Goal: Task Accomplishment & Management: Use online tool/utility

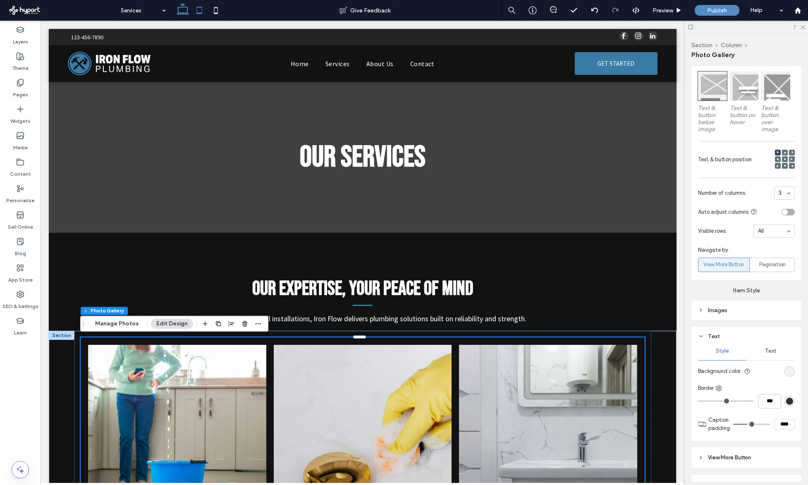
click at [203, 8] on icon at bounding box center [199, 10] width 17 height 17
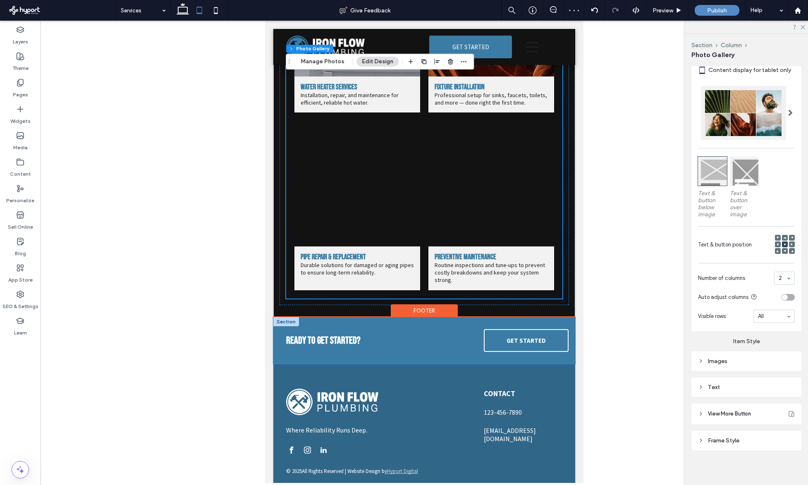
scroll to position [503, 0]
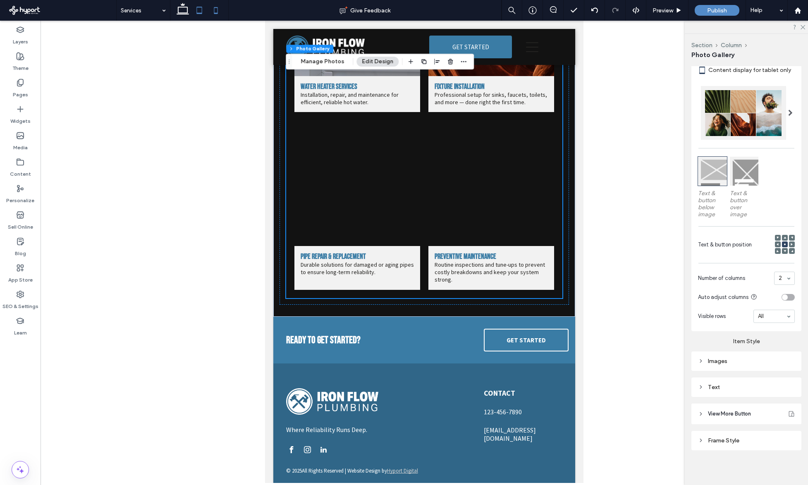
click at [220, 11] on icon at bounding box center [216, 10] width 17 height 17
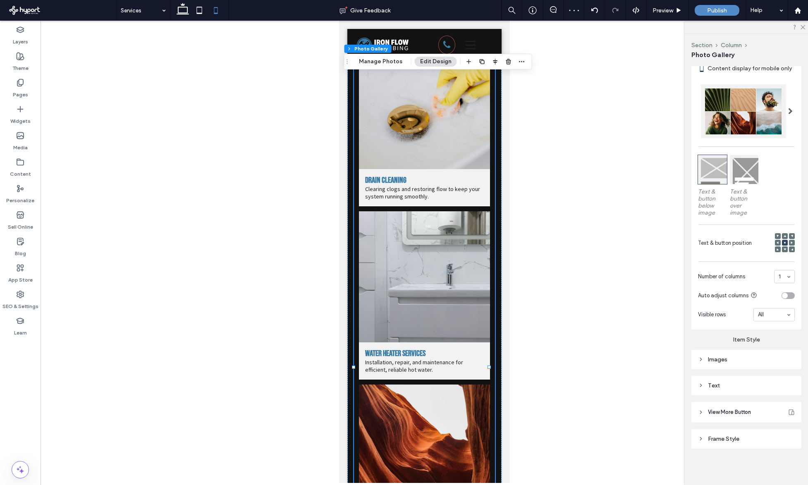
scroll to position [0, 0]
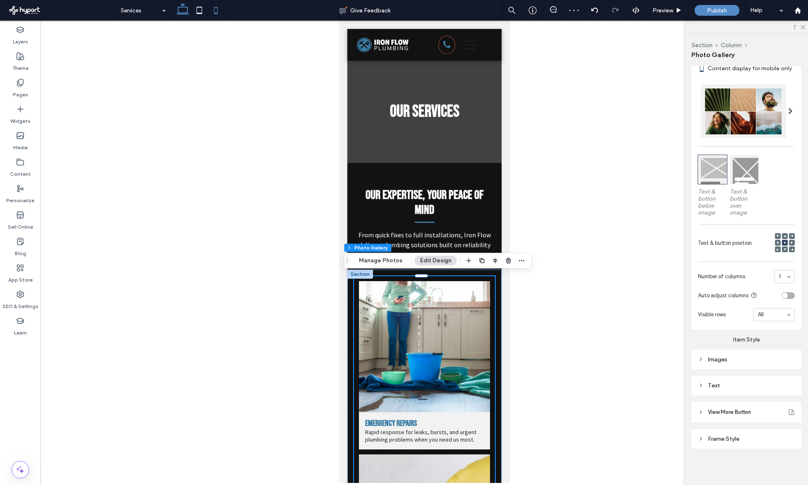
click at [185, 5] on icon at bounding box center [183, 10] width 17 height 17
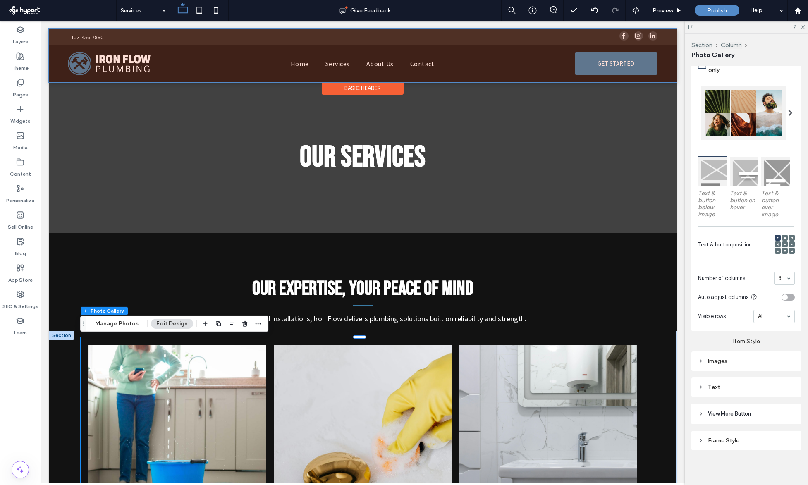
click at [512, 33] on div at bounding box center [363, 55] width 628 height 53
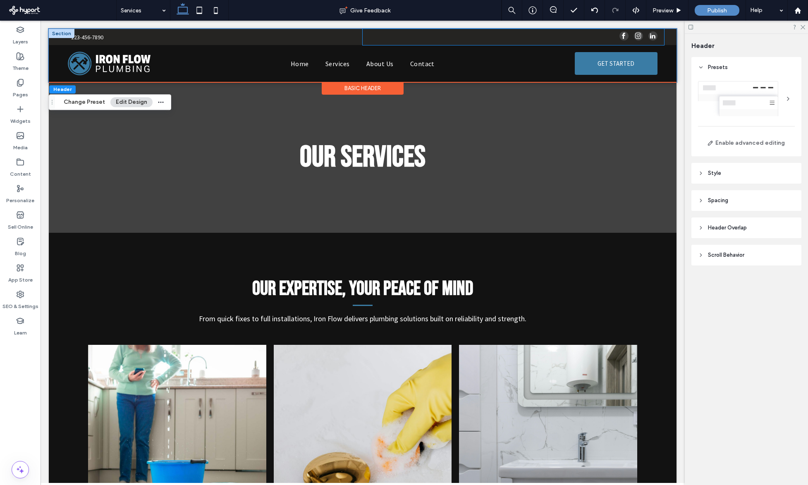
click at [503, 36] on div at bounding box center [513, 37] width 301 height 16
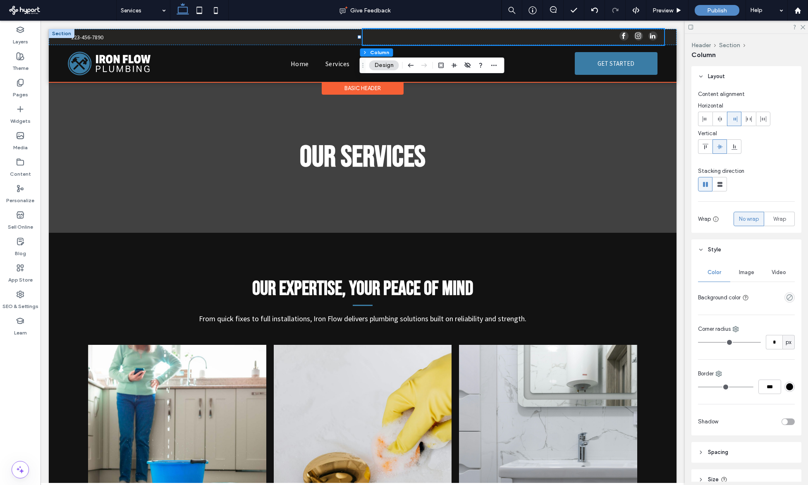
click at [59, 31] on div at bounding box center [62, 33] width 26 height 9
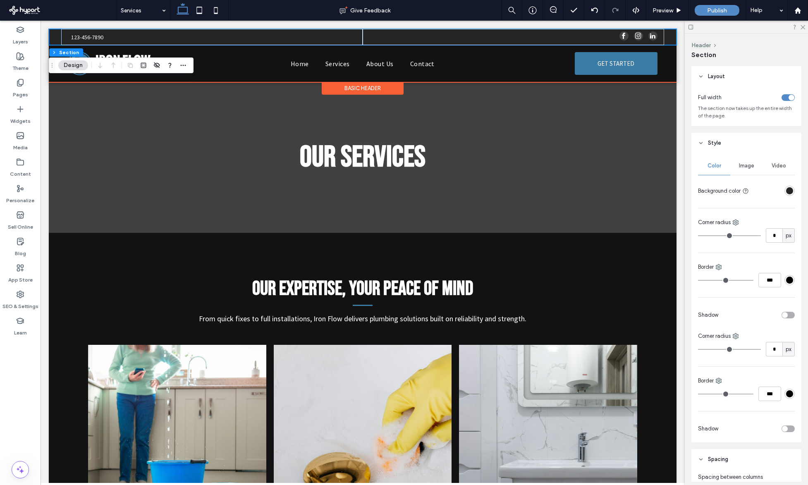
click at [52, 31] on div "123-456-7890" at bounding box center [363, 37] width 628 height 16
click at [55, 31] on div "123-456-7890" at bounding box center [363, 37] width 628 height 16
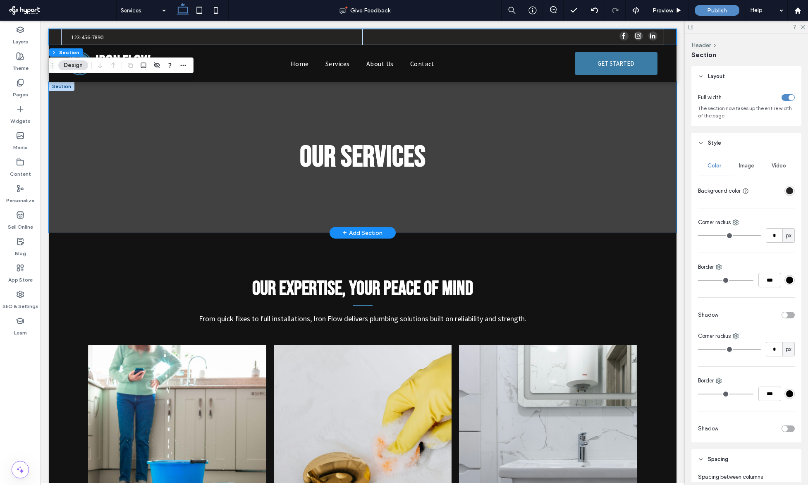
click at [220, 118] on div "OUR SERVICES" at bounding box center [363, 157] width 628 height 151
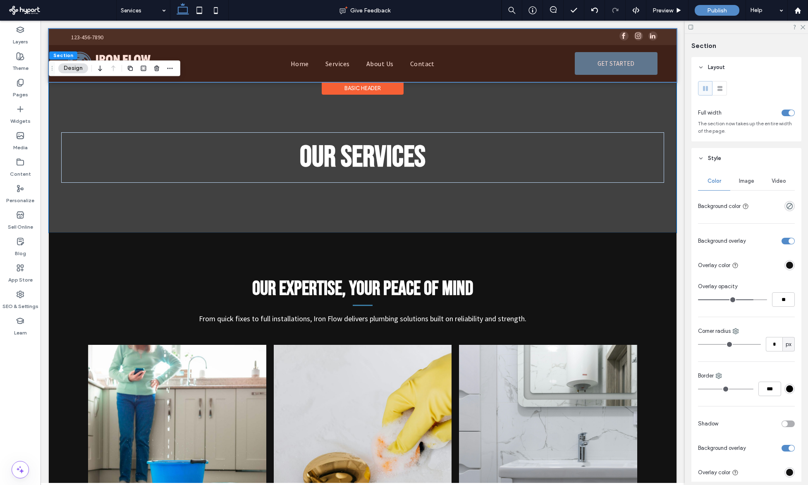
click at [60, 31] on div at bounding box center [363, 55] width 628 height 53
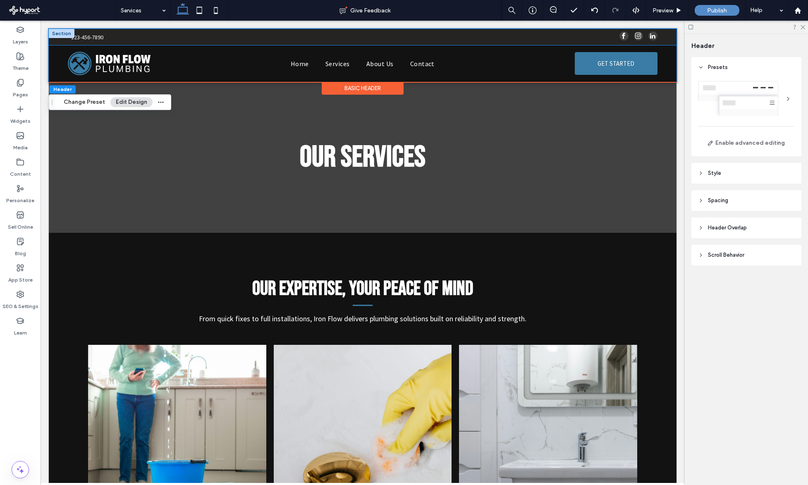
click at [57, 38] on div "123-456-7890" at bounding box center [363, 37] width 628 height 16
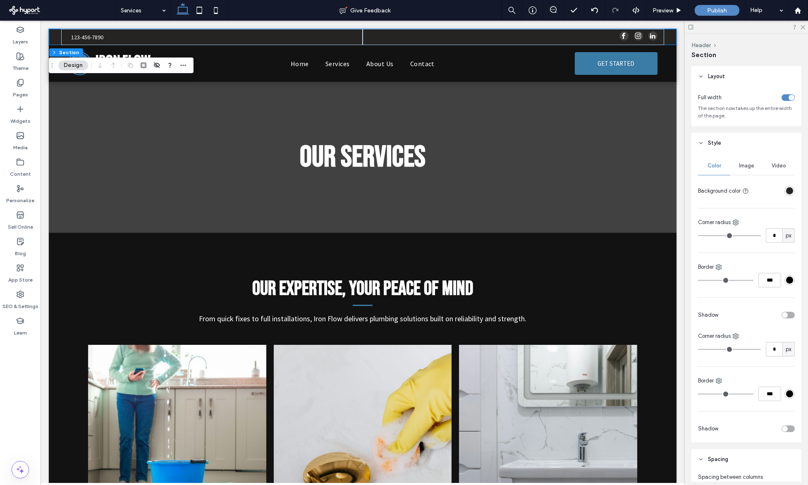
click at [786, 192] on div "rgba(37, 36, 34, 1)" at bounding box center [789, 190] width 7 height 7
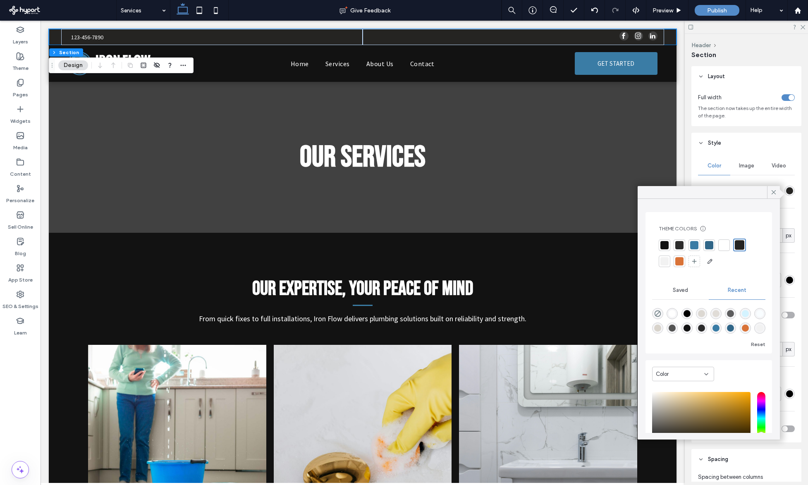
click at [689, 245] on div at bounding box center [695, 245] width 12 height 12
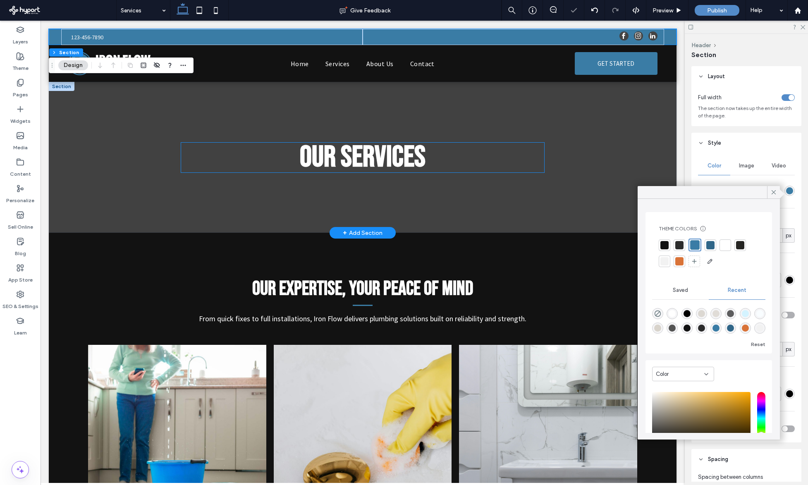
click at [486, 151] on h1 "OUR SERVICES" at bounding box center [362, 158] width 363 height 30
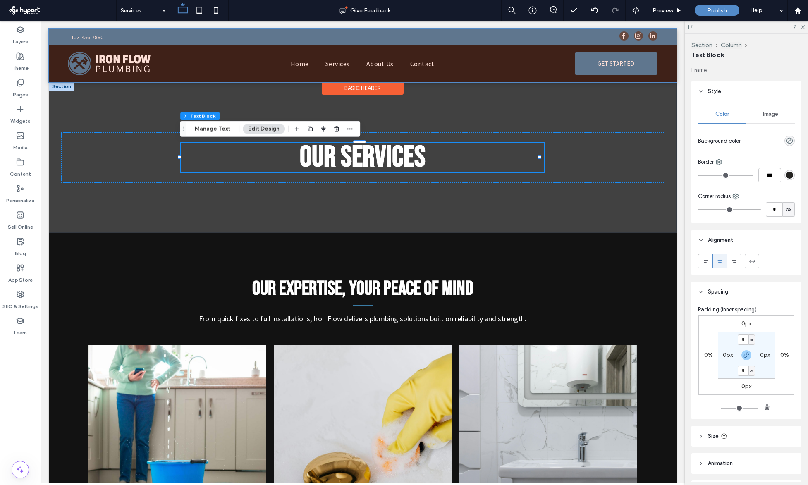
click at [634, 32] on div at bounding box center [363, 55] width 628 height 53
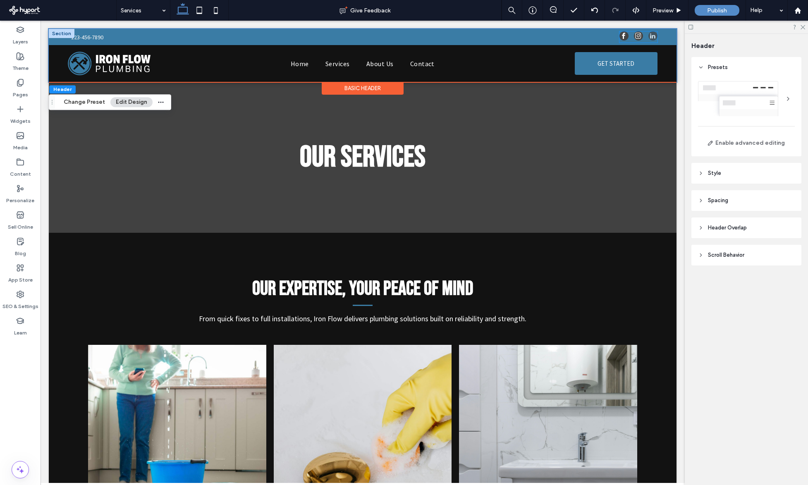
click at [648, 37] on span "linkedin" at bounding box center [652, 35] width 9 height 9
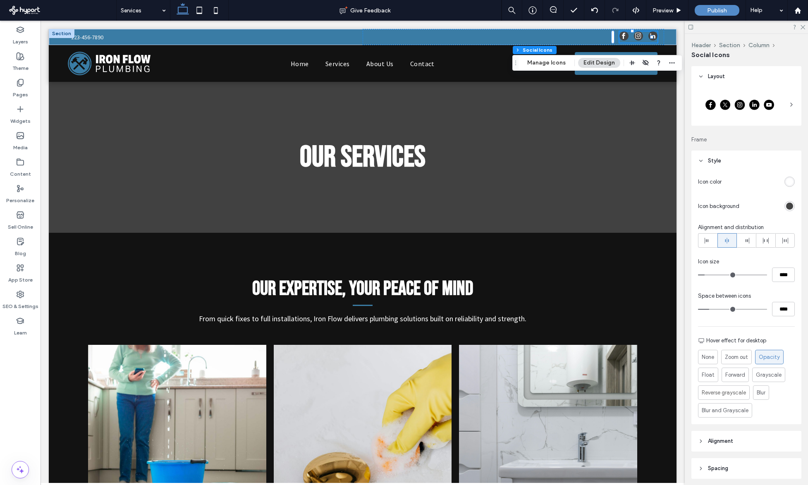
click at [732, 97] on div at bounding box center [740, 104] width 84 height 21
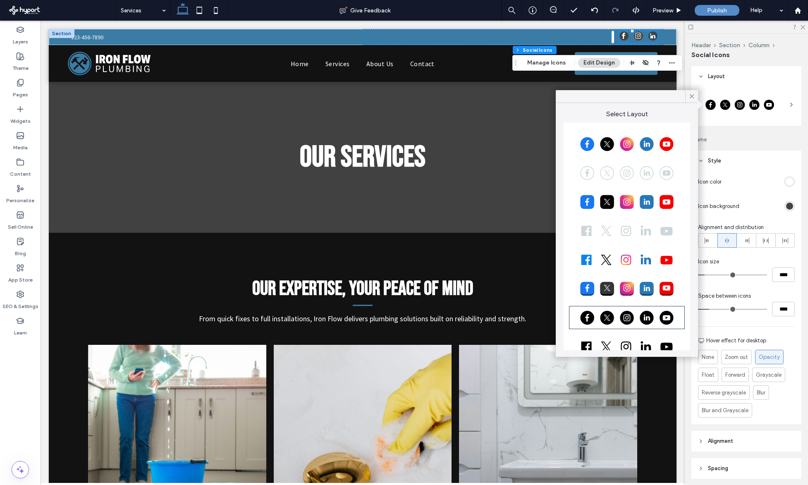
click at [618, 232] on div at bounding box center [626, 230] width 113 height 21
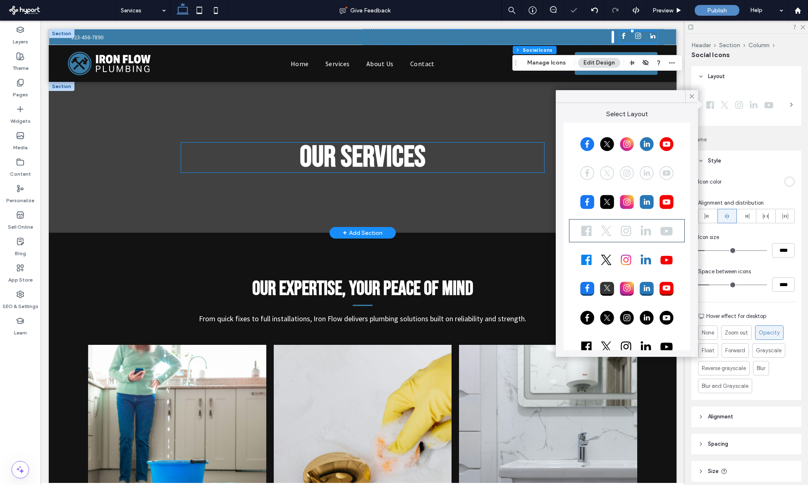
click at [495, 153] on h1 "OUR SERVICES" at bounding box center [362, 158] width 363 height 30
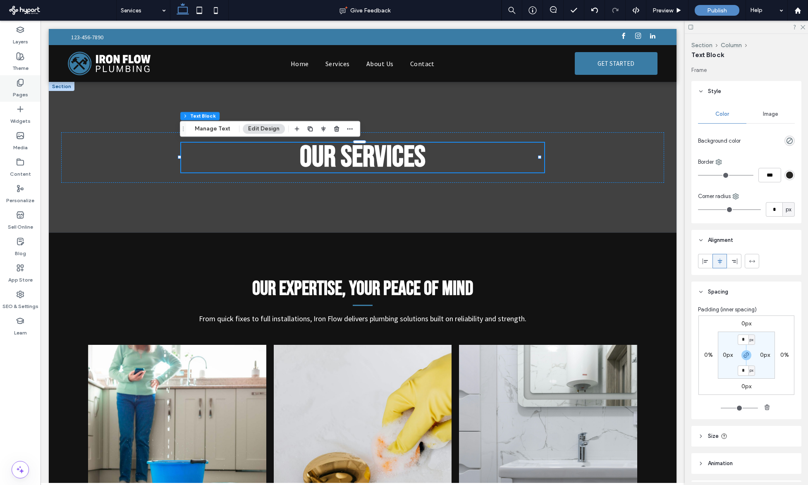
click at [15, 90] on label "Pages" at bounding box center [20, 93] width 15 height 12
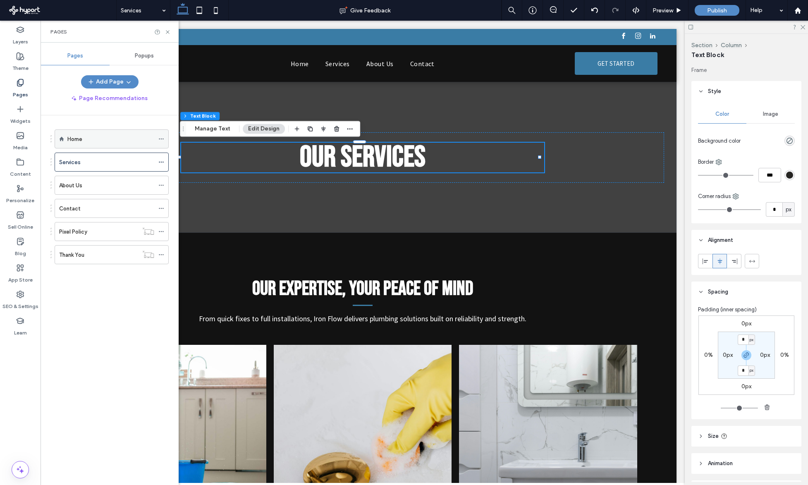
click at [99, 133] on div "Home" at bounding box center [110, 139] width 87 height 18
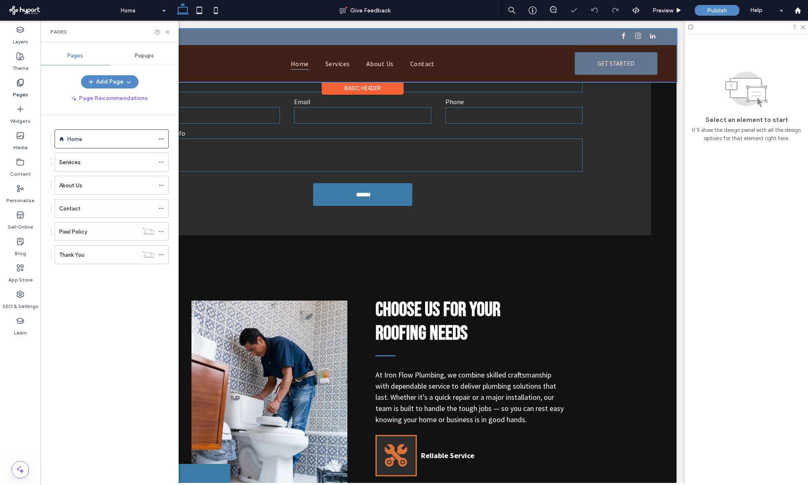
scroll to position [354, 0]
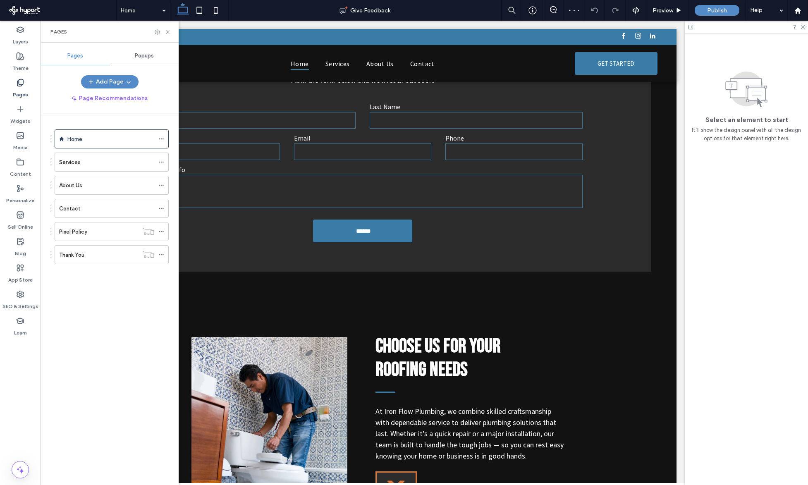
click at [168, 29] on div "Pages" at bounding box center [109, 32] width 118 height 7
click at [169, 32] on icon at bounding box center [168, 32] width 6 height 6
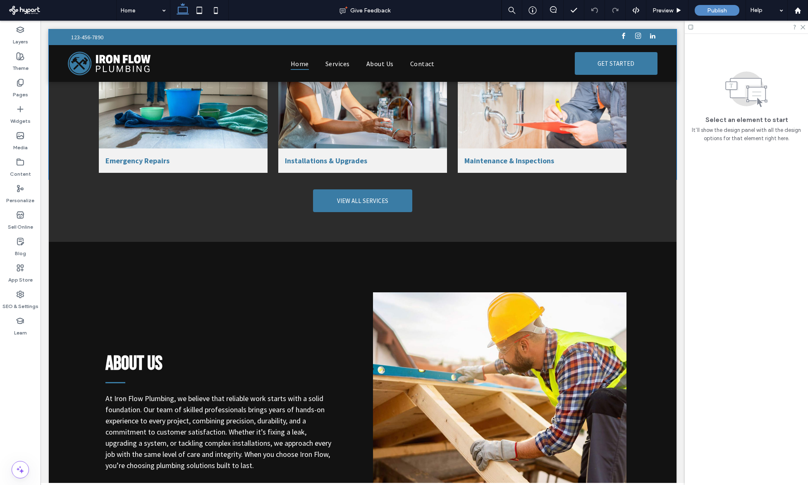
scroll to position [1095, 0]
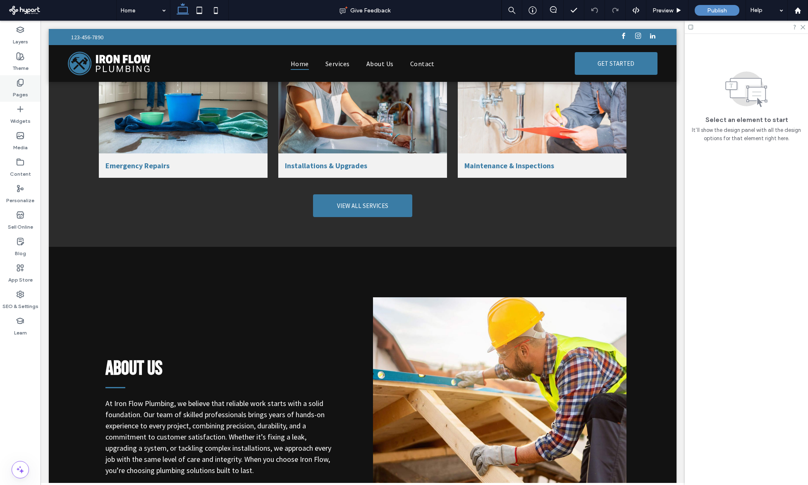
click at [28, 88] on div "Pages" at bounding box center [20, 88] width 41 height 26
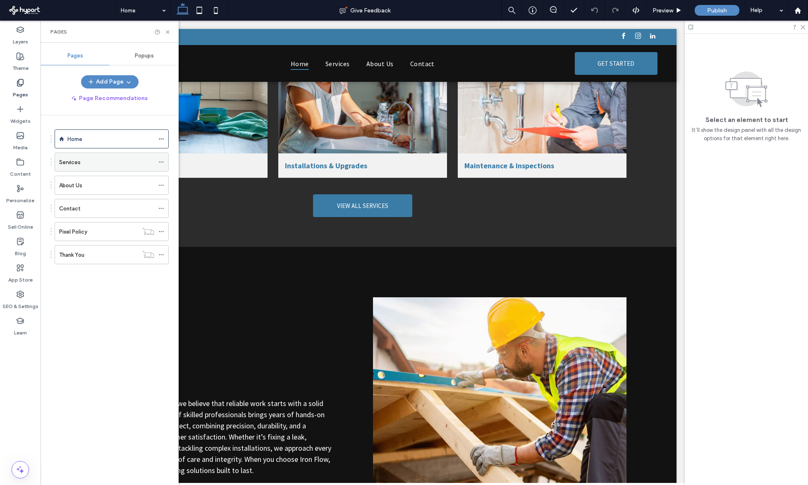
click at [91, 160] on div "Services" at bounding box center [106, 162] width 95 height 9
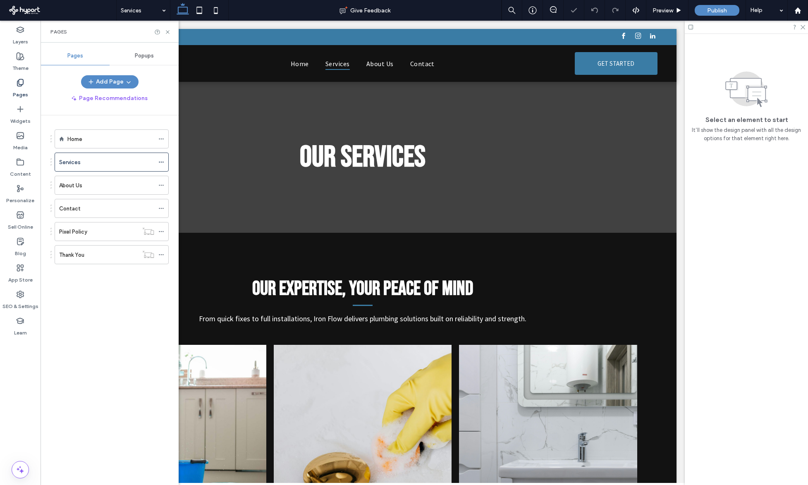
click at [179, 12] on icon at bounding box center [183, 10] width 17 height 17
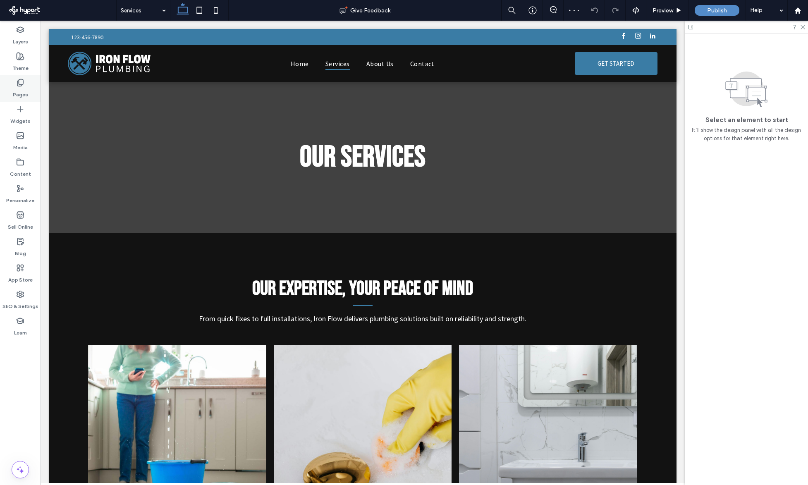
click at [24, 91] on label "Pages" at bounding box center [20, 93] width 15 height 12
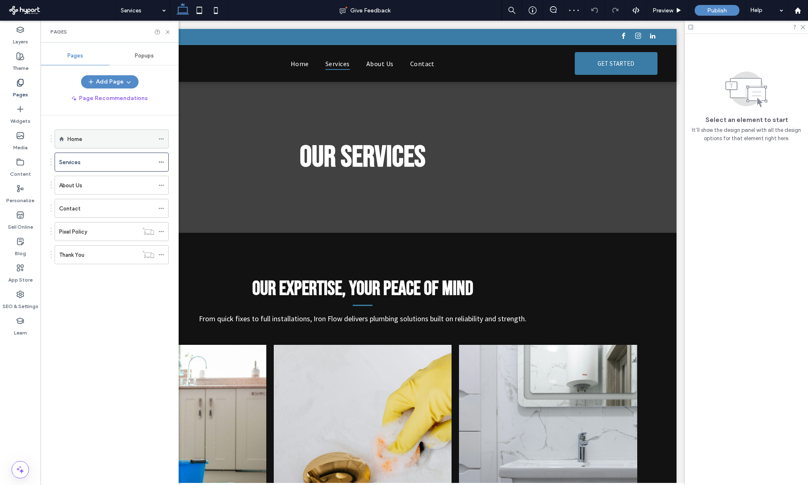
click at [84, 138] on div "Home" at bounding box center [110, 139] width 87 height 9
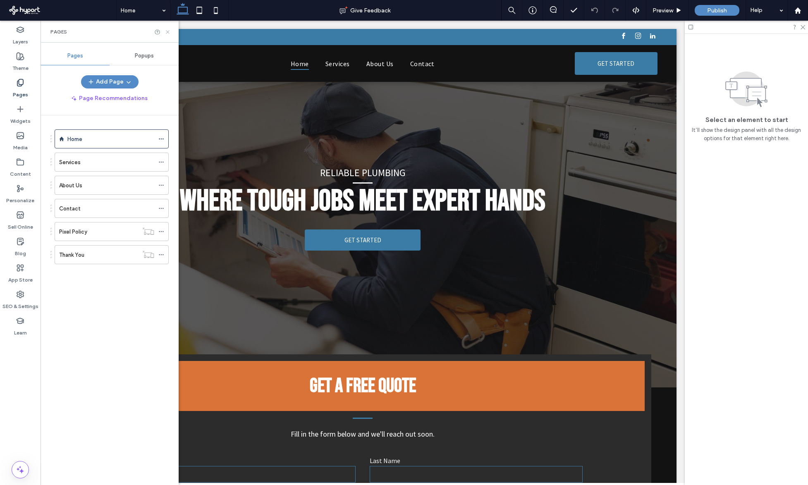
click at [167, 33] on icon at bounding box center [168, 32] width 6 height 6
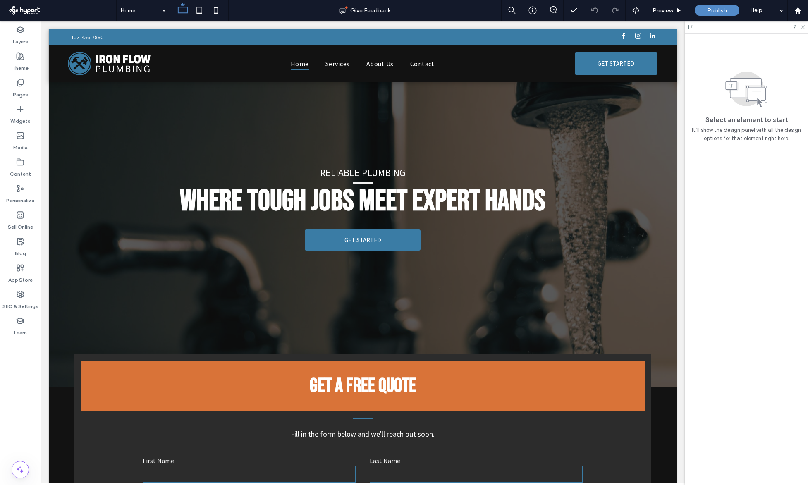
click at [805, 25] on icon at bounding box center [802, 26] width 5 height 5
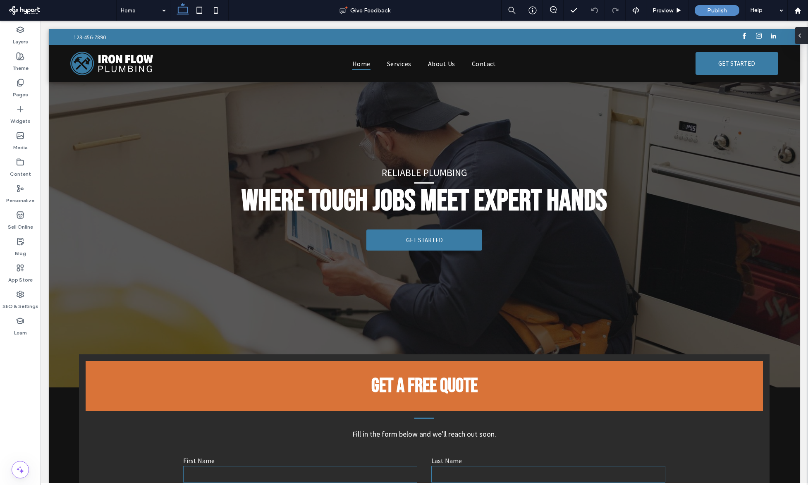
click at [805, 39] on div at bounding box center [801, 35] width 13 height 17
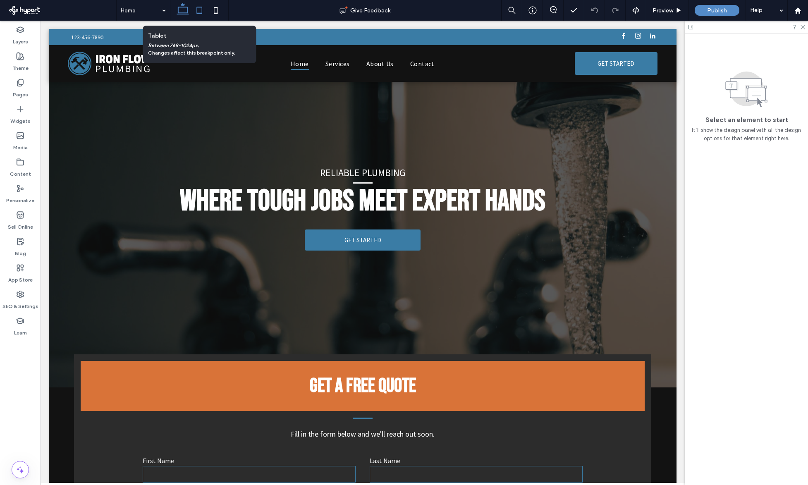
click at [199, 8] on icon at bounding box center [199, 10] width 17 height 17
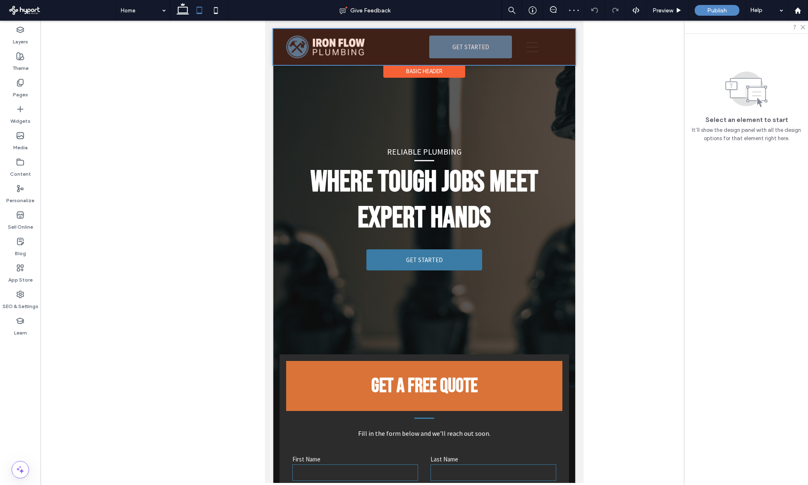
click at [536, 43] on div at bounding box center [424, 47] width 302 height 36
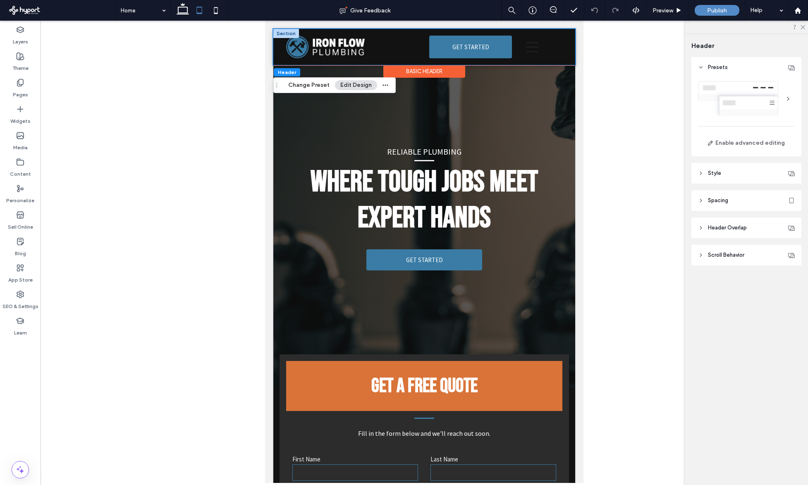
click at [551, 45] on div "Home Services About Us Contact GET STARTED" at bounding box center [424, 47] width 302 height 36
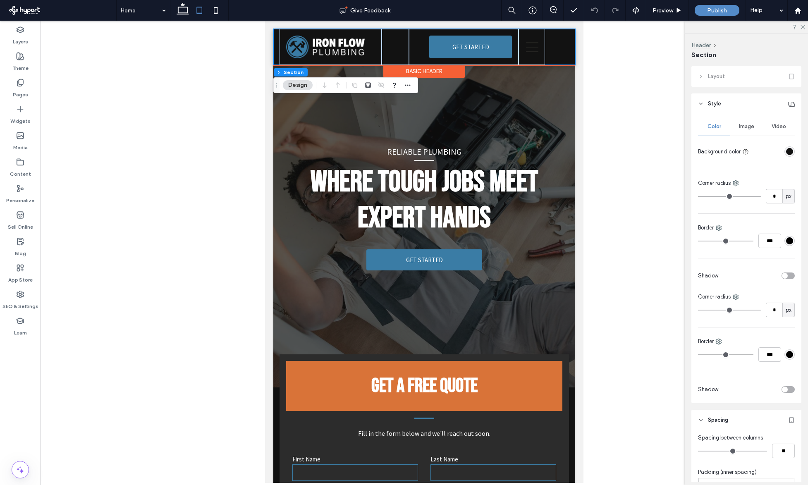
click at [547, 41] on div "Home Services About Us Contact GET STARTED" at bounding box center [424, 47] width 302 height 36
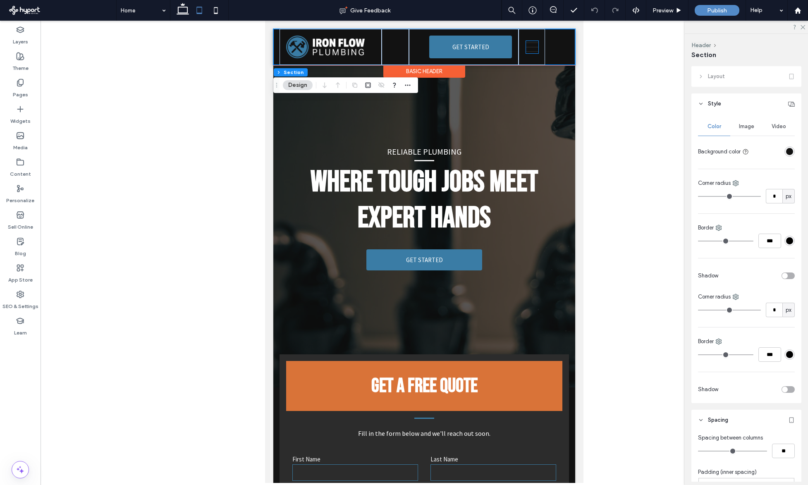
click at [526, 49] on icon at bounding box center [532, 47] width 12 height 12
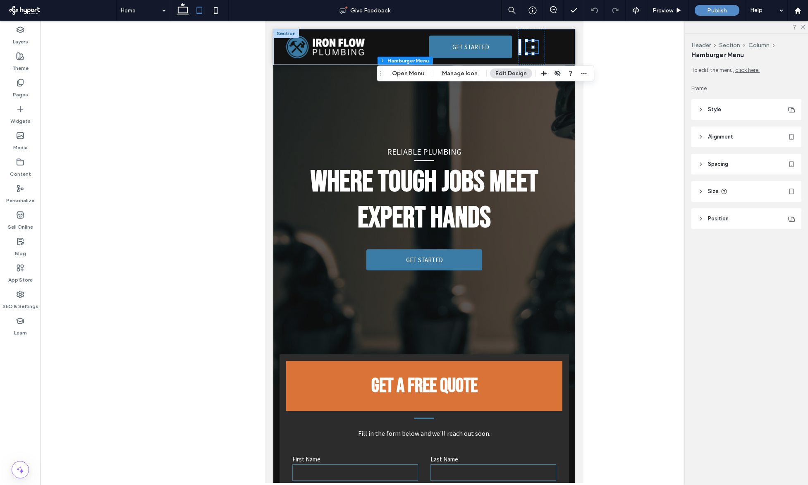
click at [744, 111] on header "Style" at bounding box center [746, 109] width 110 height 21
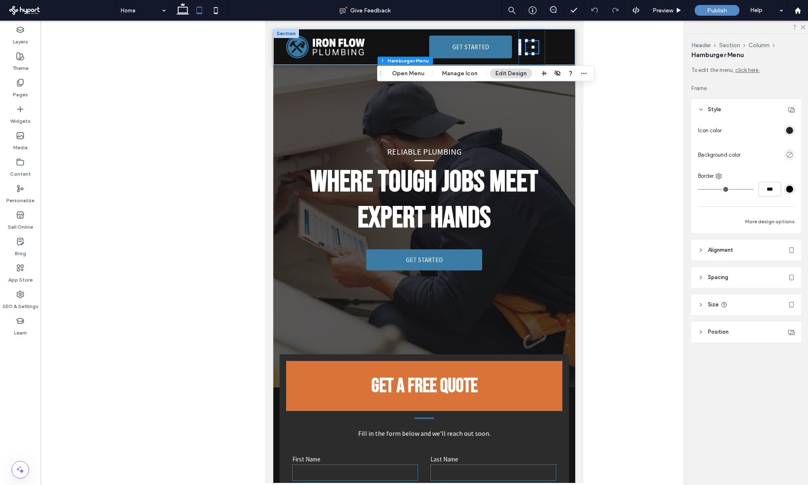
click at [791, 135] on div "rgba(37, 36, 34, 1)" at bounding box center [789, 130] width 10 height 10
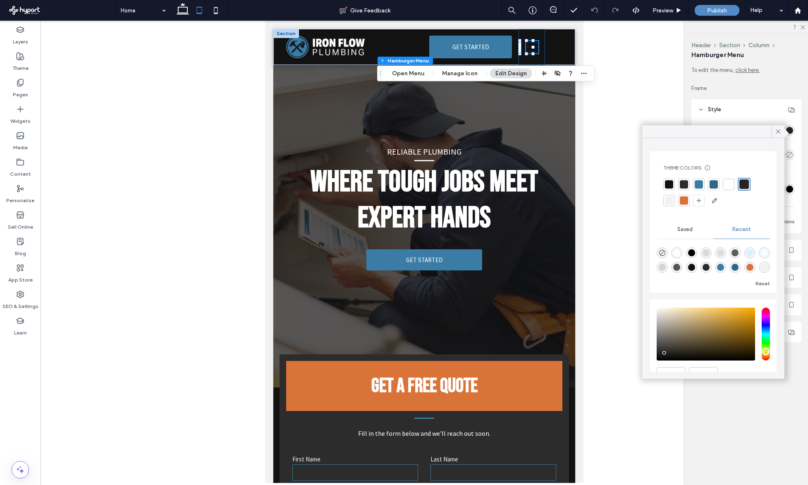
click at [728, 185] on div at bounding box center [729, 184] width 8 height 8
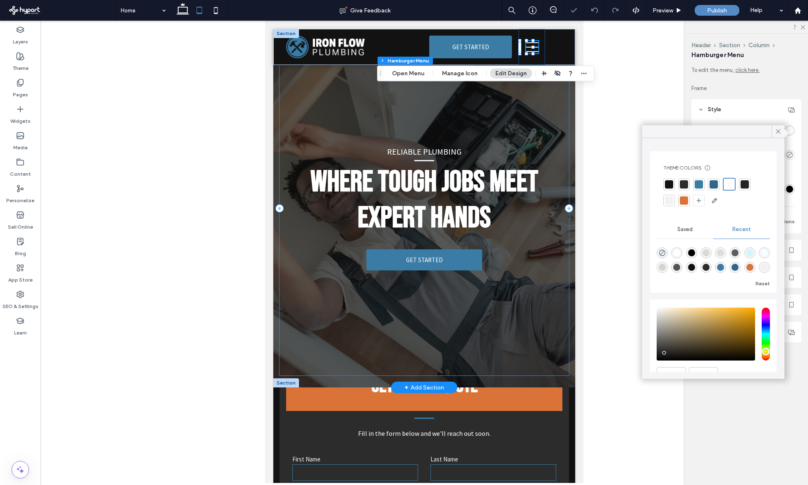
click at [559, 160] on div "Reliable Plumbing Where Tough Jobs Meet Expert Hands GET STARTED" at bounding box center [425, 208] width 290 height 335
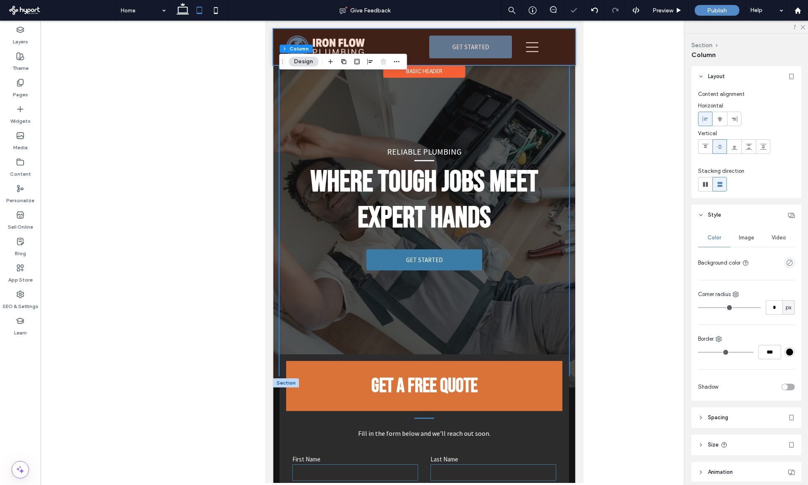
click at [554, 38] on div at bounding box center [424, 47] width 302 height 36
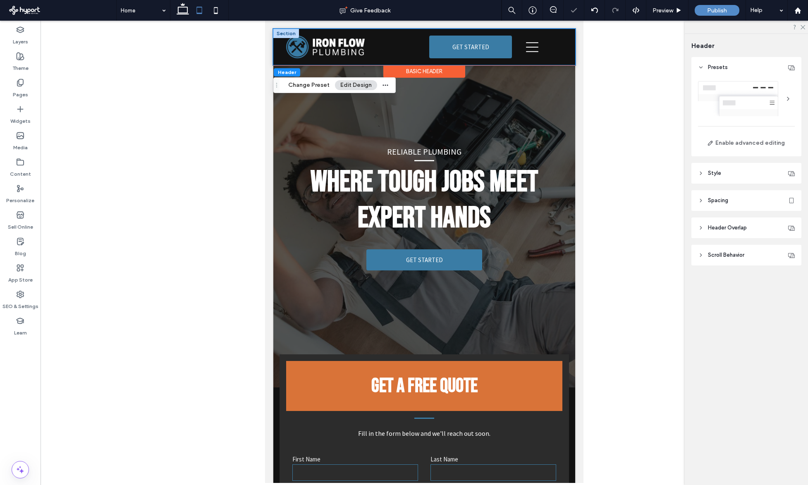
drag, startPoint x: 543, startPoint y: 43, endPoint x: 530, endPoint y: 44, distance: 12.5
click at [543, 43] on div "Home Services About Us Contact GET STARTED" at bounding box center [424, 47] width 302 height 36
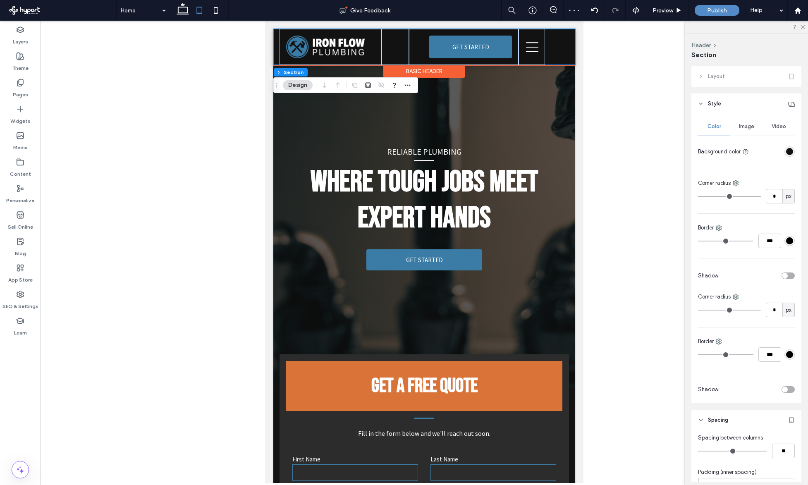
click at [548, 45] on div "Home Services About Us Contact GET STARTED" at bounding box center [424, 47] width 302 height 36
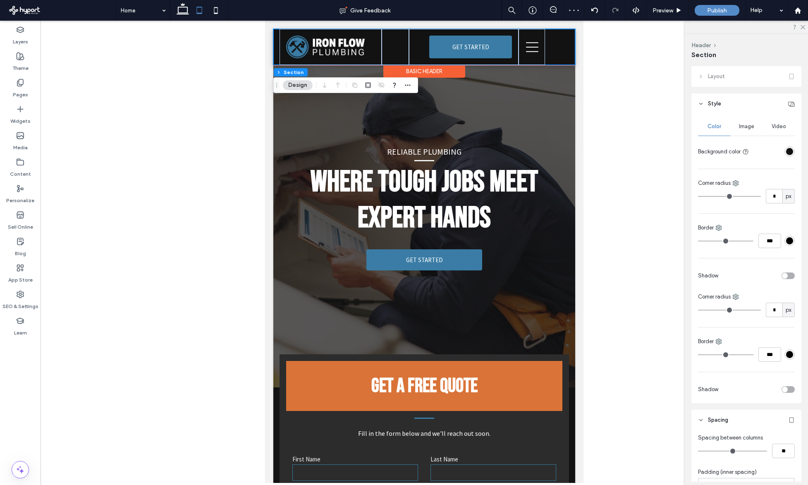
click at [545, 48] on div "Home Services About Us Contact GET STARTED" at bounding box center [424, 47] width 302 height 36
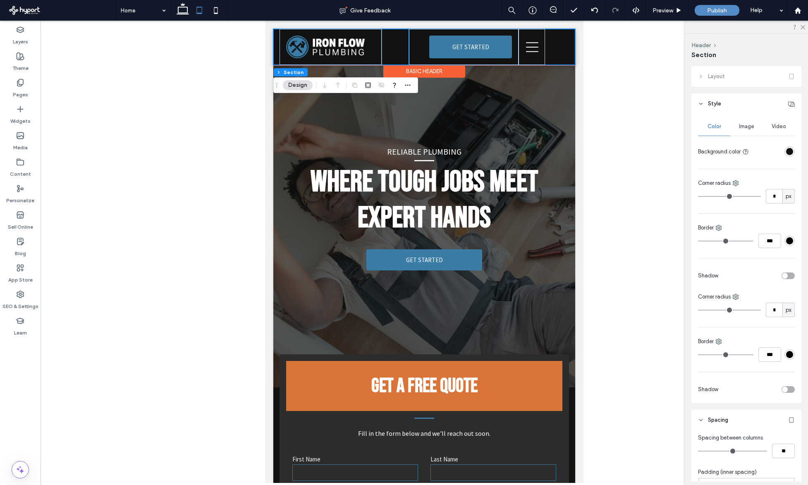
click at [400, 40] on div "Home Services About Us Contact" at bounding box center [395, 47] width 27 height 36
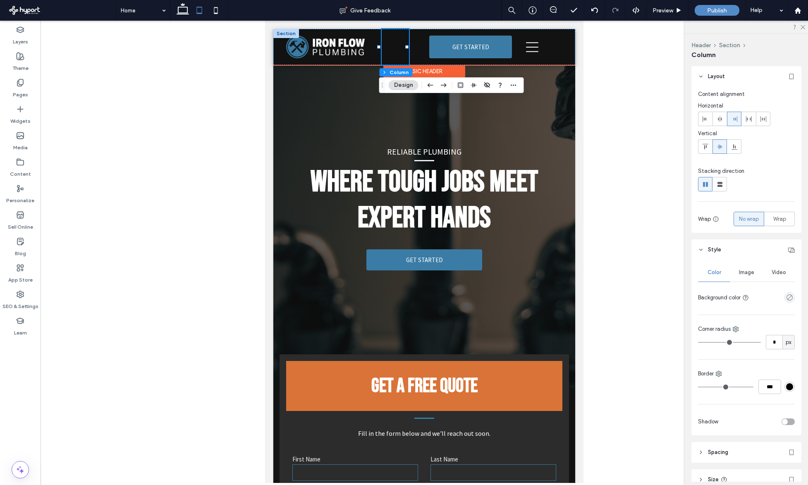
click at [289, 32] on div at bounding box center [286, 33] width 26 height 9
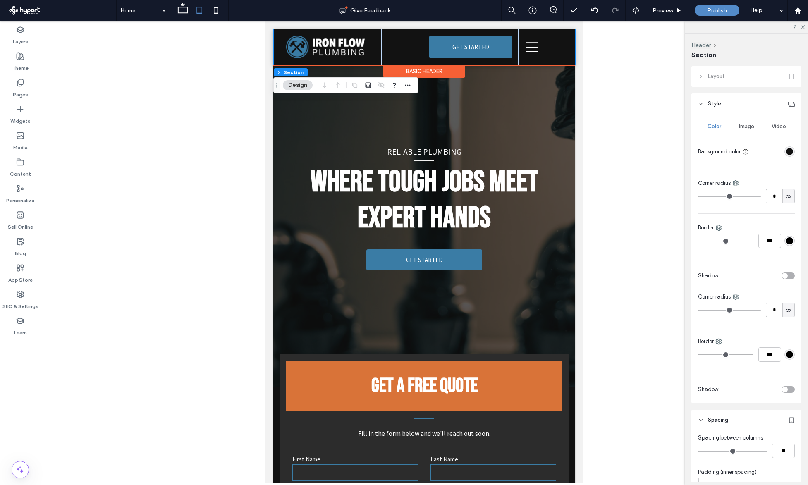
click at [406, 37] on div "Home Services About Us Contact GET STARTED" at bounding box center [424, 47] width 302 height 36
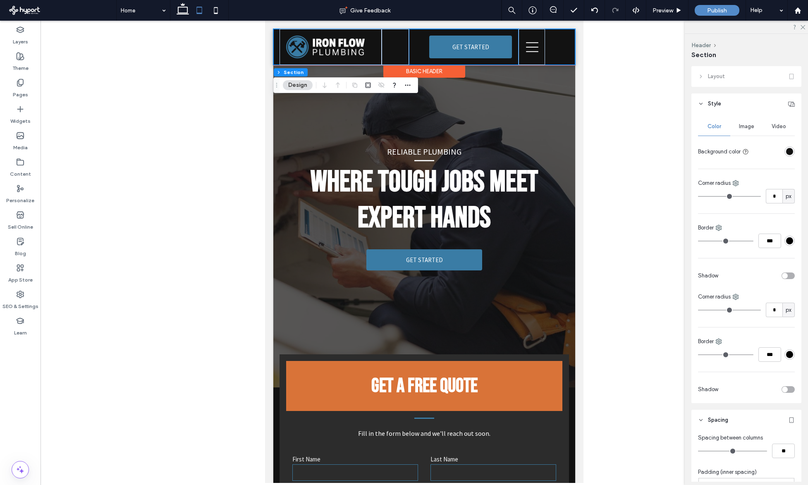
click at [410, 38] on div "GET STARTED" at bounding box center [464, 47] width 110 height 36
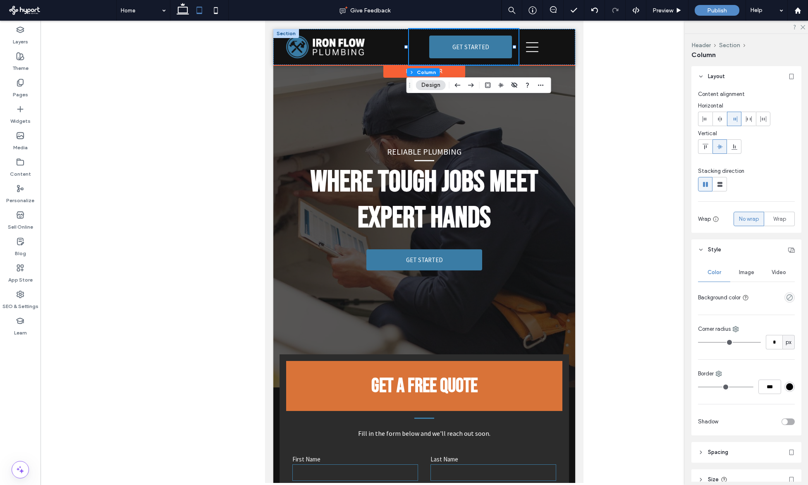
click at [423, 40] on div "GET STARTED" at bounding box center [464, 47] width 110 height 36
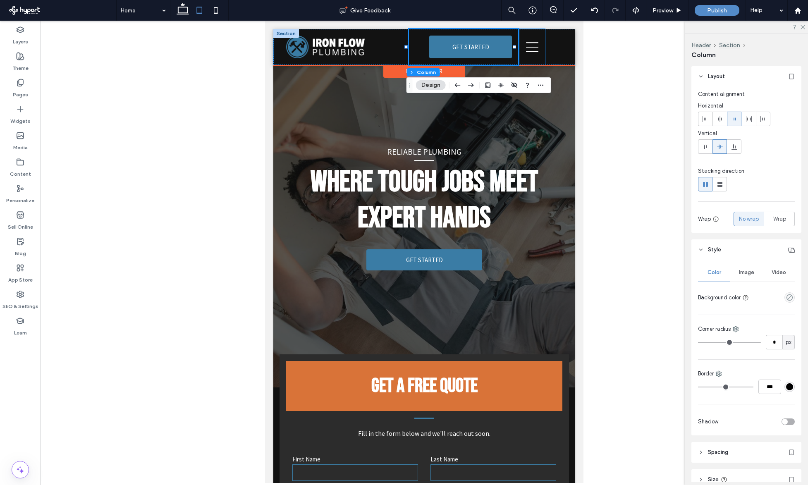
click at [539, 47] on div at bounding box center [532, 47] width 26 height 36
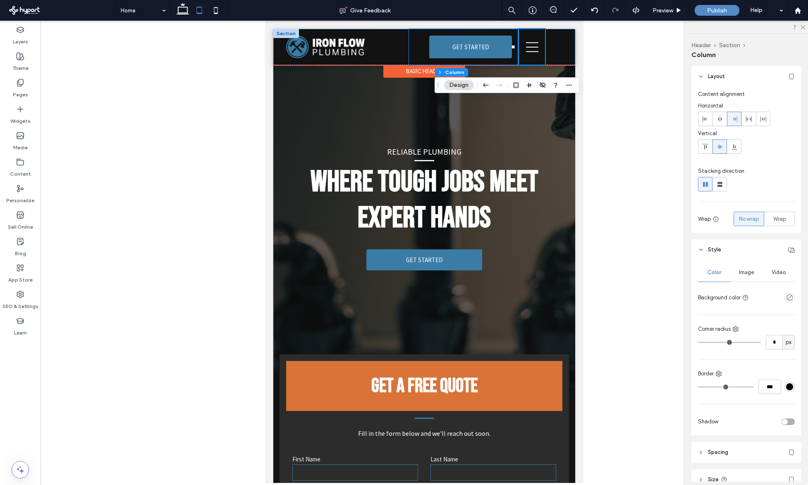
click at [417, 38] on div "GET STARTED" at bounding box center [464, 47] width 110 height 36
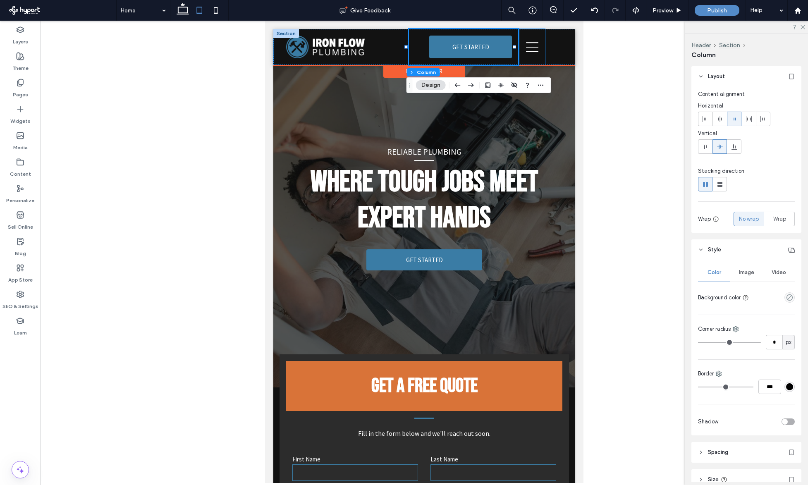
click at [528, 36] on div at bounding box center [532, 47] width 26 height 36
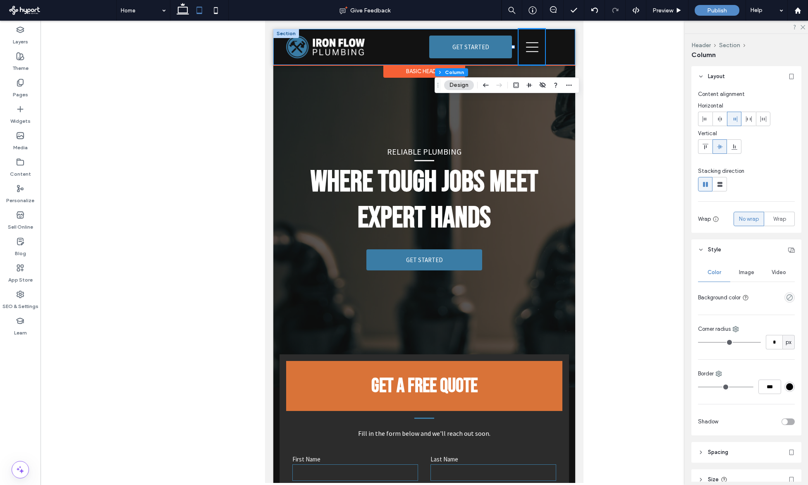
click at [568, 44] on div "Home Services About Us Contact GET STARTED" at bounding box center [424, 47] width 302 height 36
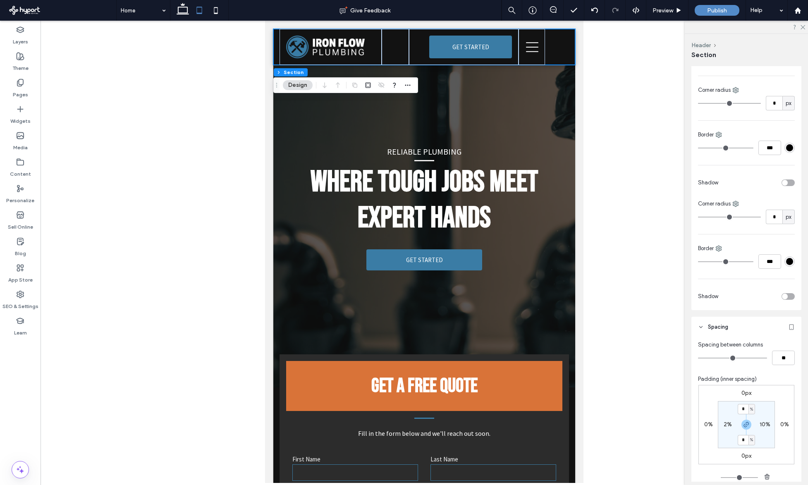
scroll to position [160, 0]
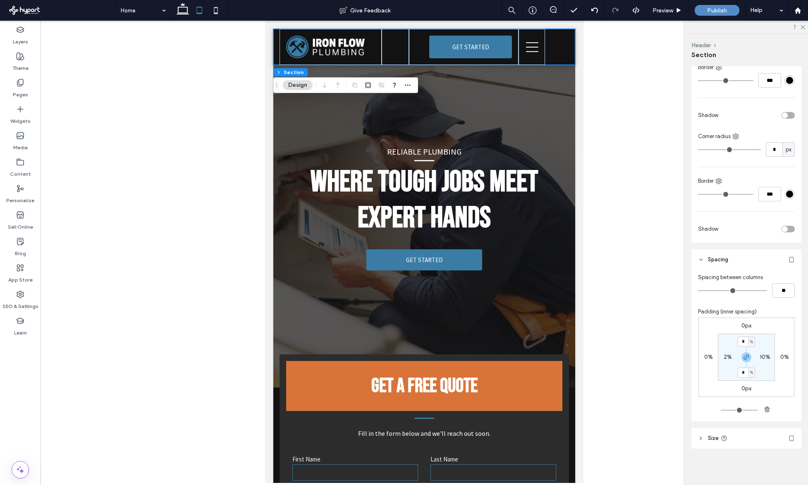
click at [765, 358] on label "10%" at bounding box center [765, 357] width 11 height 7
type input "**"
click at [765, 358] on input "**" at bounding box center [761, 357] width 11 height 10
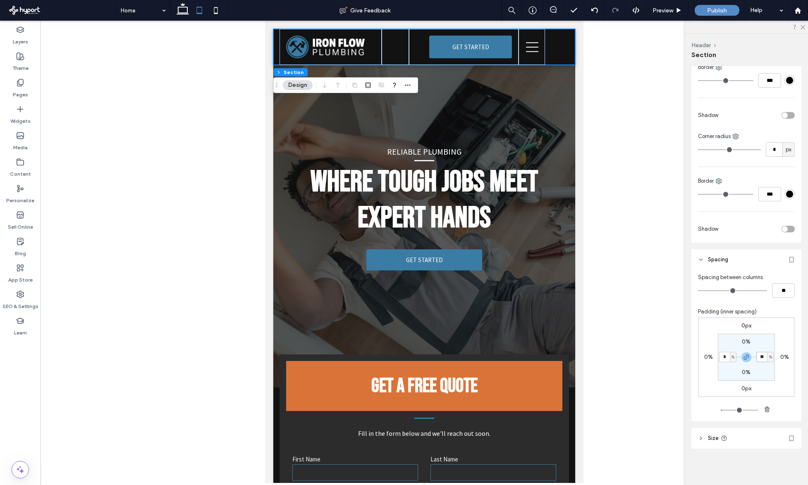
type input "*"
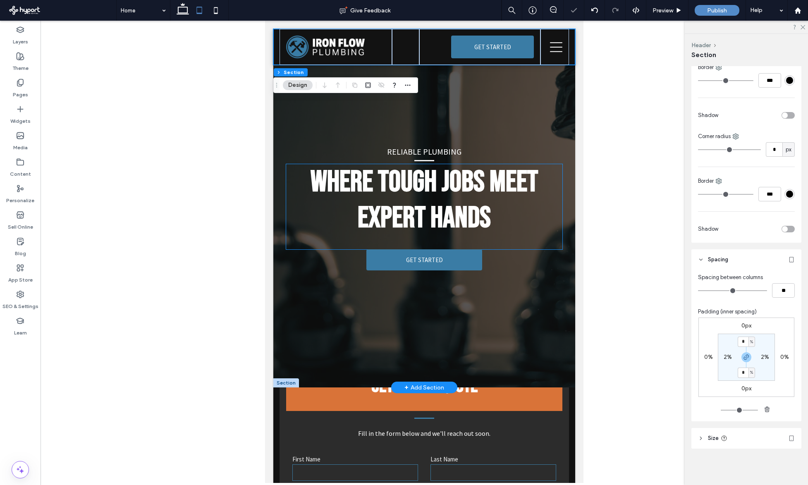
click at [532, 241] on div "Where Tough Jobs Meet Expert Hands" at bounding box center [424, 206] width 277 height 85
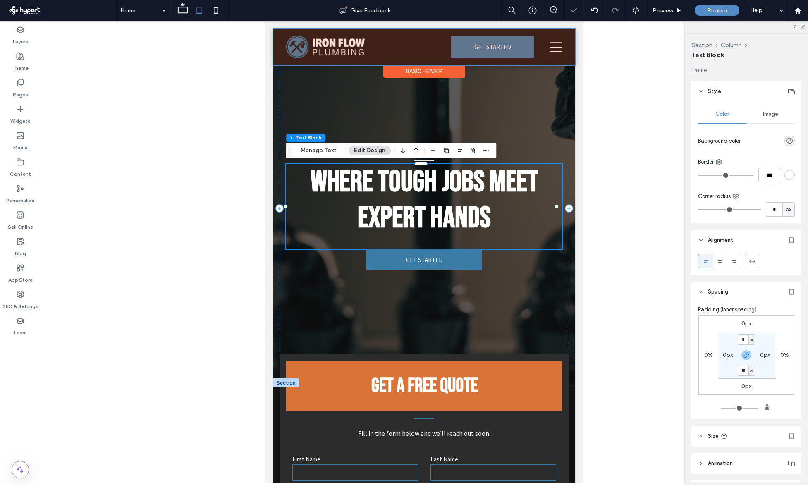
click at [550, 49] on div at bounding box center [424, 47] width 302 height 36
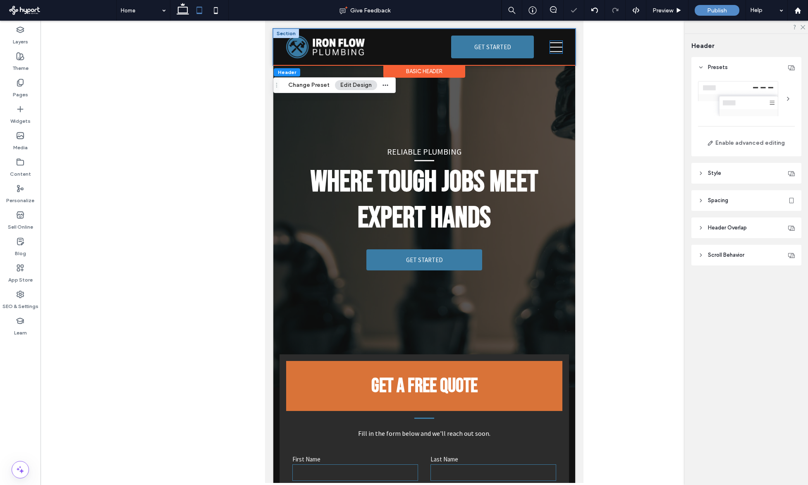
click at [550, 46] on icon at bounding box center [556, 47] width 12 height 12
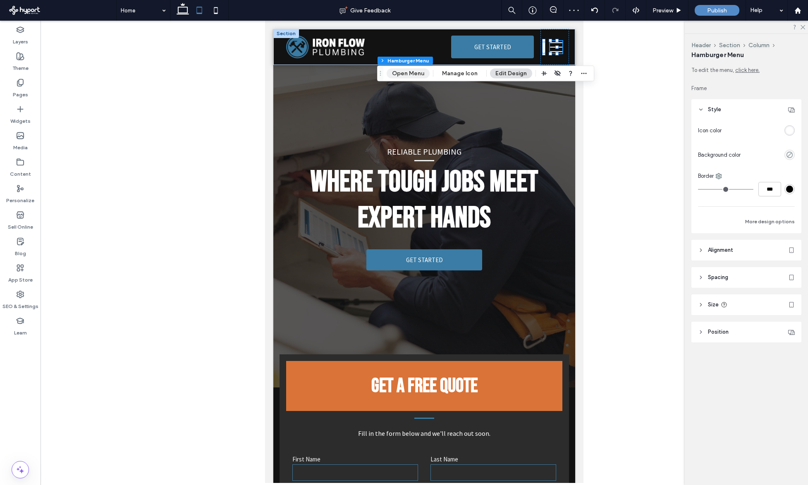
click at [408, 69] on button "Open Menu" at bounding box center [408, 74] width 43 height 10
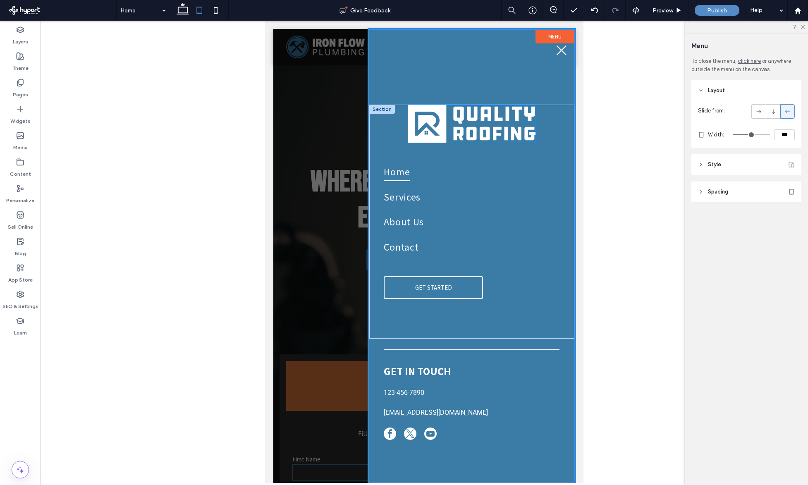
click at [482, 139] on img at bounding box center [471, 124] width 127 height 38
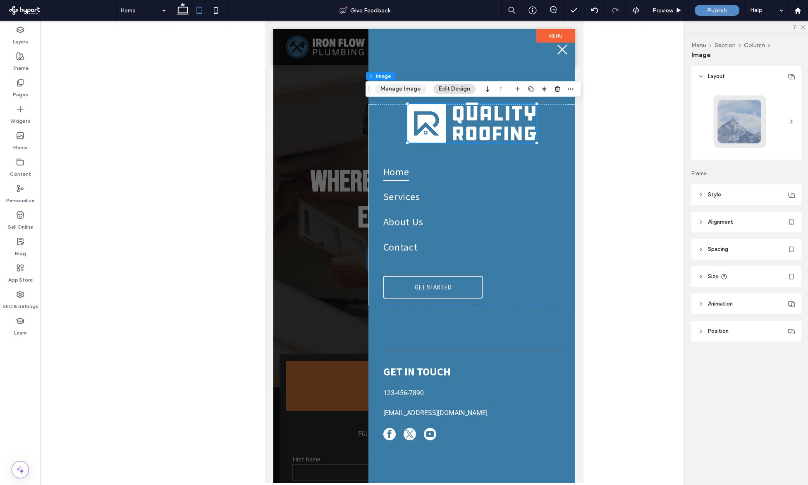
click at [392, 87] on button "Manage Image" at bounding box center [400, 89] width 51 height 10
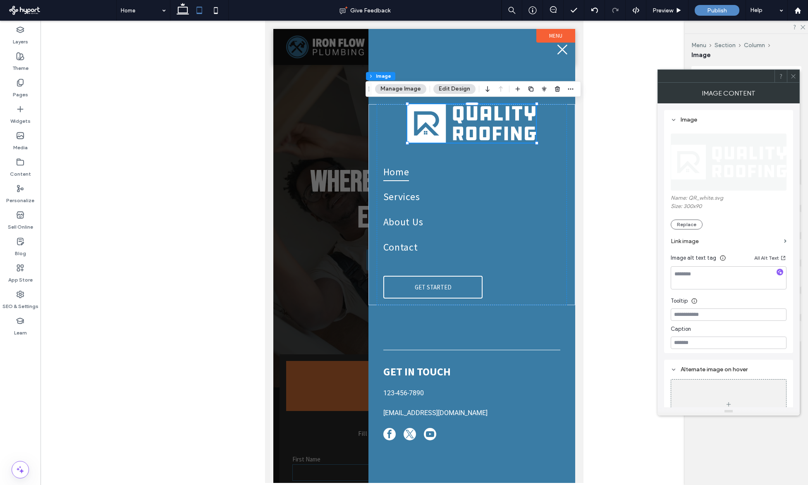
click at [681, 151] on img at bounding box center [729, 162] width 117 height 57
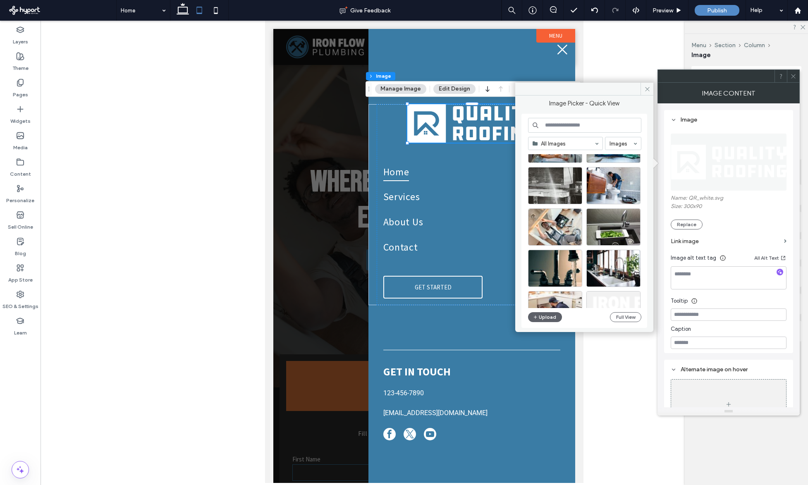
scroll to position [0, 0]
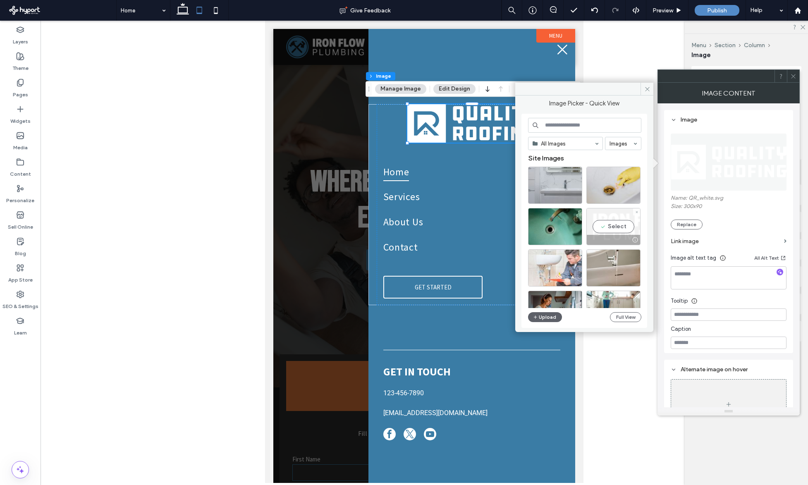
click at [629, 217] on div "Select" at bounding box center [613, 226] width 54 height 37
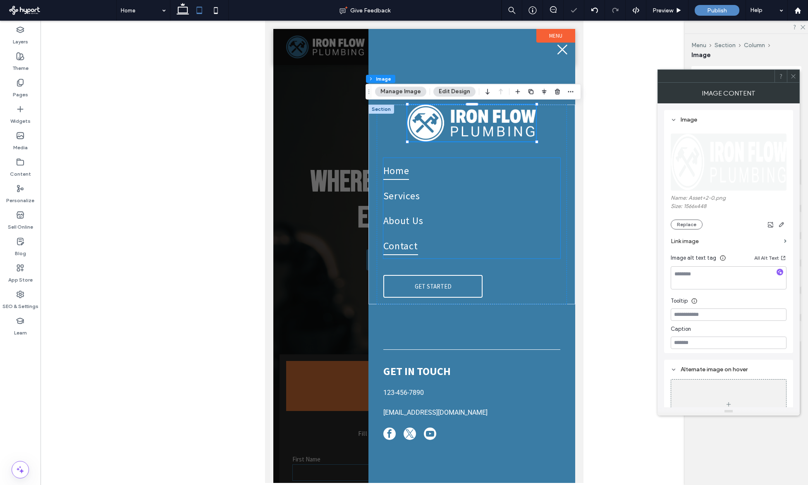
click at [531, 229] on link "About Us" at bounding box center [471, 220] width 177 height 25
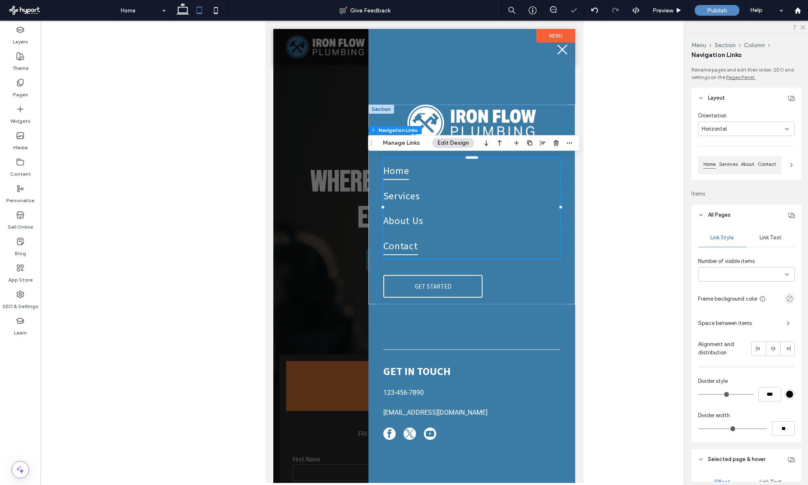
type input "***"
type input "****"
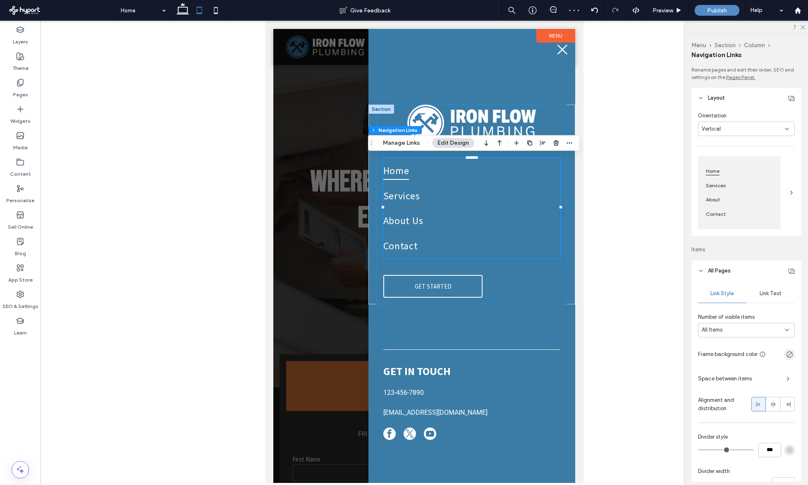
drag, startPoint x: 512, startPoint y: 292, endPoint x: 507, endPoint y: 293, distance: 4.7
click at [512, 292] on div "Home Services About Us Contact GET STARTED" at bounding box center [472, 204] width 190 height 199
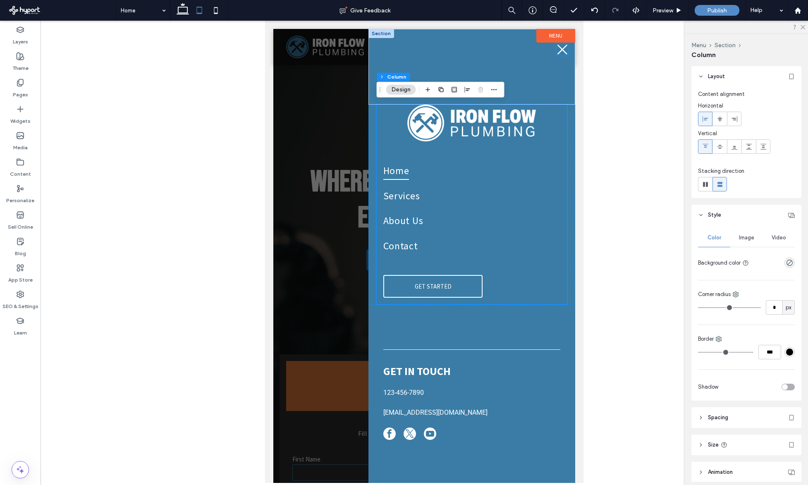
click at [560, 48] on icon at bounding box center [562, 49] width 12 height 12
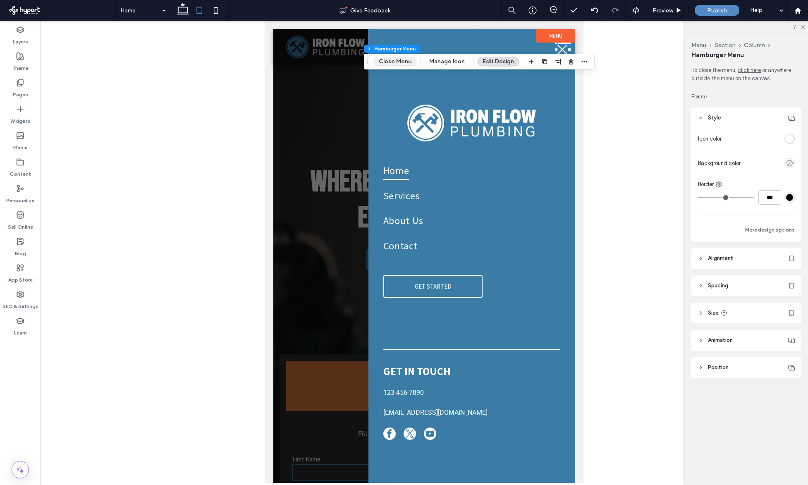
click at [406, 61] on button "Close Menu" at bounding box center [394, 62] width 43 height 10
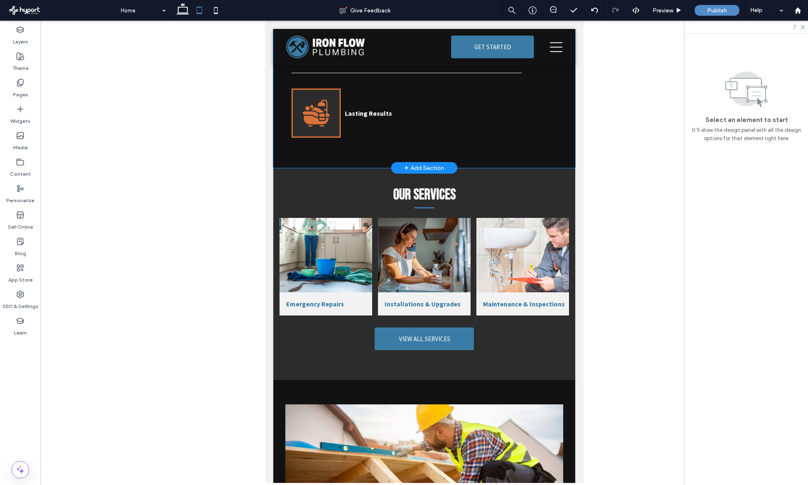
scroll to position [835, 0]
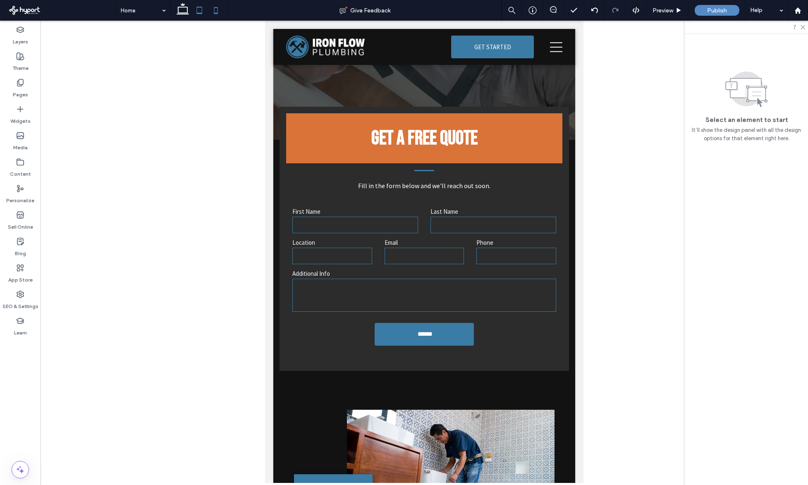
click at [216, 13] on use at bounding box center [216, 10] width 4 height 7
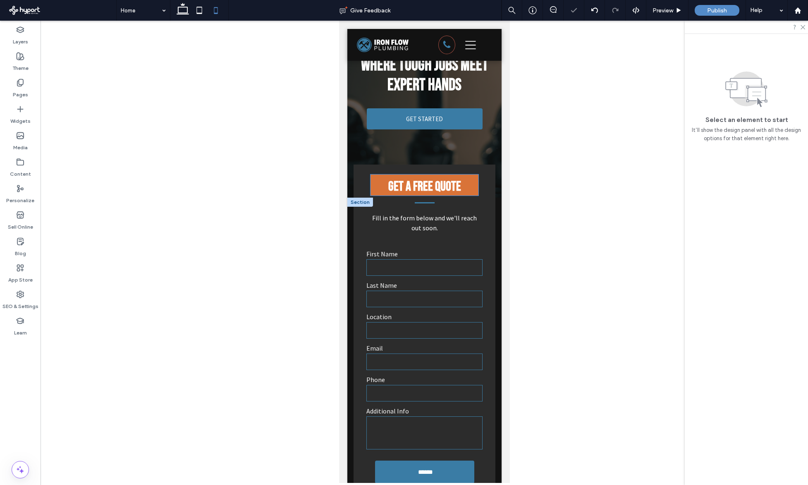
scroll to position [0, 0]
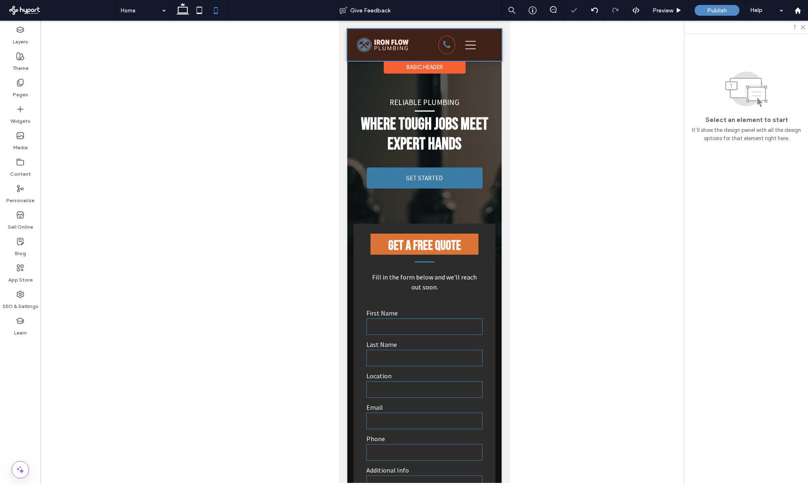
click at [447, 40] on div at bounding box center [424, 45] width 154 height 32
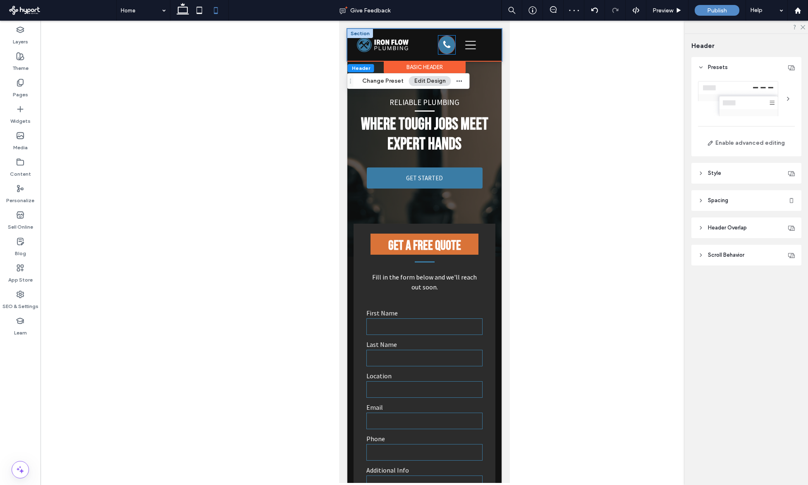
click at [443, 47] on icon at bounding box center [446, 44] width 7 height 7
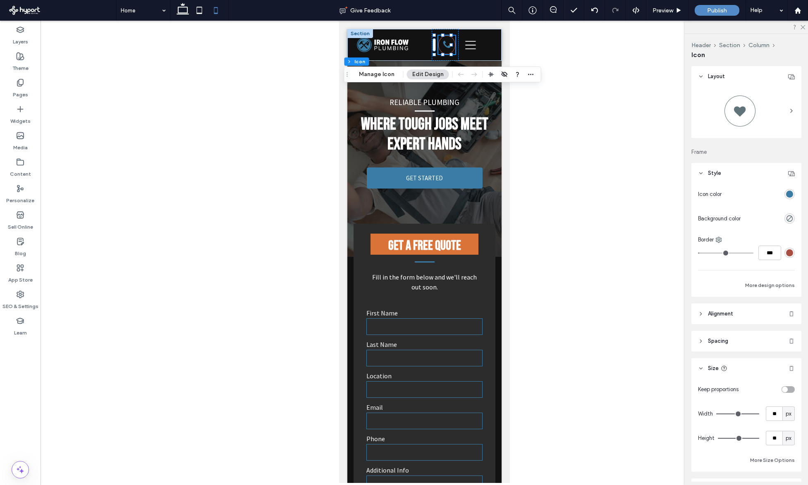
drag, startPoint x: 698, startPoint y: 251, endPoint x: 689, endPoint y: 251, distance: 9.1
click at [688, 251] on div "Header Section Column Icon Layout Frame Style Icon color Background color Borde…" at bounding box center [746, 259] width 123 height 451
type input "*"
type input "***"
type input "*"
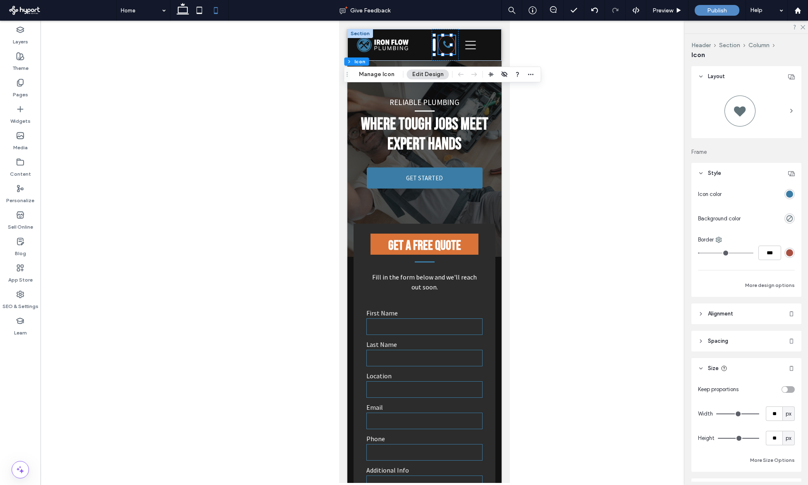
type input "***"
type input "*"
type input "***"
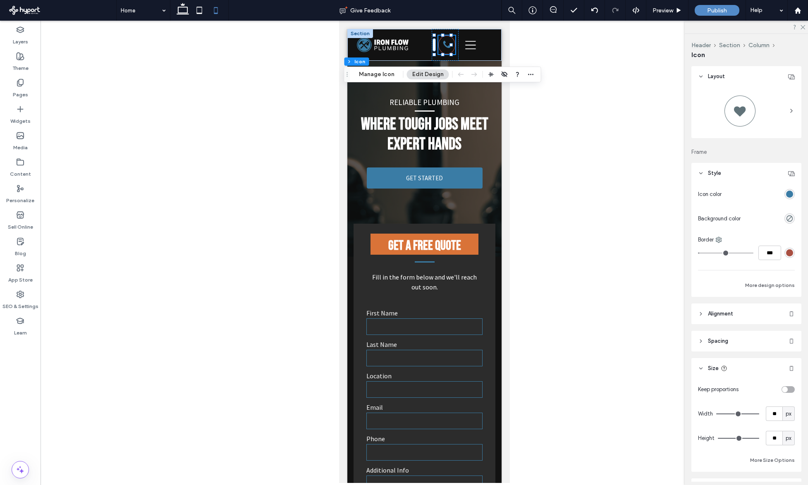
drag, startPoint x: 703, startPoint y: 253, endPoint x: 676, endPoint y: 252, distance: 26.9
type input "*"
click at [698, 253] on input "range" at bounding box center [725, 253] width 55 height 1
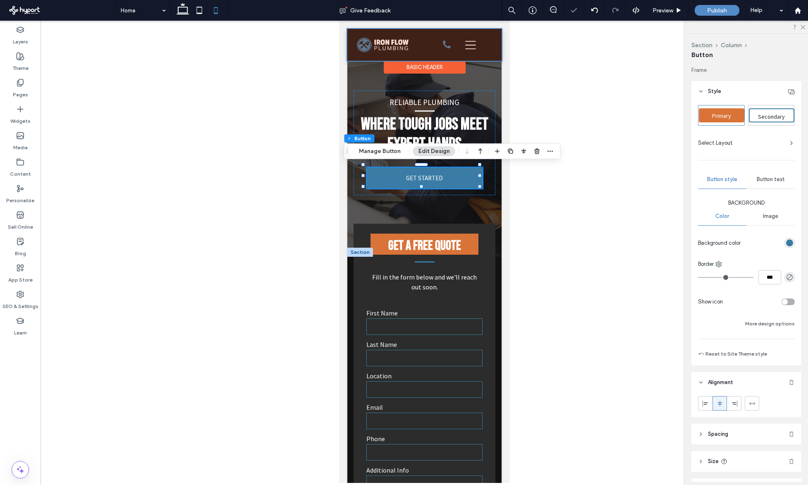
click at [487, 43] on div at bounding box center [424, 45] width 154 height 32
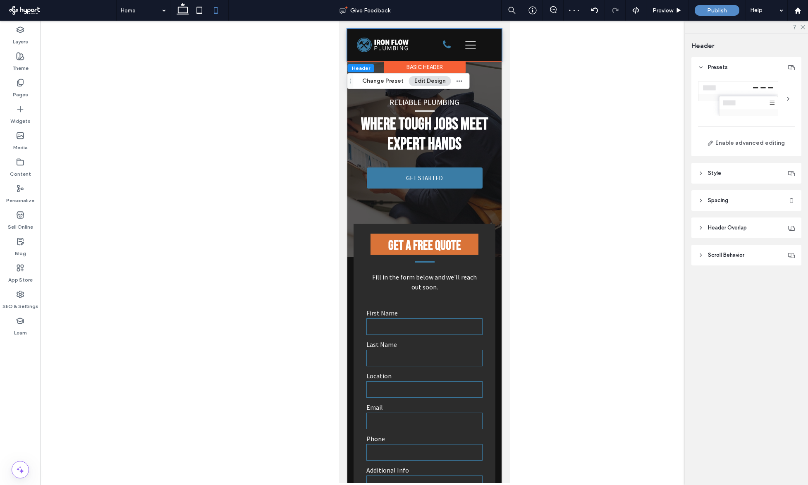
click at [746, 169] on header "Style" at bounding box center [746, 173] width 110 height 21
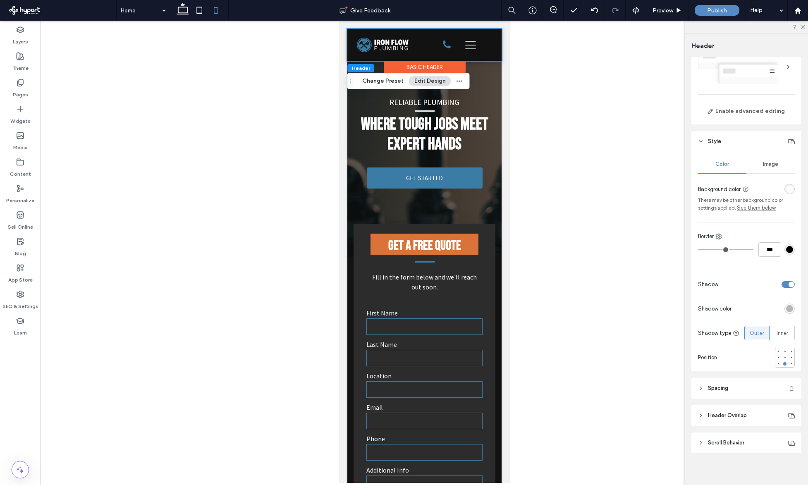
scroll to position [36, 0]
click at [730, 379] on header "Spacing" at bounding box center [746, 383] width 110 height 21
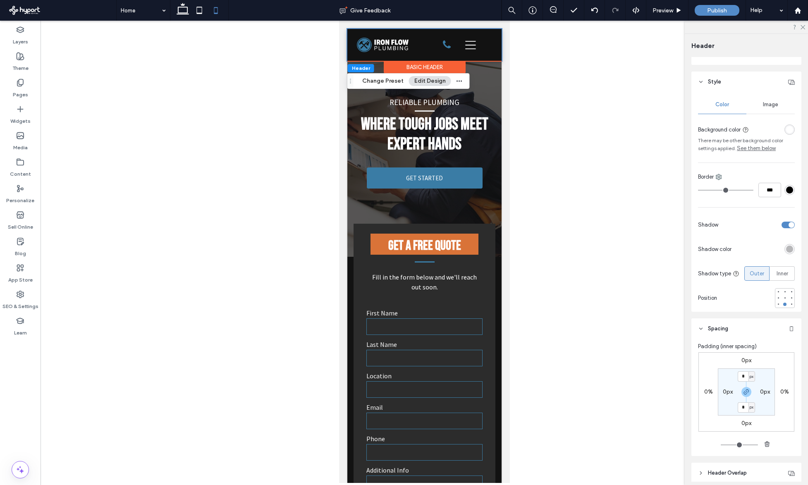
scroll to position [113, 0]
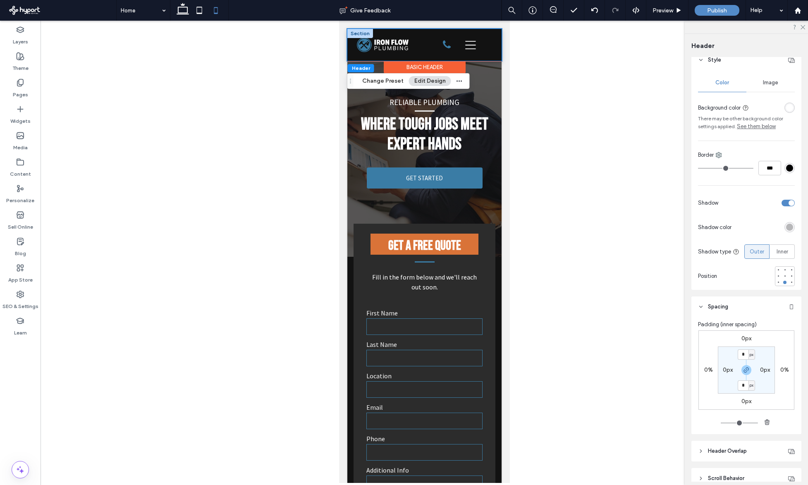
click at [491, 47] on div "Home Services About Us Contact GET STARTED" at bounding box center [424, 45] width 154 height 32
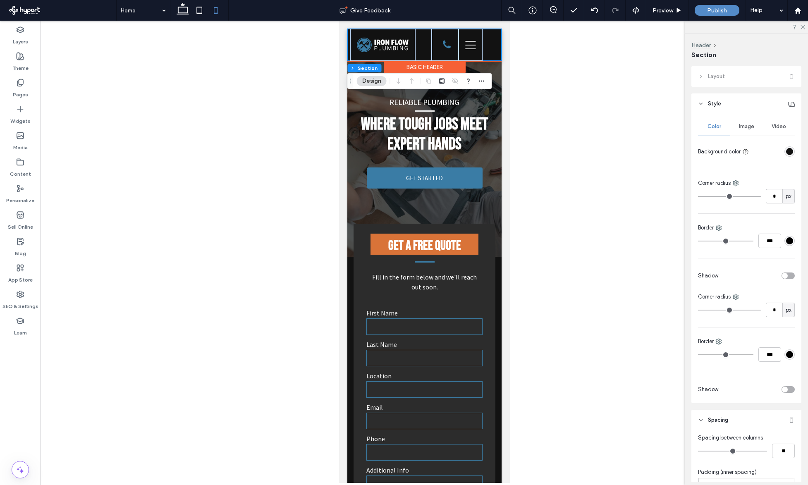
click at [483, 45] on div "Home Services About Us Contact GET STARTED" at bounding box center [424, 45] width 154 height 32
click at [470, 44] on div at bounding box center [470, 45] width 24 height 32
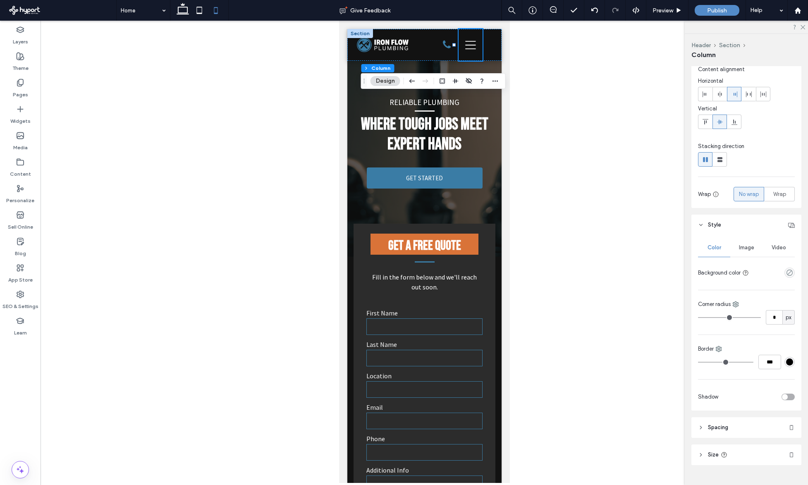
scroll to position [41, 0]
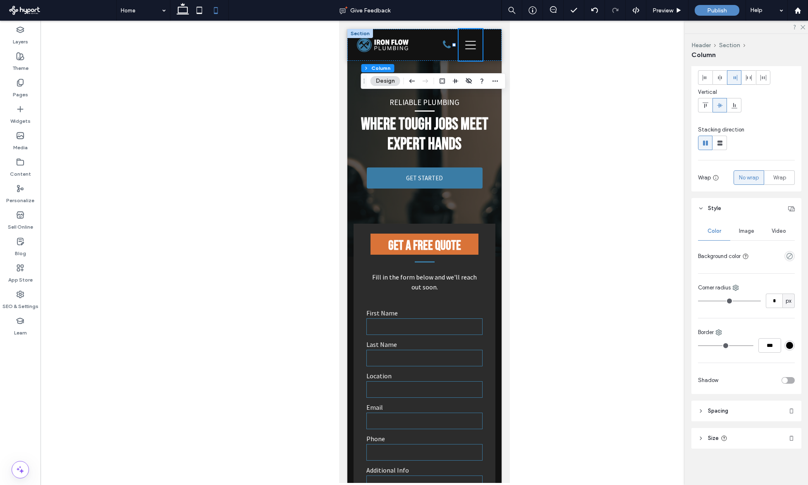
click at [740, 408] on header "Spacing" at bounding box center [746, 411] width 110 height 21
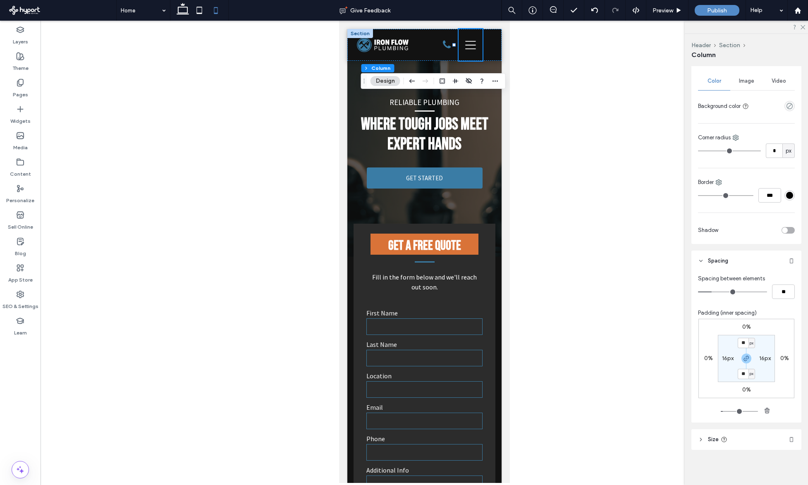
scroll to position [193, 0]
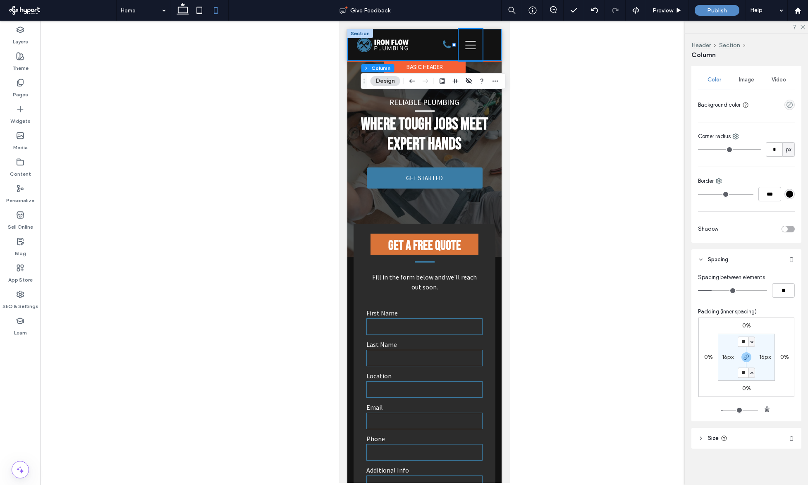
click at [348, 46] on div "Home Services About Us Contact GET STARTED" at bounding box center [424, 45] width 154 height 32
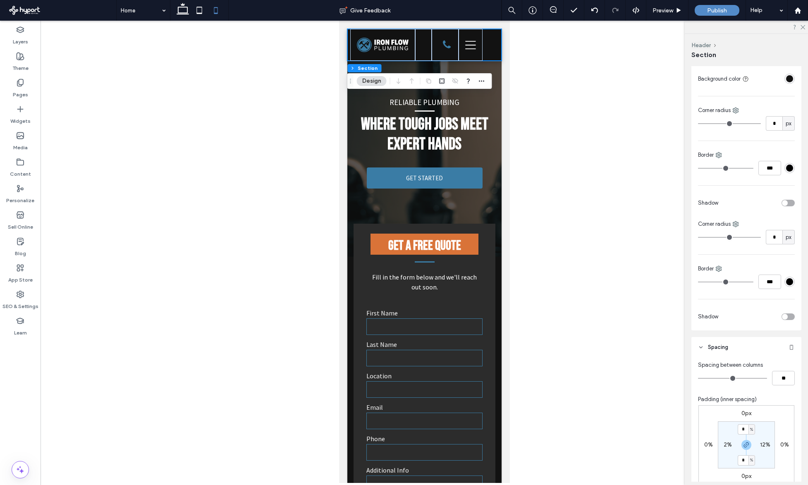
scroll to position [160, 0]
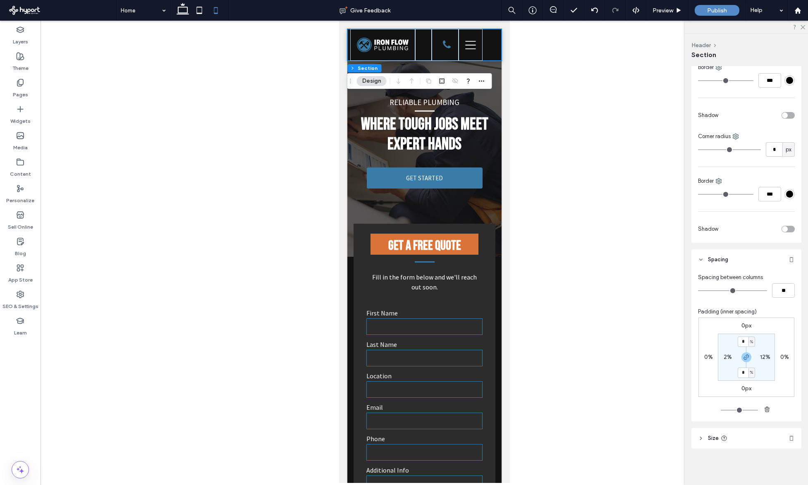
click at [762, 355] on label "12%" at bounding box center [765, 357] width 10 height 7
type input "**"
click at [760, 356] on input "**" at bounding box center [761, 357] width 11 height 10
type input "*"
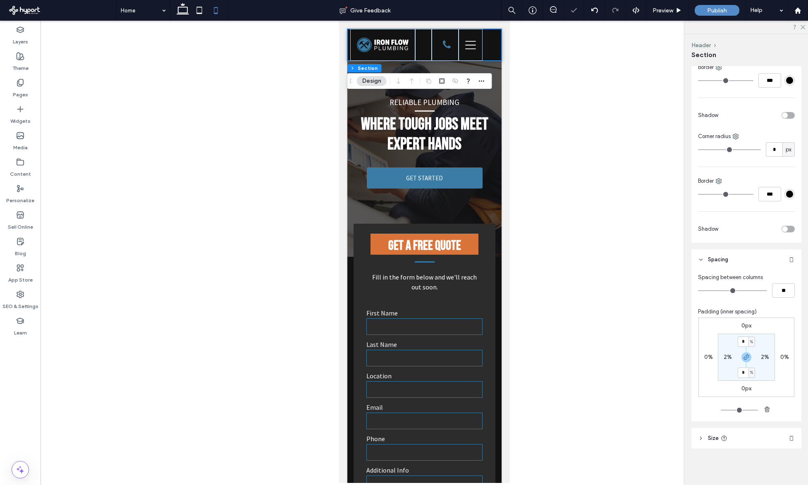
type input "*"
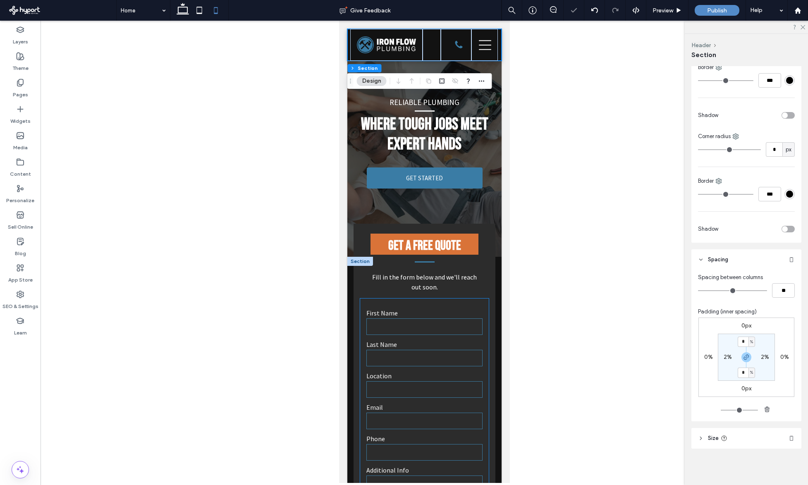
click at [459, 310] on label "First Name" at bounding box center [424, 313] width 116 height 8
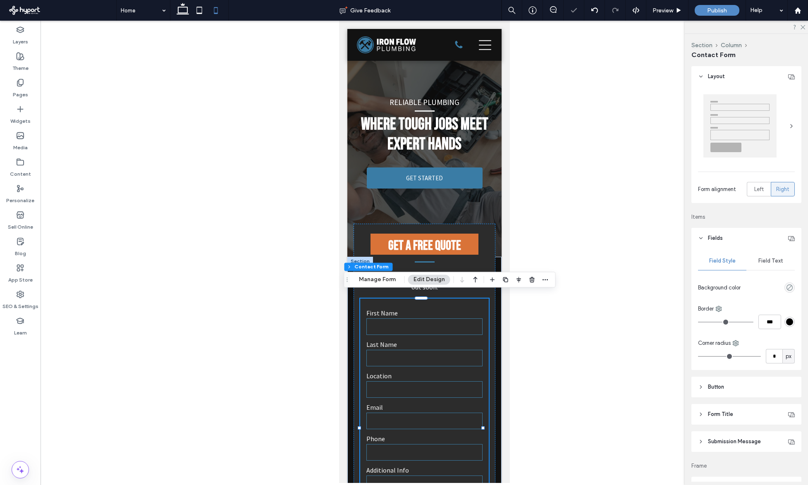
type input "*"
type input "***"
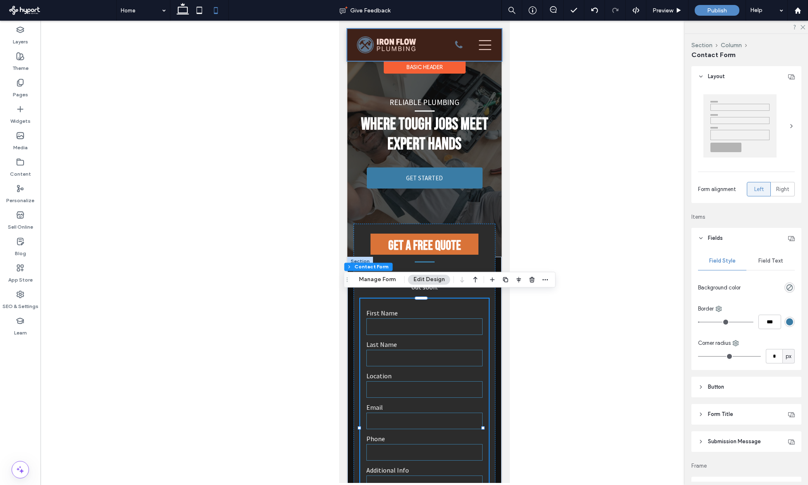
click at [457, 48] on div at bounding box center [424, 45] width 154 height 32
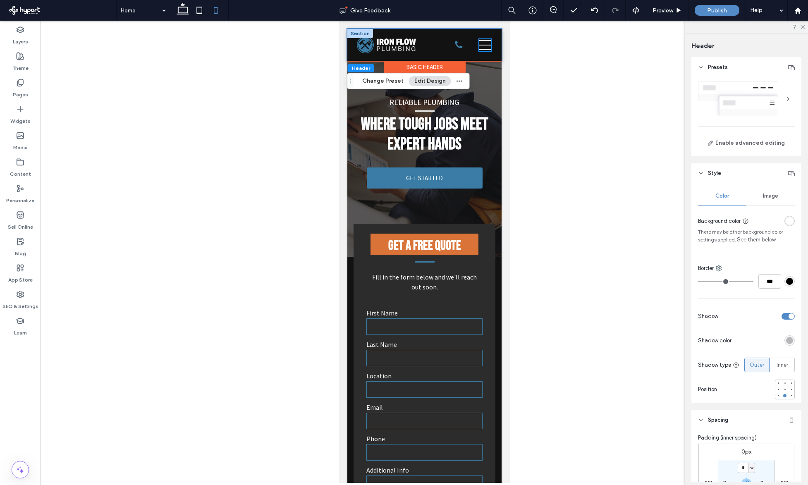
click at [478, 45] on icon at bounding box center [484, 45] width 12 height 12
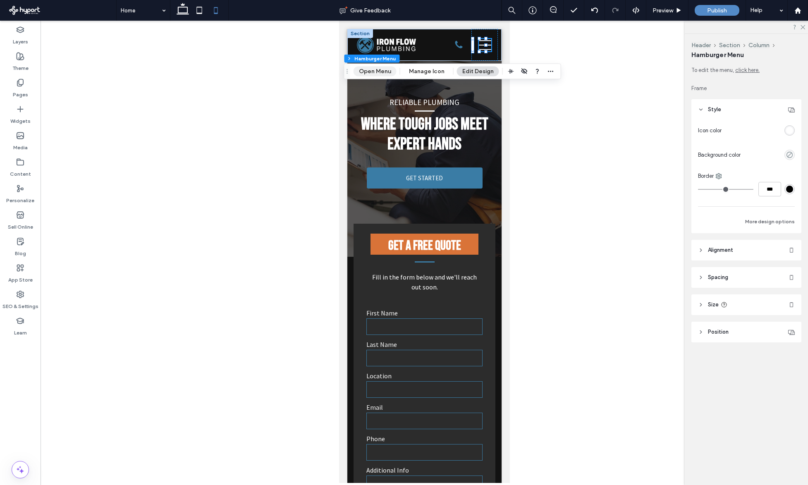
click at [378, 70] on button "Open Menu" at bounding box center [375, 72] width 43 height 10
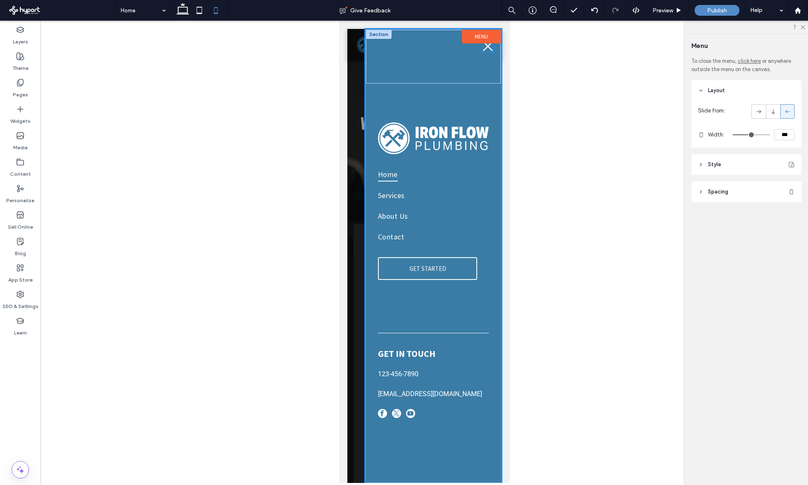
click at [489, 50] on icon at bounding box center [487, 46] width 12 height 12
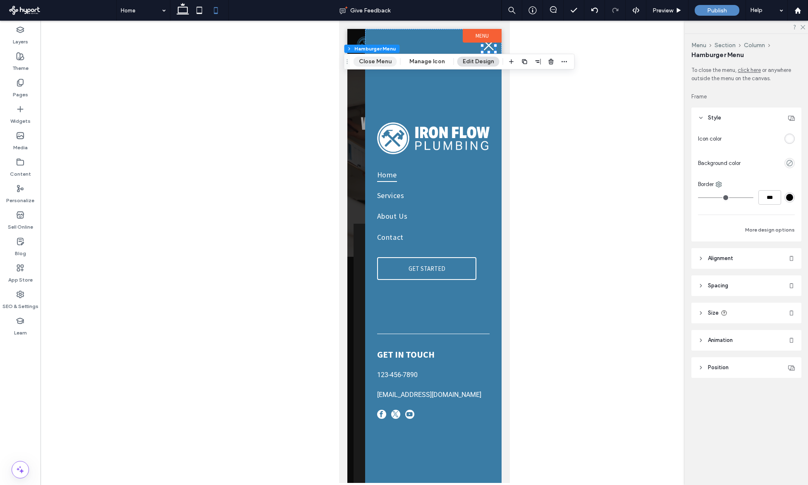
click at [373, 65] on button "Close Menu" at bounding box center [375, 62] width 43 height 10
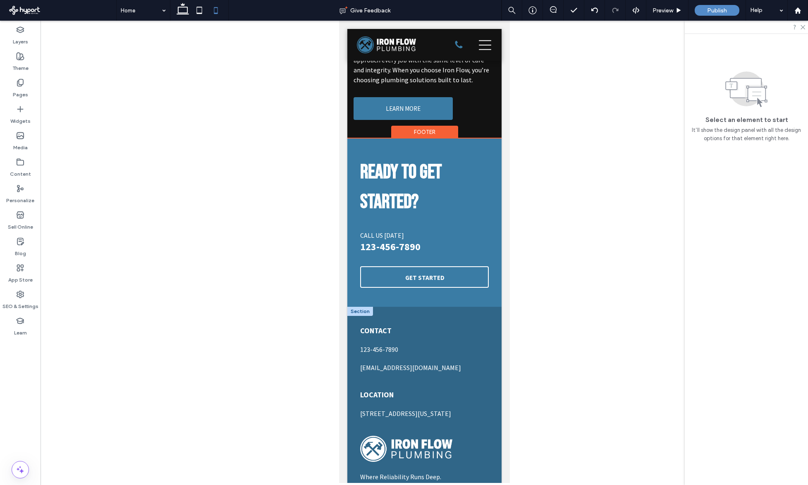
scroll to position [1837, 0]
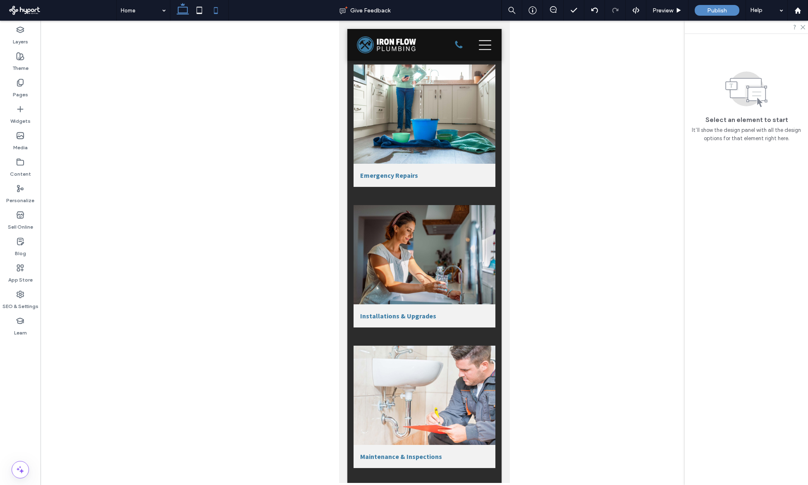
click at [188, 9] on icon at bounding box center [183, 10] width 17 height 17
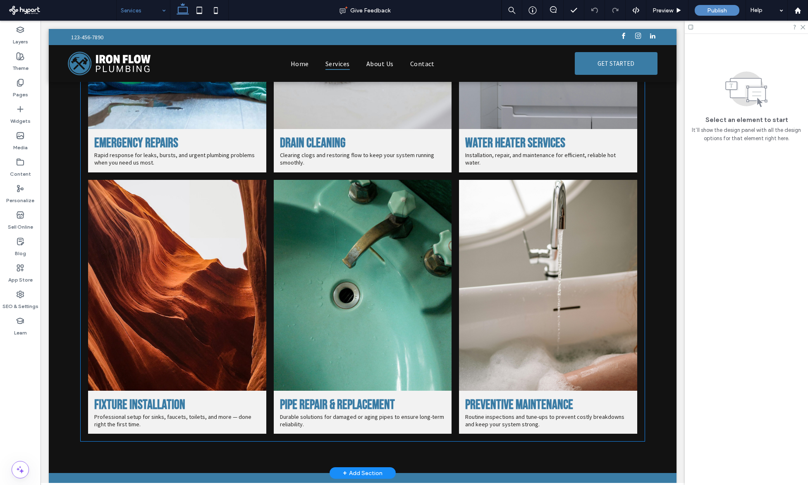
scroll to position [459, 0]
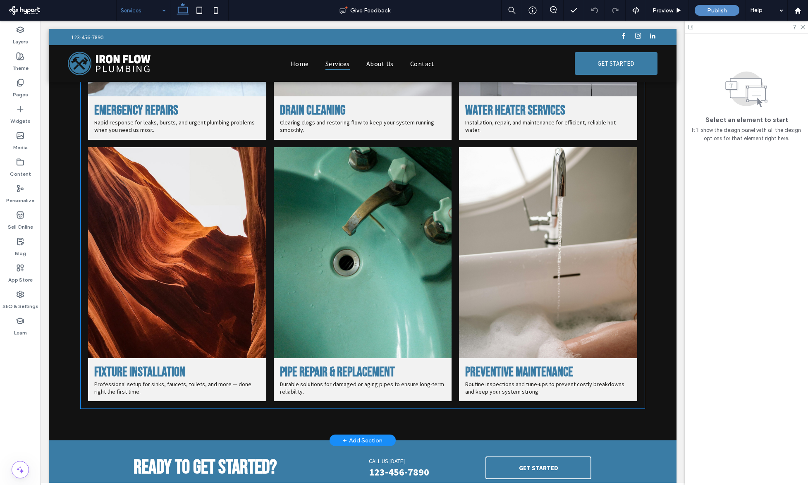
click at [570, 304] on link at bounding box center [548, 252] width 178 height 211
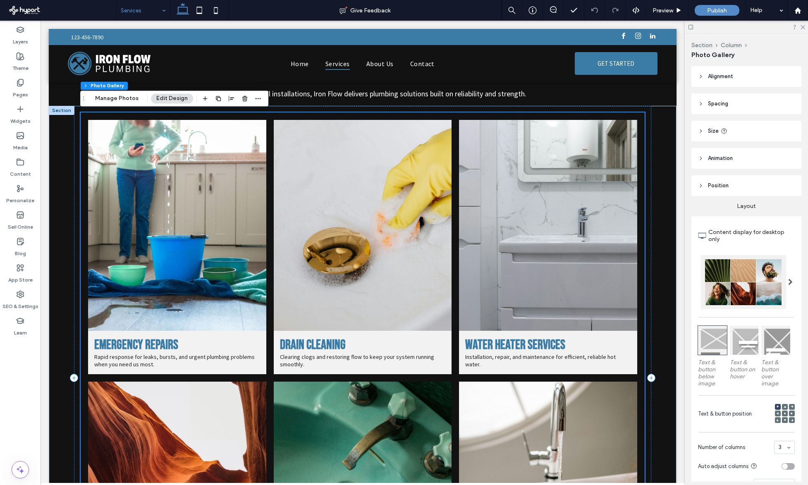
scroll to position [534, 0]
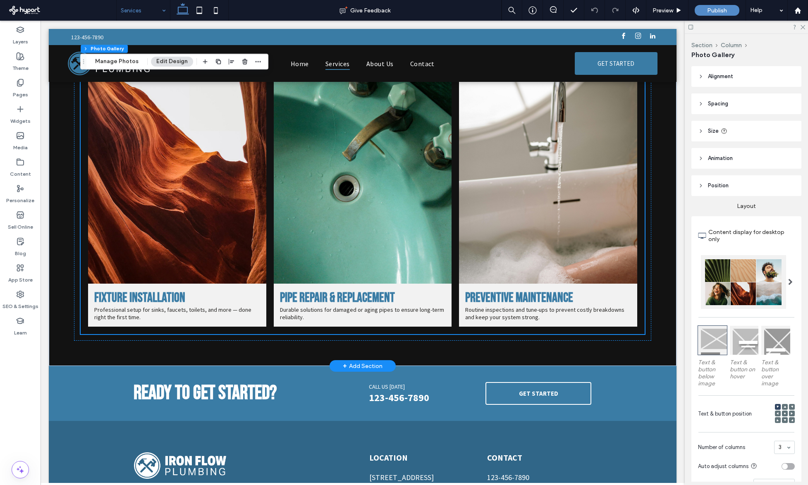
click at [340, 274] on link at bounding box center [363, 178] width 178 height 211
click at [727, 295] on div at bounding box center [743, 282] width 85 height 54
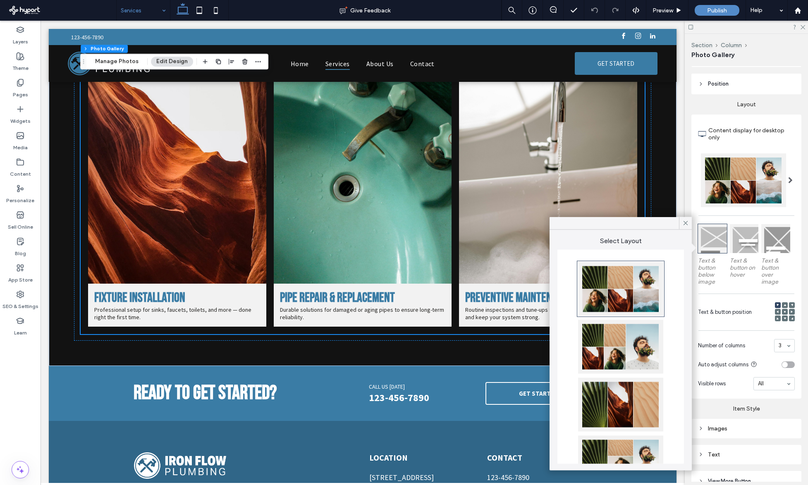
scroll to position [169, 0]
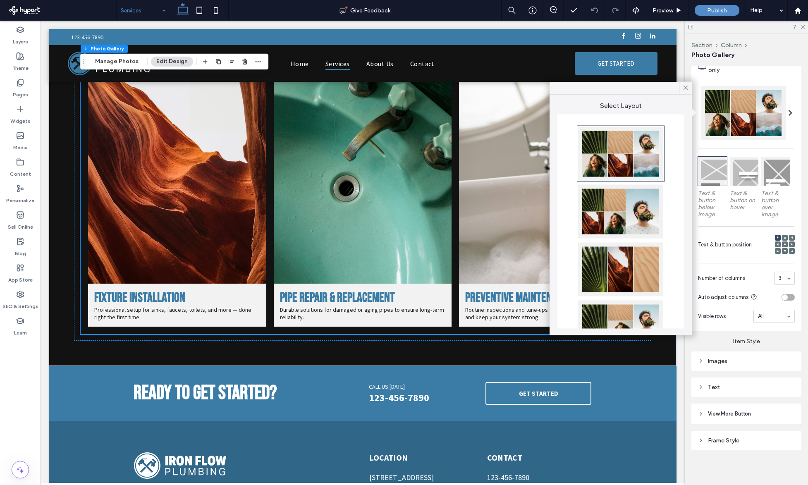
click at [643, 143] on div at bounding box center [620, 154] width 85 height 54
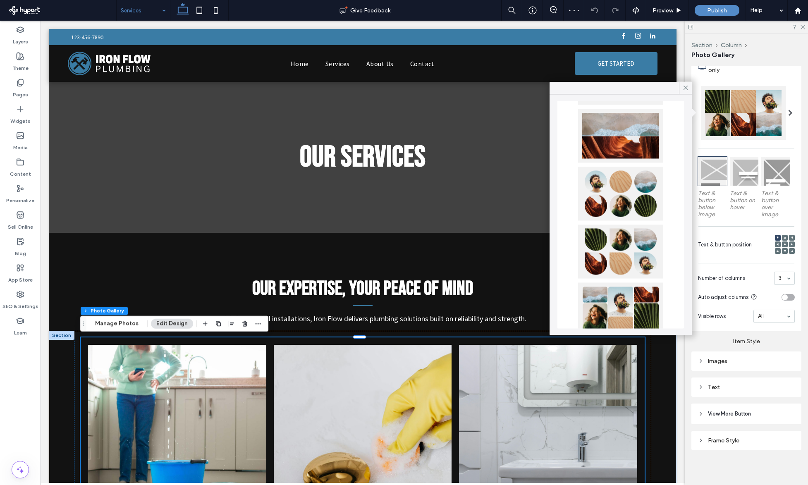
scroll to position [349, 0]
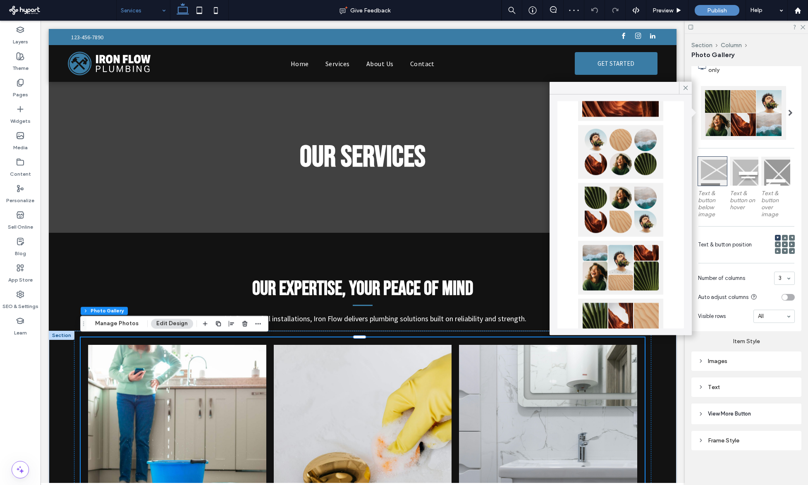
click at [455, 386] on li "Water Heater Services Installation, repair, and maintenance for efficient, reli…" at bounding box center [548, 472] width 186 height 262
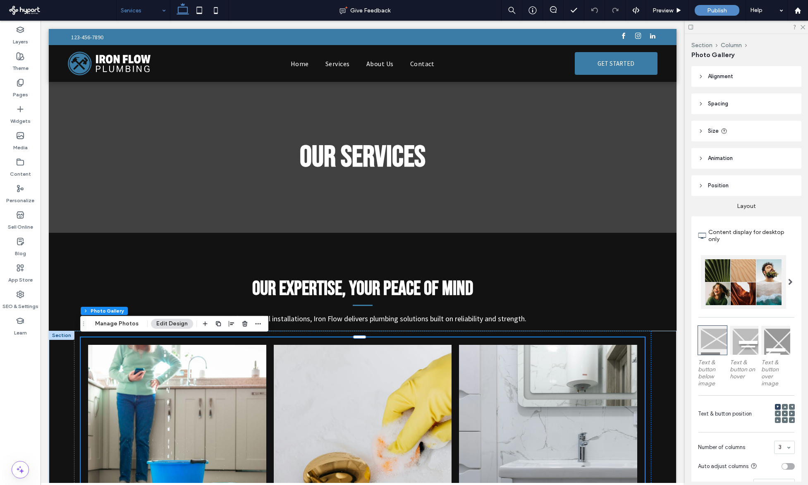
click at [106, 329] on div "Section Column Photo Gallery Manage Photos Edit Design" at bounding box center [174, 324] width 188 height 16
click at [108, 325] on button "Manage Photos" at bounding box center [117, 324] width 54 height 10
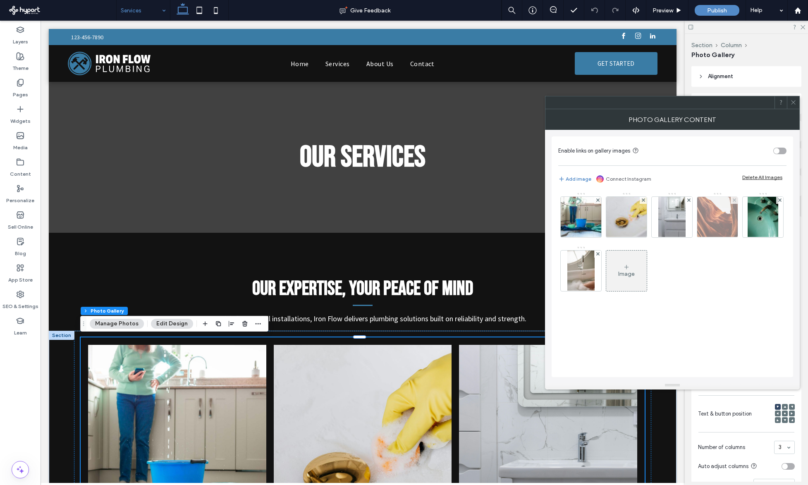
click at [702, 219] on img at bounding box center [717, 217] width 52 height 41
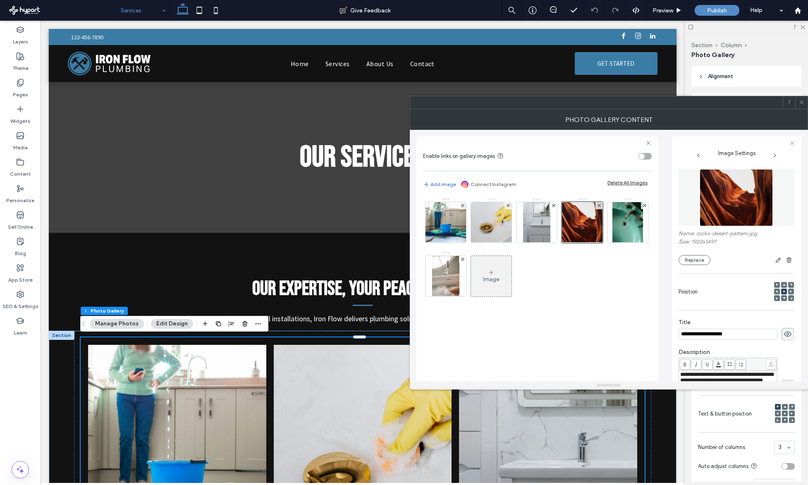
scroll to position [0, 0]
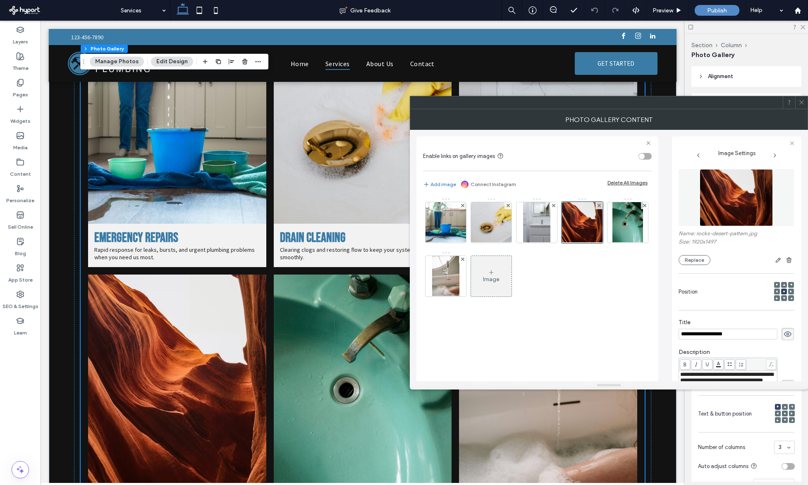
scroll to position [285, 0]
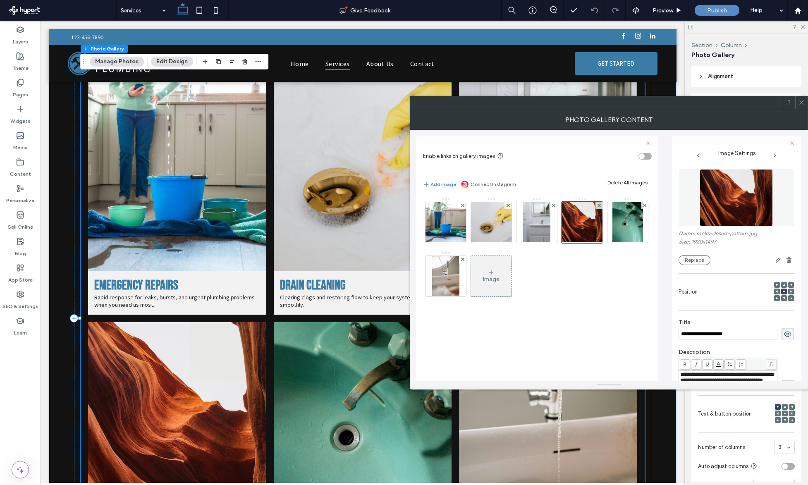
click at [716, 333] on input "**********" at bounding box center [728, 334] width 99 height 11
click at [732, 189] on img at bounding box center [736, 197] width 73 height 57
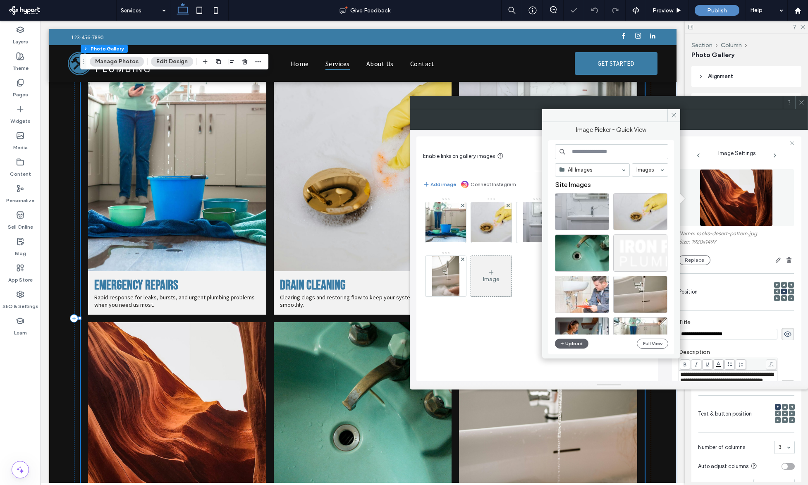
click at [632, 151] on input at bounding box center [611, 151] width 113 height 15
type input "*******"
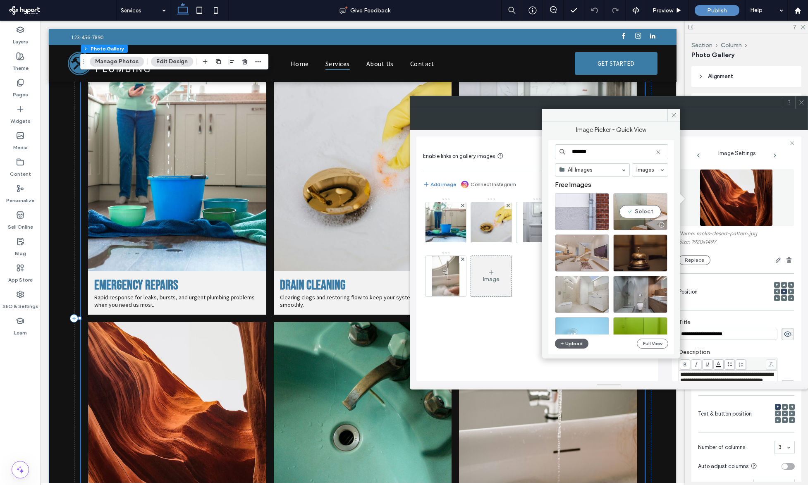
click at [644, 211] on div "Select" at bounding box center [640, 211] width 54 height 37
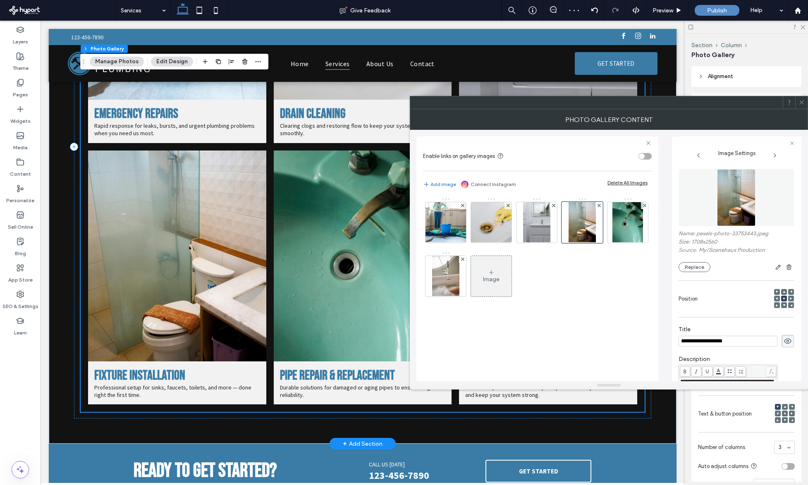
scroll to position [447, 0]
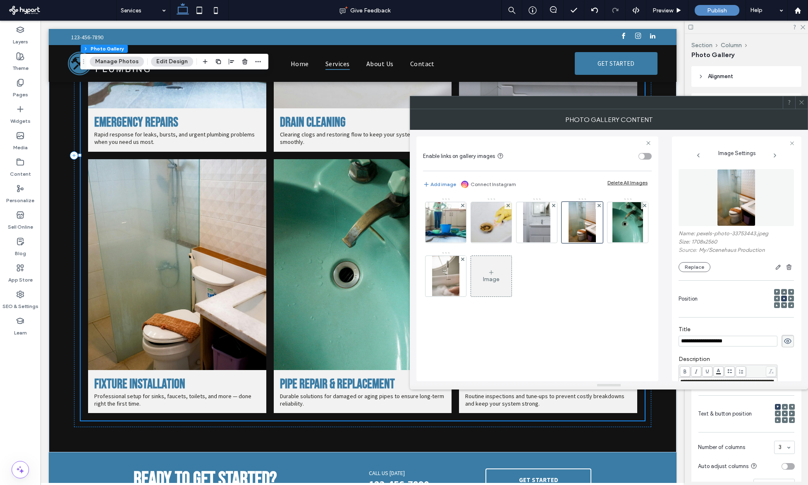
click at [732, 208] on img at bounding box center [736, 197] width 38 height 57
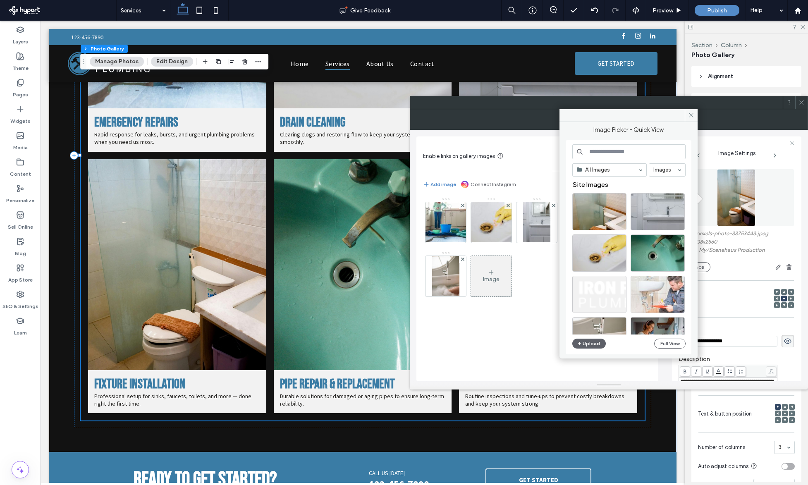
click at [594, 150] on input at bounding box center [628, 151] width 113 height 15
type input "******"
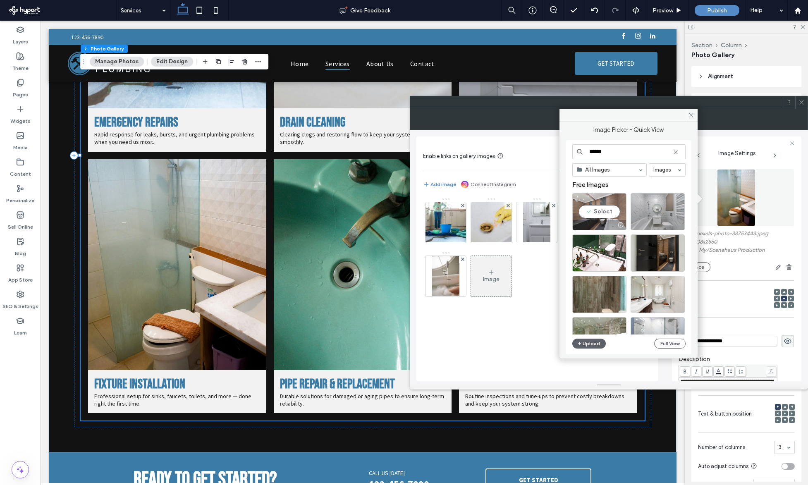
click at [616, 213] on div "Select" at bounding box center [599, 211] width 54 height 37
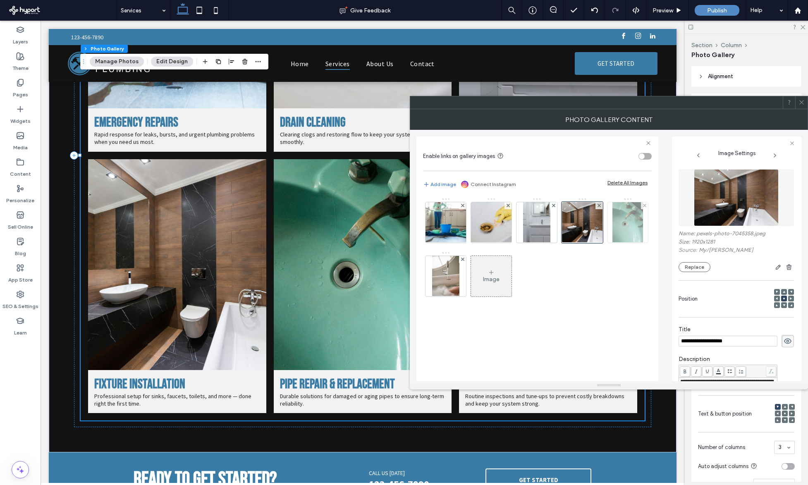
click at [614, 221] on img at bounding box center [627, 222] width 31 height 41
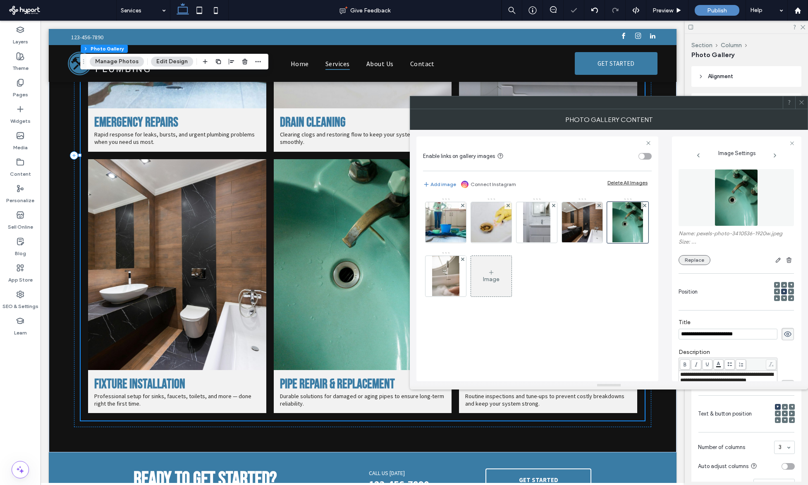
click at [695, 257] on button "Replace" at bounding box center [695, 260] width 32 height 10
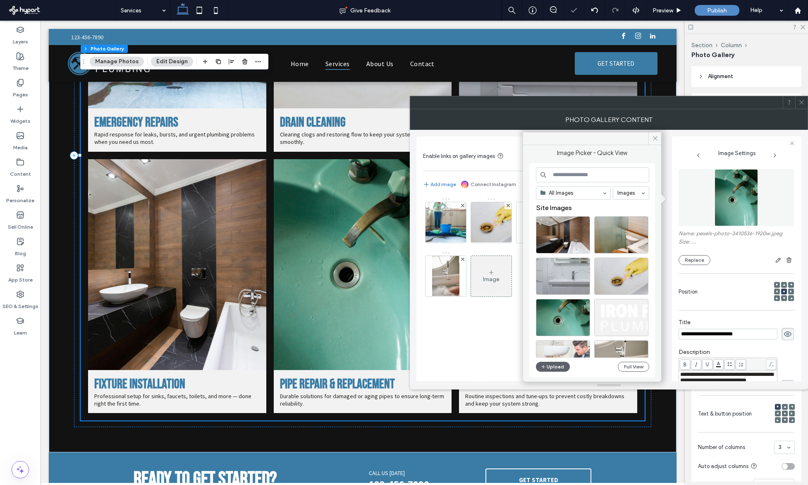
click at [579, 174] on input at bounding box center [592, 174] width 113 height 15
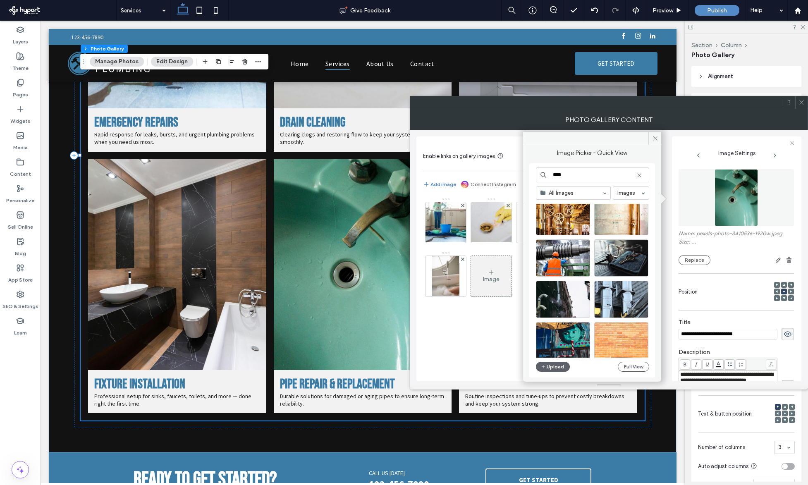
scroll to position [206, 0]
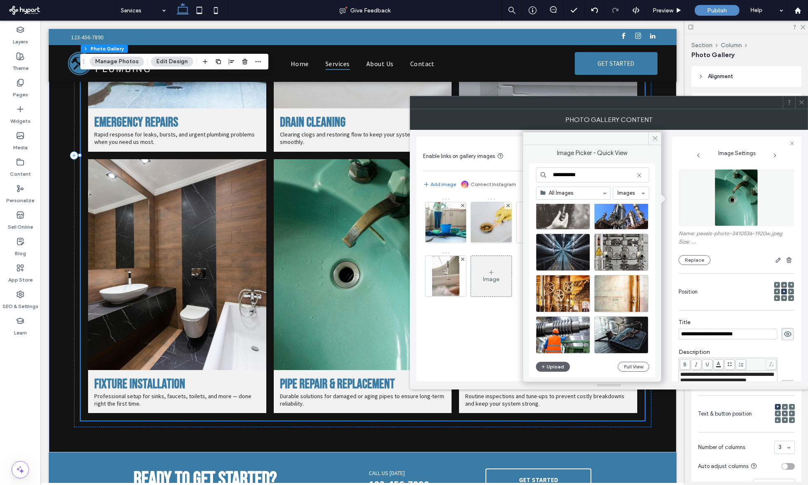
type input "**********"
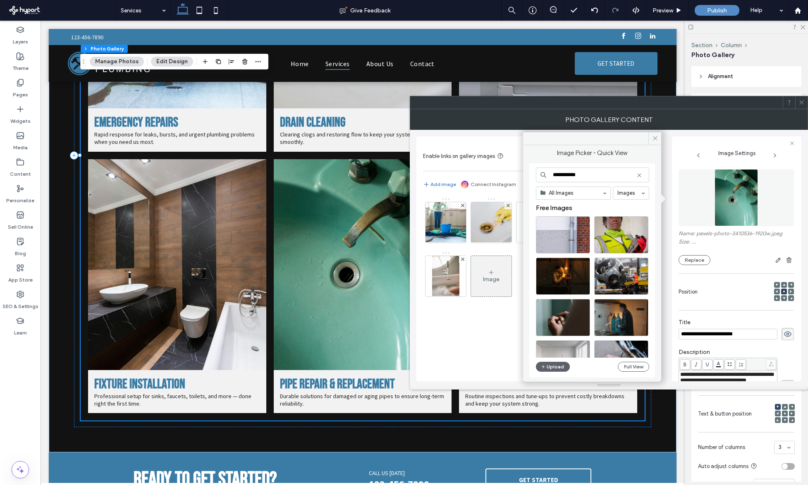
scroll to position [0, 0]
drag, startPoint x: 483, startPoint y: 317, endPoint x: 490, endPoint y: 310, distance: 10.2
click at [483, 317] on div "Image" at bounding box center [537, 286] width 229 height 184
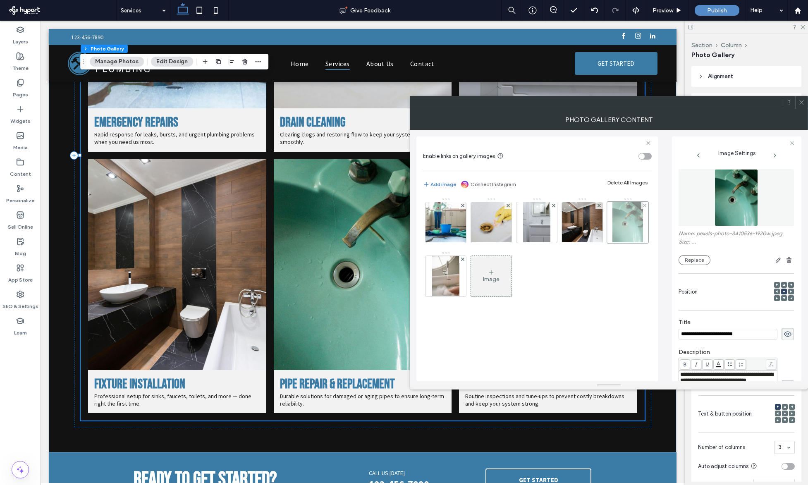
click at [619, 231] on div at bounding box center [627, 222] width 41 height 41
click at [705, 261] on button "Replace" at bounding box center [695, 260] width 32 height 10
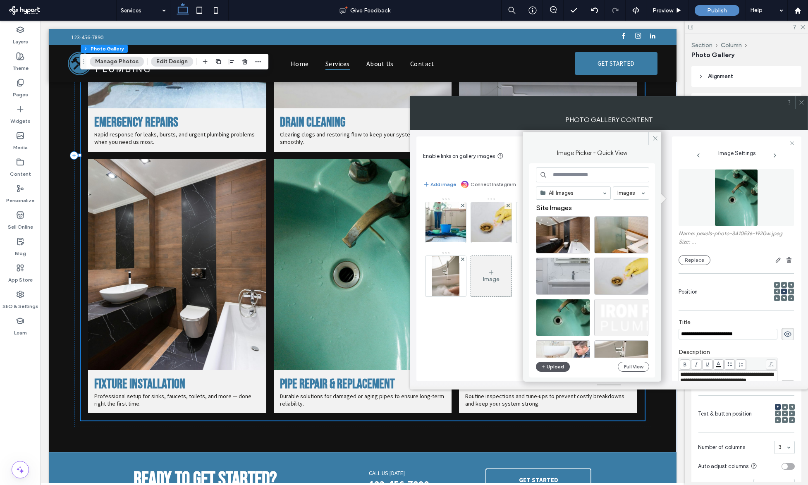
click at [550, 368] on button "Upload" at bounding box center [553, 367] width 34 height 10
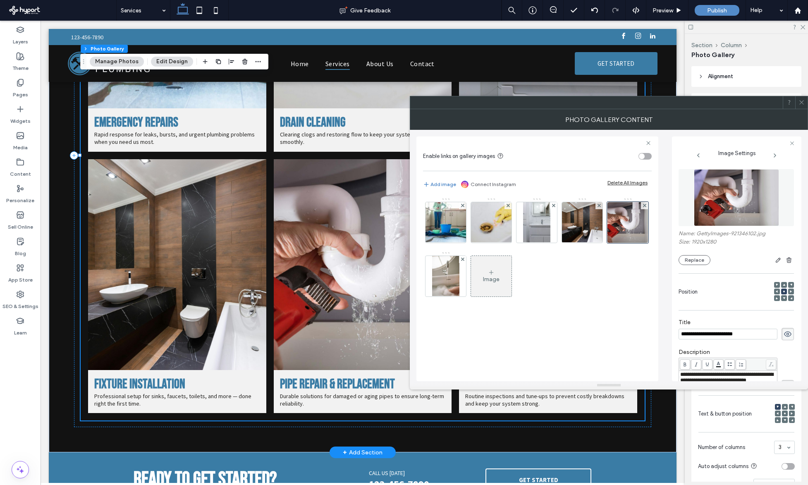
click at [802, 105] on icon at bounding box center [802, 102] width 6 height 6
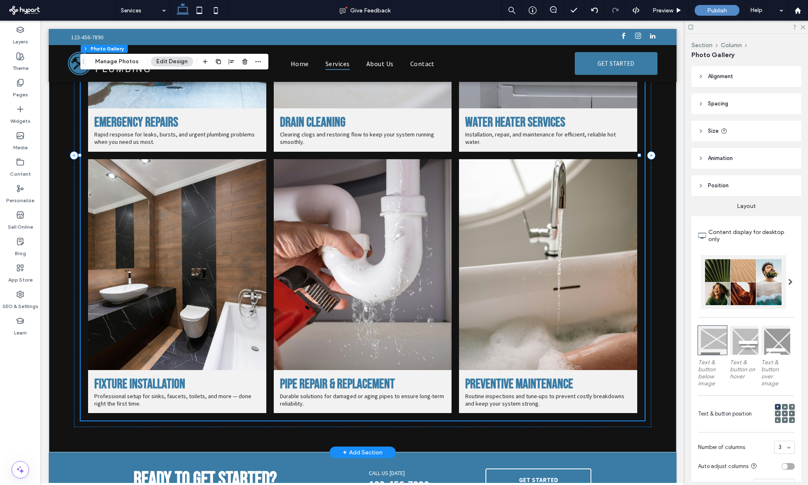
click at [581, 225] on link at bounding box center [548, 264] width 178 height 211
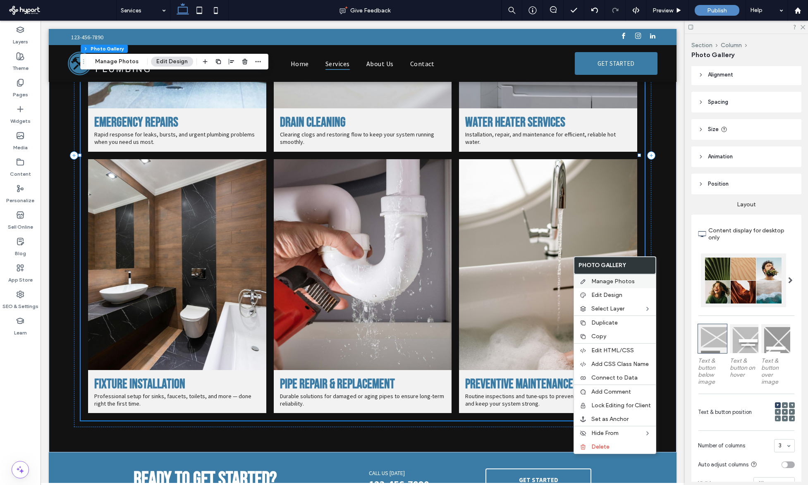
click at [608, 277] on div "Manage Photos" at bounding box center [615, 281] width 82 height 14
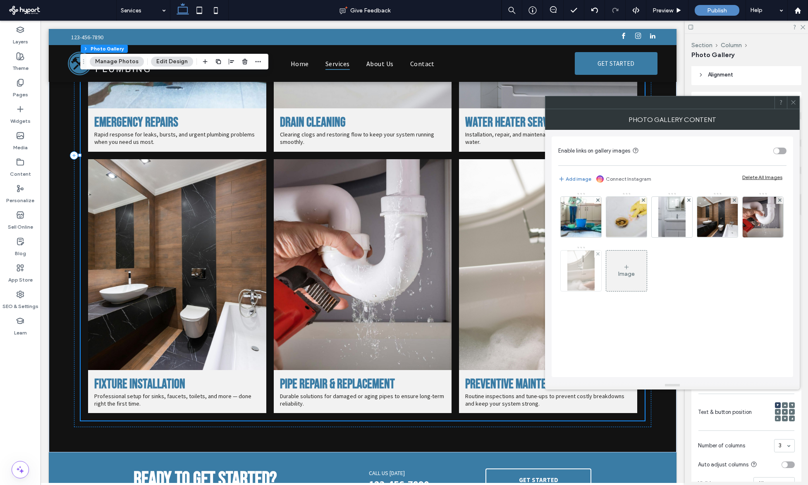
click at [591, 271] on img at bounding box center [580, 271] width 27 height 41
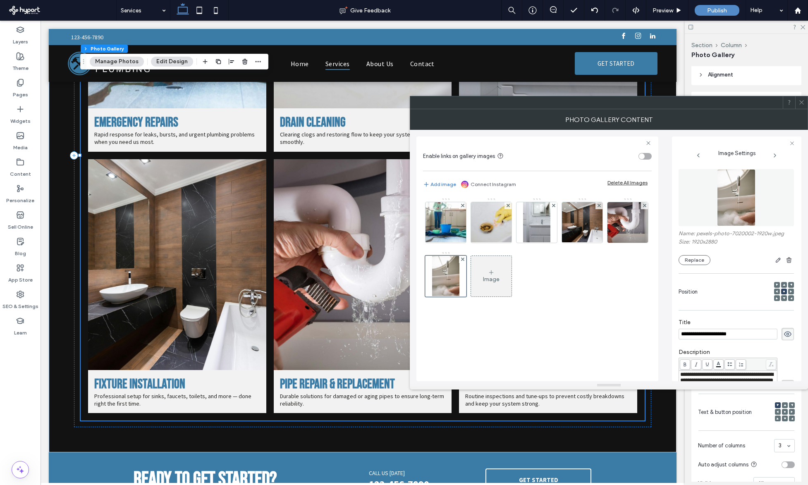
scroll to position [0, 0]
click at [438, 274] on div at bounding box center [445, 276] width 41 height 41
click at [696, 261] on button "Replace" at bounding box center [695, 260] width 32 height 10
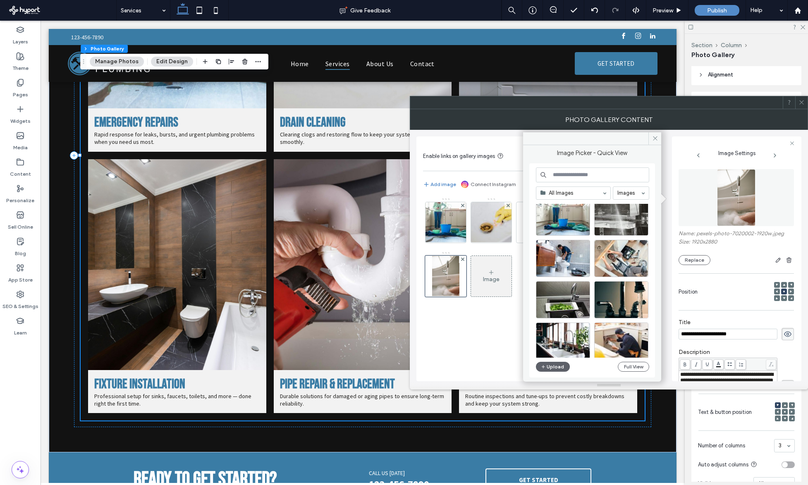
scroll to position [229, 0]
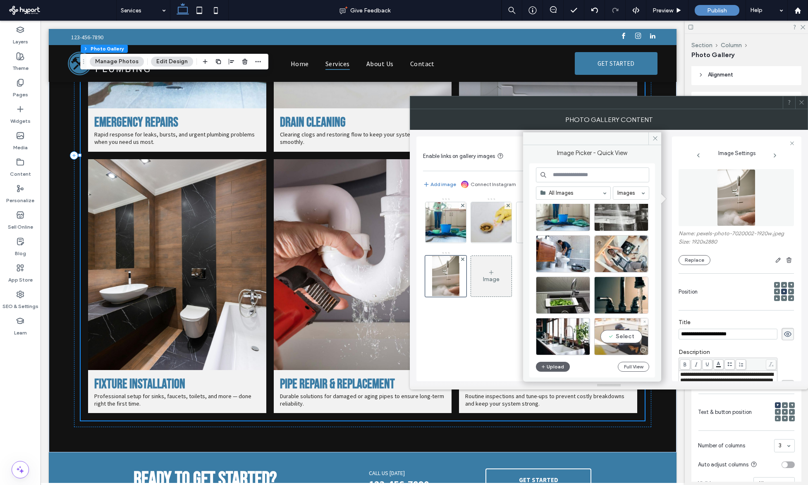
click at [617, 327] on div "Select" at bounding box center [621, 336] width 54 height 37
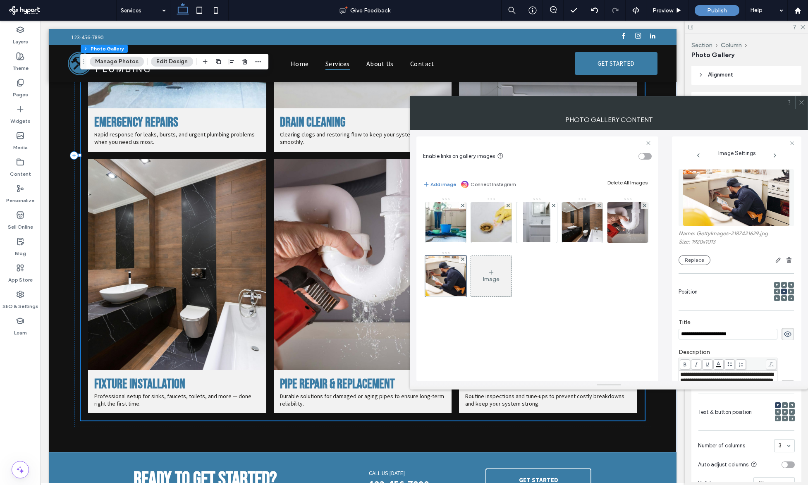
click at [804, 101] on icon at bounding box center [802, 102] width 6 height 6
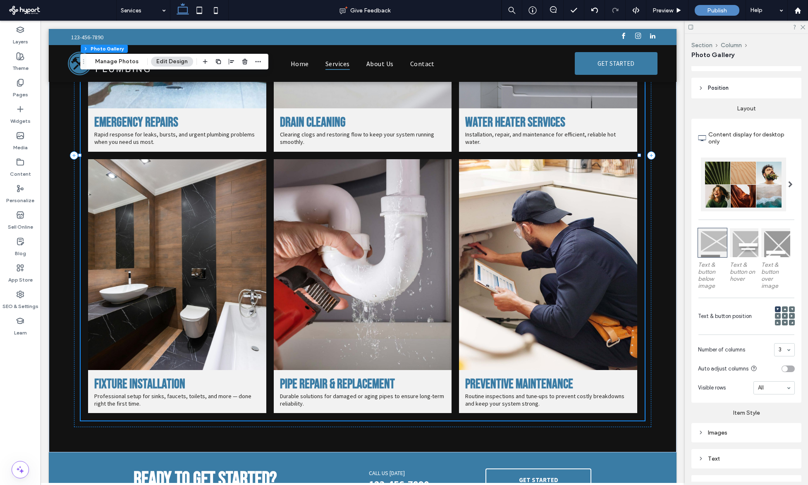
scroll to position [108, 0]
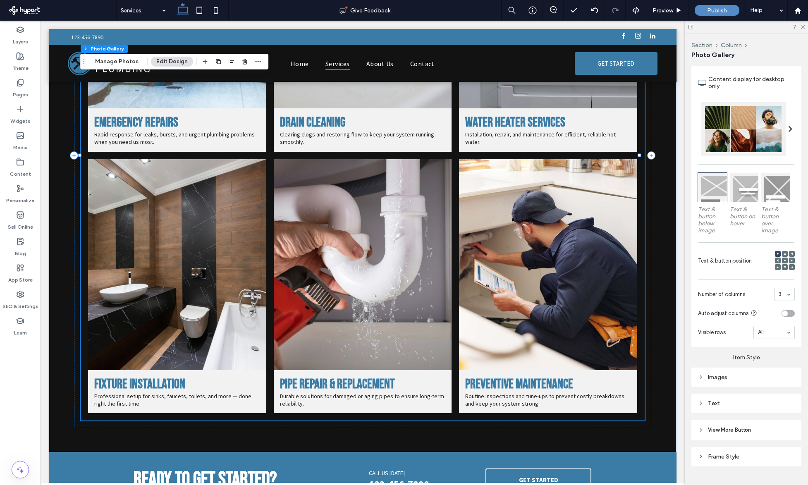
click at [746, 401] on div "Text" at bounding box center [746, 403] width 97 height 7
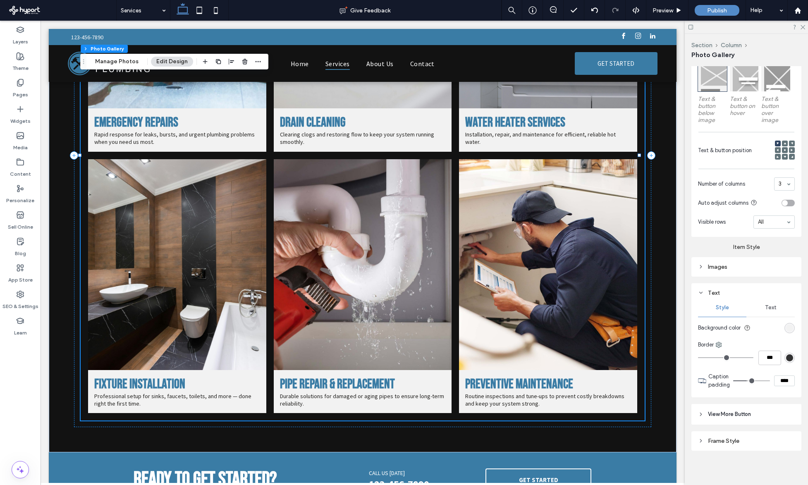
scroll to position [264, 0]
click at [772, 314] on div "Text" at bounding box center [770, 307] width 48 height 18
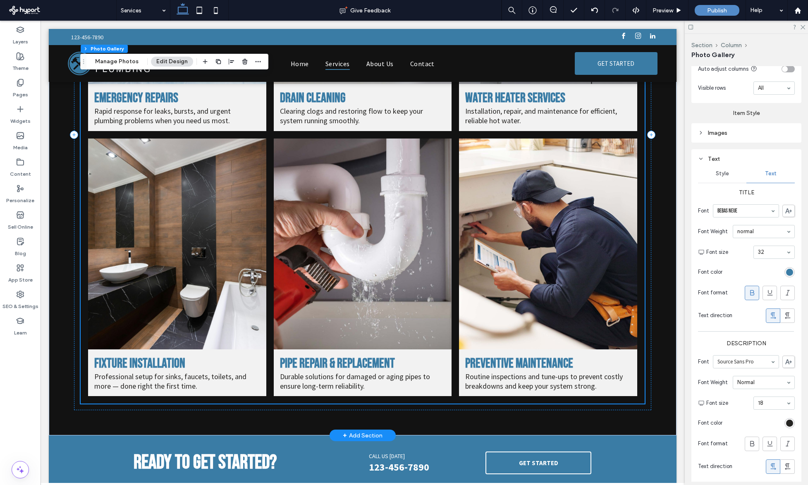
scroll to position [492, 0]
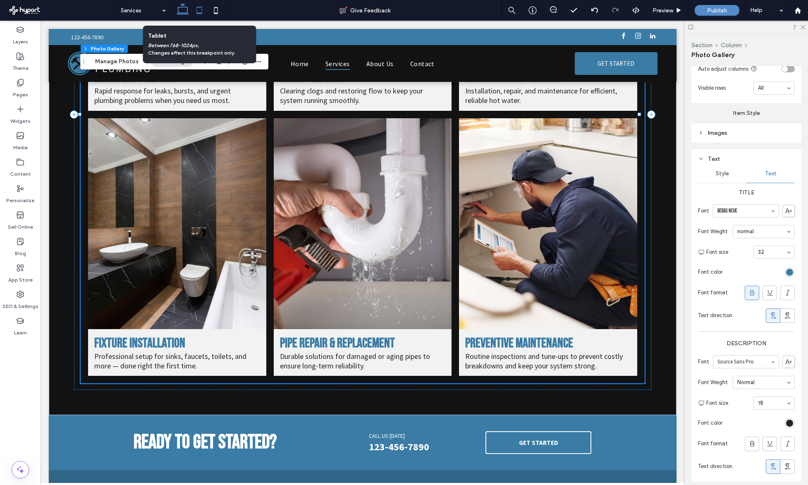
click at [201, 14] on icon at bounding box center [199, 10] width 17 height 17
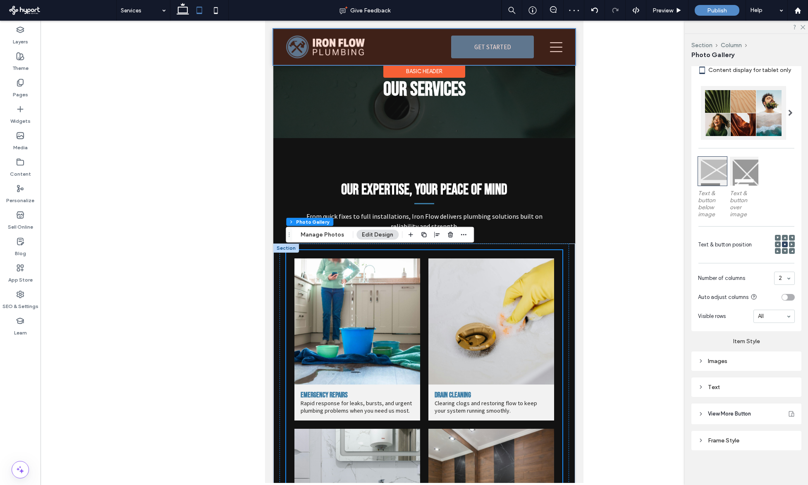
scroll to position [0, 0]
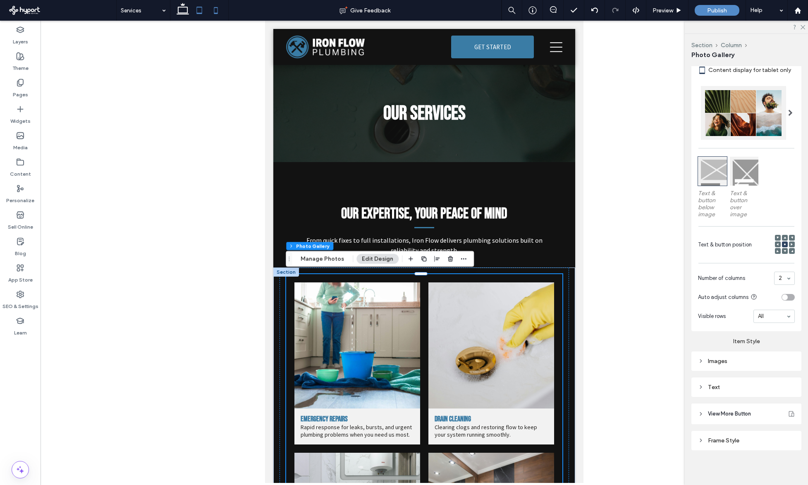
click at [221, 8] on icon at bounding box center [216, 10] width 17 height 17
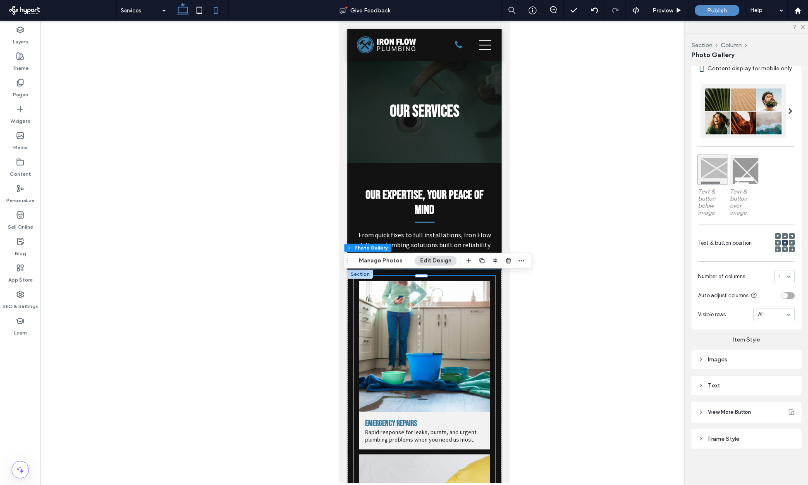
click at [181, 10] on icon at bounding box center [183, 10] width 17 height 17
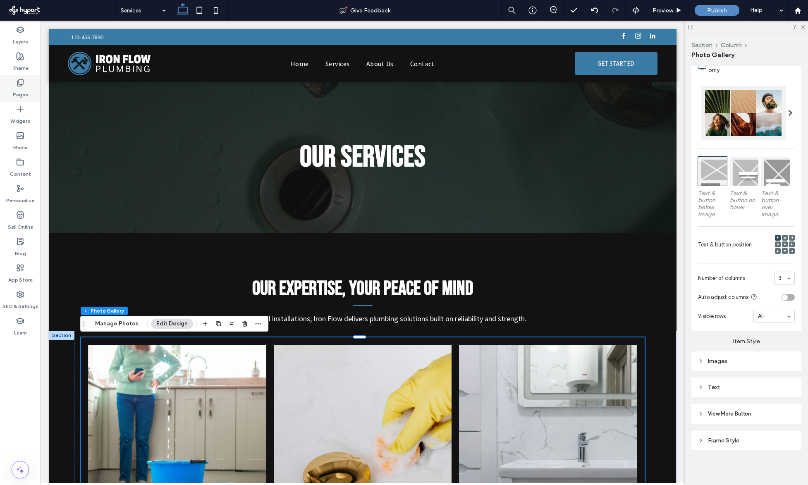
click at [22, 76] on div "Pages" at bounding box center [20, 88] width 41 height 26
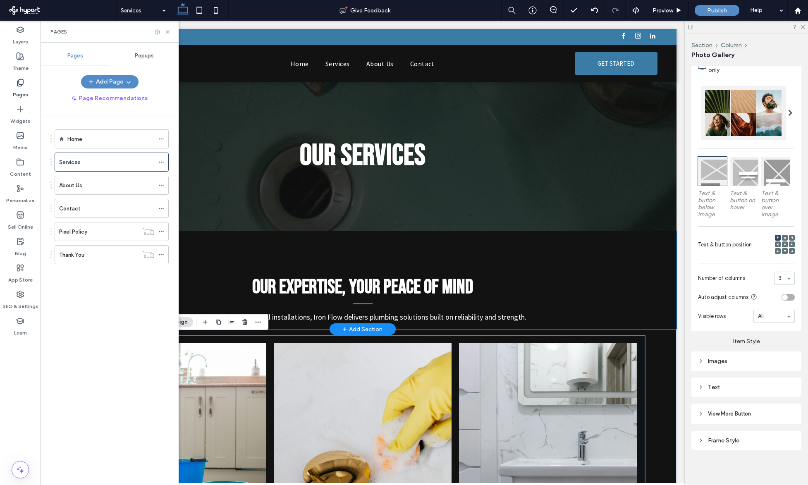
click at [539, 271] on div "Our Expertise, Your Peace of Mind From quick fixes to full installations, Iron …" at bounding box center [362, 299] width 471 height 60
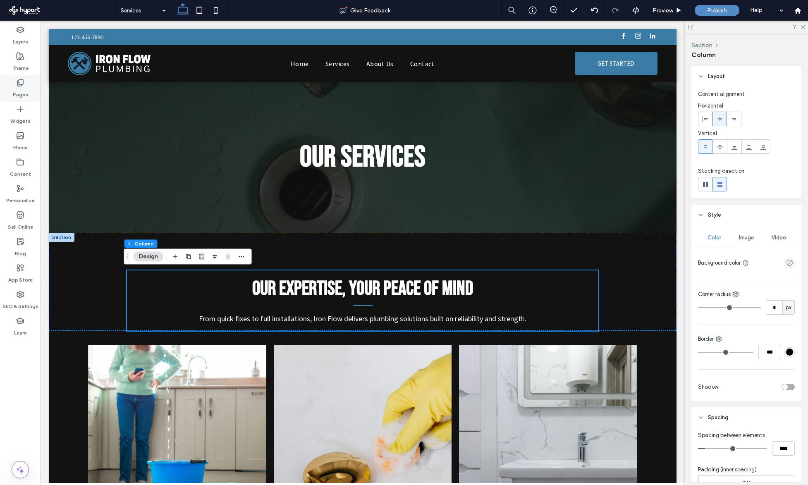
click at [34, 83] on div "Pages" at bounding box center [20, 88] width 41 height 26
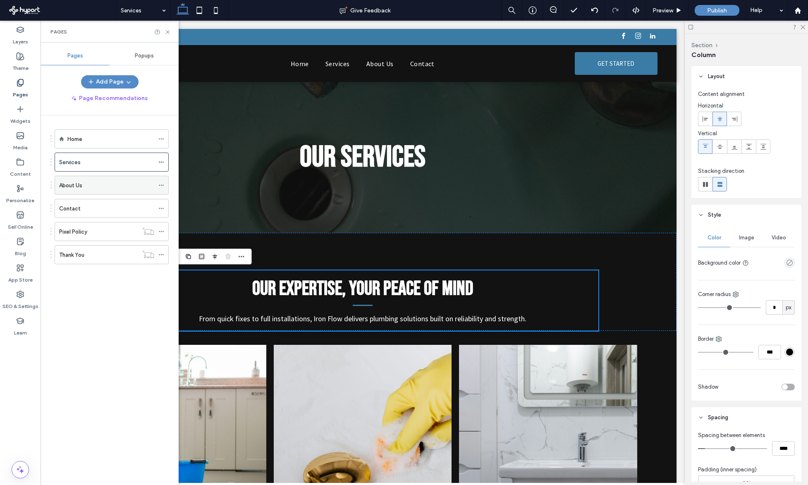
click at [127, 191] on div "About Us" at bounding box center [106, 185] width 95 height 18
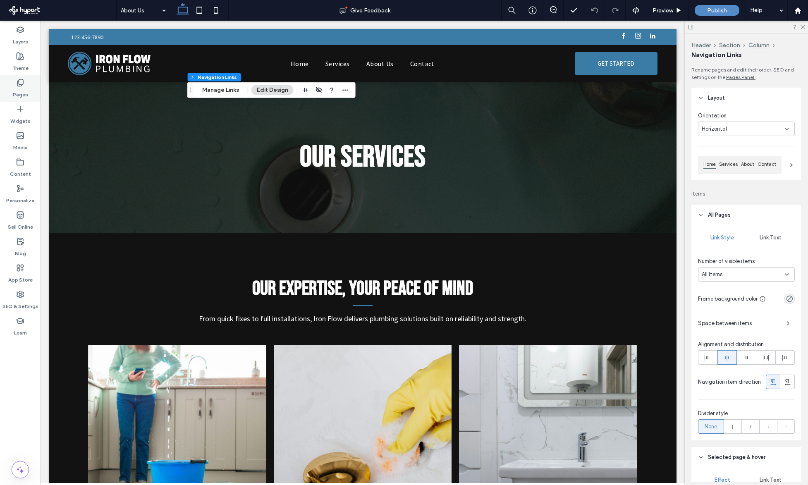
click at [21, 89] on label "Pages" at bounding box center [20, 93] width 15 height 12
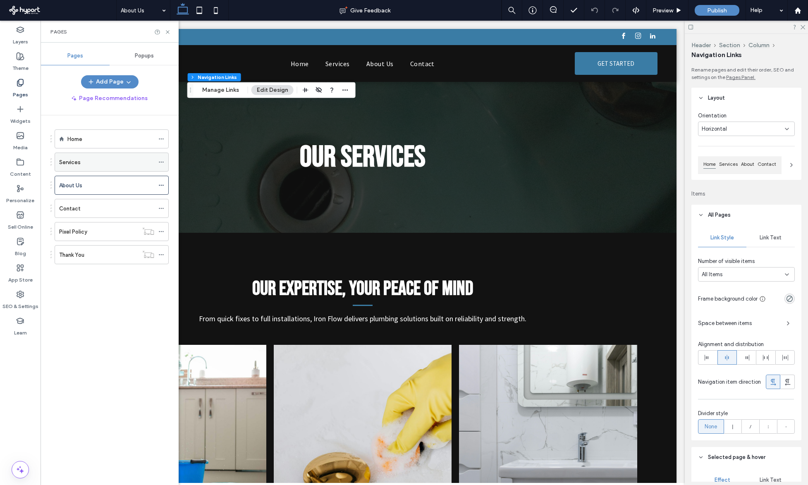
click at [83, 157] on div "Services" at bounding box center [106, 162] width 95 height 18
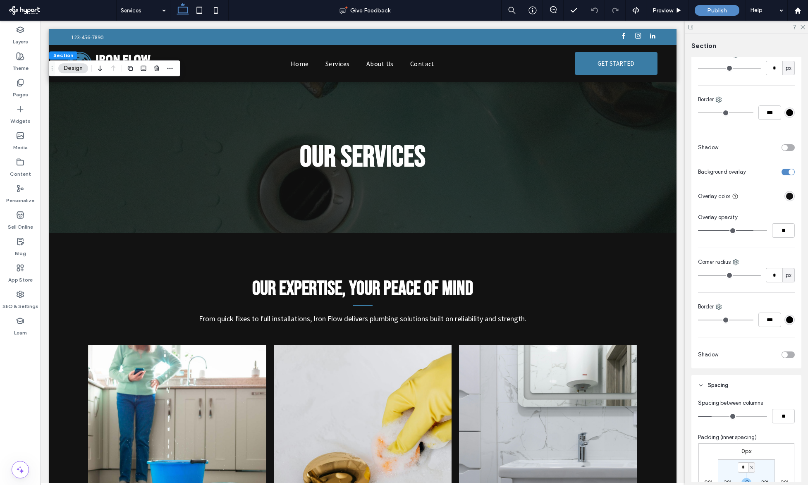
scroll to position [98, 0]
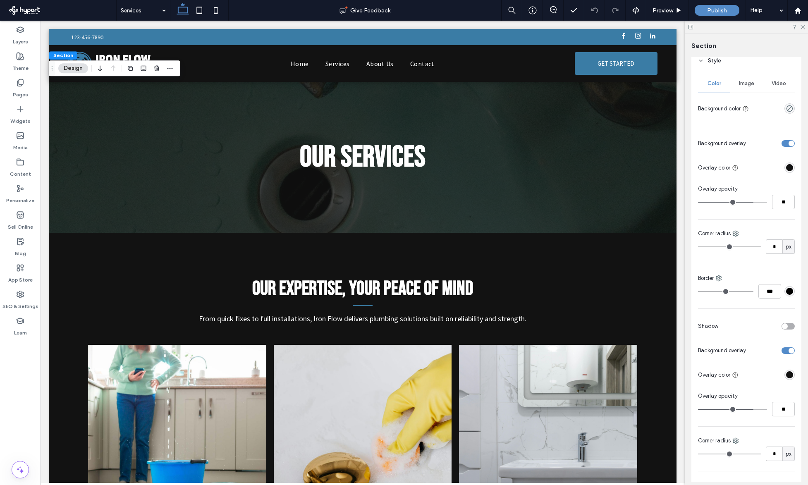
click at [747, 85] on span "Image" at bounding box center [746, 83] width 15 height 7
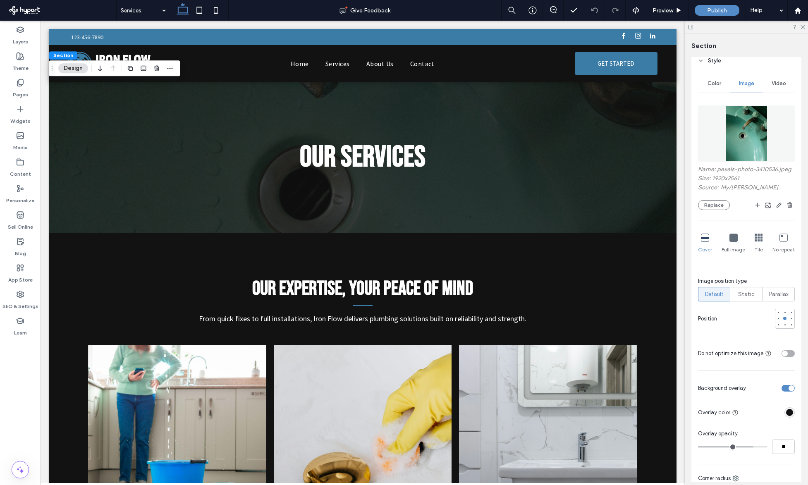
click at [742, 123] on img at bounding box center [746, 133] width 42 height 56
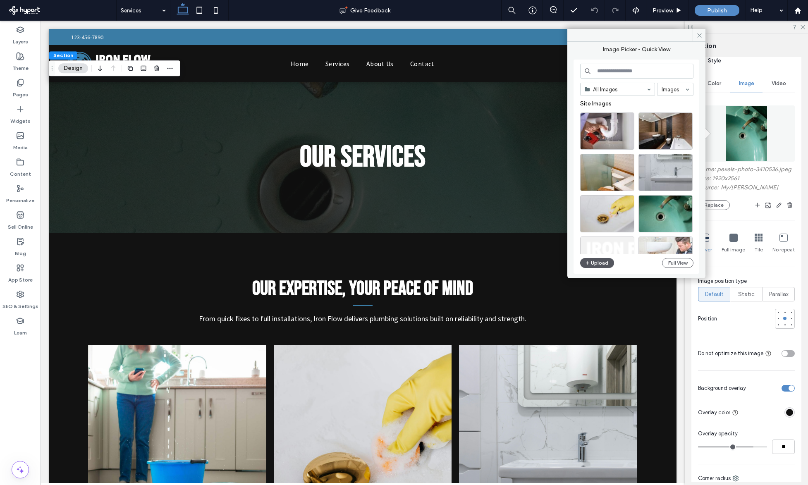
click at [604, 263] on button "Upload" at bounding box center [597, 263] width 34 height 10
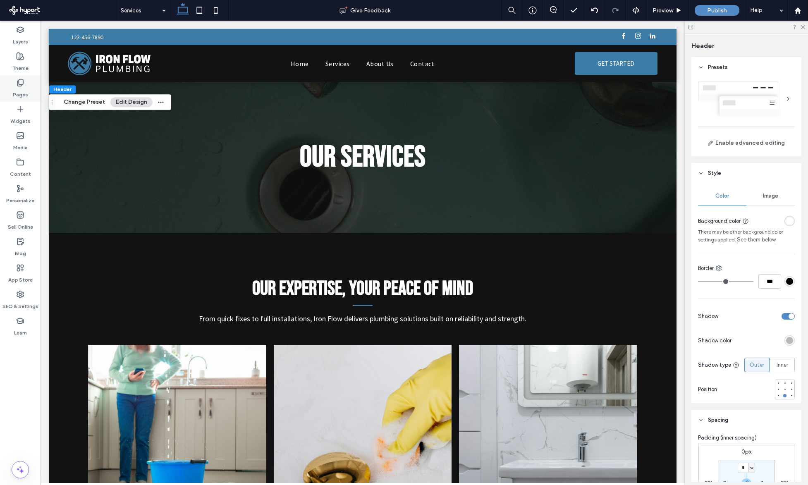
click at [17, 85] on use at bounding box center [20, 82] width 6 height 7
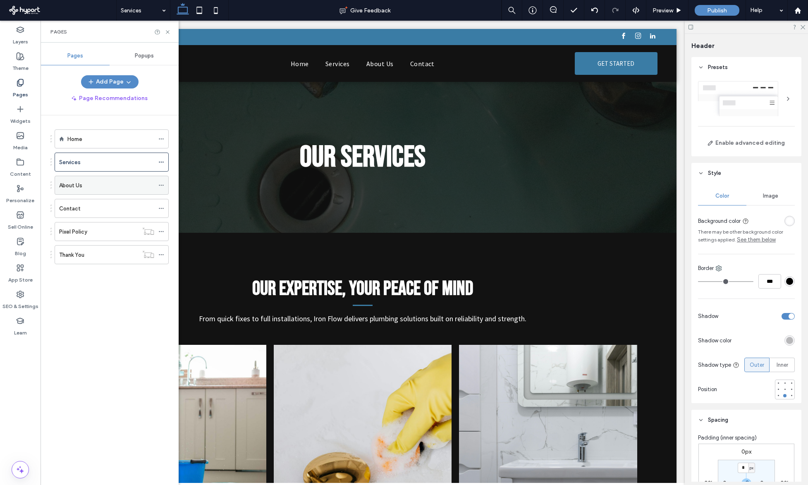
click at [92, 187] on div "About Us" at bounding box center [106, 185] width 95 height 9
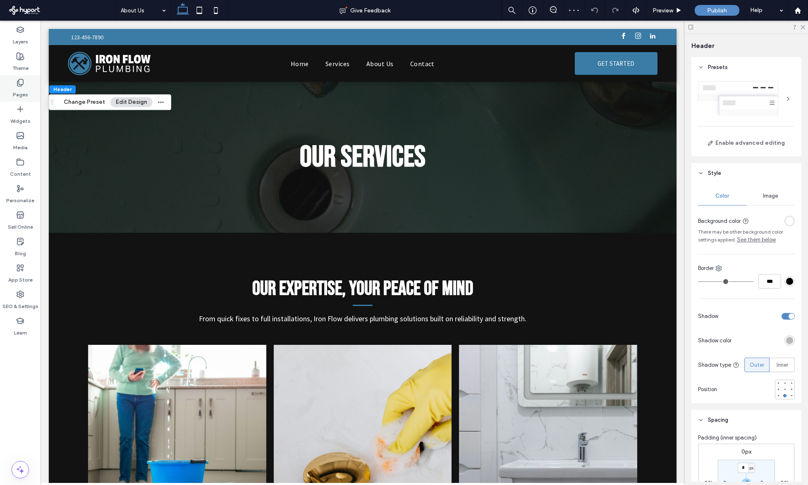
click at [21, 86] on icon at bounding box center [20, 83] width 8 height 8
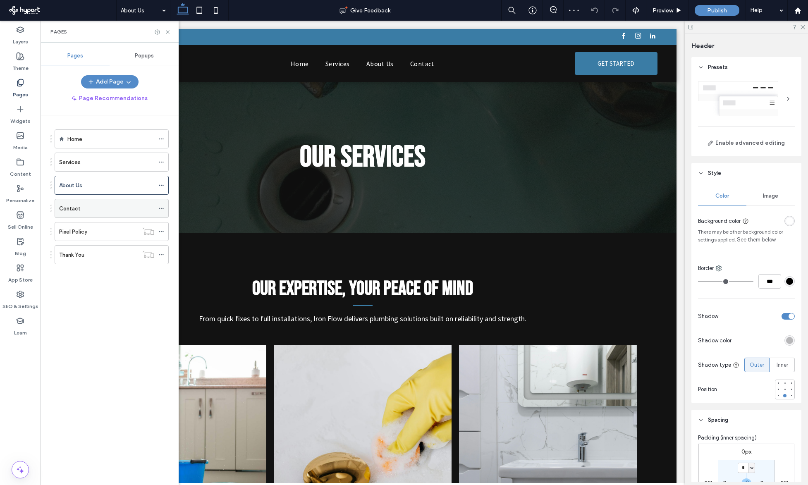
click at [84, 213] on div "Contact" at bounding box center [106, 208] width 95 height 18
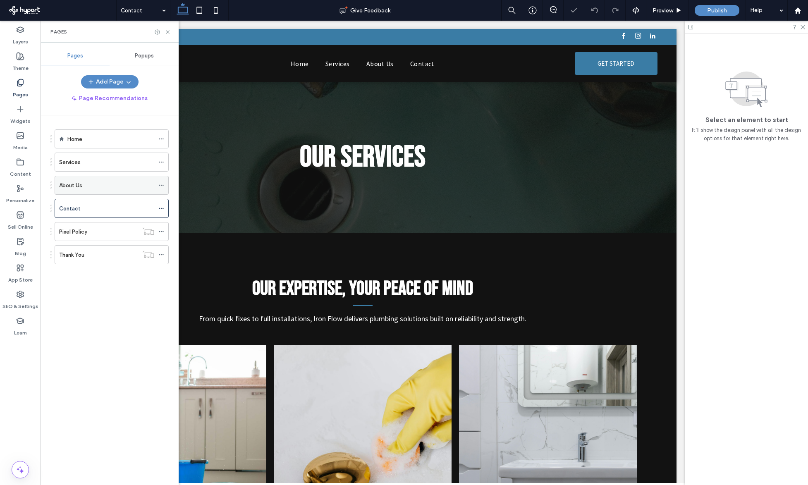
click at [87, 183] on div "About Us" at bounding box center [106, 185] width 95 height 9
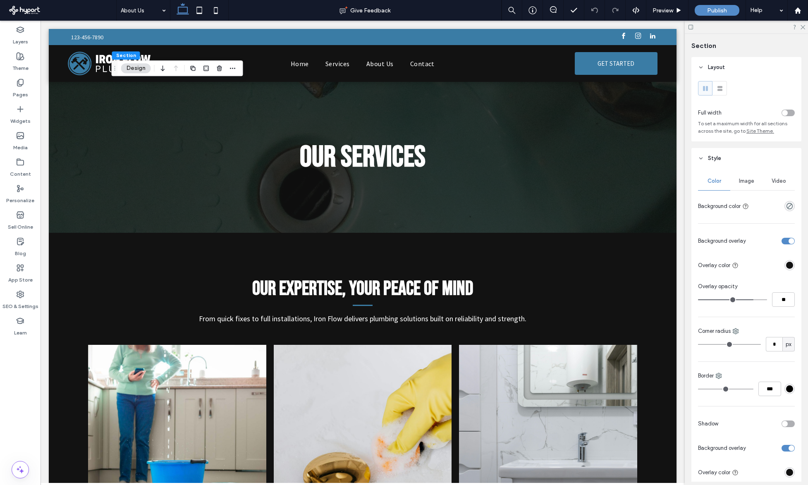
type input "***"
click at [744, 181] on span "Image" at bounding box center [746, 181] width 15 height 7
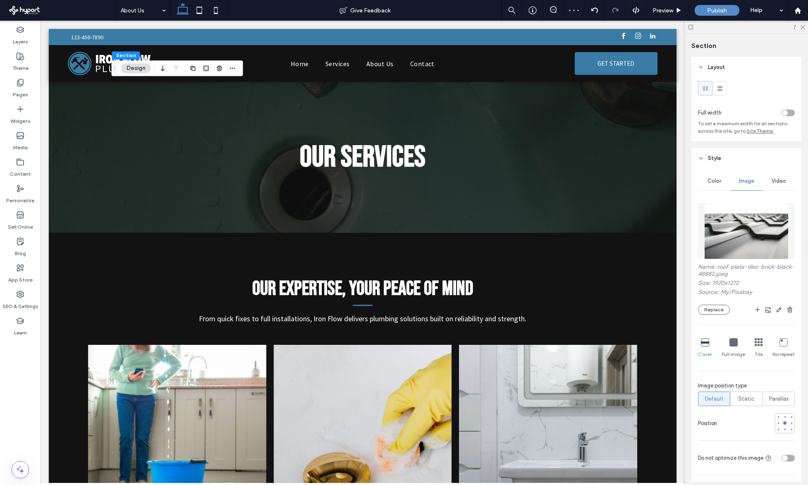
click at [743, 236] on img at bounding box center [746, 231] width 84 height 56
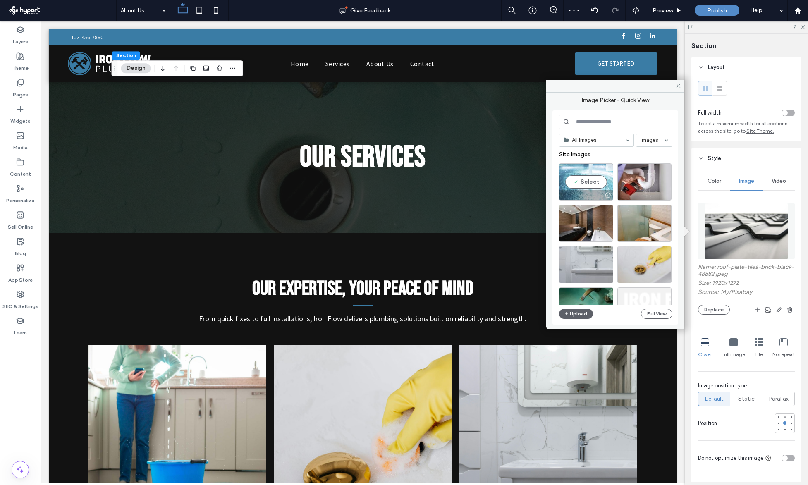
click at [602, 174] on div "Select" at bounding box center [586, 181] width 54 height 37
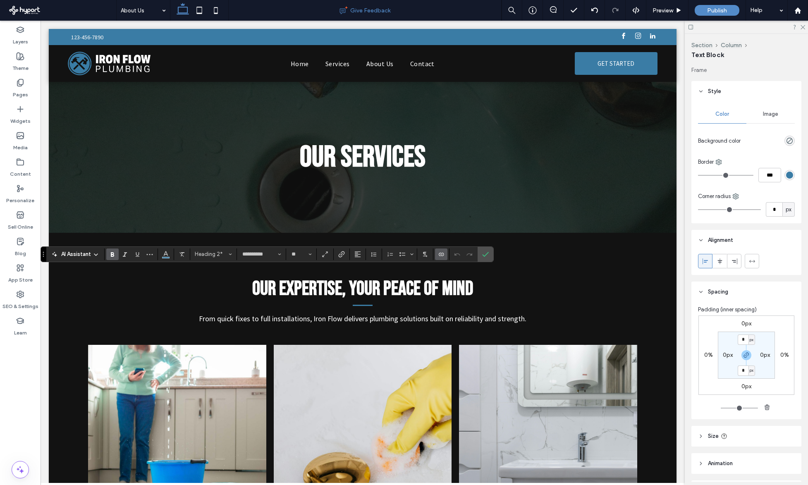
type input "**********"
type input "**"
type input "**********"
type input "**"
click at [155, 256] on button "More" at bounding box center [149, 255] width 12 height 12
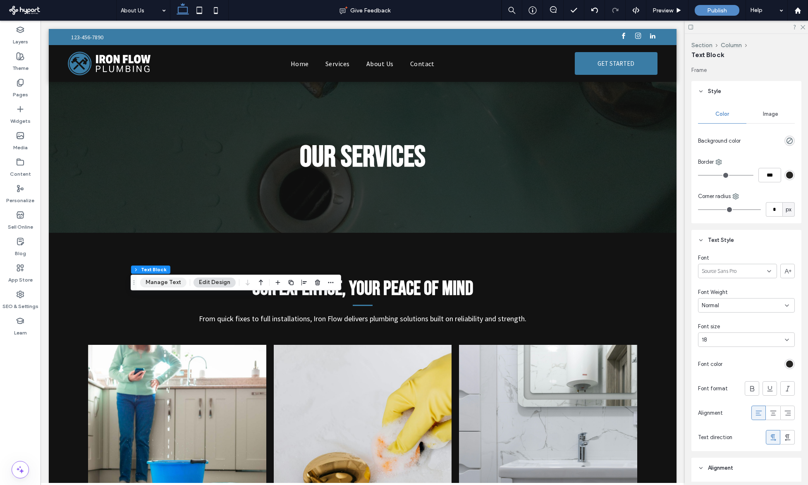
click at [176, 282] on button "Manage Text" at bounding box center [163, 282] width 46 height 10
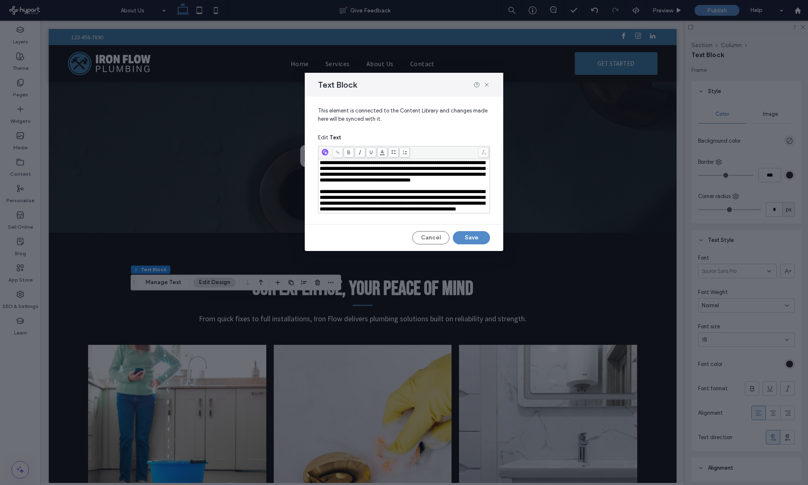
click at [382, 212] on span "**********" at bounding box center [402, 200] width 165 height 23
click at [270, 315] on div "**********" at bounding box center [404, 242] width 808 height 485
click at [234, 268] on div "**********" at bounding box center [404, 242] width 808 height 485
click at [439, 244] on button "Cancel" at bounding box center [430, 237] width 37 height 13
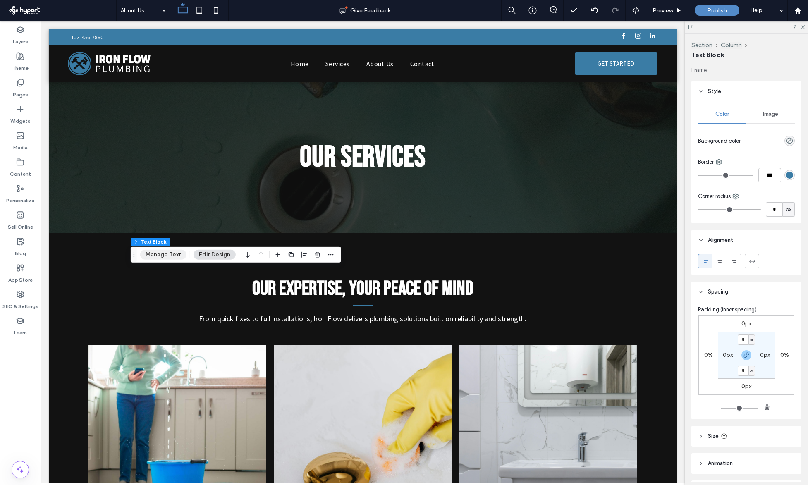
click at [172, 254] on button "Manage Text" at bounding box center [163, 255] width 46 height 10
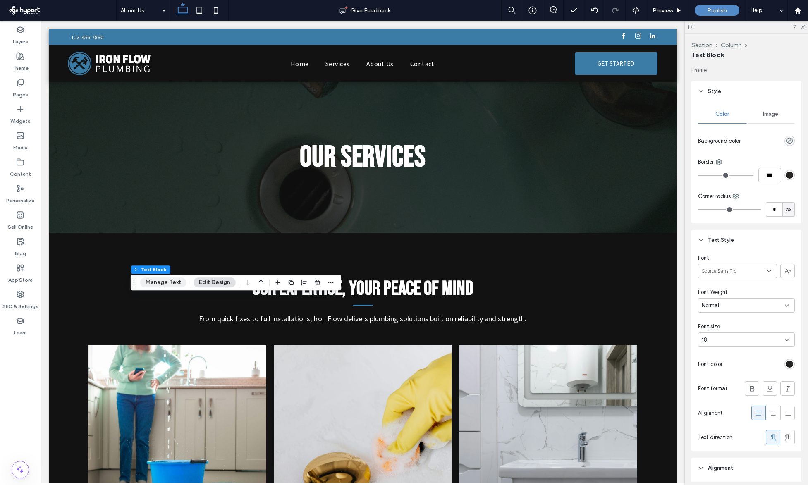
click at [173, 280] on button "Manage Text" at bounding box center [163, 282] width 46 height 10
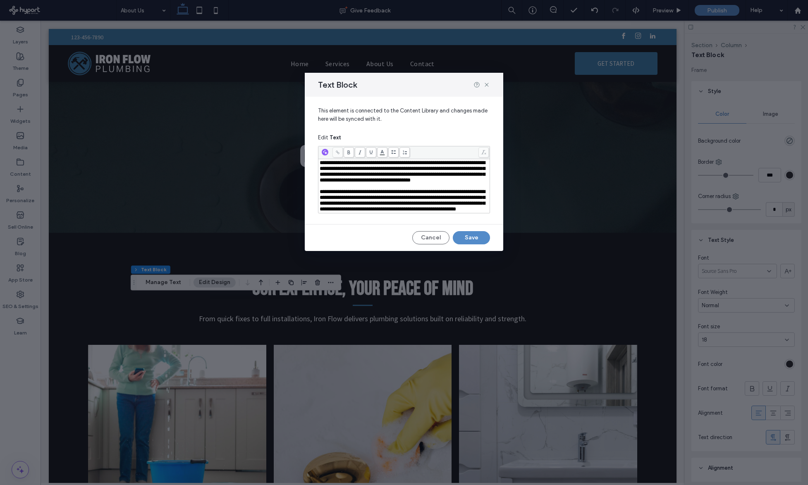
click at [260, 220] on div "**********" at bounding box center [404, 242] width 808 height 485
click at [437, 244] on button "Cancel" at bounding box center [430, 237] width 37 height 13
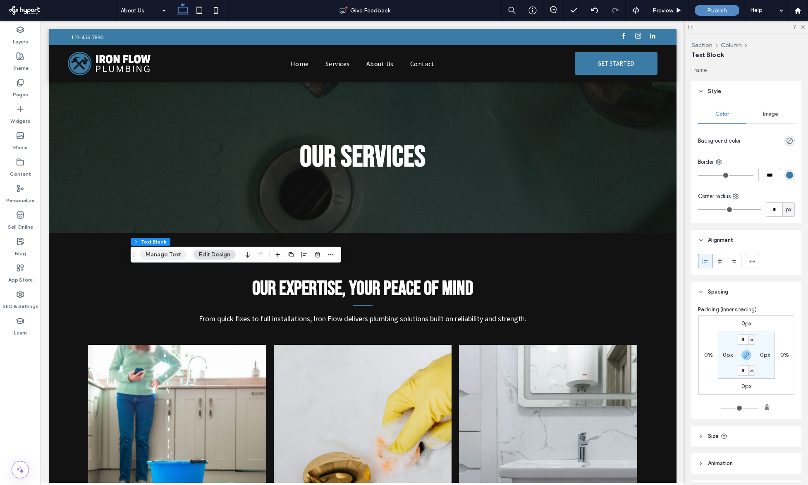
click at [169, 257] on button "Manage Text" at bounding box center [163, 255] width 46 height 10
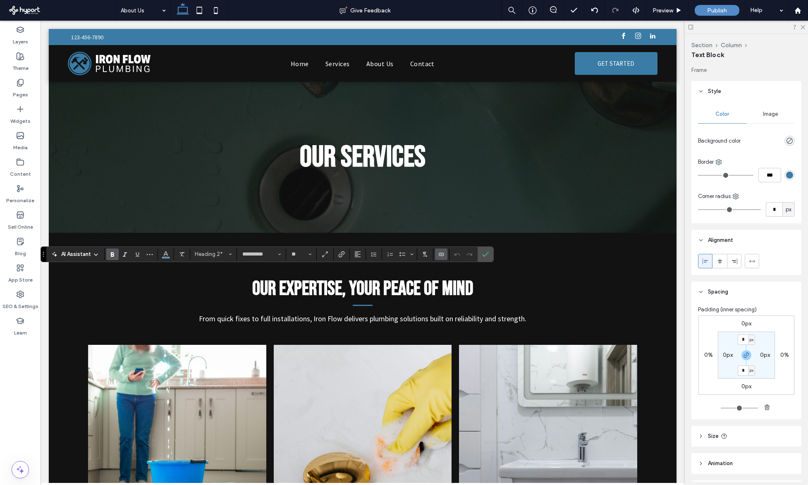
type input "**********"
type input "**"
type input "**********"
type input "**"
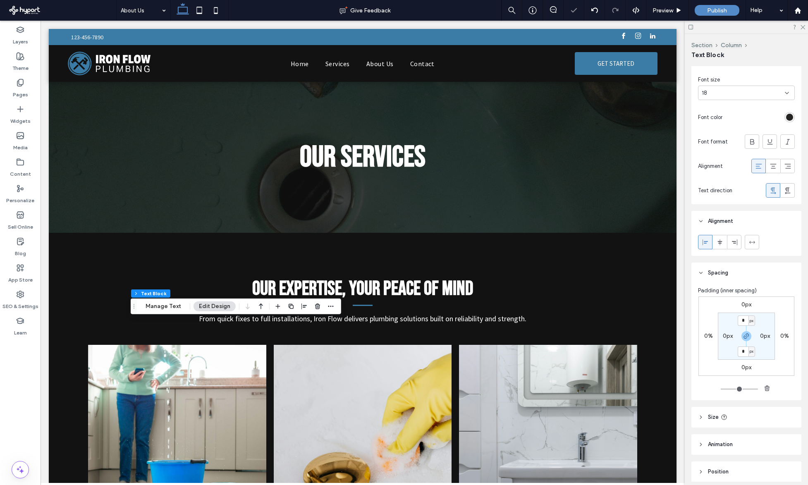
scroll to position [280, 0]
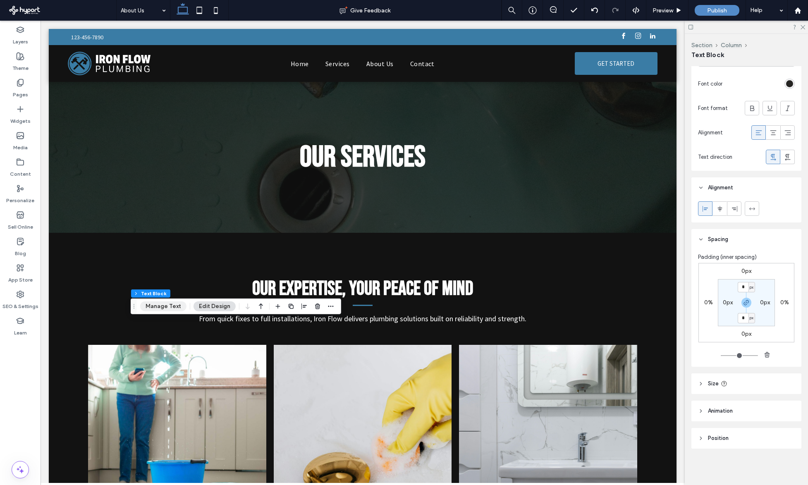
click at [176, 305] on button "Manage Text" at bounding box center [163, 306] width 46 height 10
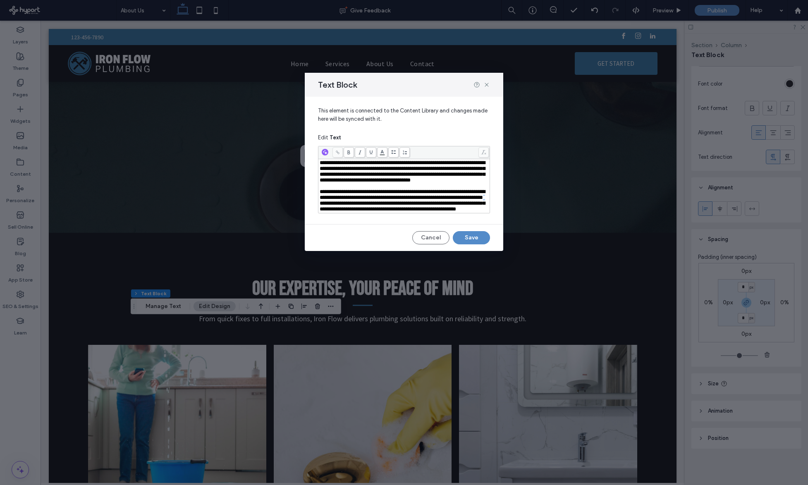
click at [377, 212] on span "**********" at bounding box center [402, 200] width 165 height 23
click at [378, 212] on span "**********" at bounding box center [402, 200] width 165 height 23
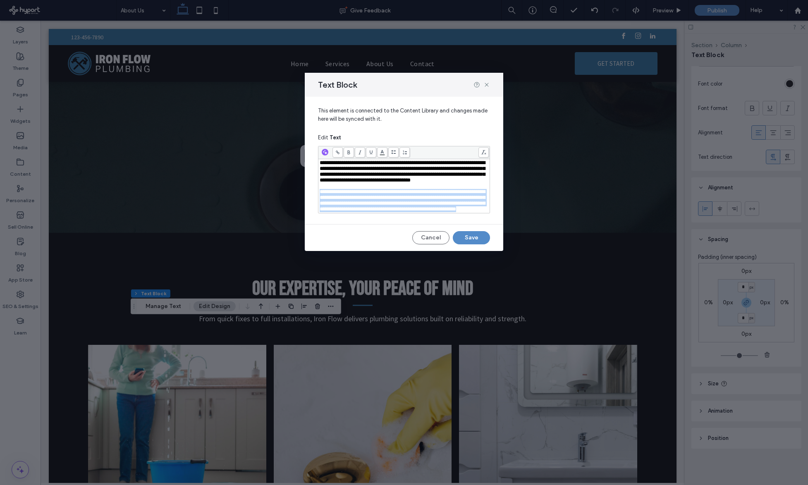
click at [429, 212] on span "**********" at bounding box center [402, 200] width 165 height 23
drag, startPoint x: 415, startPoint y: 226, endPoint x: 318, endPoint y: 151, distance: 123.2
click at [318, 151] on div "**********" at bounding box center [404, 179] width 172 height 67
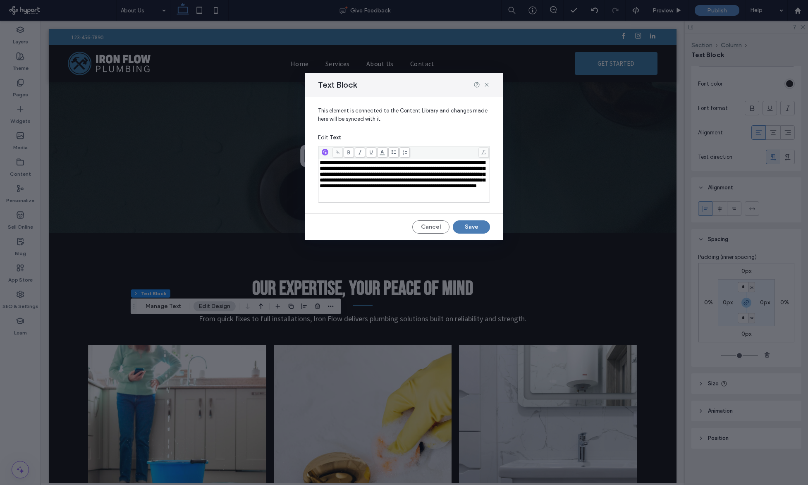
click at [483, 232] on button "Save" at bounding box center [471, 226] width 37 height 13
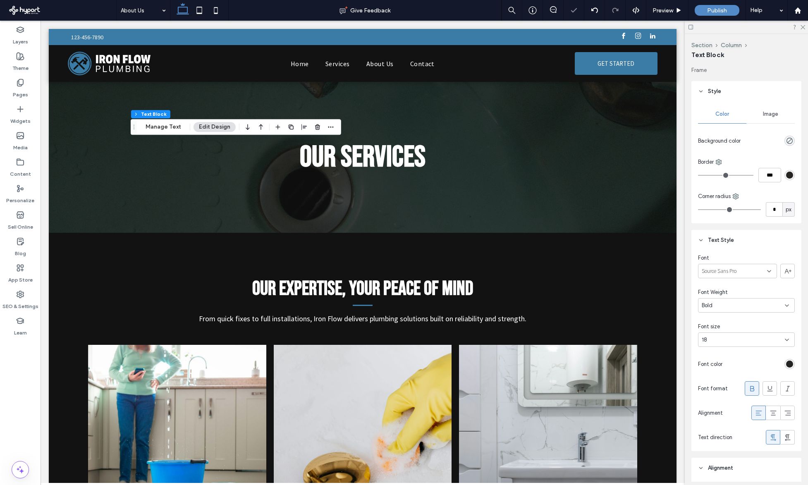
scroll to position [53, 0]
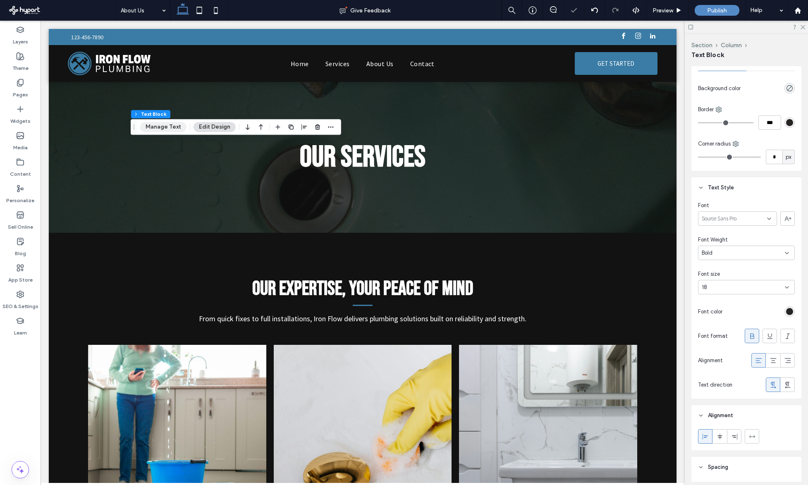
click at [174, 129] on button "Manage Text" at bounding box center [163, 127] width 46 height 10
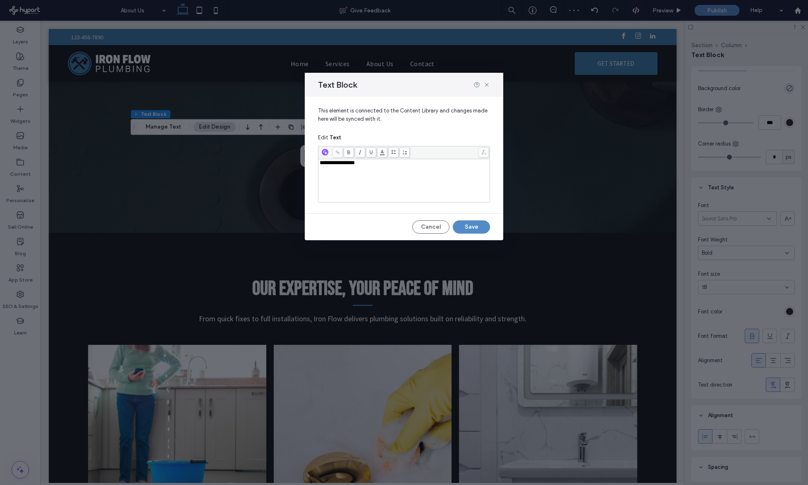
click at [396, 183] on div "**********" at bounding box center [404, 180] width 169 height 41
drag, startPoint x: 419, startPoint y: 183, endPoint x: 382, endPoint y: 171, distance: 39.1
click at [395, 175] on div "*********" at bounding box center [404, 180] width 169 height 41
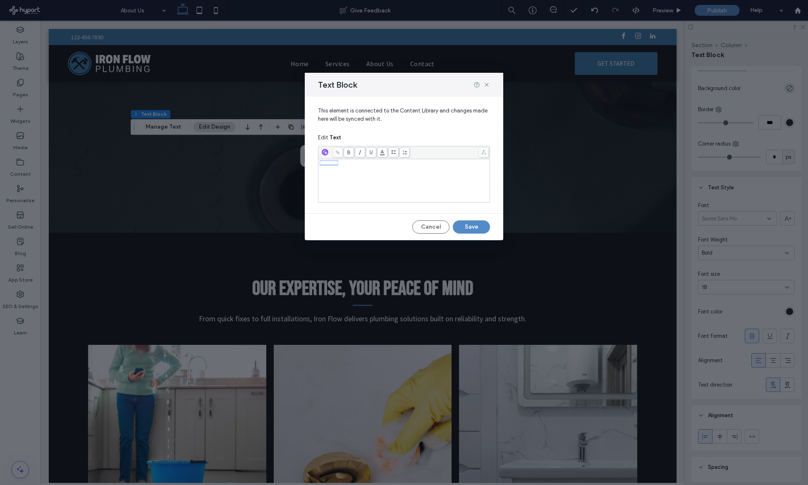
drag, startPoint x: 358, startPoint y: 165, endPoint x: 280, endPoint y: 161, distance: 78.2
click at [280, 161] on div "Text Block This element is connected to the Content Library and changes made he…" at bounding box center [404, 242] width 808 height 485
click at [473, 226] on button "Save" at bounding box center [471, 226] width 37 height 13
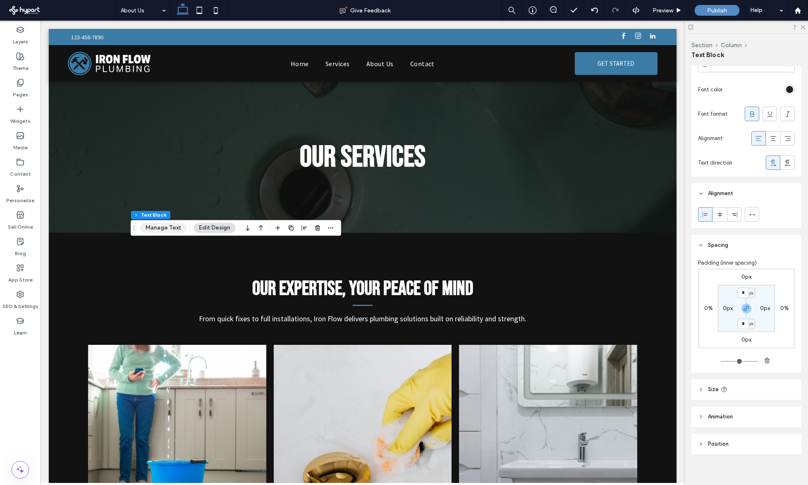
scroll to position [280, 0]
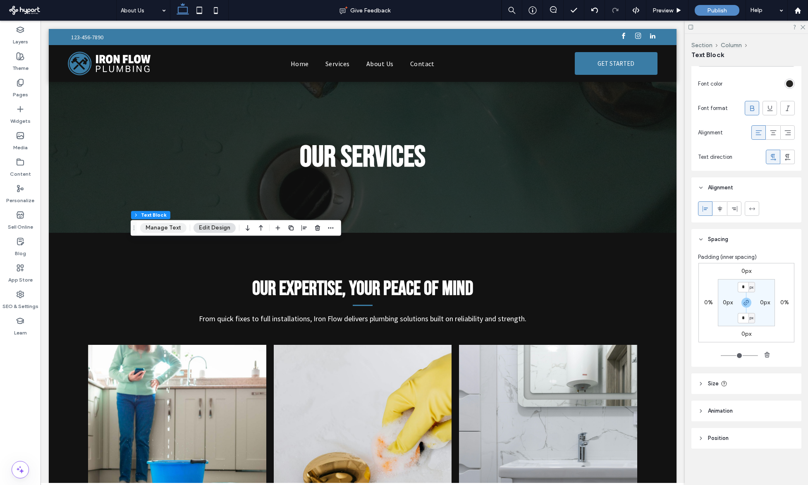
click at [174, 223] on button "Manage Text" at bounding box center [163, 228] width 46 height 10
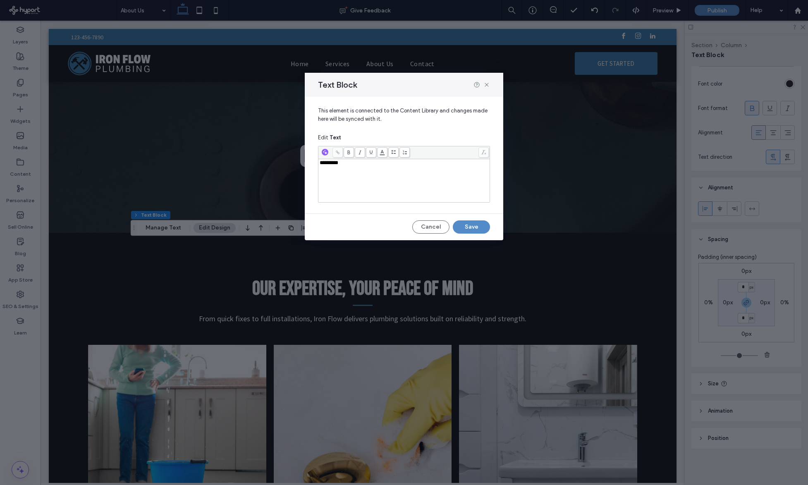
click at [406, 179] on div "*********" at bounding box center [404, 180] width 169 height 41
click at [465, 223] on button "Save" at bounding box center [471, 226] width 37 height 13
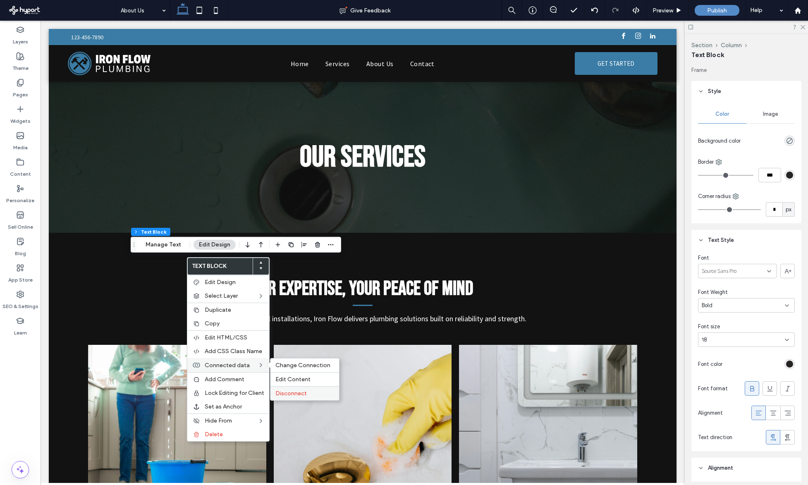
click at [294, 391] on span "Disconnect" at bounding box center [290, 393] width 31 height 7
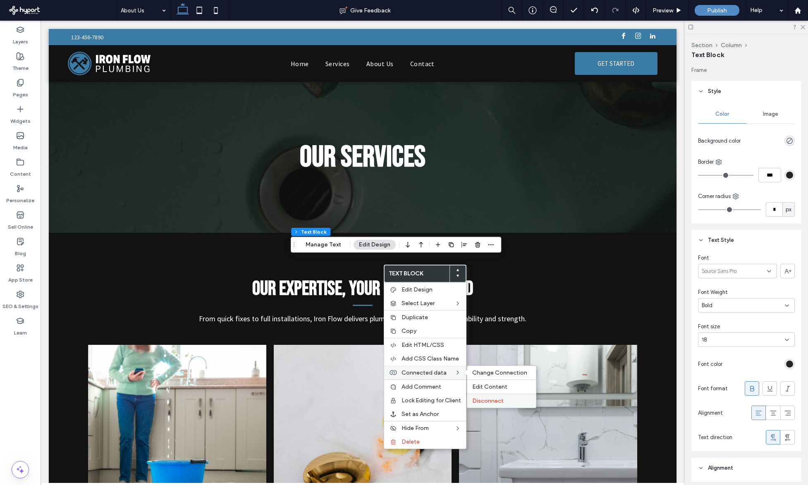
click at [495, 399] on span "Disconnect" at bounding box center [487, 400] width 31 height 7
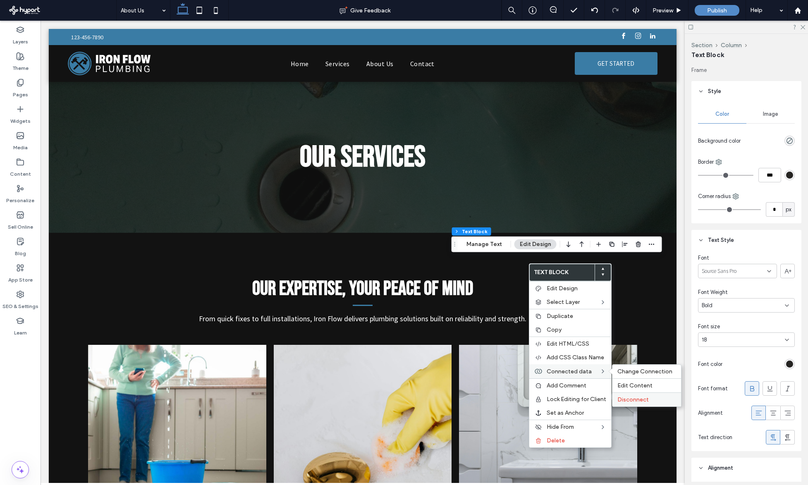
click at [641, 401] on span "Disconnect" at bounding box center [632, 399] width 31 height 7
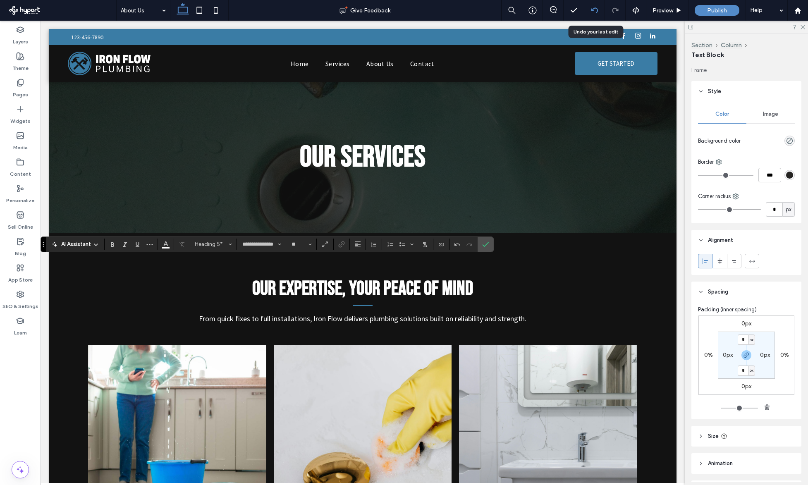
click at [598, 8] on icon at bounding box center [594, 10] width 7 height 7
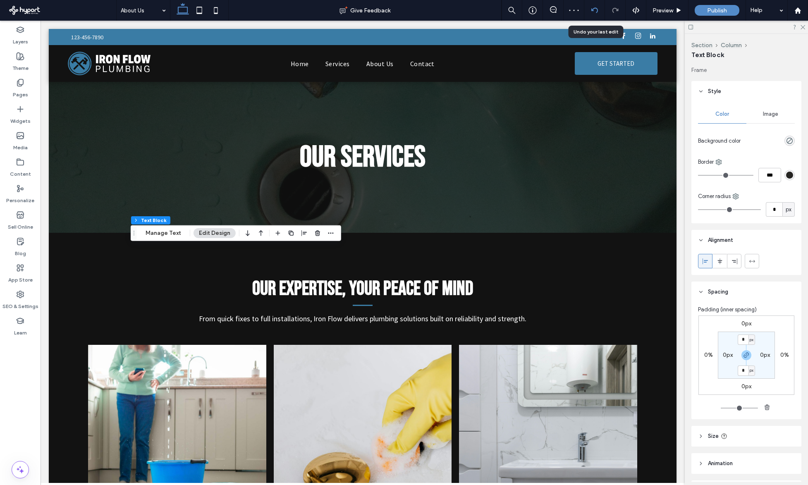
click at [592, 9] on icon at bounding box center [594, 10] width 7 height 7
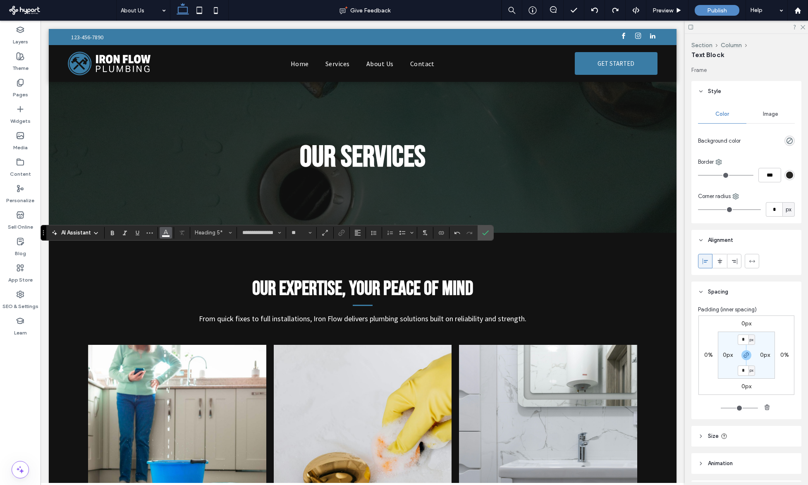
click at [165, 231] on icon "Color" at bounding box center [166, 232] width 7 height 7
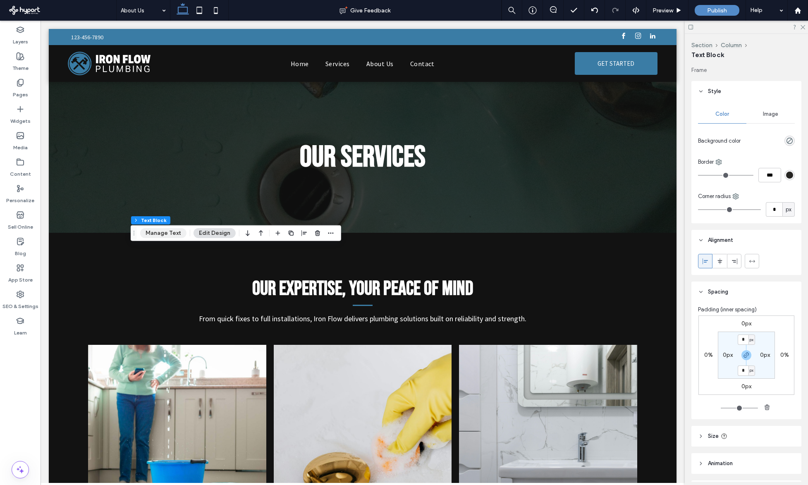
click at [175, 233] on button "Manage Text" at bounding box center [163, 233] width 46 height 10
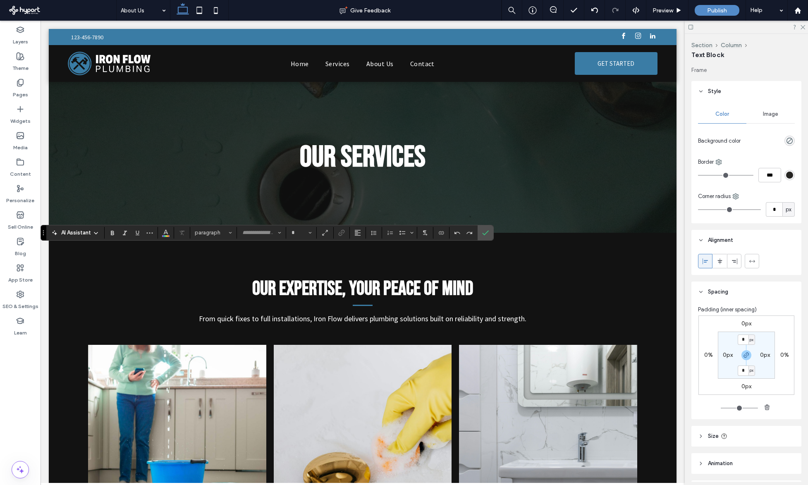
type input "**********"
click at [166, 230] on use "Color" at bounding box center [166, 232] width 5 height 5
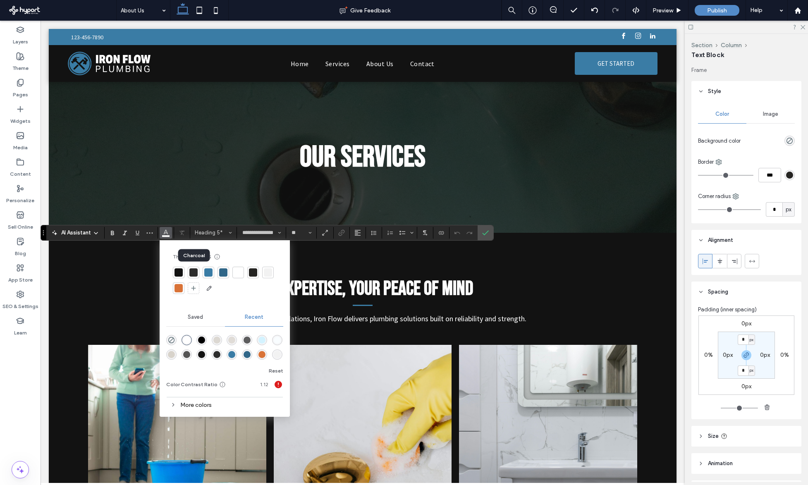
drag, startPoint x: 193, startPoint y: 274, endPoint x: 169, endPoint y: 269, distance: 24.4
click at [192, 274] on div at bounding box center [193, 272] width 8 height 8
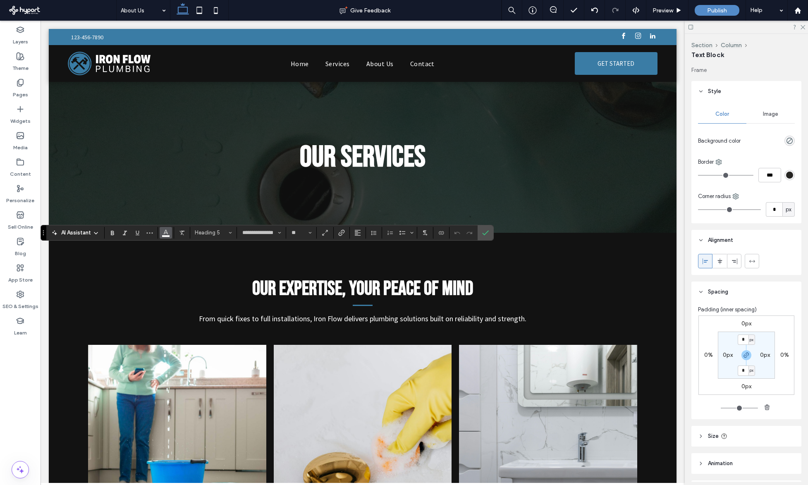
click at [161, 235] on button "Color" at bounding box center [166, 233] width 12 height 12
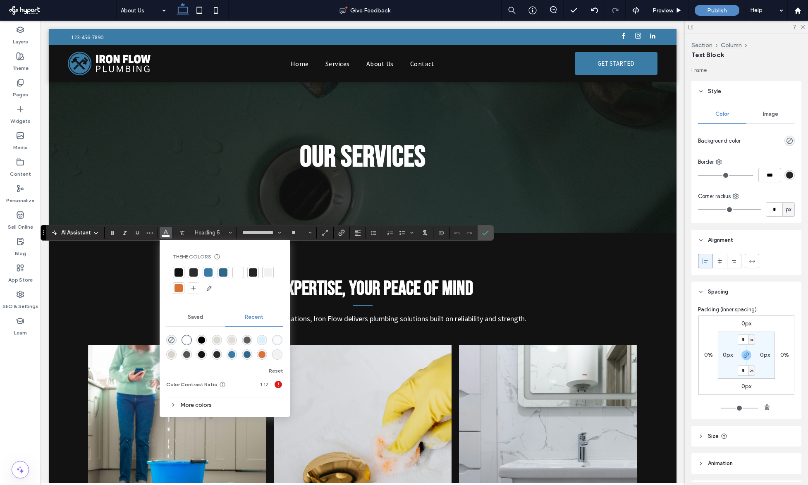
click at [191, 270] on div at bounding box center [193, 272] width 8 height 8
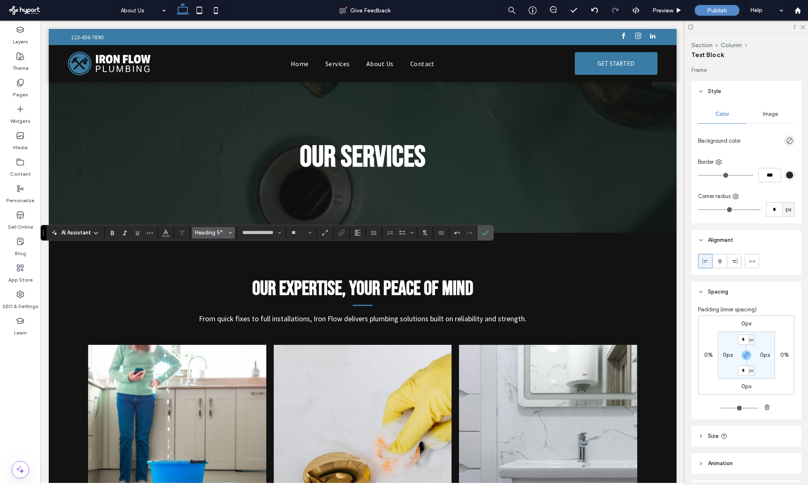
click at [227, 232] on button "Heading 5*" at bounding box center [213, 233] width 43 height 12
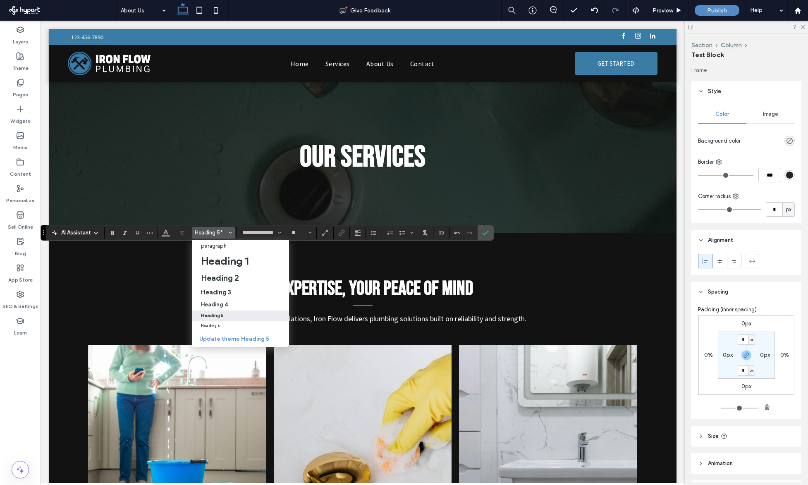
click at [224, 313] on div "Heading 5" at bounding box center [240, 315] width 79 height 5
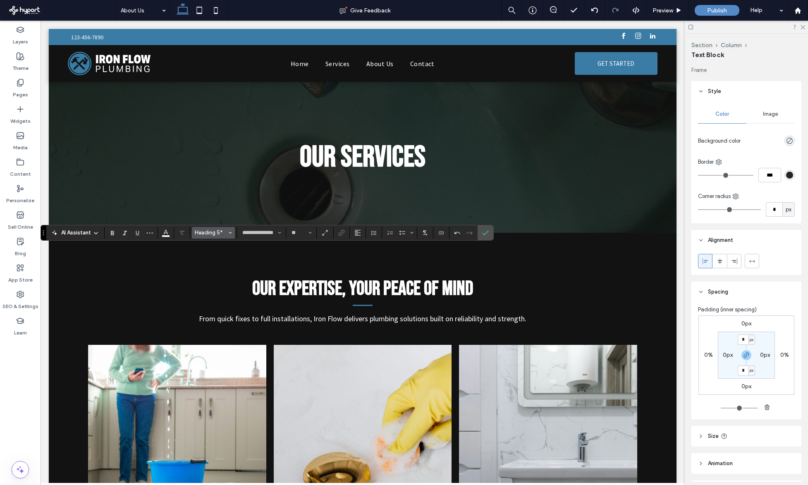
click at [211, 228] on button "Heading 5*" at bounding box center [213, 233] width 43 height 12
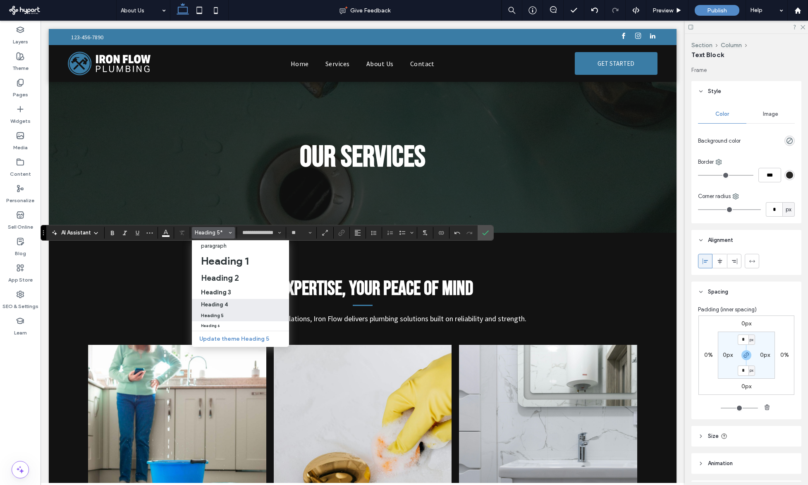
click at [221, 308] on label "Heading 4" at bounding box center [240, 305] width 97 height 12
type input "**"
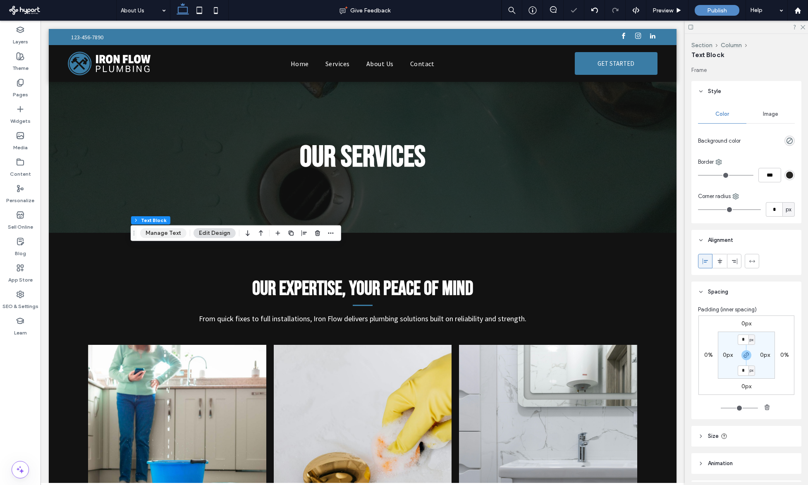
click at [172, 231] on button "Manage Text" at bounding box center [163, 233] width 46 height 10
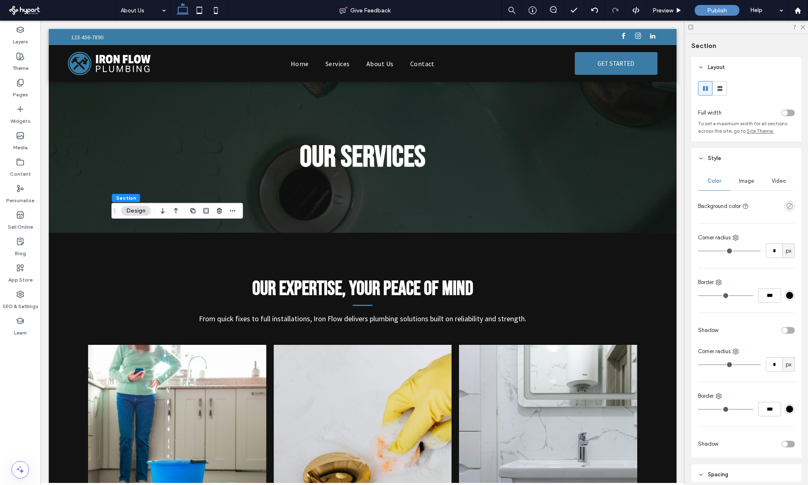
click at [787, 208] on use "rgba(0, 0, 0, 0)" at bounding box center [790, 206] width 6 height 6
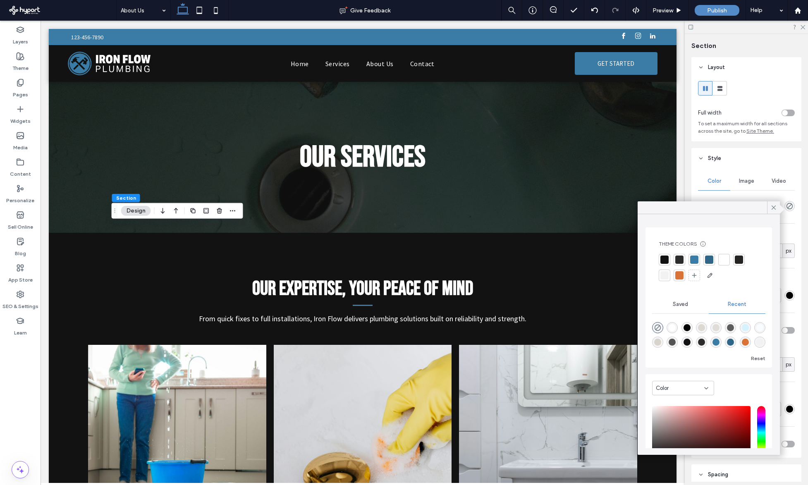
click at [677, 260] on div at bounding box center [679, 260] width 8 height 8
click at [662, 259] on div at bounding box center [664, 260] width 8 height 8
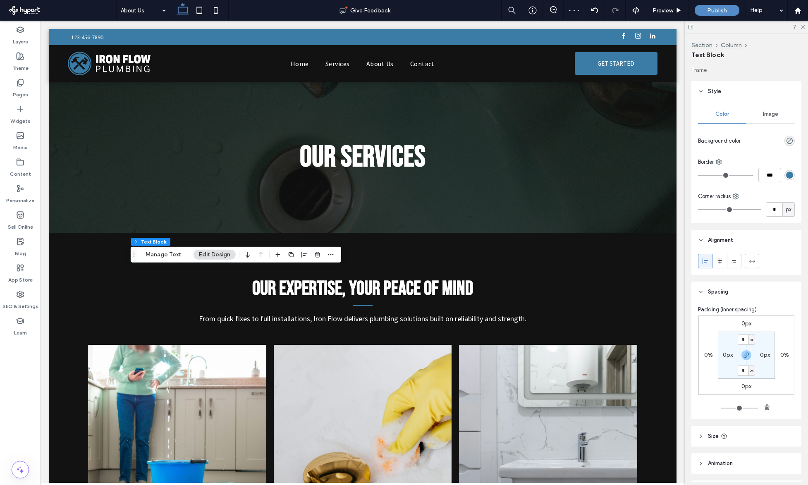
drag, startPoint x: 789, startPoint y: 173, endPoint x: 785, endPoint y: 175, distance: 4.5
click at [789, 173] on div "rgb(58, 124, 165)" at bounding box center [789, 175] width 10 height 10
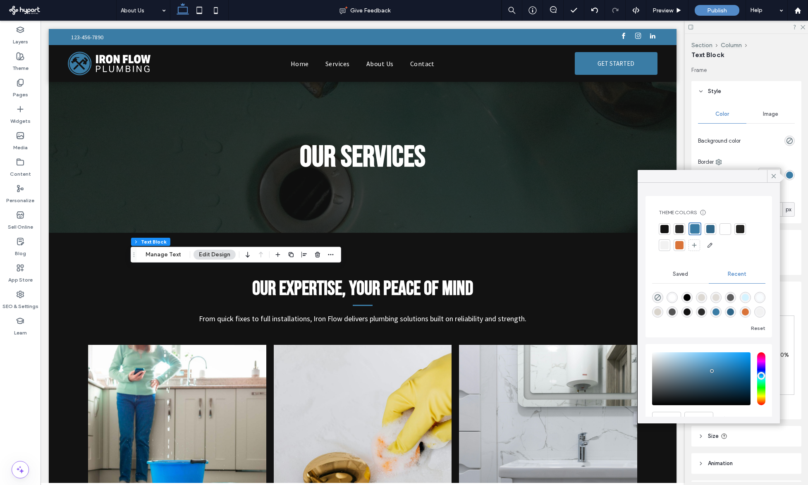
drag, startPoint x: 728, startPoint y: 228, endPoint x: 658, endPoint y: 244, distance: 72.3
click at [728, 229] on div at bounding box center [725, 229] width 8 height 8
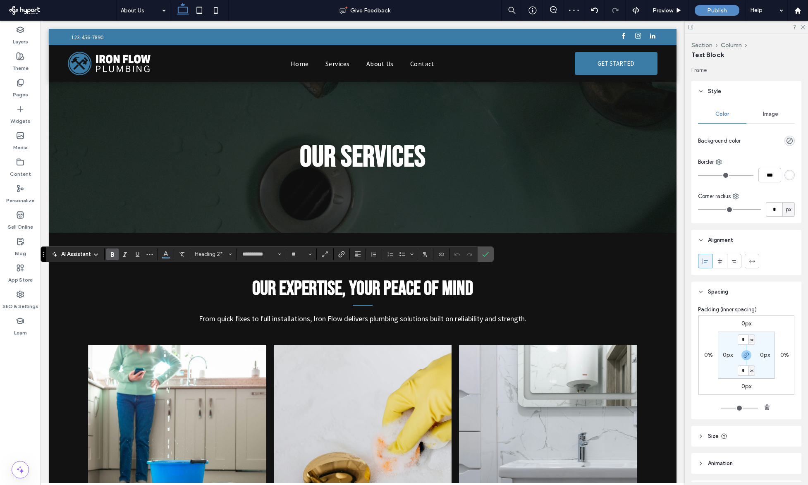
click at [157, 252] on section at bounding box center [131, 255] width 53 height 12
click at [163, 254] on icon "Color" at bounding box center [166, 253] width 7 height 7
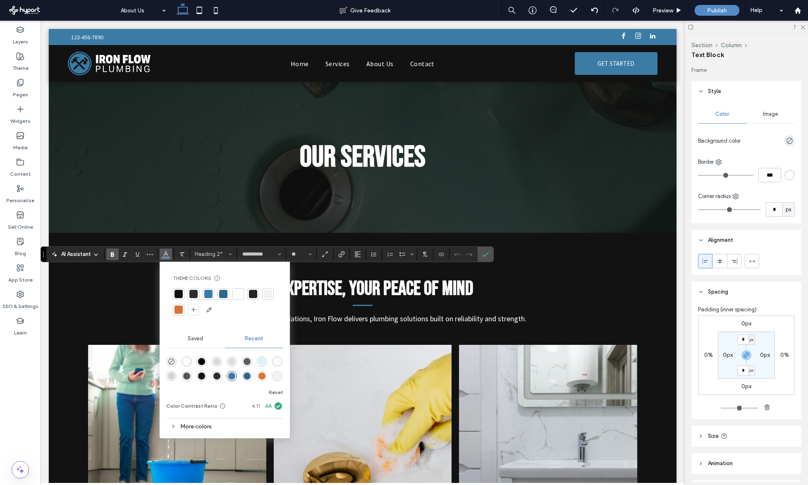
click at [234, 290] on div at bounding box center [238, 294] width 8 height 8
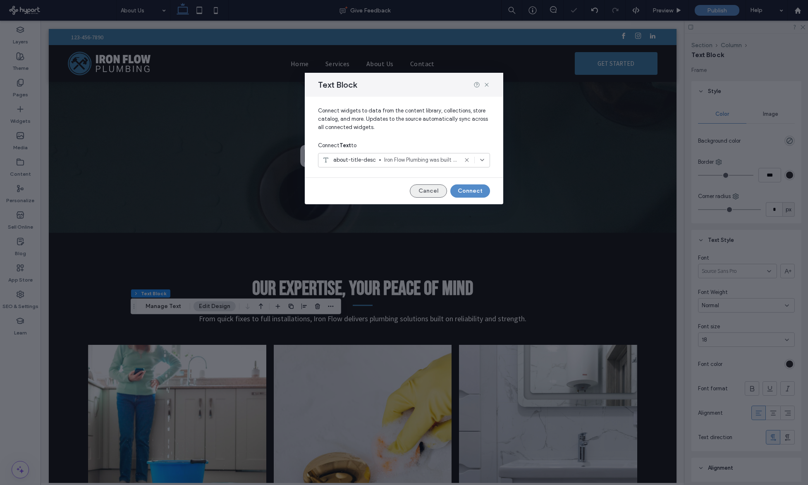
click at [427, 190] on button "Cancel" at bounding box center [428, 190] width 37 height 13
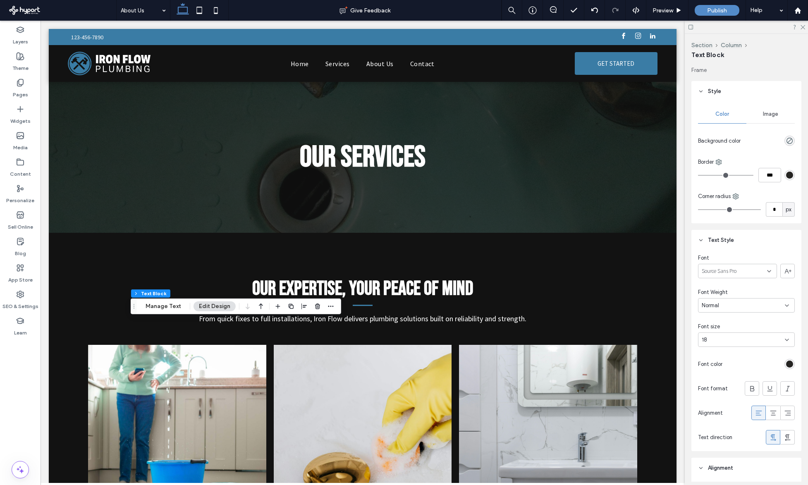
click at [790, 361] on div at bounding box center [789, 364] width 10 height 10
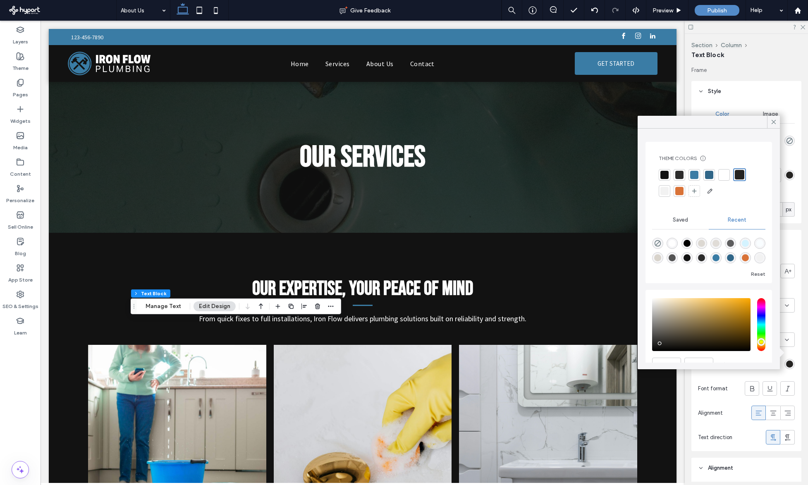
click at [787, 363] on div "rgb(37, 36, 34)" at bounding box center [789, 364] width 7 height 7
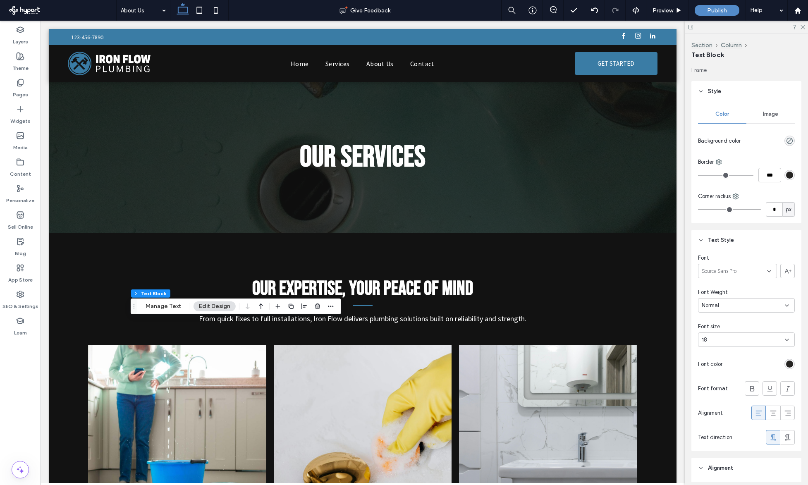
click at [786, 363] on div "rgb(37, 36, 34)" at bounding box center [789, 364] width 7 height 7
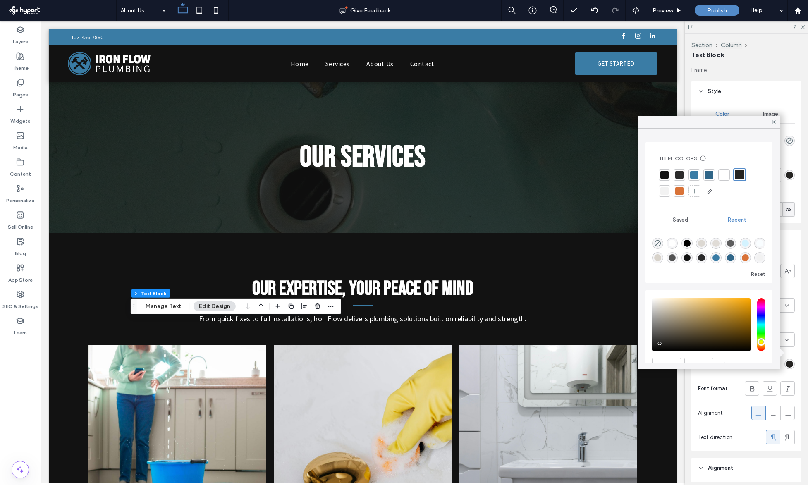
click at [726, 179] on div at bounding box center [724, 175] width 12 height 12
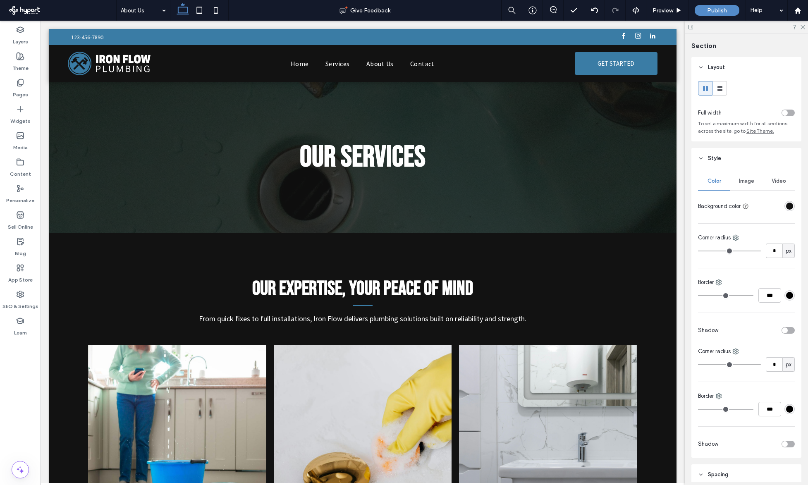
type input "***"
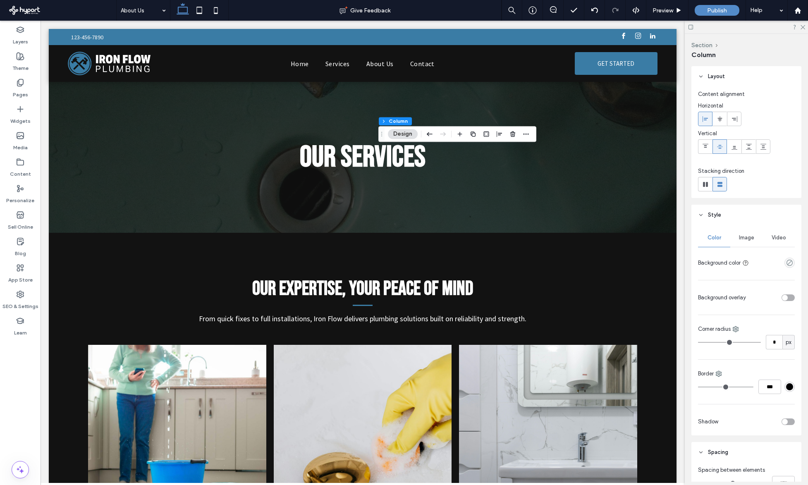
click at [739, 242] on div "Image" at bounding box center [746, 238] width 32 height 18
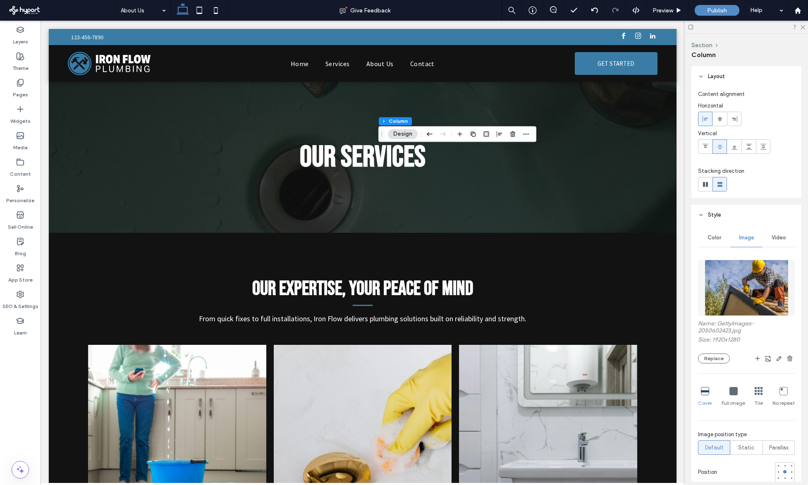
click at [729, 275] on img at bounding box center [747, 288] width 84 height 56
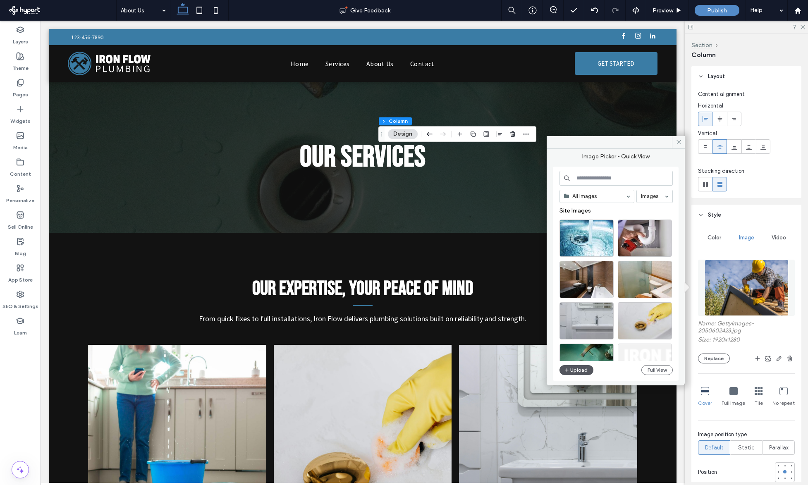
click at [568, 372] on icon "button" at bounding box center [566, 370] width 5 height 7
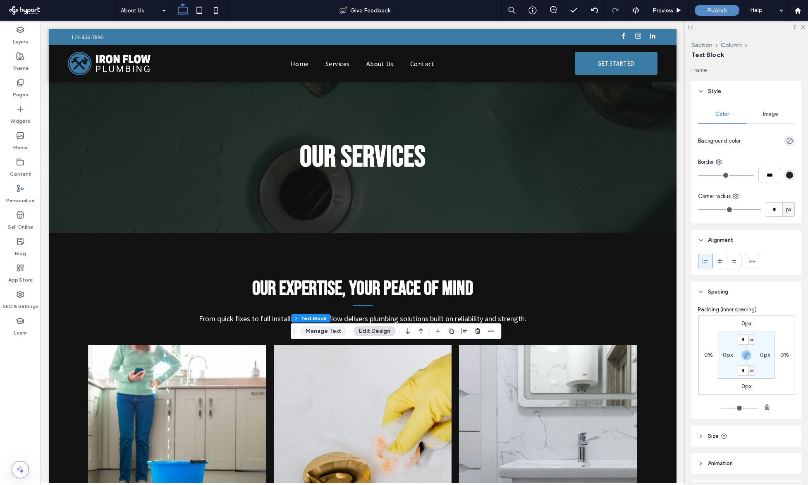
click at [328, 330] on button "Manage Text" at bounding box center [323, 331] width 46 height 10
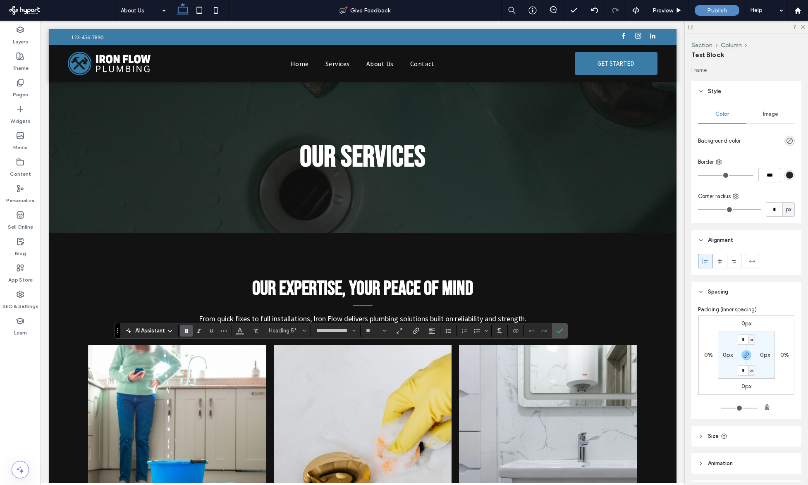
click at [311, 332] on section "**********" at bounding box center [335, 331] width 49 height 12
click at [303, 331] on icon "Styles" at bounding box center [304, 330] width 3 height 3
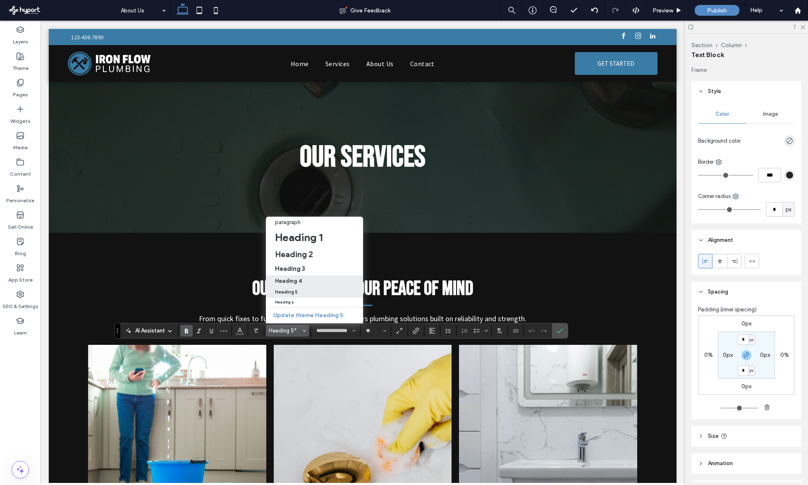
click at [302, 275] on label "Heading 4" at bounding box center [314, 281] width 97 height 12
type input "**"
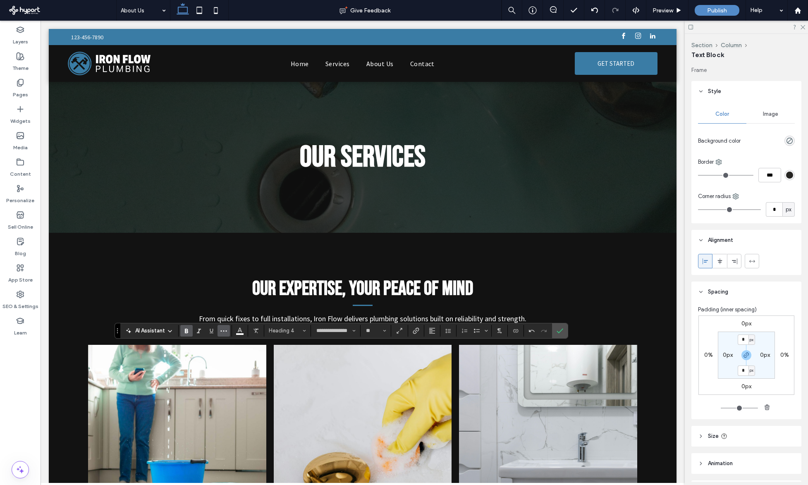
click at [224, 330] on icon "More" at bounding box center [223, 331] width 7 height 7
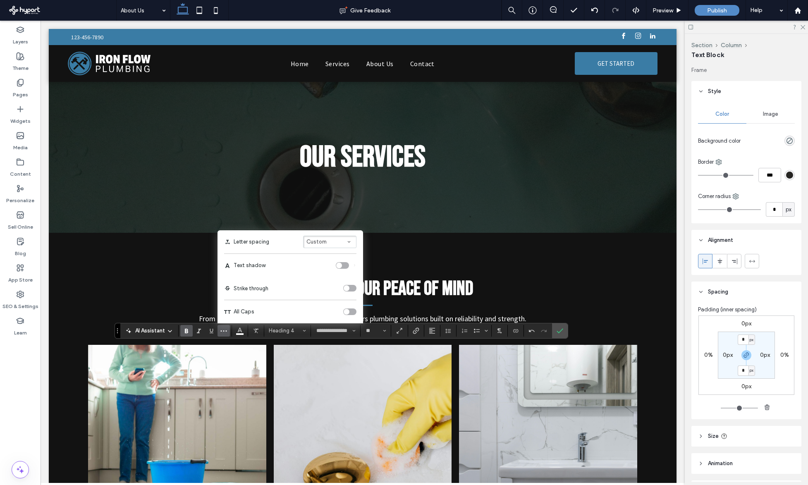
click at [348, 310] on div "toggle" at bounding box center [347, 312] width 6 height 6
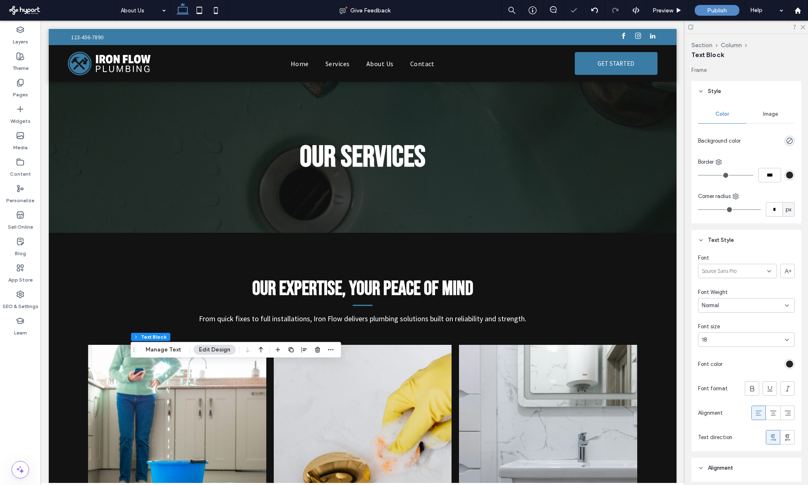
click at [187, 352] on div "Section Column Text Block Manage Text Edit Design" at bounding box center [236, 350] width 210 height 16
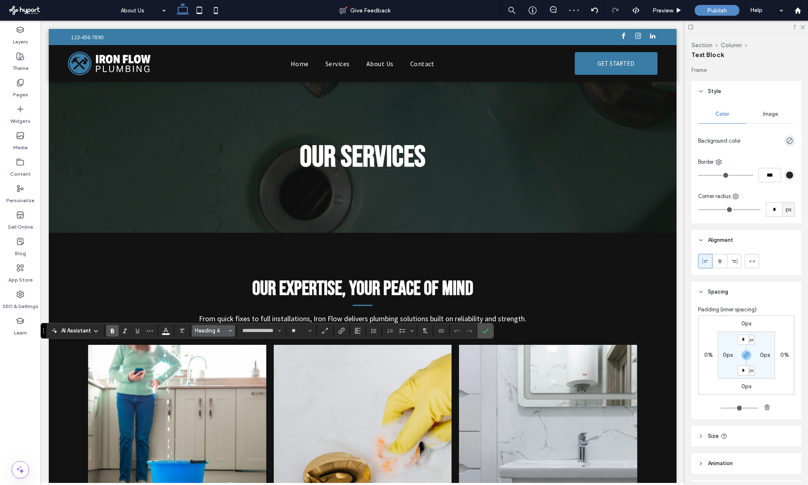
click at [209, 330] on span "Heading 4" at bounding box center [211, 331] width 32 height 6
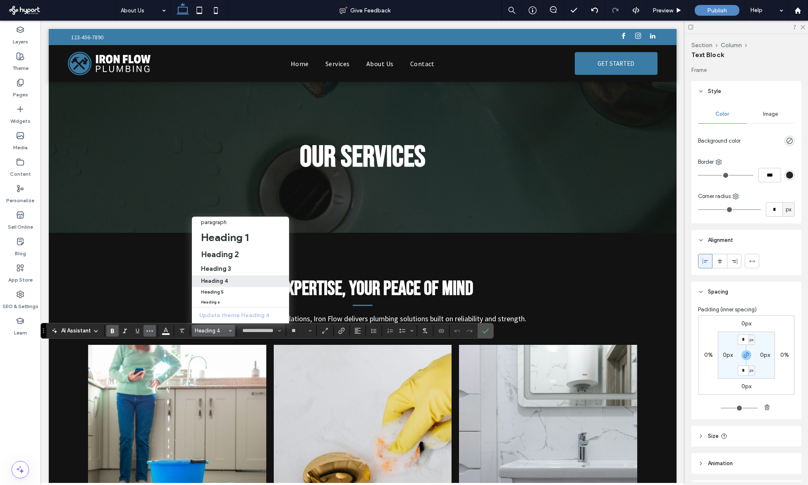
click at [154, 330] on button "More" at bounding box center [149, 331] width 12 height 12
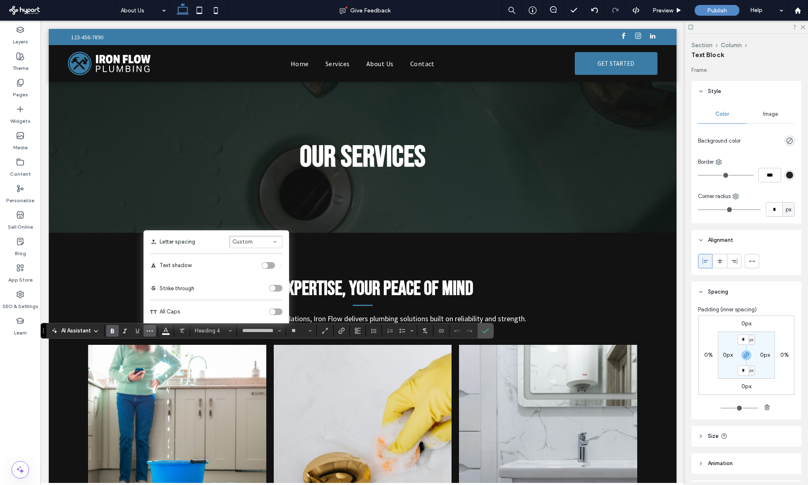
click at [273, 312] on div "toggle" at bounding box center [273, 312] width 6 height 6
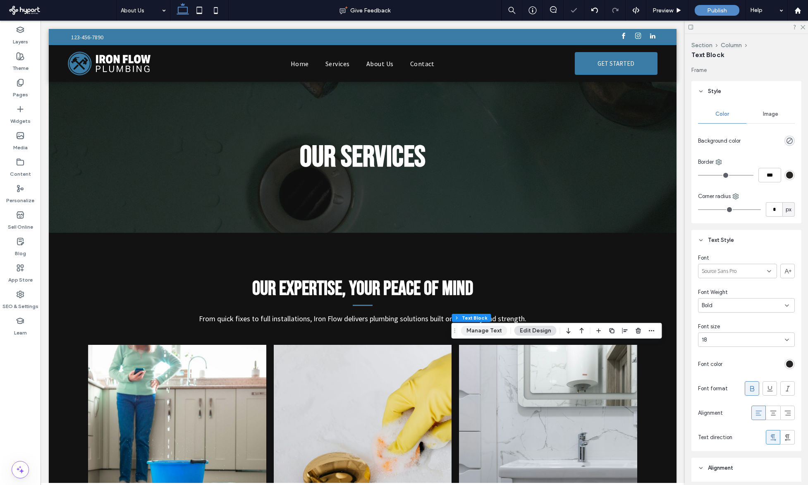
click at [484, 333] on button "Manage Text" at bounding box center [484, 331] width 46 height 10
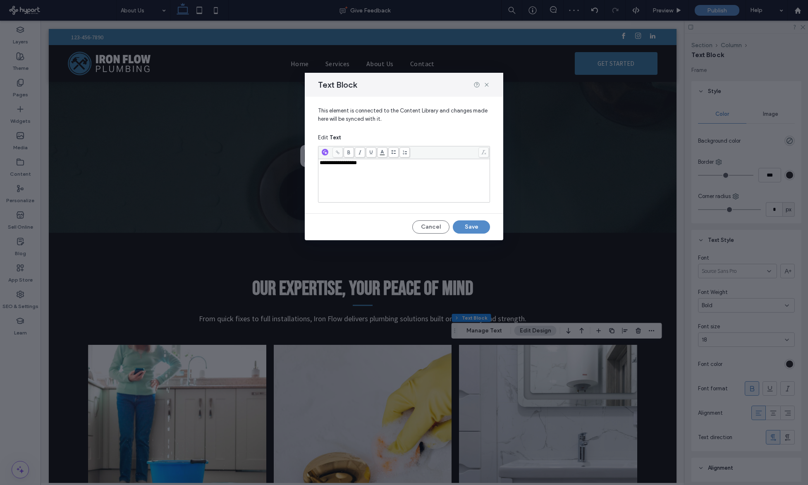
click at [356, 340] on div "**********" at bounding box center [404, 242] width 808 height 485
drag, startPoint x: 363, startPoint y: 351, endPoint x: 370, endPoint y: 360, distance: 11.2
click at [363, 351] on div "**********" at bounding box center [404, 242] width 808 height 485
click at [427, 225] on button "Cancel" at bounding box center [430, 226] width 37 height 13
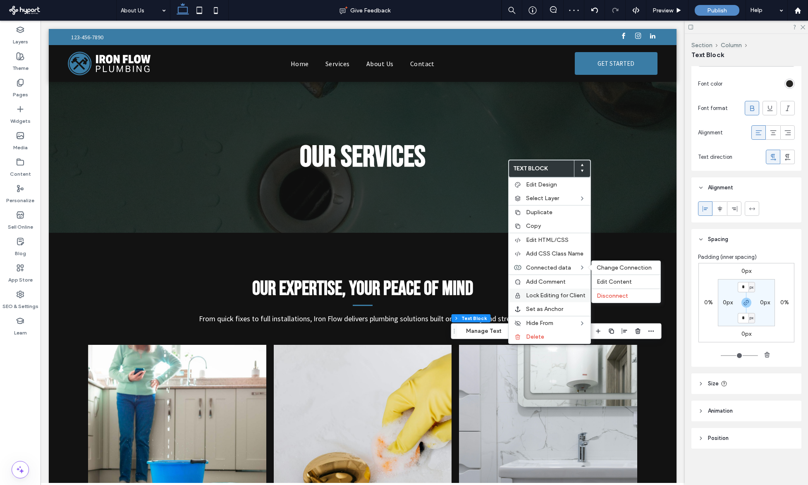
drag, startPoint x: 616, startPoint y: 296, endPoint x: 581, endPoint y: 298, distance: 34.8
click at [616, 296] on span "Disconnect" at bounding box center [612, 295] width 31 height 7
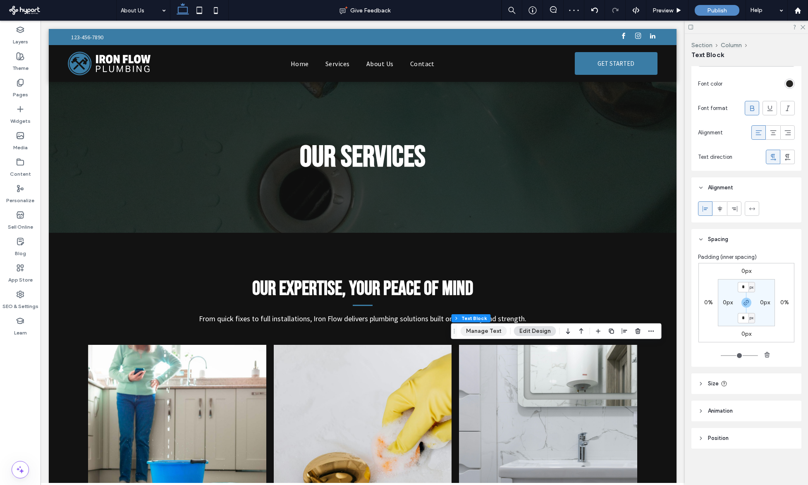
scroll to position [53, 0]
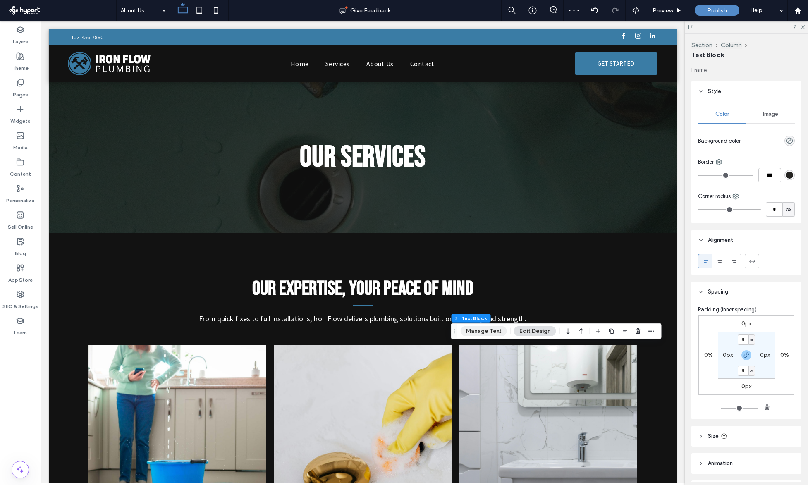
click at [497, 332] on button "Manage Text" at bounding box center [484, 331] width 46 height 10
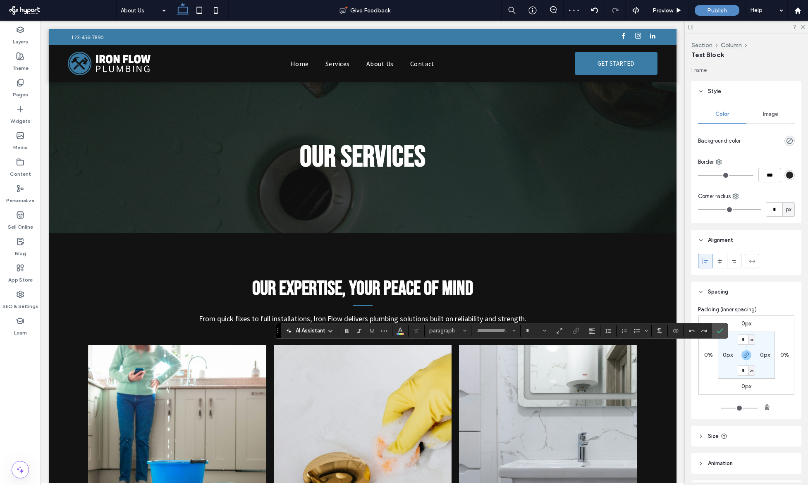
type input "**********"
click at [446, 330] on span "Heading 5*" at bounding box center [445, 331] width 32 height 6
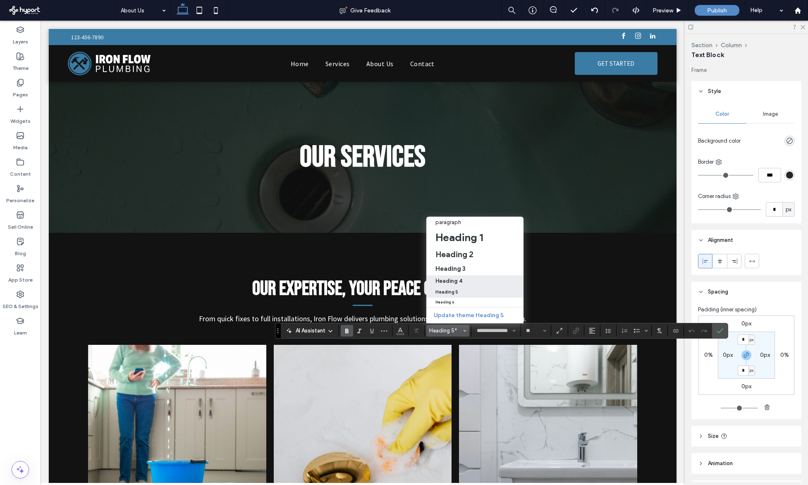
click at [469, 278] on div "Heading 4" at bounding box center [474, 281] width 79 height 6
type input "**"
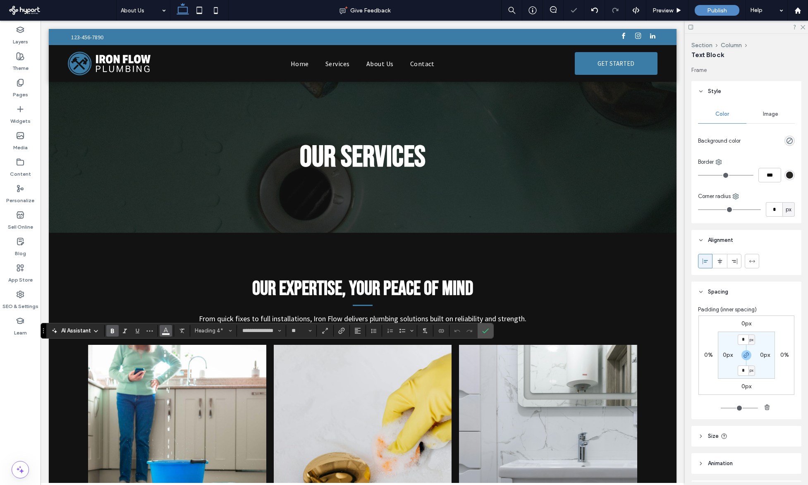
click at [167, 331] on use "Color" at bounding box center [166, 330] width 5 height 5
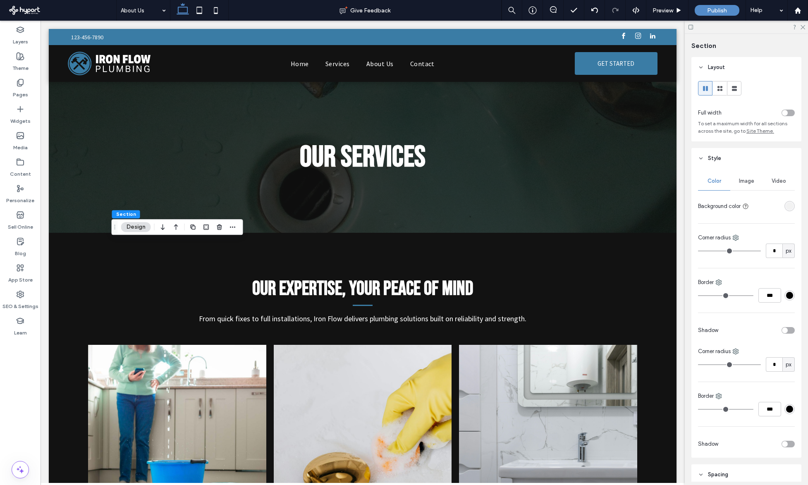
click at [788, 203] on div "rgba(242, 242, 242, 1)" at bounding box center [789, 206] width 7 height 7
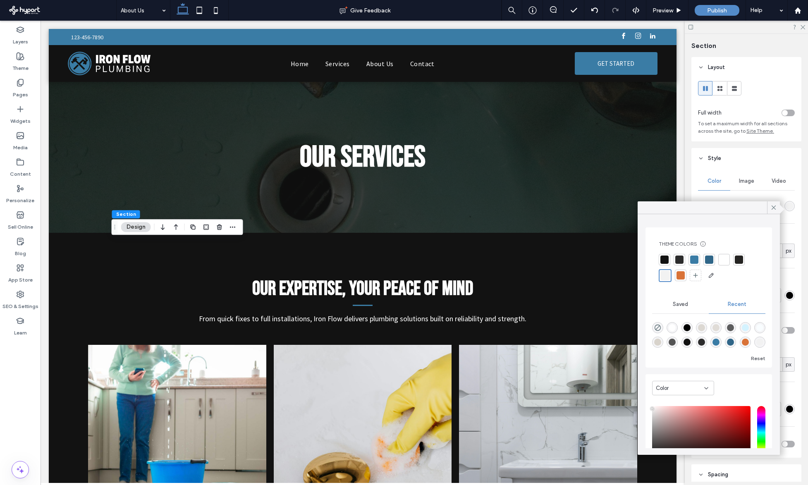
click at [682, 260] on div at bounding box center [679, 260] width 8 height 8
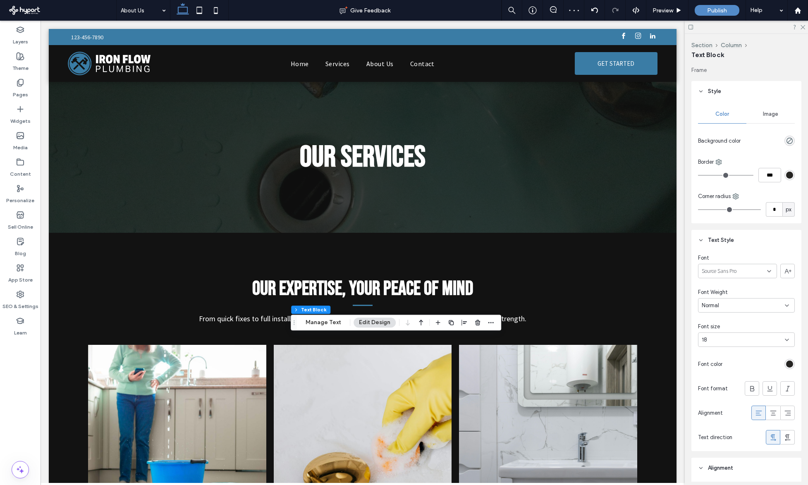
click at [786, 366] on div "rgb(37, 36, 34)" at bounding box center [789, 364] width 7 height 7
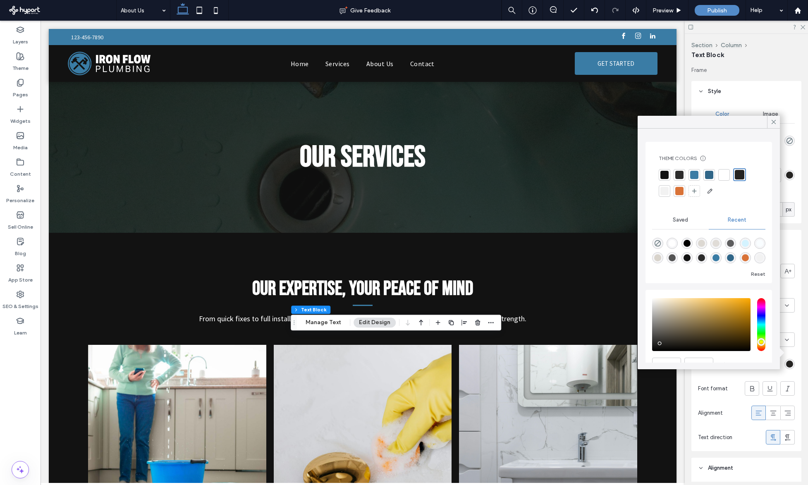
drag, startPoint x: 723, startPoint y: 174, endPoint x: 669, endPoint y: 216, distance: 68.7
click at [723, 175] on div at bounding box center [724, 175] width 8 height 8
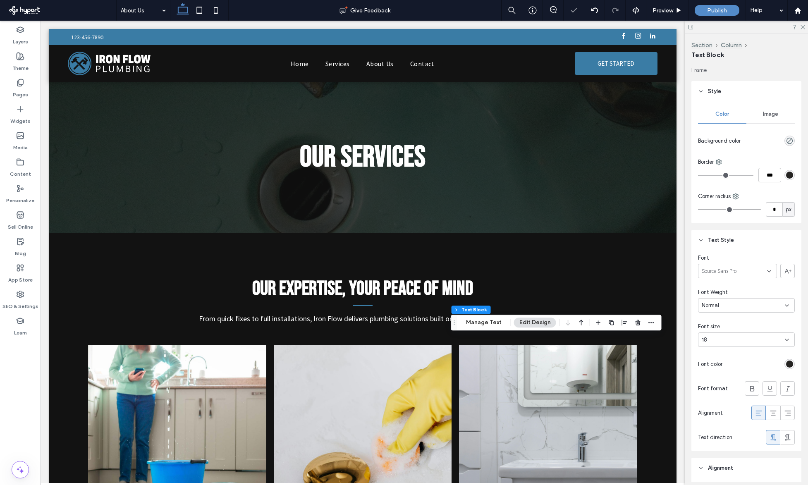
click at [786, 363] on div "rgb(37, 36, 34)" at bounding box center [789, 364] width 7 height 7
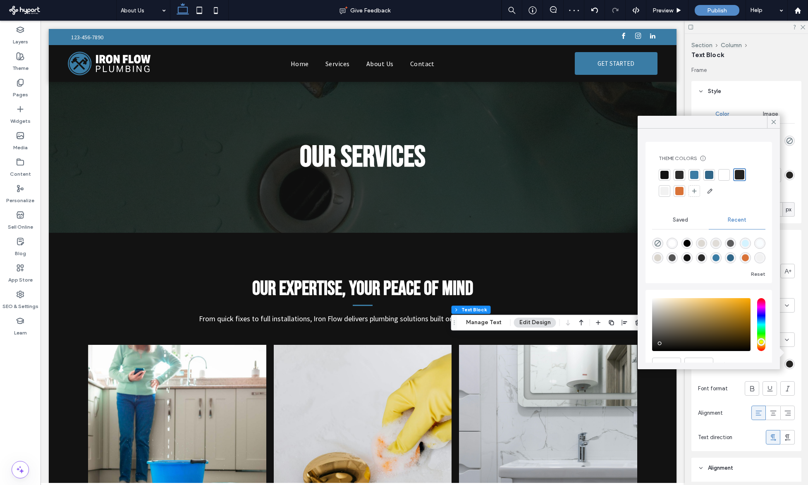
click at [723, 174] on div at bounding box center [724, 175] width 8 height 8
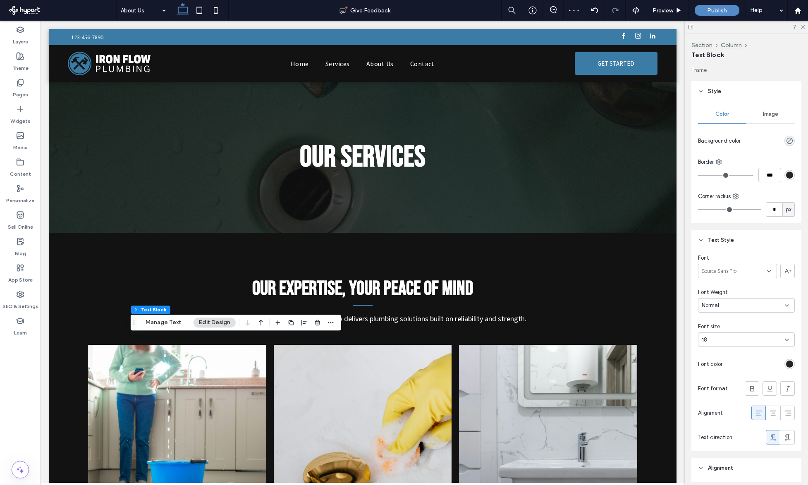
click at [786, 366] on div "rgb(37, 36, 34)" at bounding box center [789, 364] width 7 height 7
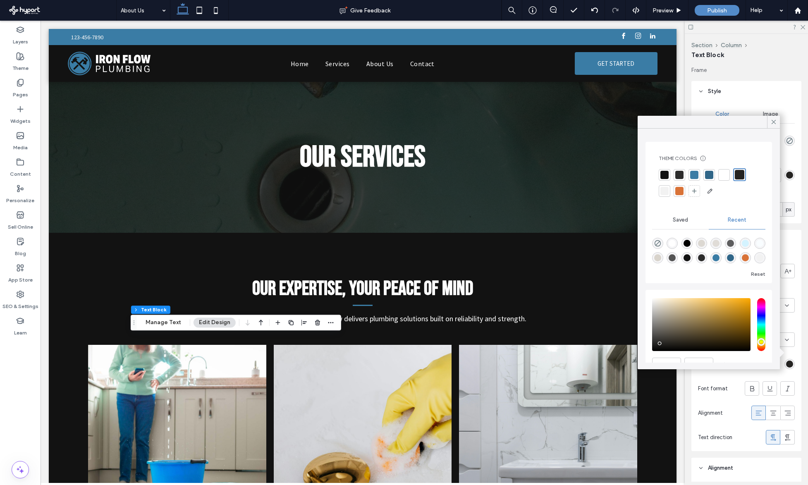
click at [723, 176] on div at bounding box center [724, 175] width 8 height 8
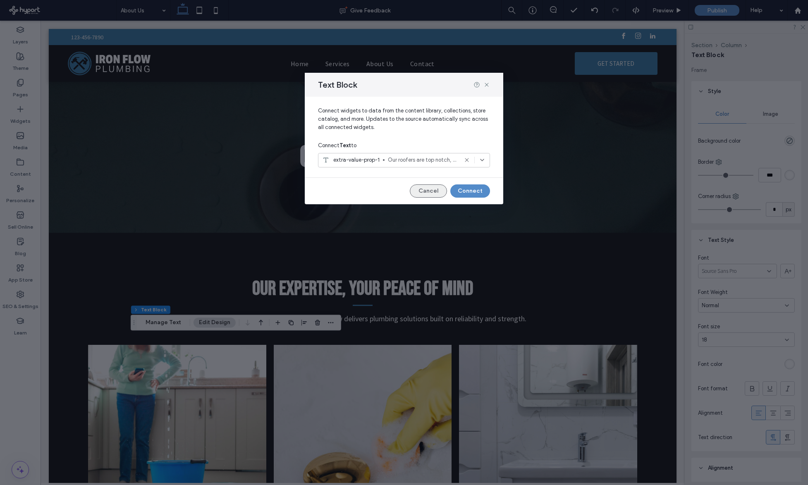
click at [442, 187] on button "Cancel" at bounding box center [428, 190] width 37 height 13
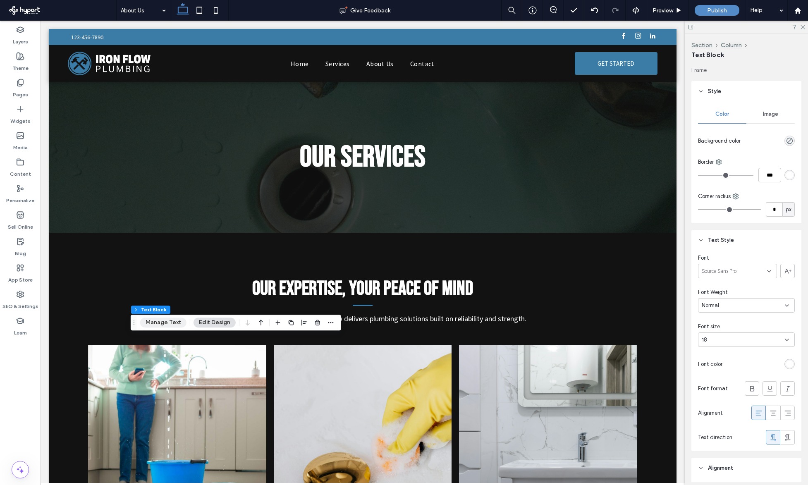
click at [173, 327] on button "Manage Text" at bounding box center [163, 323] width 46 height 10
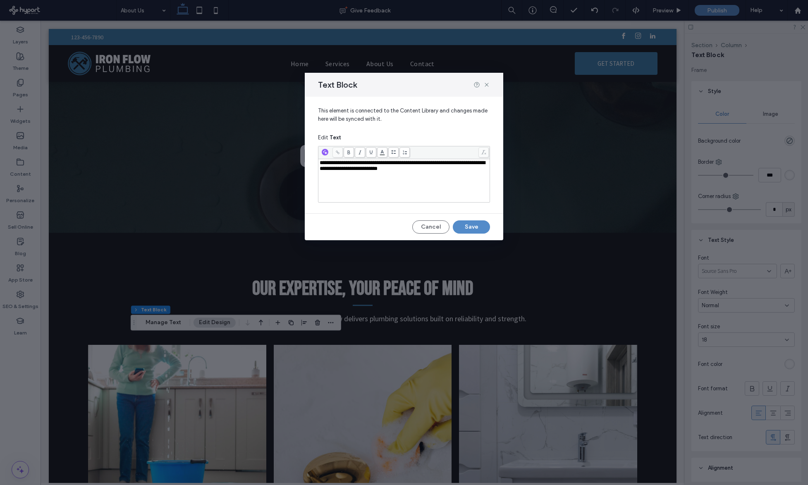
click at [411, 187] on div "**********" at bounding box center [404, 180] width 169 height 41
click at [485, 222] on button "Save" at bounding box center [471, 226] width 37 height 13
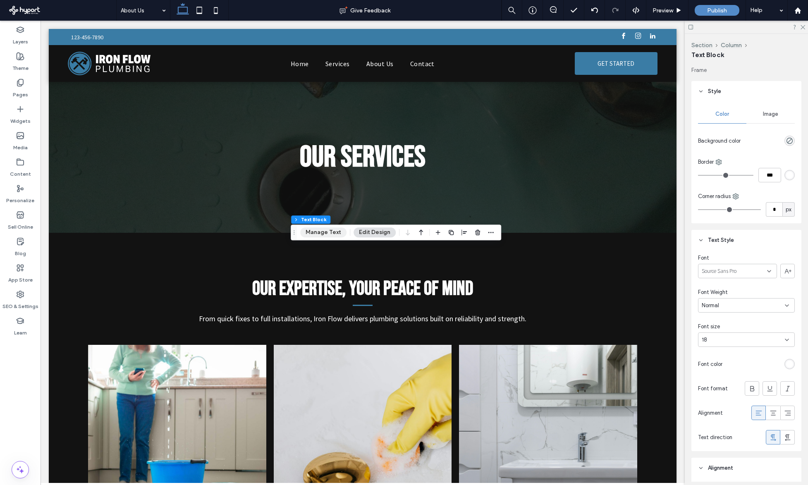
click at [330, 232] on button "Manage Text" at bounding box center [323, 232] width 46 height 10
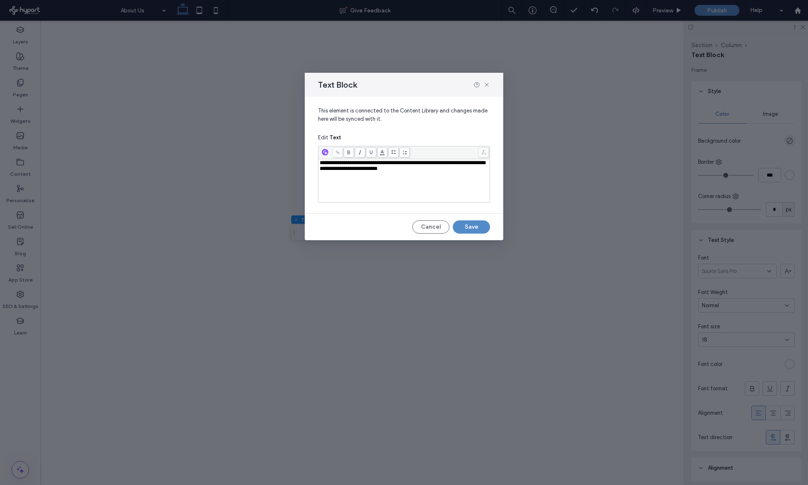
click at [342, 174] on div "**********" at bounding box center [404, 180] width 169 height 41
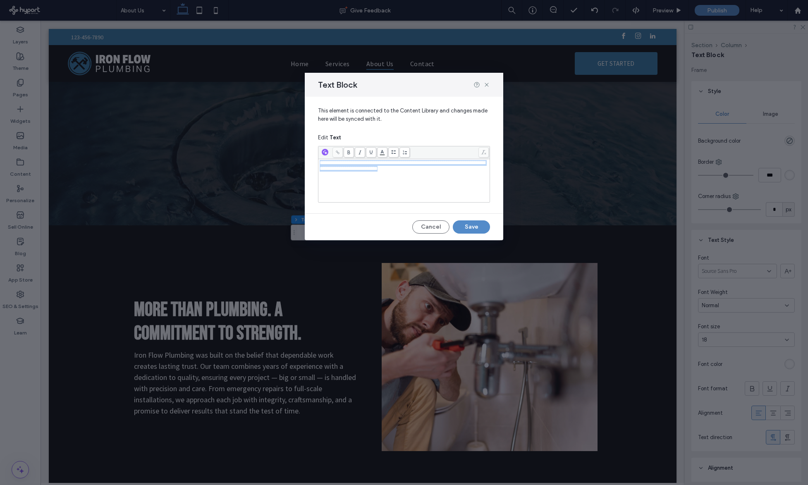
scroll to position [337, 0]
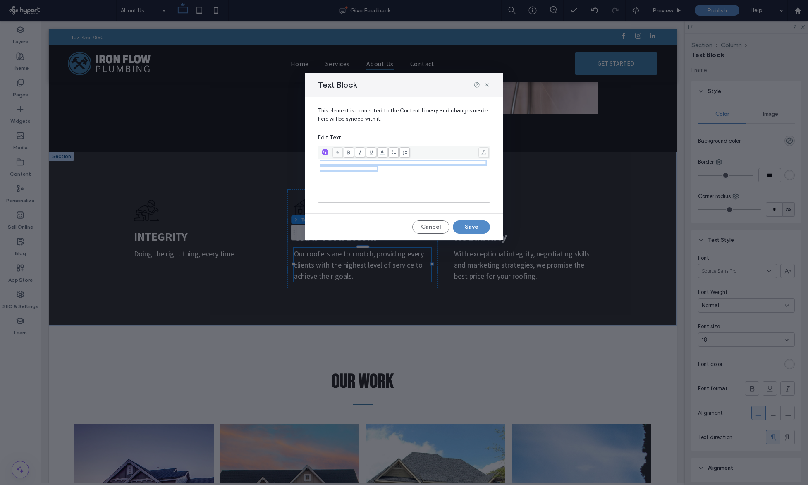
click at [342, 174] on div "**********" at bounding box center [404, 180] width 169 height 41
click at [484, 229] on button "Save" at bounding box center [471, 226] width 37 height 13
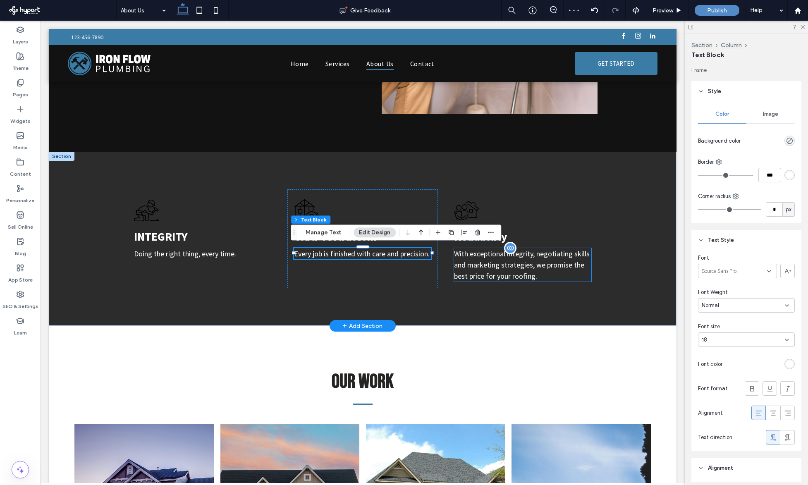
click at [486, 261] on p "With exceptional integrity, negotiating skills and marketing strategies, we pro…" at bounding box center [522, 264] width 137 height 33
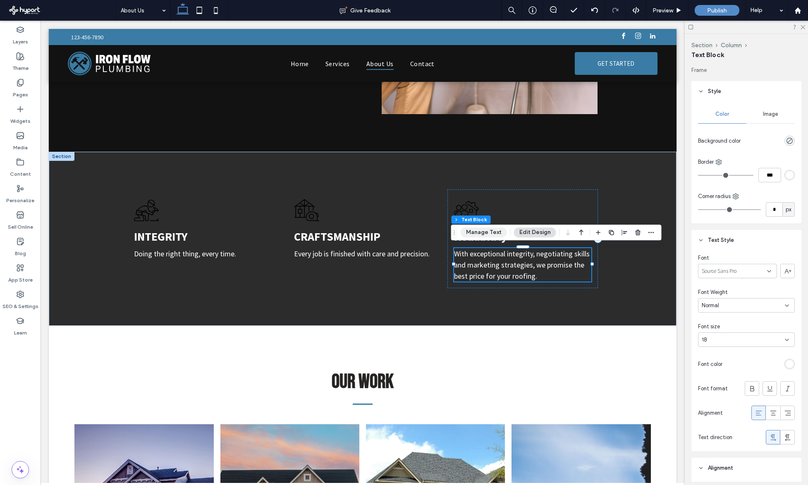
click at [488, 232] on button "Manage Text" at bounding box center [484, 232] width 46 height 10
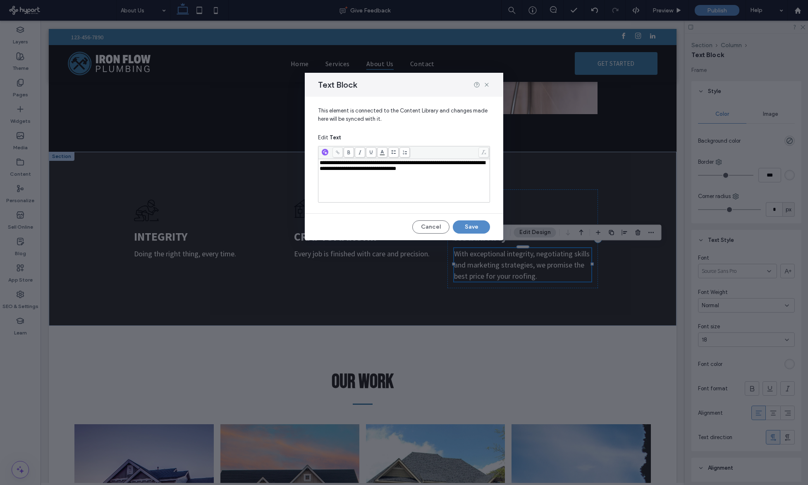
click at [401, 187] on div "**********" at bounding box center [404, 180] width 169 height 41
click at [479, 225] on button "Save" at bounding box center [471, 226] width 37 height 13
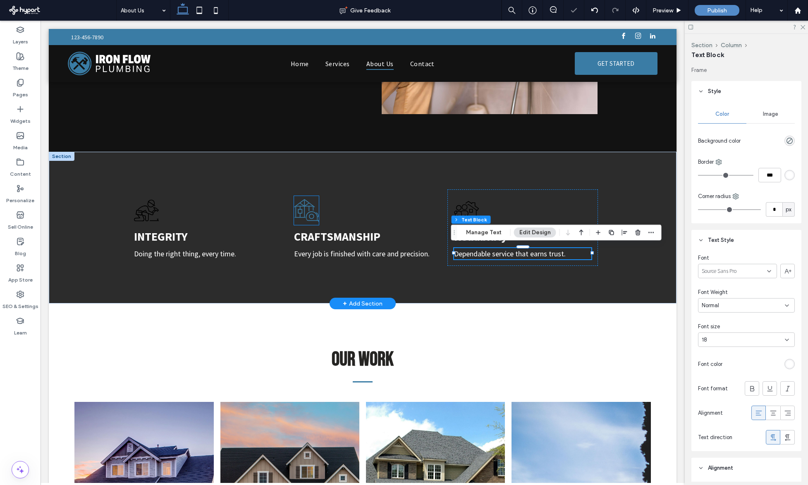
click at [299, 208] on icon at bounding box center [306, 210] width 25 height 29
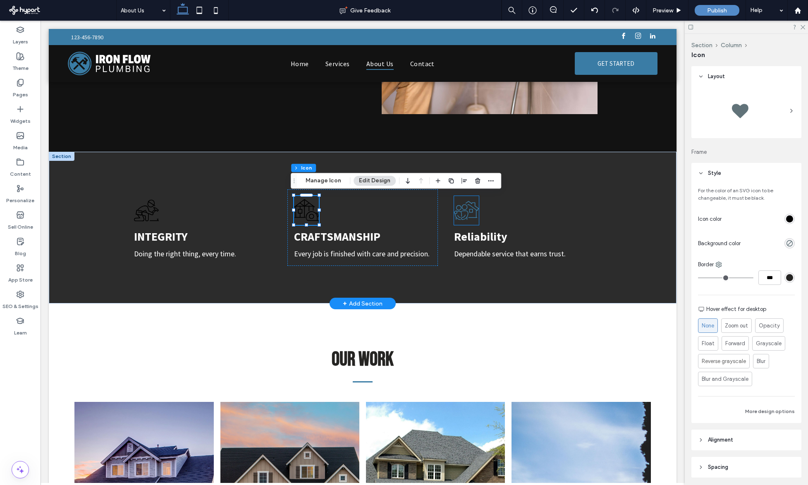
click at [460, 198] on icon at bounding box center [466, 210] width 25 height 29
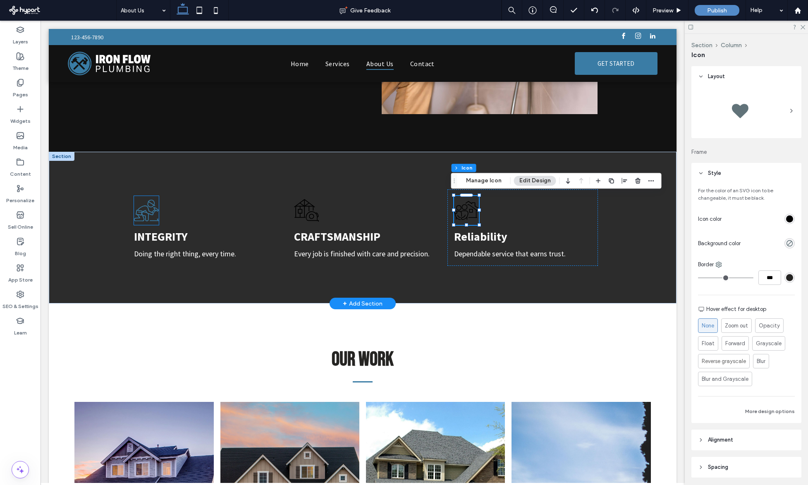
click at [152, 206] on icon at bounding box center [146, 210] width 25 height 29
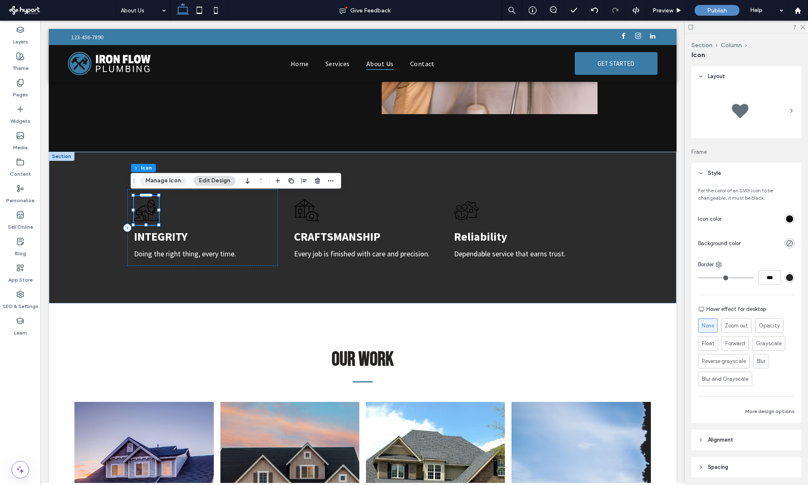
click at [164, 184] on button "Manage Icon" at bounding box center [163, 181] width 46 height 10
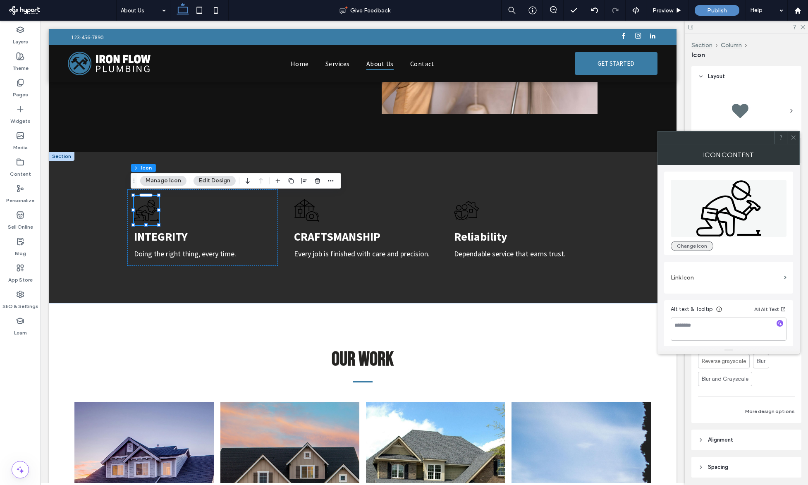
click at [677, 244] on button "Change Icon" at bounding box center [692, 246] width 43 height 10
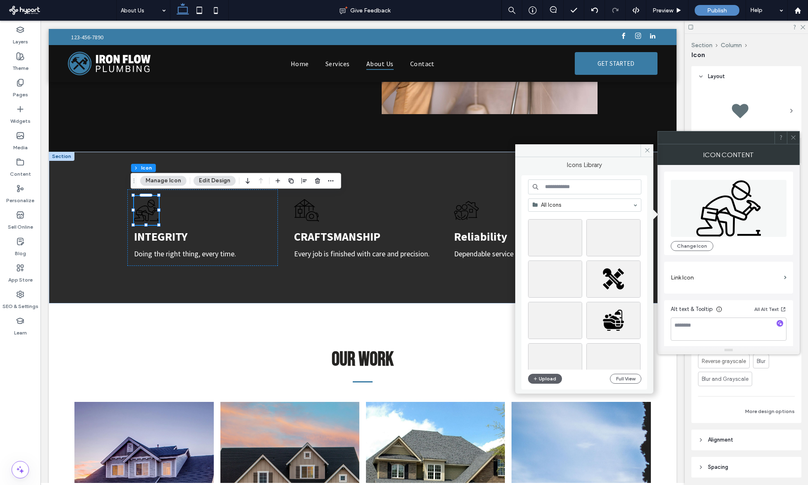
scroll to position [175, 0]
click at [573, 307] on div "Select" at bounding box center [555, 319] width 54 height 37
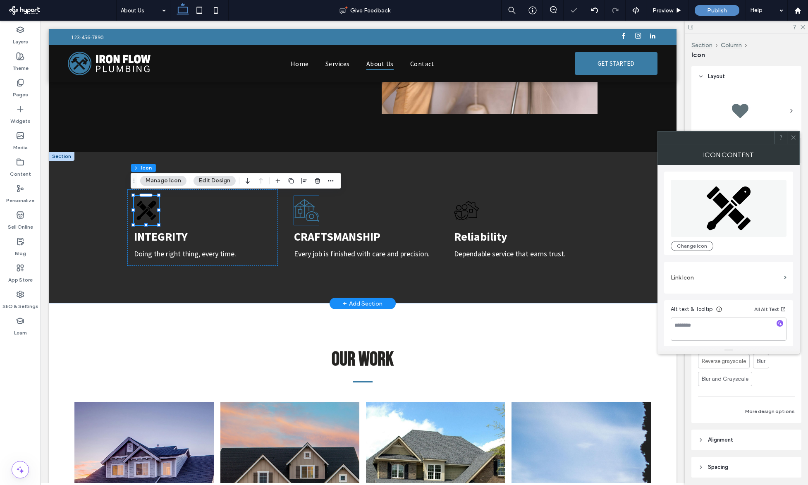
click at [310, 208] on icon at bounding box center [306, 210] width 25 height 29
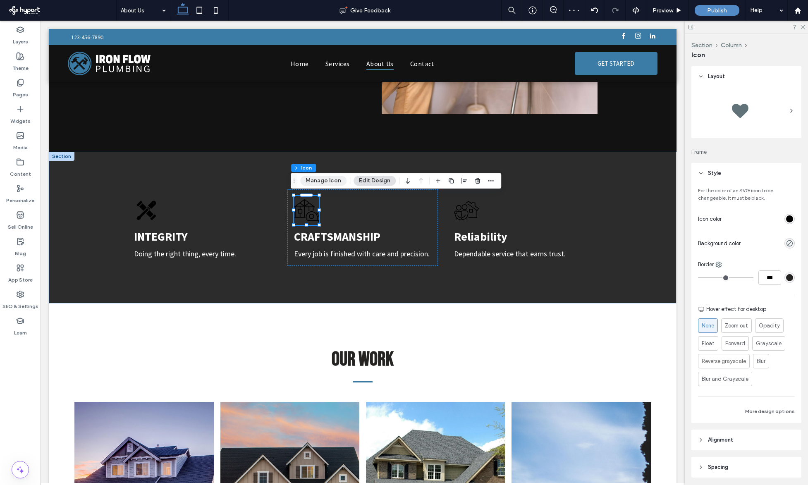
drag, startPoint x: 330, startPoint y: 188, endPoint x: 330, endPoint y: 184, distance: 4.2
click at [330, 187] on div "Section Column Icon Manage Icon Edit Design" at bounding box center [396, 181] width 210 height 16
click at [330, 182] on button "Manage Icon" at bounding box center [323, 181] width 46 height 10
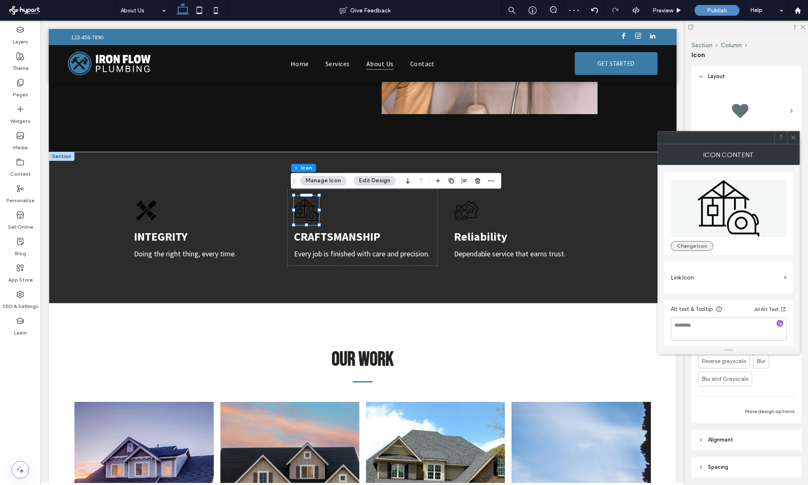
click at [685, 247] on button "Change Icon" at bounding box center [692, 246] width 43 height 10
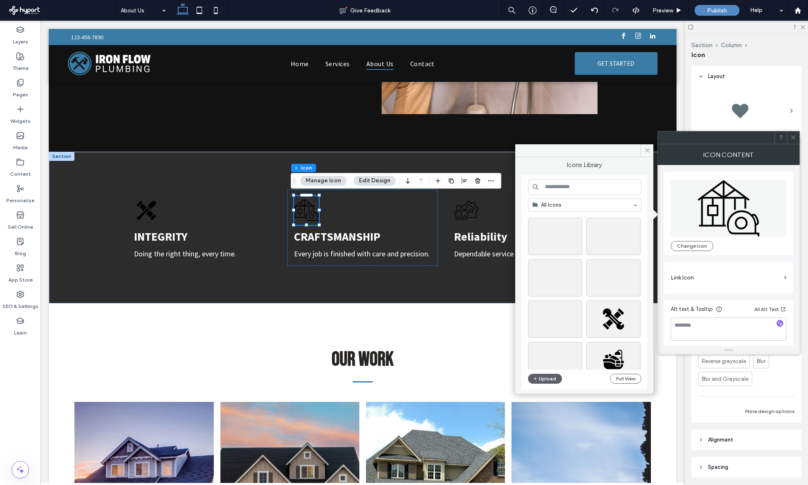
scroll to position [134, 0]
drag, startPoint x: 564, startPoint y: 237, endPoint x: 523, endPoint y: 216, distance: 45.7
click at [564, 237] on div "Select" at bounding box center [555, 236] width 54 height 37
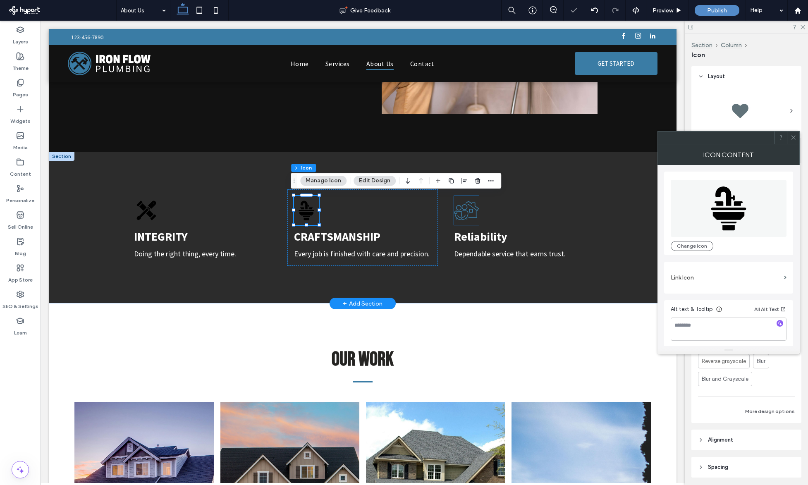
click at [458, 216] on icon at bounding box center [466, 210] width 25 height 29
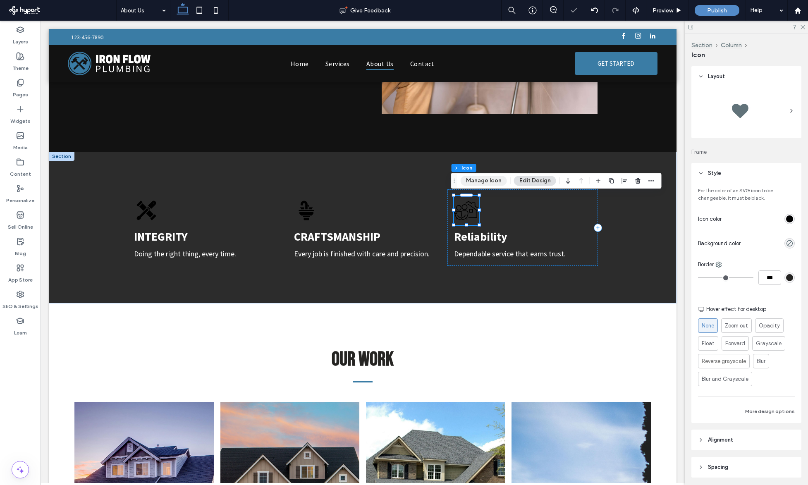
click at [473, 179] on button "Manage Icon" at bounding box center [484, 181] width 46 height 10
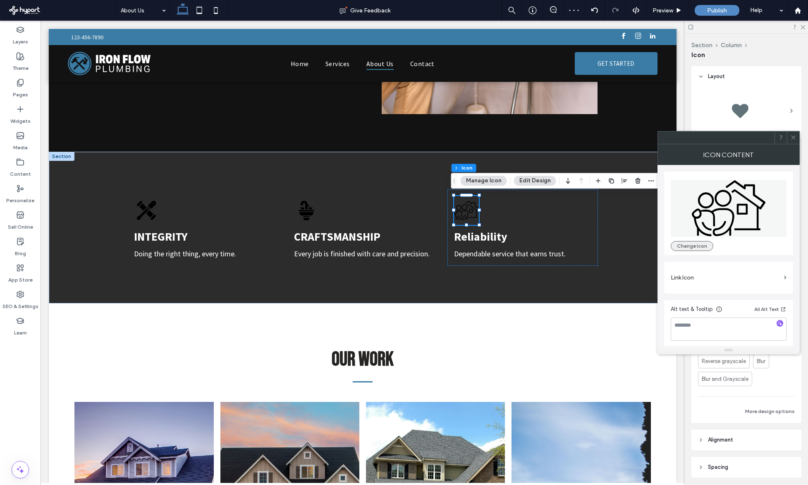
click at [681, 241] on button "Change Icon" at bounding box center [692, 246] width 43 height 10
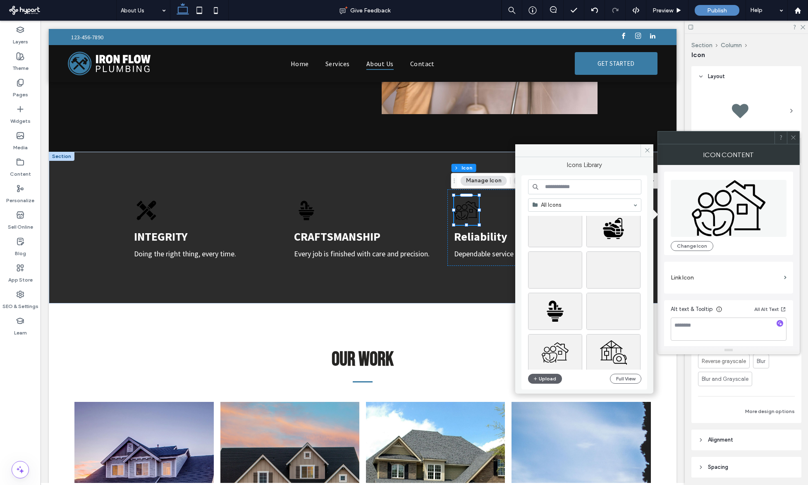
scroll to position [306, 0]
click at [616, 231] on div "Select" at bounding box center [613, 229] width 54 height 37
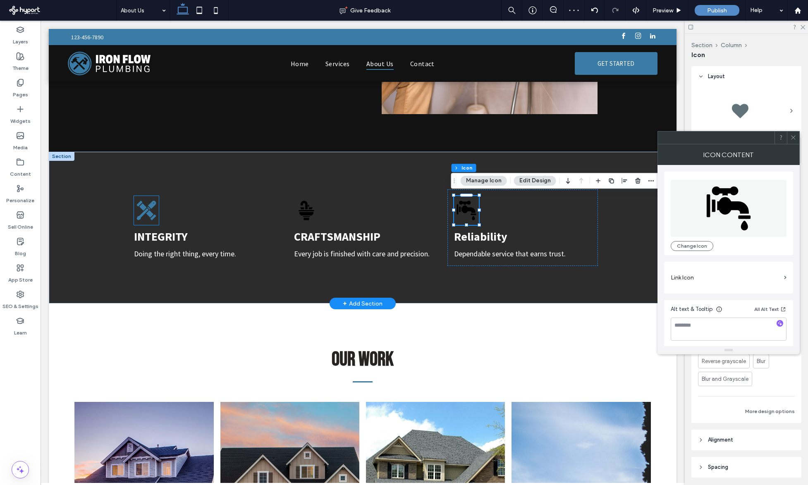
click at [153, 201] on icon at bounding box center [146, 210] width 25 height 29
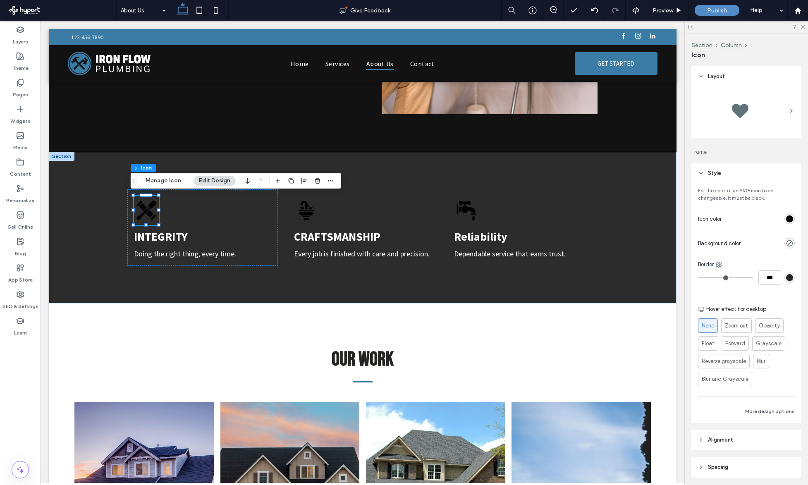
click at [784, 218] on div "rgb(0, 0, 0)" at bounding box center [789, 219] width 10 height 10
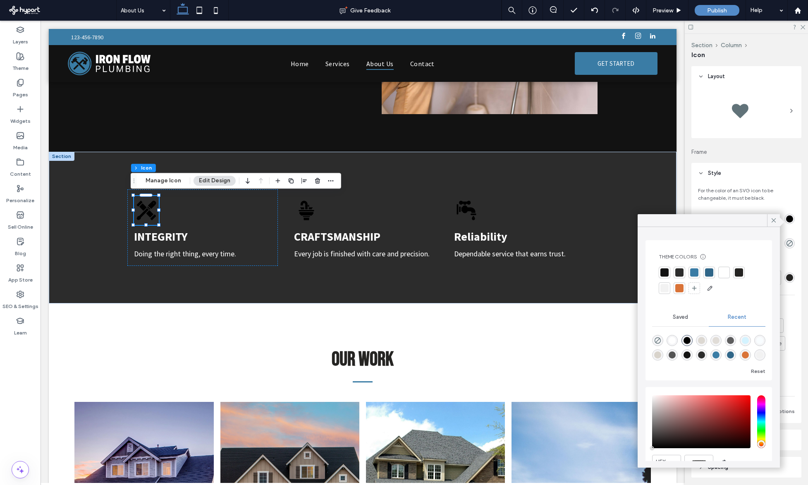
click at [692, 272] on div at bounding box center [694, 272] width 8 height 8
click at [677, 292] on div at bounding box center [679, 289] width 8 height 8
click at [308, 212] on icon at bounding box center [306, 213] width 14 height 3
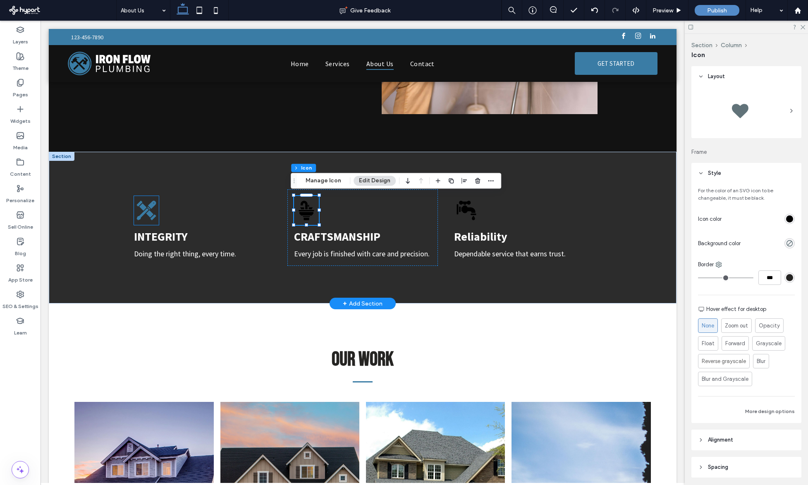
click at [134, 208] on icon at bounding box center [146, 210] width 25 height 29
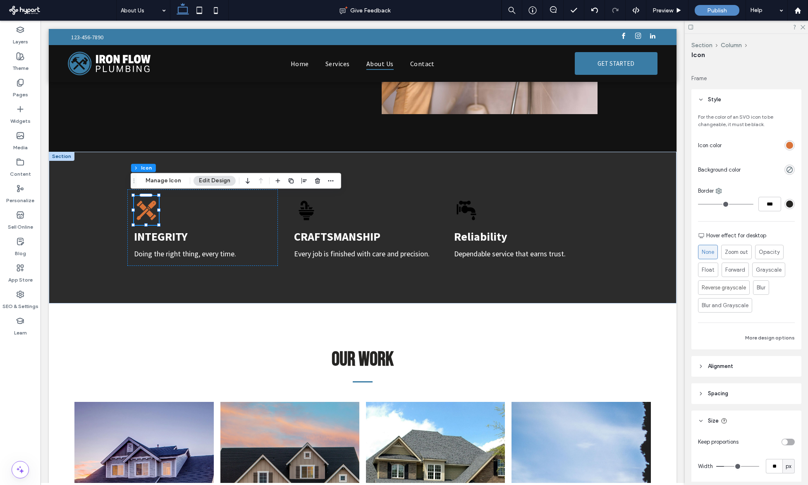
scroll to position [137, 0]
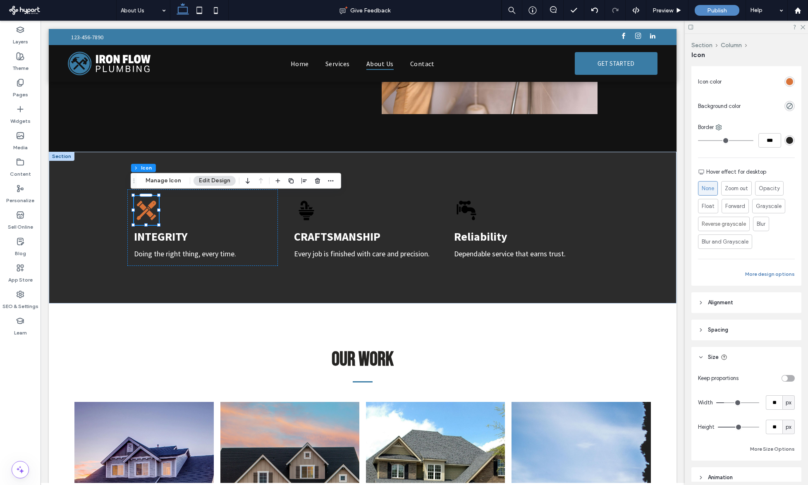
click at [765, 277] on button "More design options" at bounding box center [770, 274] width 50 height 10
click at [786, 363] on div "rgb(58, 124, 165)" at bounding box center [789, 365] width 7 height 7
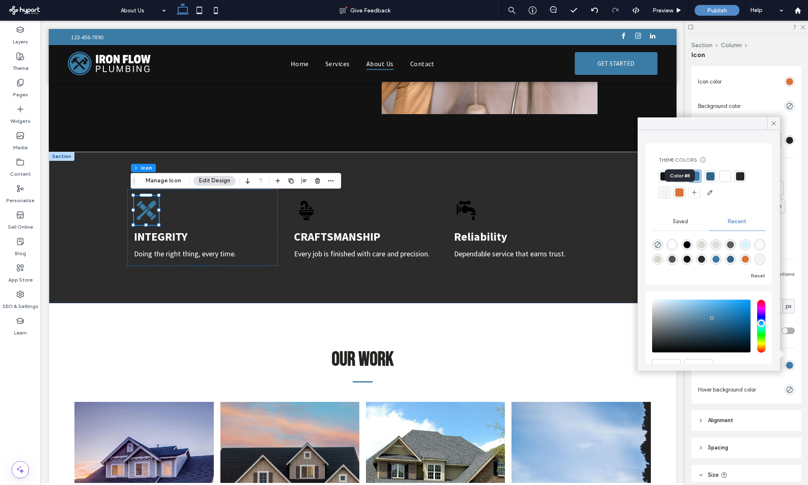
click at [679, 193] on div at bounding box center [679, 193] width 8 height 8
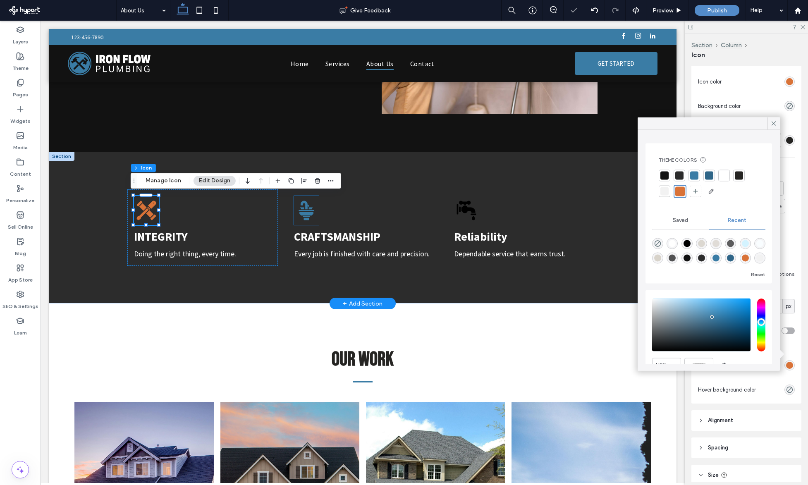
click at [302, 212] on icon at bounding box center [306, 213] width 14 height 3
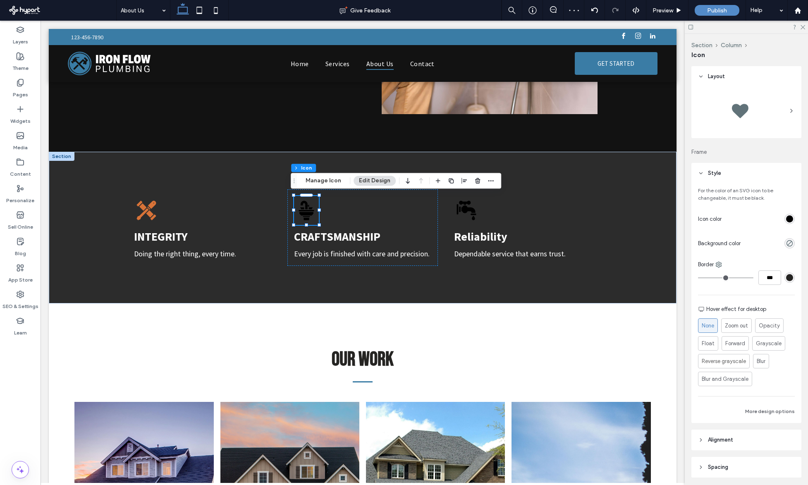
click at [788, 215] on div "rgb(0, 0, 0)" at bounding box center [789, 219] width 10 height 10
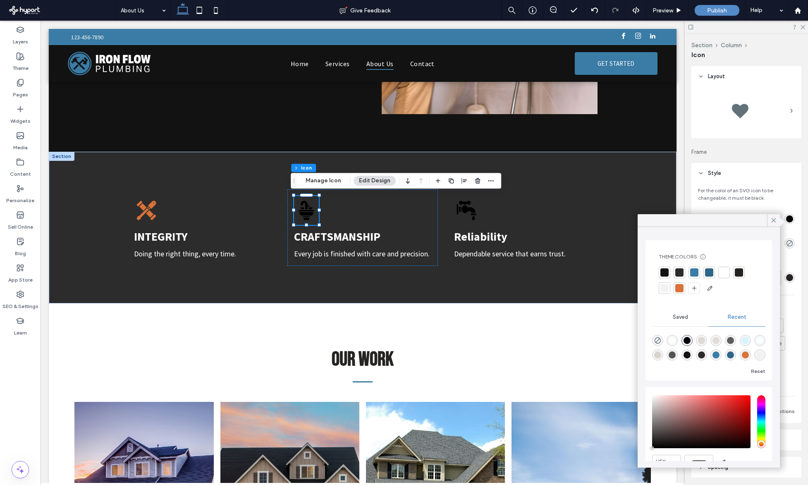
drag, startPoint x: 680, startPoint y: 287, endPoint x: 533, endPoint y: 238, distance: 155.6
click at [680, 287] on div at bounding box center [679, 288] width 8 height 8
click at [776, 177] on header "Style" at bounding box center [746, 173] width 110 height 21
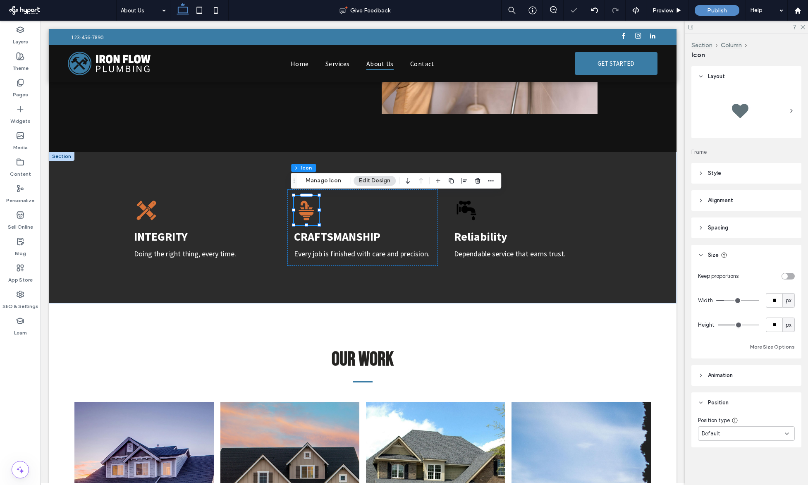
click at [756, 167] on header "Style" at bounding box center [746, 173] width 110 height 21
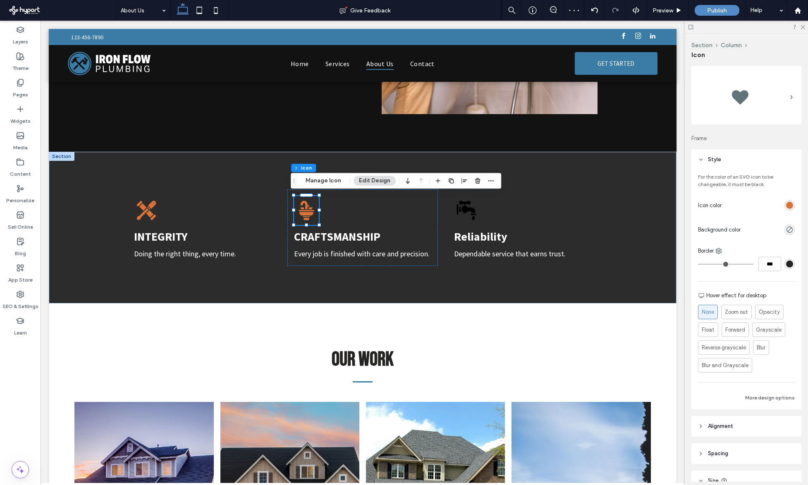
scroll to position [15, 0]
click at [769, 395] on button "More design options" at bounding box center [770, 397] width 50 height 10
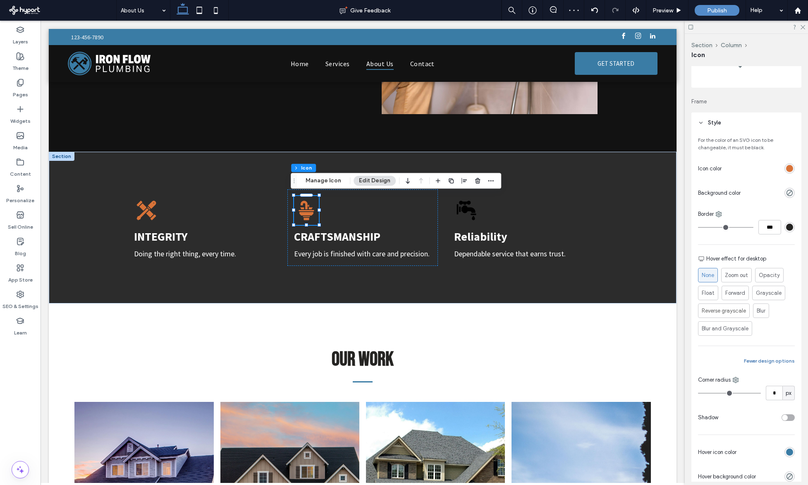
scroll to position [125, 0]
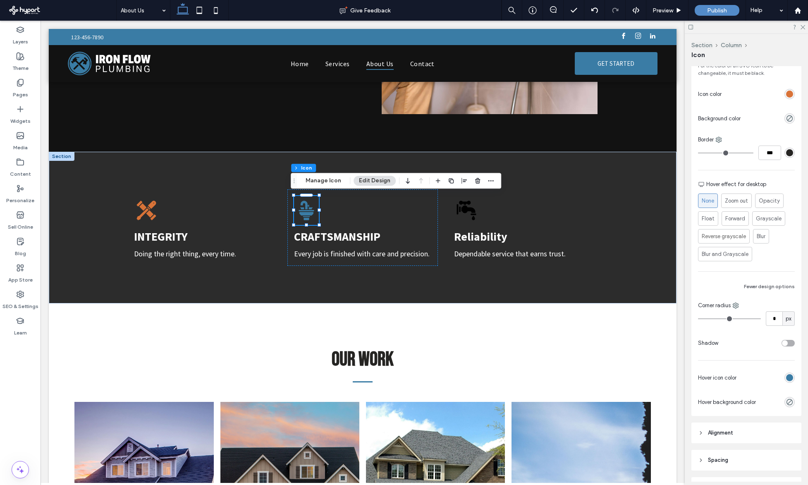
click at [784, 382] on div "rgb(58, 124, 165)" at bounding box center [789, 378] width 10 height 10
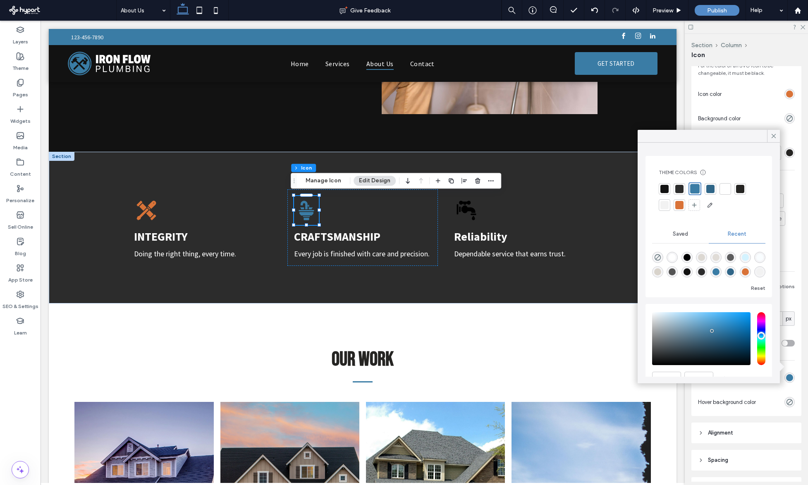
click at [679, 204] on div at bounding box center [679, 205] width 8 height 8
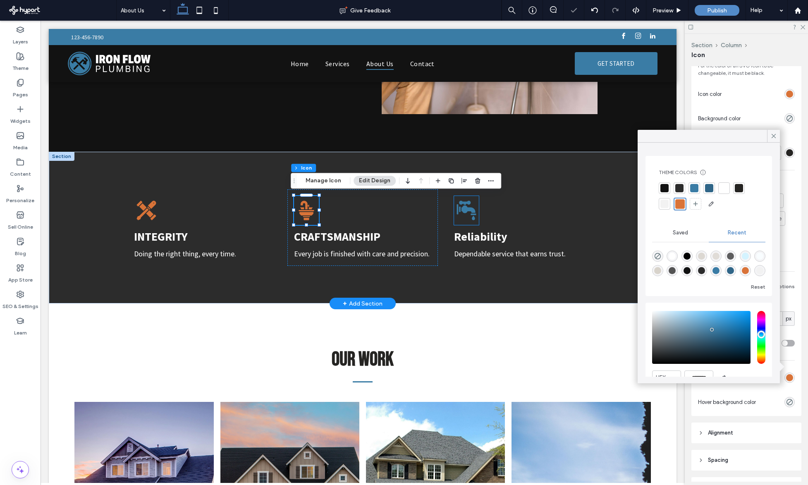
click at [475, 213] on icon at bounding box center [466, 210] width 25 height 29
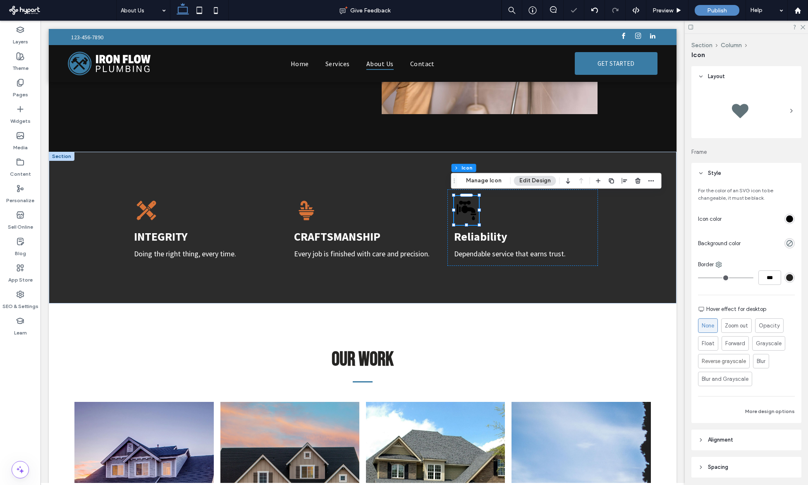
click at [788, 215] on div "rgb(0, 0, 0)" at bounding box center [789, 219] width 10 height 10
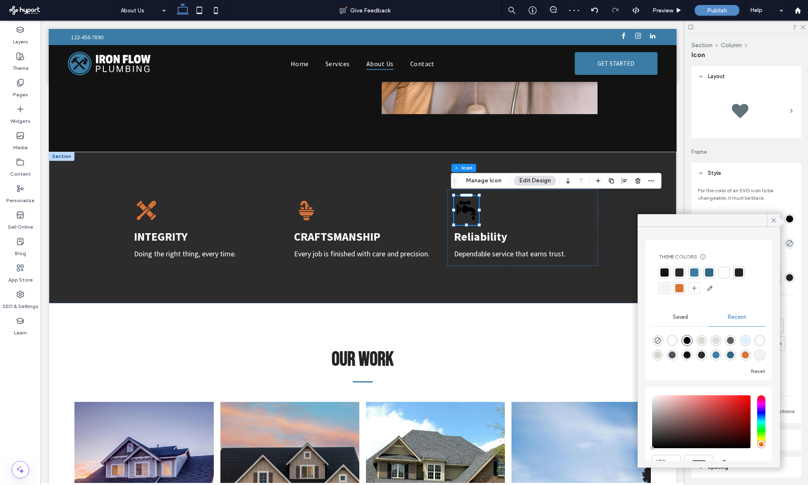
click at [679, 284] on div at bounding box center [680, 288] width 12 height 12
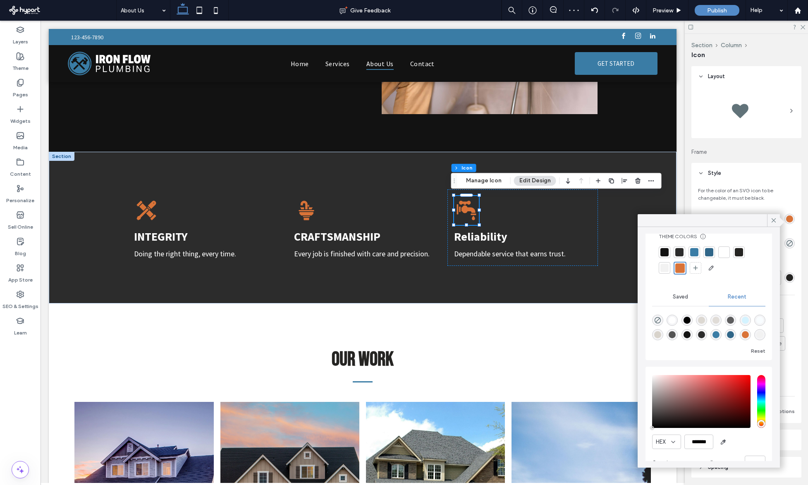
click at [772, 173] on header "Style" at bounding box center [746, 173] width 110 height 21
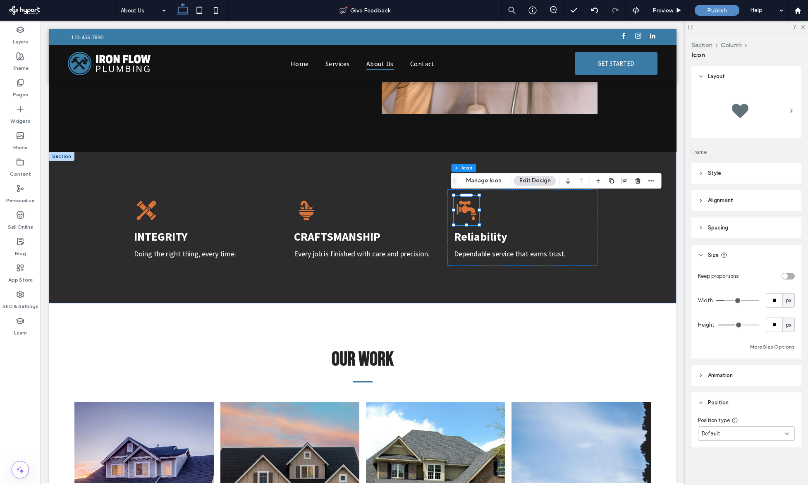
click at [749, 179] on header "Style" at bounding box center [746, 173] width 110 height 21
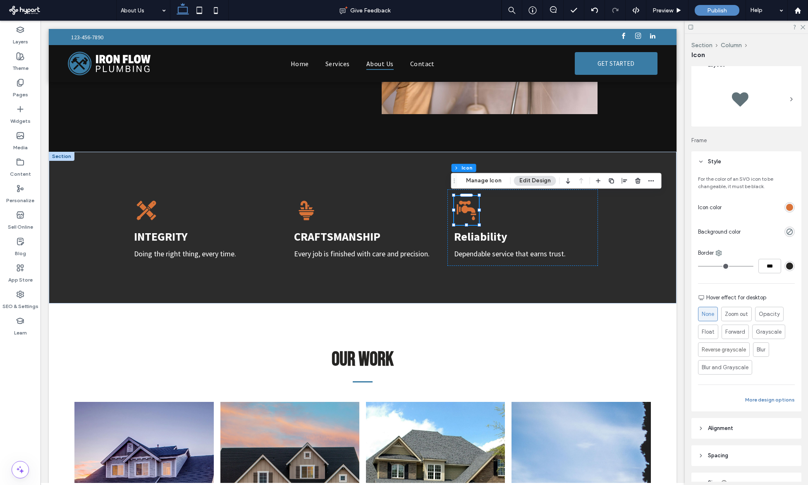
scroll to position [27, 0]
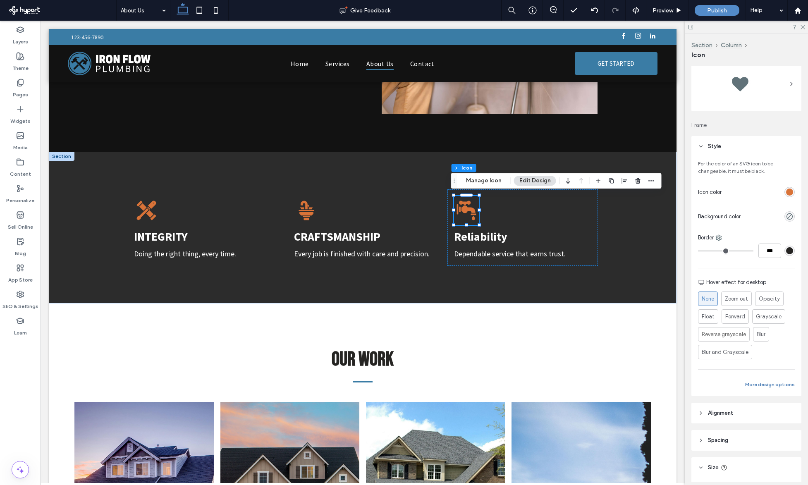
click at [772, 381] on button "More design options" at bounding box center [770, 385] width 50 height 10
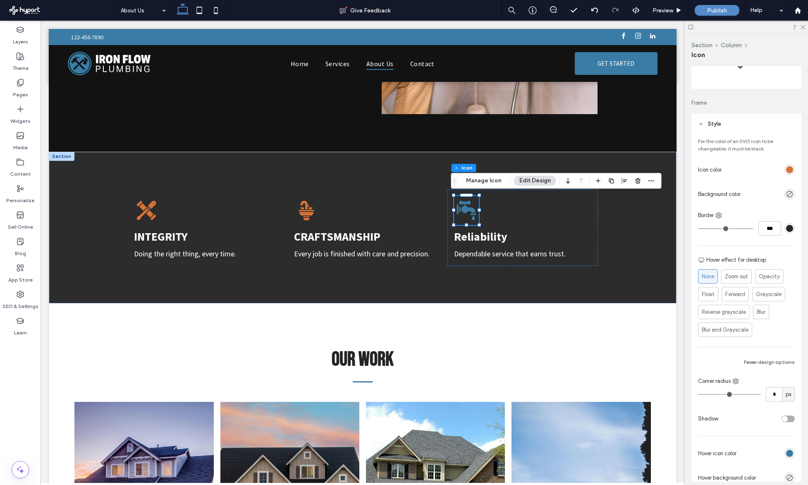
scroll to position [117, 0]
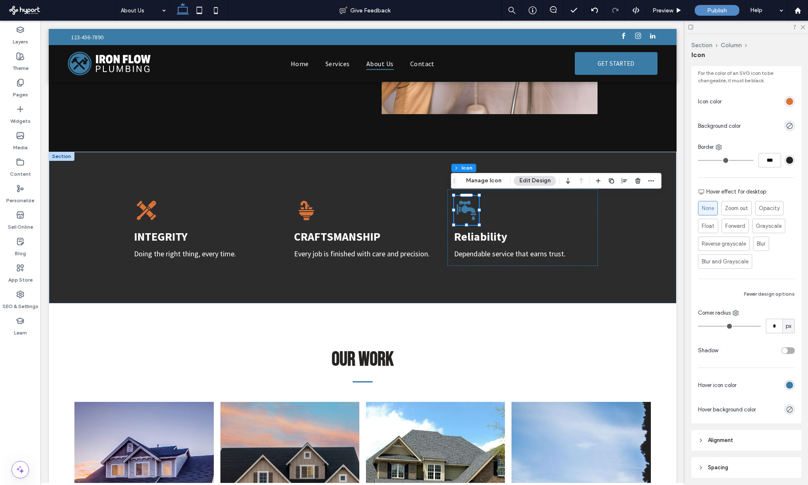
click at [786, 387] on div "rgb(58, 124, 165)" at bounding box center [789, 385] width 7 height 7
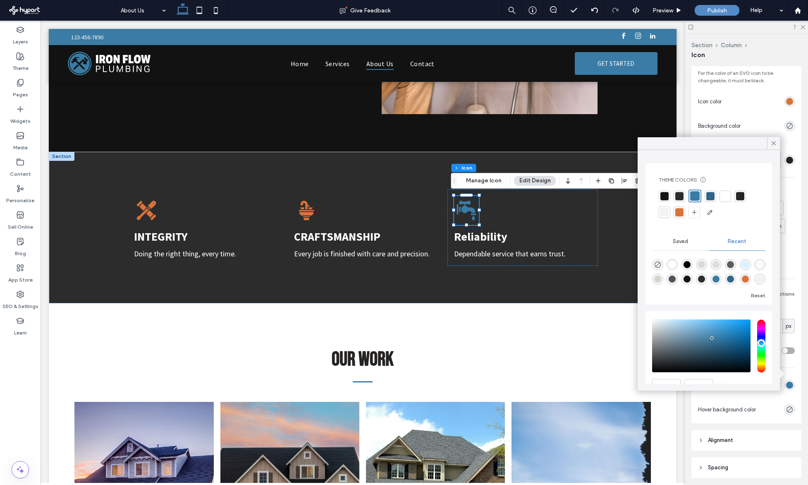
drag, startPoint x: 683, startPoint y: 213, endPoint x: 661, endPoint y: 214, distance: 22.0
click at [683, 213] on div at bounding box center [679, 212] width 8 height 8
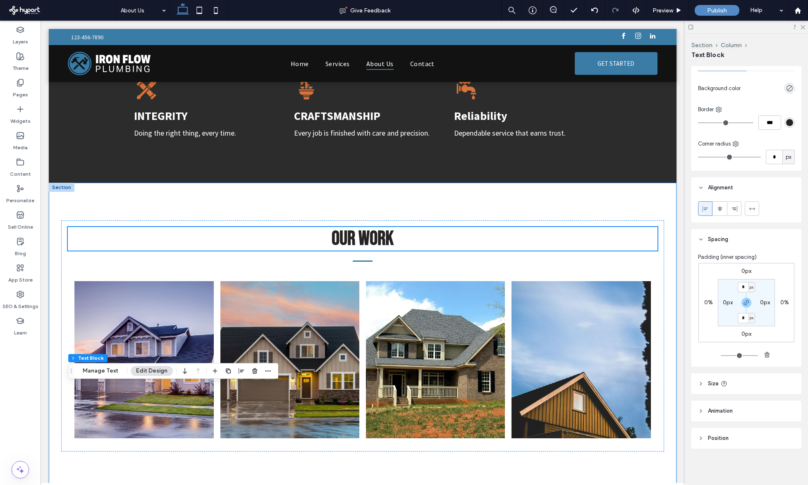
scroll to position [298, 0]
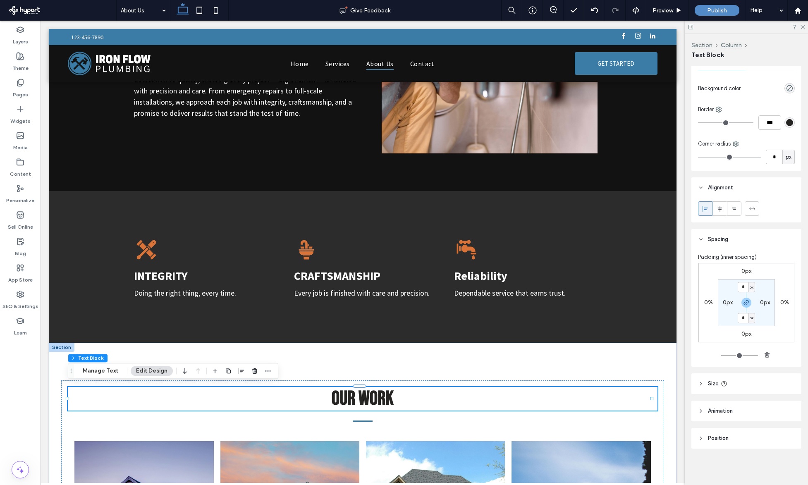
click at [68, 346] on div at bounding box center [62, 347] width 26 height 9
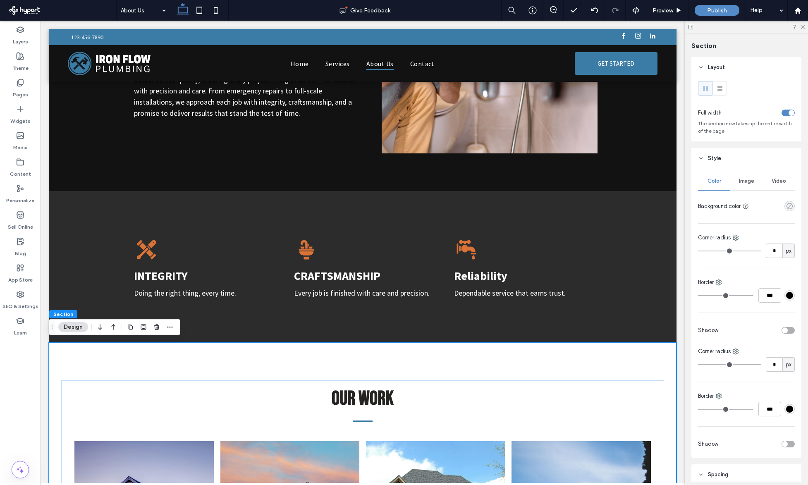
click at [786, 205] on icon "rgba(0, 0, 0, 0)" at bounding box center [789, 206] width 7 height 7
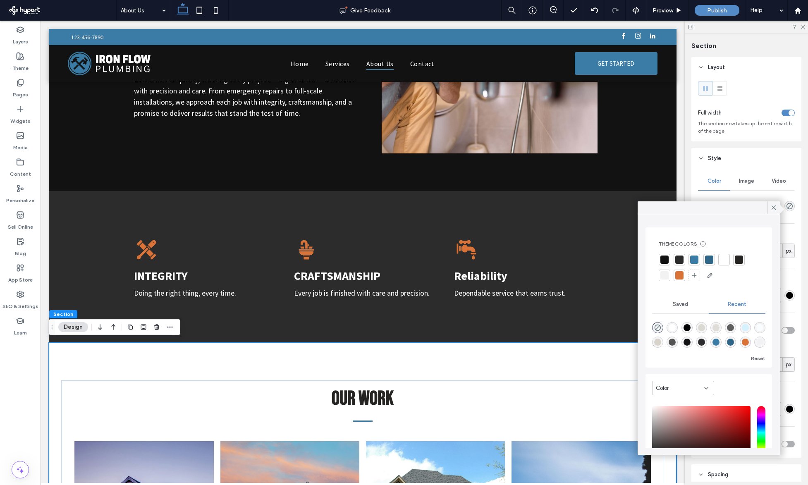
click at [679, 259] on div at bounding box center [679, 260] width 8 height 8
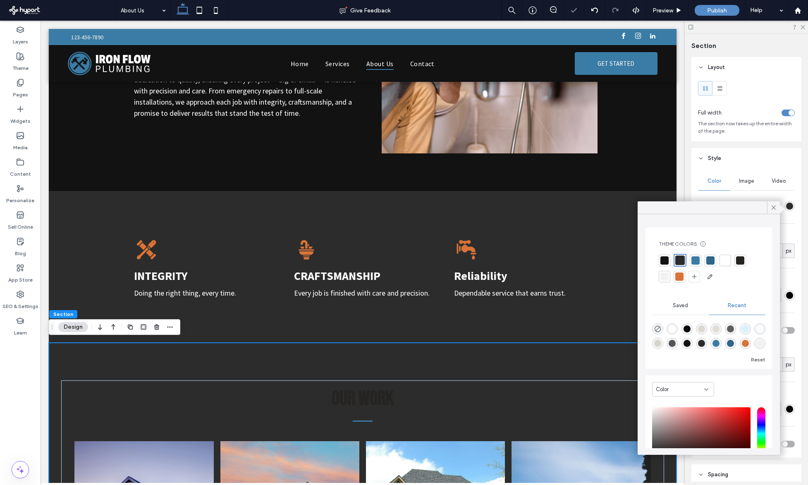
click at [666, 257] on div at bounding box center [664, 260] width 8 height 8
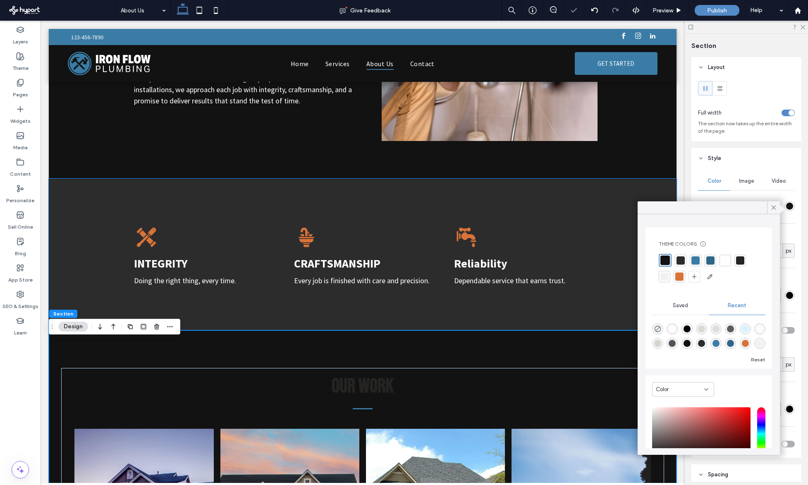
scroll to position [435, 0]
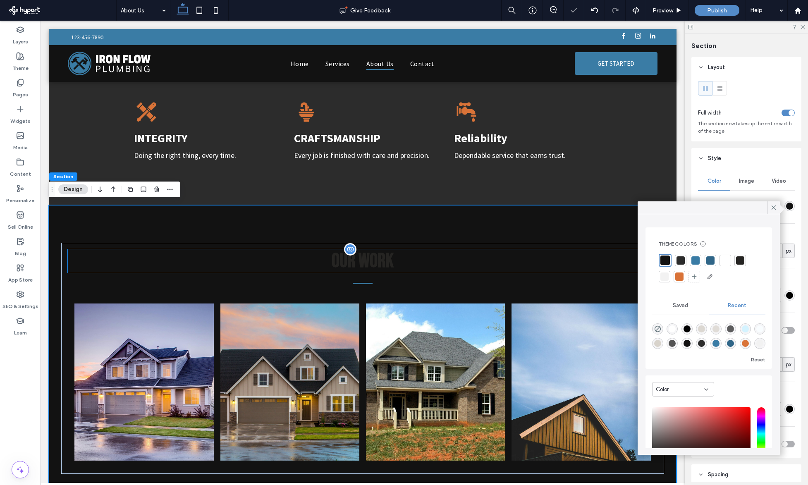
click at [375, 268] on span "OUR WORK" at bounding box center [363, 261] width 62 height 24
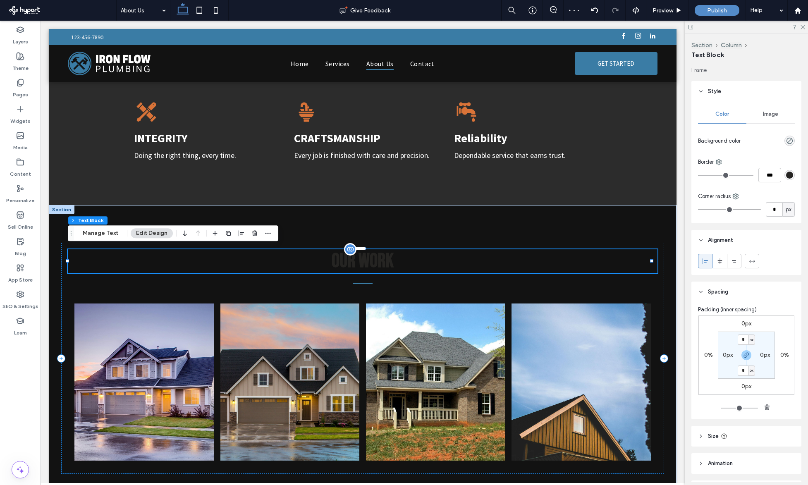
click at [355, 263] on span "OUR WORK" at bounding box center [363, 261] width 62 height 24
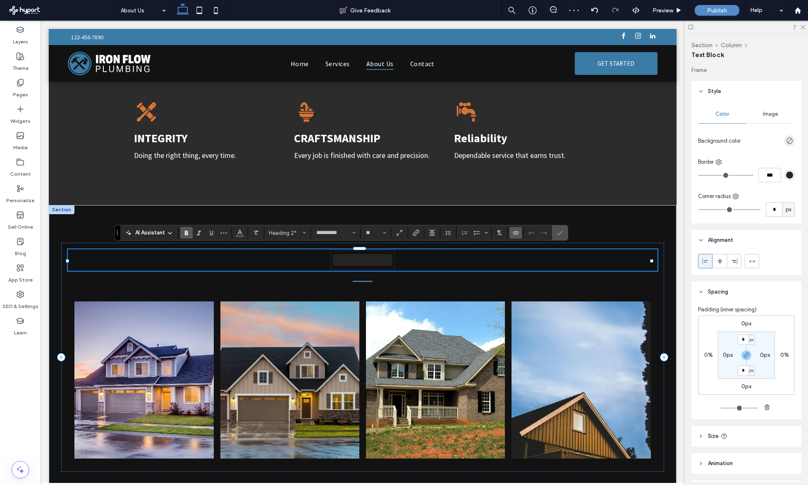
click at [355, 263] on span "********" at bounding box center [362, 259] width 63 height 19
click at [242, 232] on icon "Color" at bounding box center [240, 232] width 7 height 7
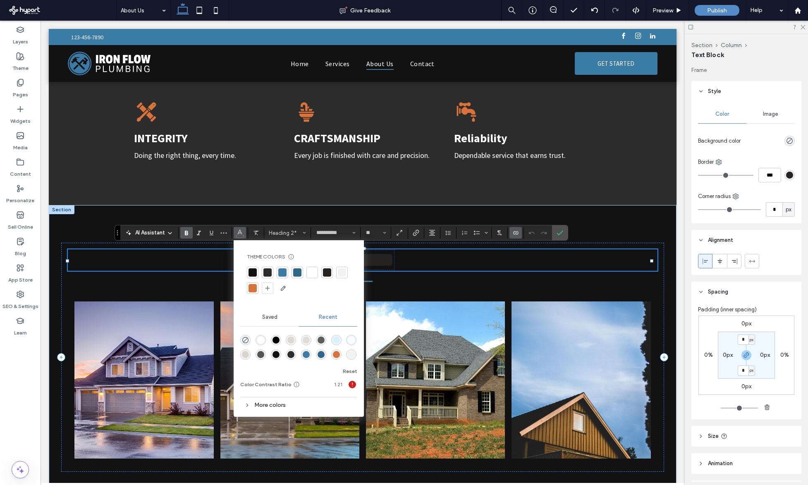
click at [313, 274] on div at bounding box center [312, 272] width 8 height 8
click at [454, 283] on div "﻿ ******** ﻿ Button Button Button Button" at bounding box center [362, 357] width 603 height 229
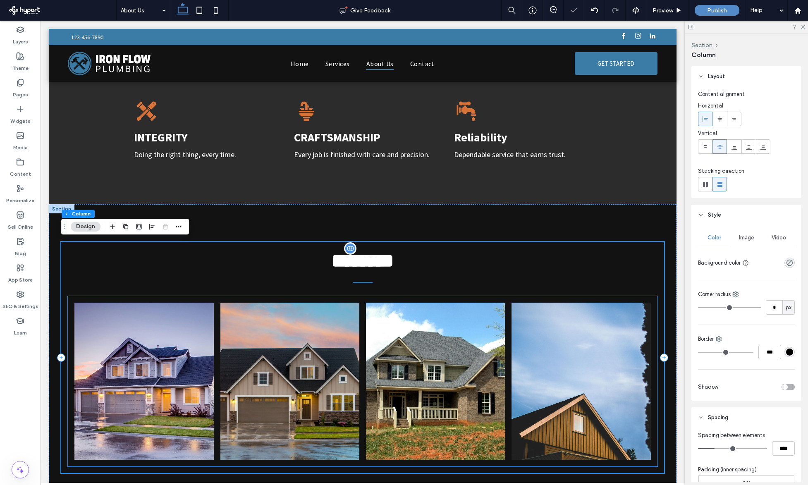
scroll to position [553, 0]
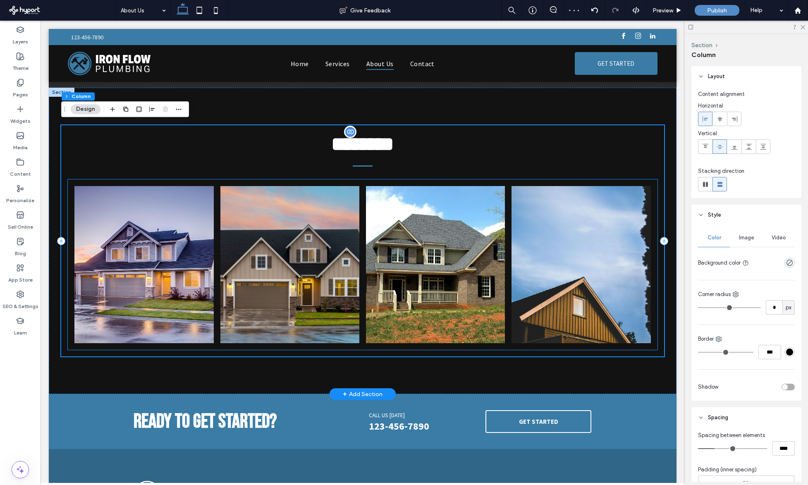
click at [232, 268] on link at bounding box center [289, 265] width 147 height 167
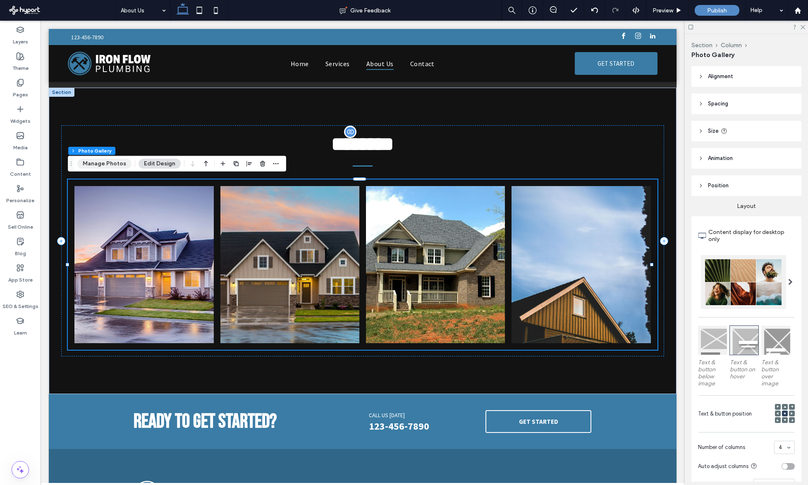
click at [121, 168] on button "Manage Photos" at bounding box center [104, 164] width 54 height 10
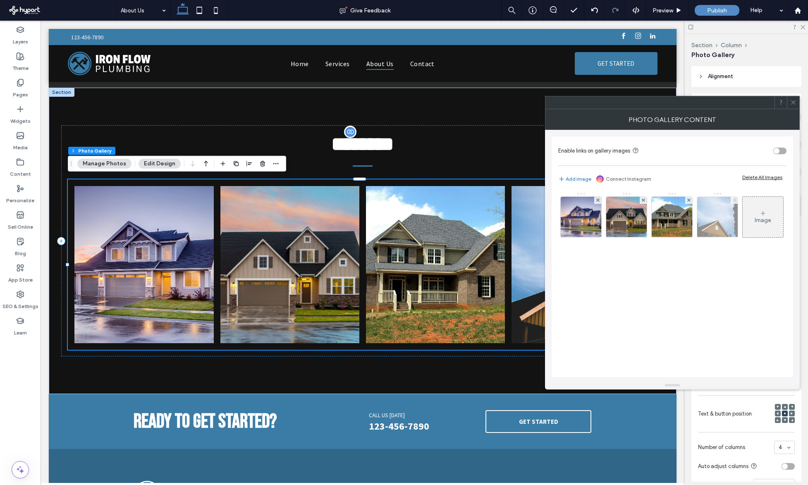
click at [735, 199] on icon at bounding box center [734, 199] width 3 height 3
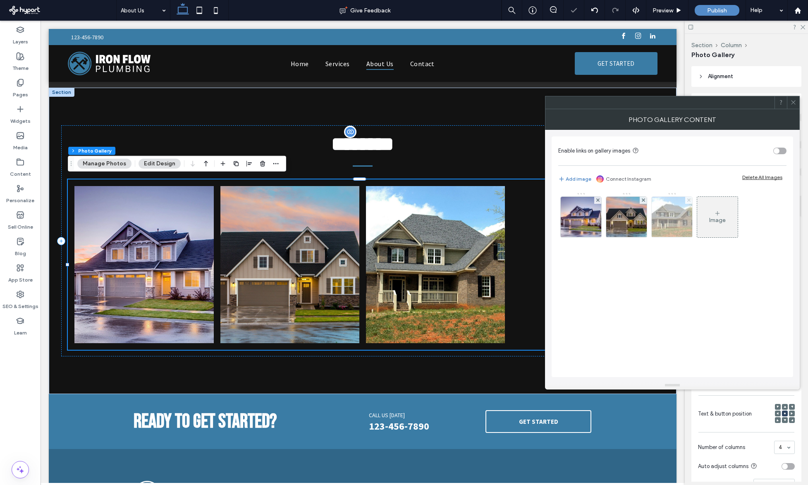
click at [689, 201] on use at bounding box center [688, 199] width 3 height 3
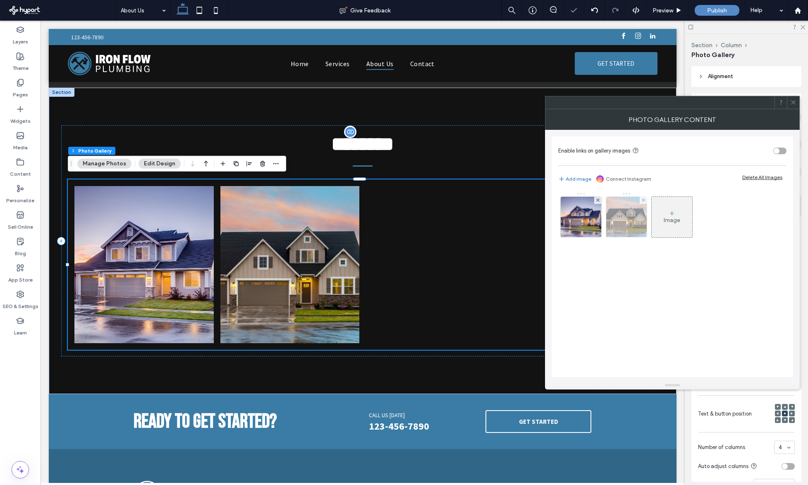
click at [647, 201] on div at bounding box center [626, 216] width 41 height 41
click at [598, 201] on use at bounding box center [597, 199] width 3 height 3
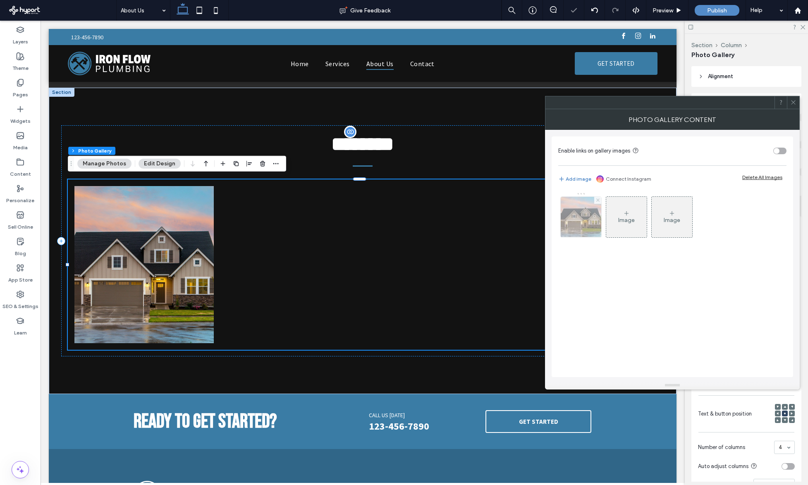
click at [596, 200] on icon at bounding box center [597, 199] width 3 height 3
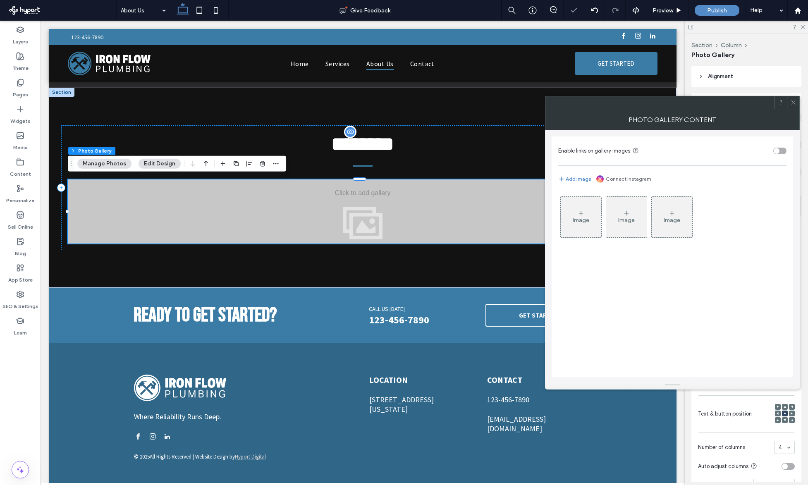
click at [583, 213] on icon at bounding box center [581, 213] width 7 height 7
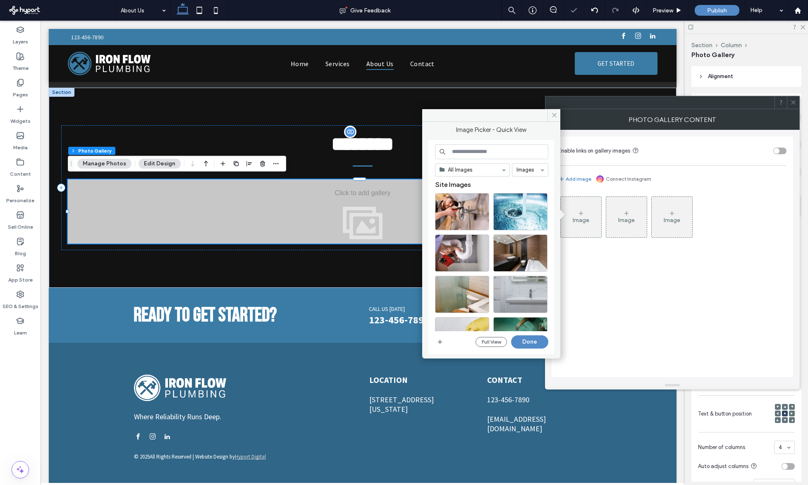
click at [487, 151] on input at bounding box center [491, 151] width 113 height 15
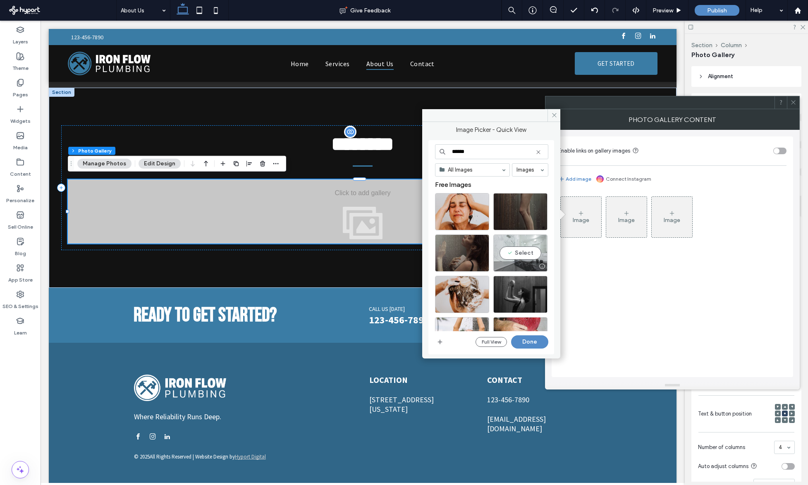
type input "******"
click at [522, 253] on div "Select" at bounding box center [520, 252] width 54 height 37
click at [524, 342] on button "Done" at bounding box center [529, 341] width 37 height 13
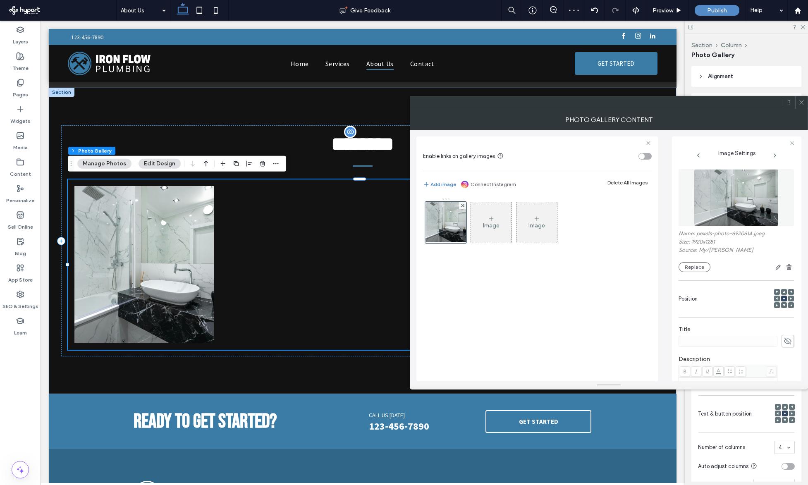
click at [498, 225] on div "Image" at bounding box center [491, 225] width 17 height 7
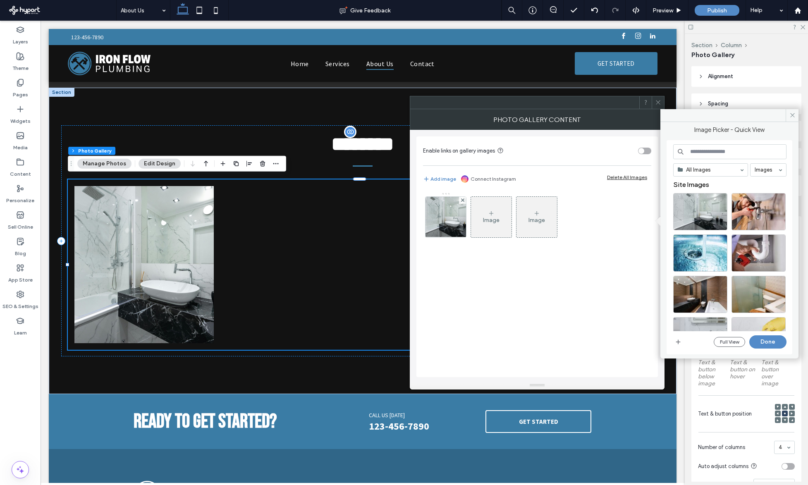
click at [710, 152] on input at bounding box center [729, 151] width 113 height 15
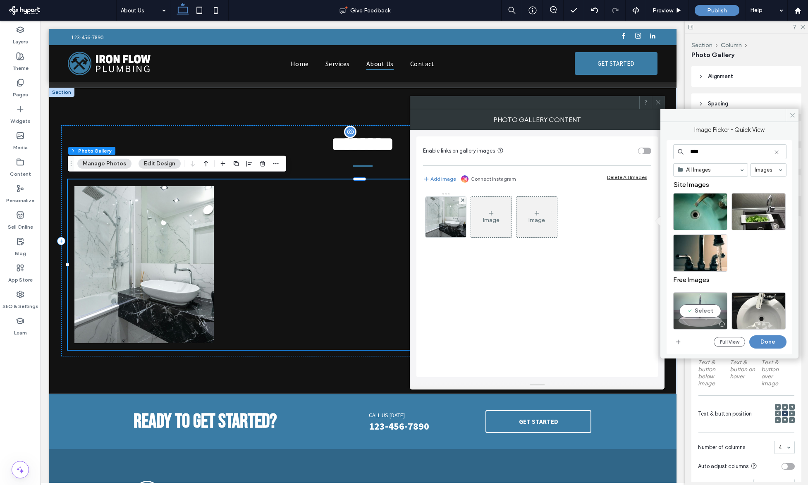
type input "****"
click at [703, 305] on div "Select" at bounding box center [700, 310] width 54 height 37
click at [763, 339] on button "Done" at bounding box center [767, 341] width 37 height 13
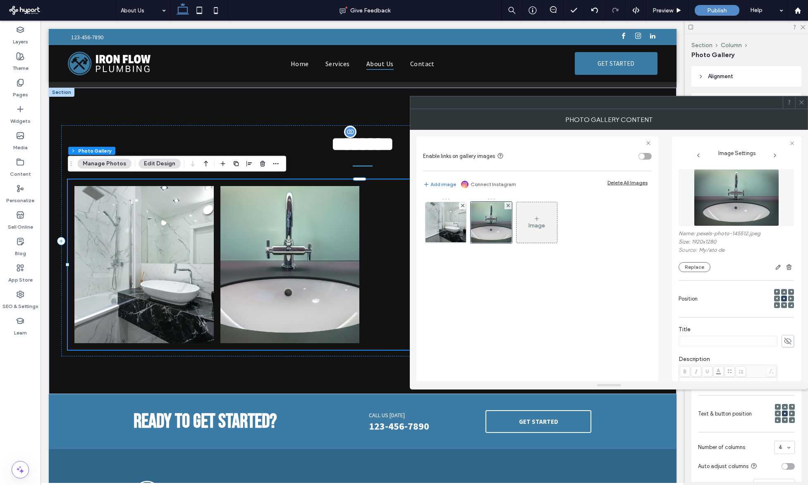
click at [545, 217] on div "Image" at bounding box center [536, 222] width 41 height 39
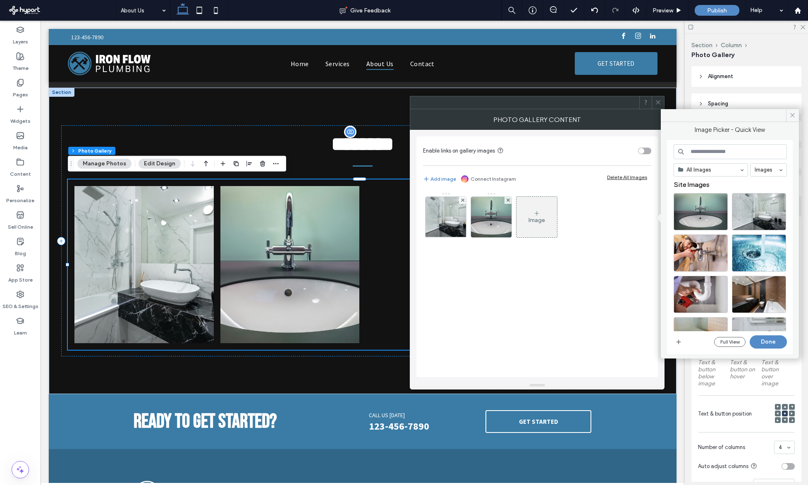
click at [741, 149] on input at bounding box center [730, 151] width 113 height 15
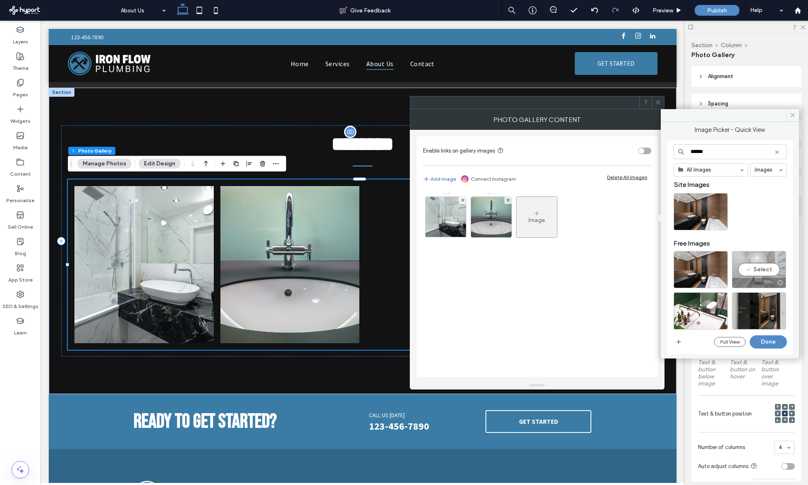
type input "******"
click at [751, 273] on div "Select" at bounding box center [759, 269] width 54 height 37
click at [770, 342] on button "Done" at bounding box center [768, 341] width 37 height 13
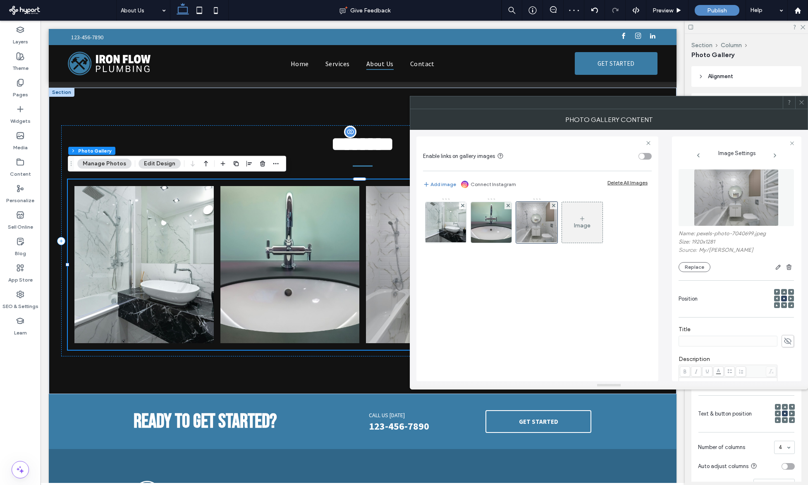
click at [575, 207] on div "Image" at bounding box center [582, 222] width 41 height 39
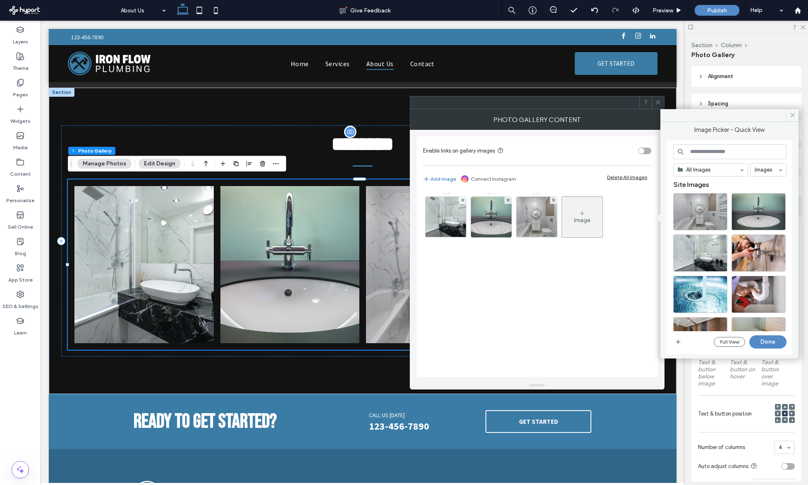
click at [712, 152] on input at bounding box center [729, 151] width 113 height 15
type input "**********"
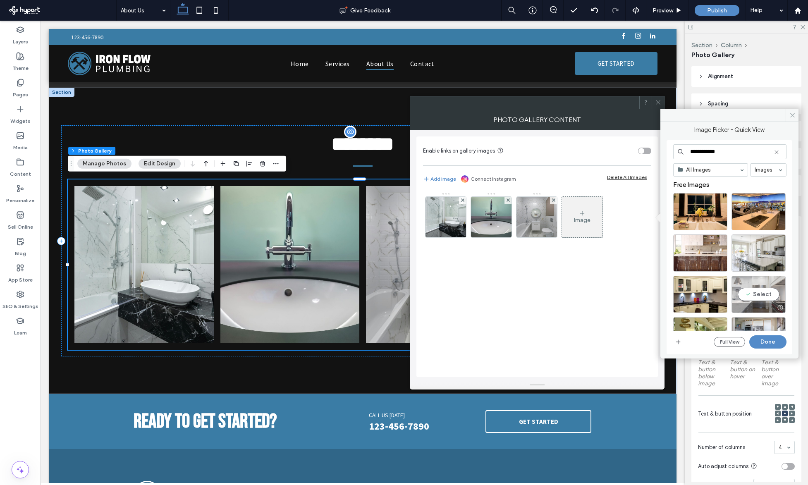
click at [753, 296] on div "Select" at bounding box center [759, 294] width 54 height 37
click at [760, 340] on button "Done" at bounding box center [767, 341] width 37 height 13
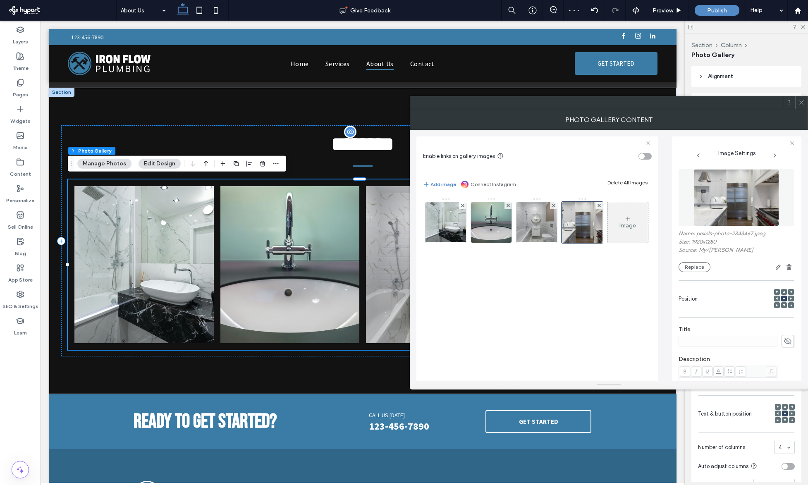
click at [801, 108] on span at bounding box center [802, 102] width 6 height 12
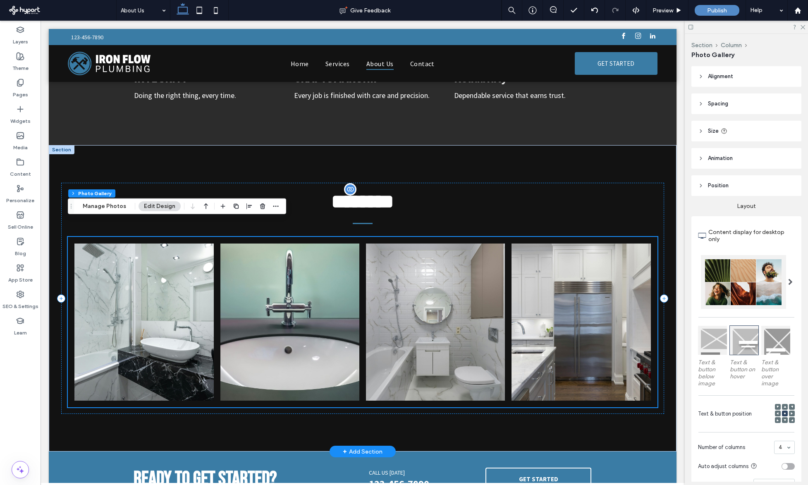
scroll to position [511, 0]
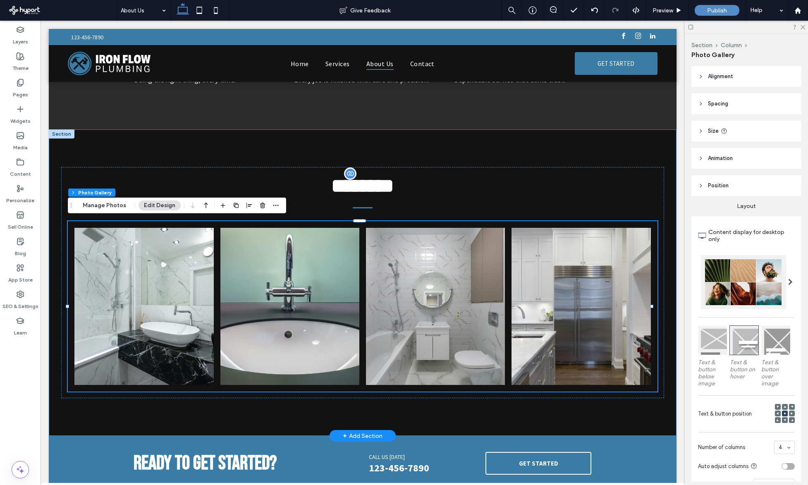
click at [146, 145] on div "﻿ ******** ﻿ Button Button Button Button" at bounding box center [363, 282] width 628 height 306
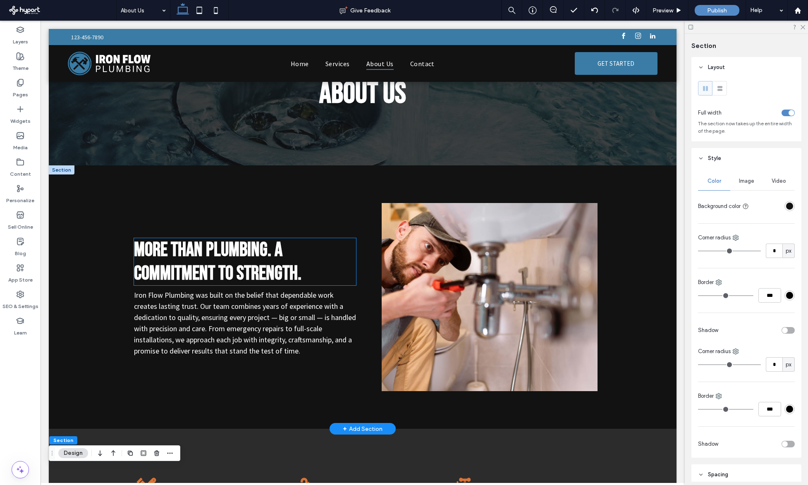
scroll to position [0, 0]
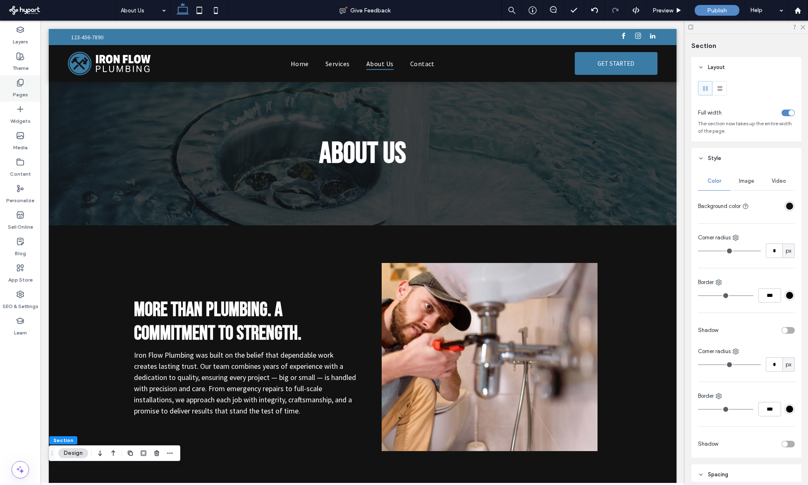
click at [17, 86] on icon at bounding box center [20, 83] width 8 height 8
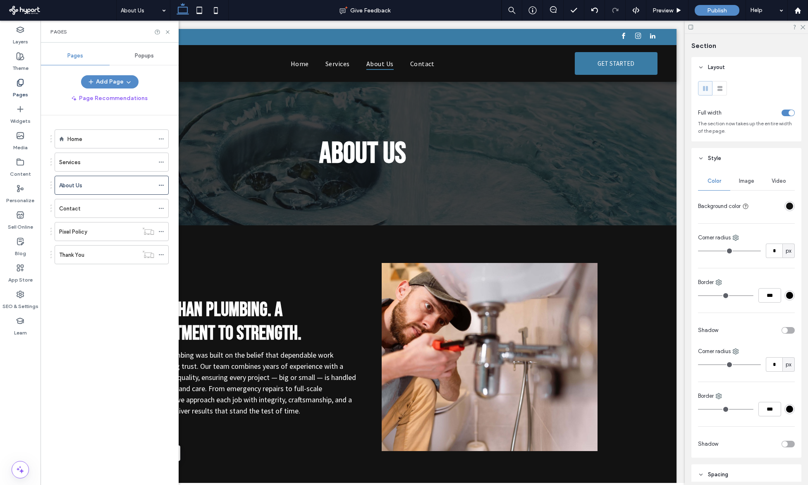
click at [101, 210] on div "Contact" at bounding box center [106, 208] width 95 height 9
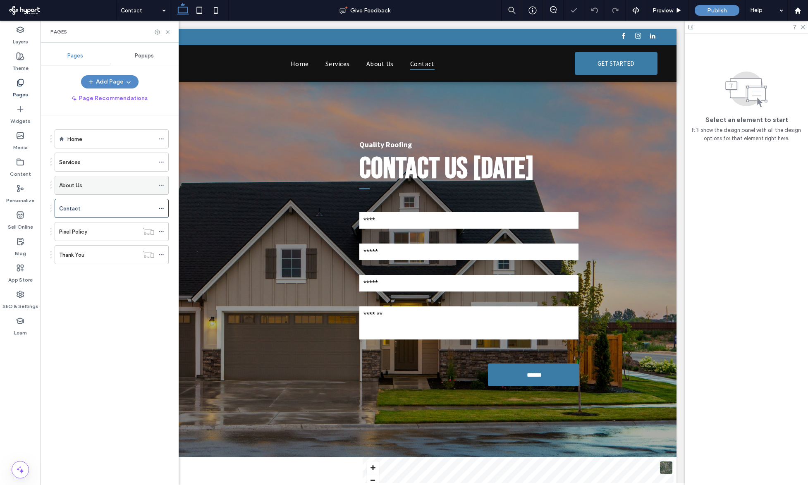
click at [99, 191] on div "About Us" at bounding box center [106, 185] width 95 height 18
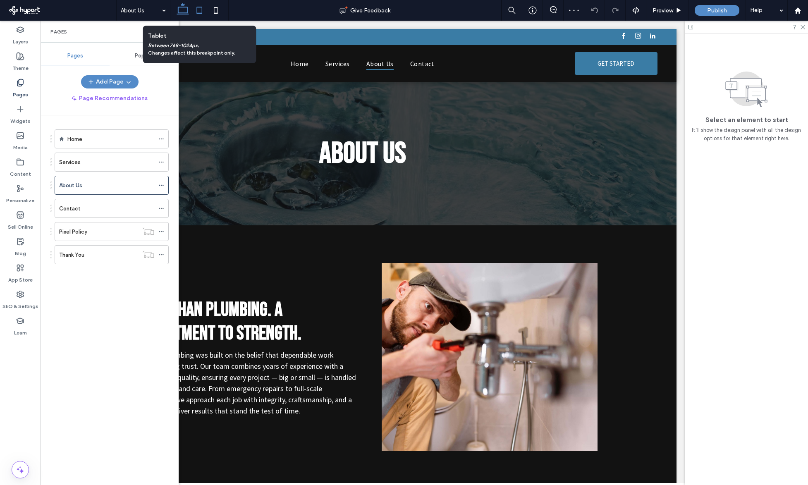
click at [195, 8] on icon at bounding box center [199, 10] width 17 height 17
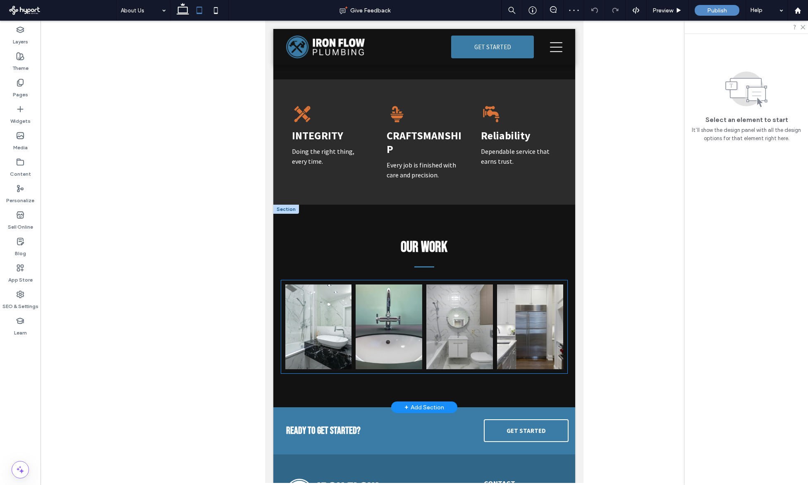
scroll to position [361, 0]
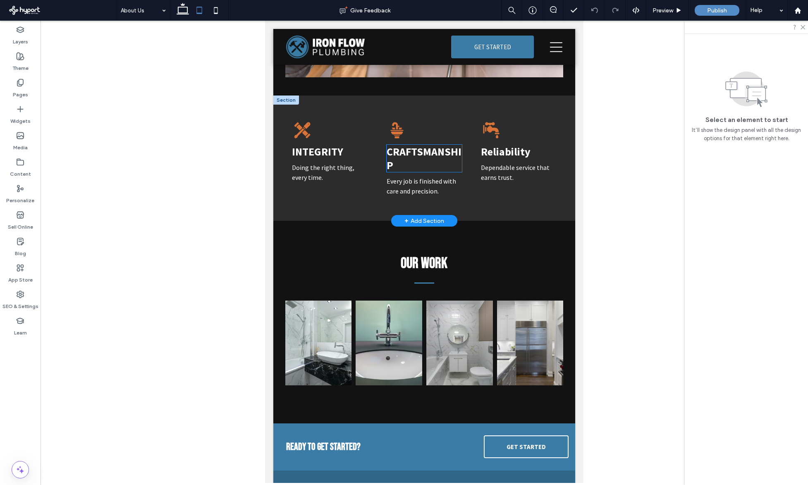
click at [436, 145] on span "Craftsmanship" at bounding box center [424, 158] width 75 height 27
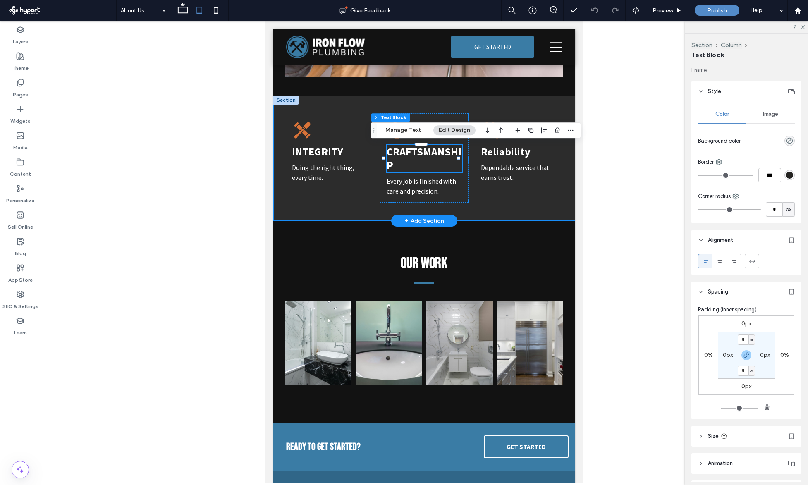
click at [443, 106] on div "Integrity Doing the right thing, every time. Craftsmanship Every job is finishe…" at bounding box center [424, 159] width 302 height 126
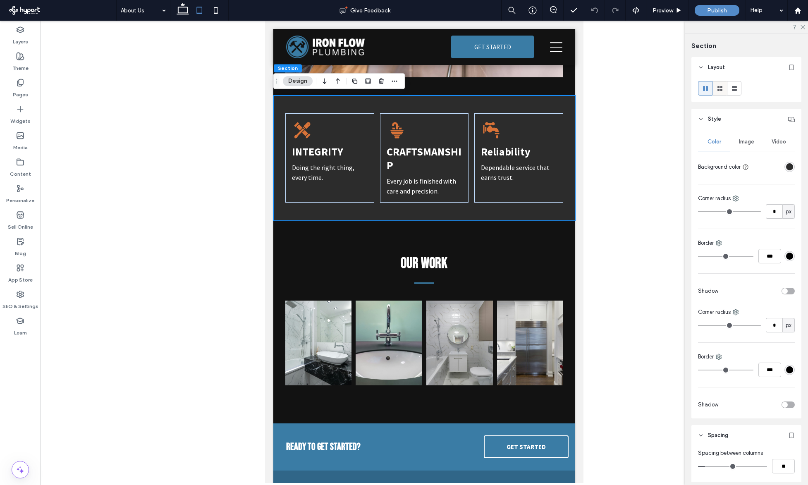
click at [720, 90] on use at bounding box center [719, 88] width 5 height 5
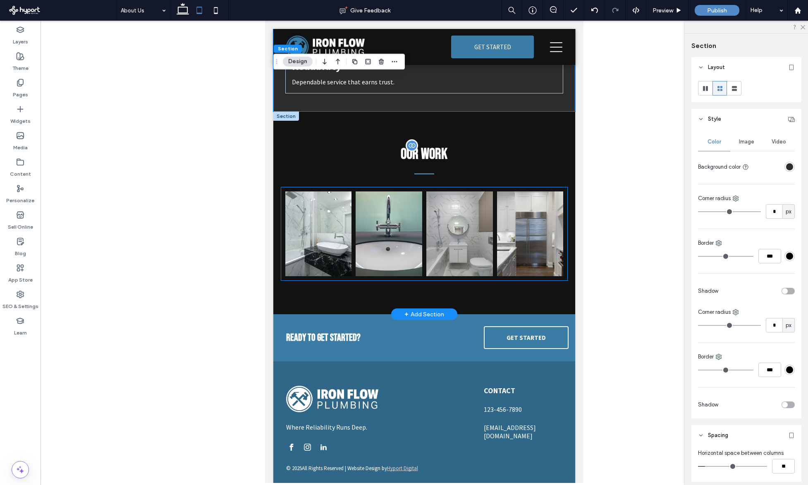
scroll to position [487, 0]
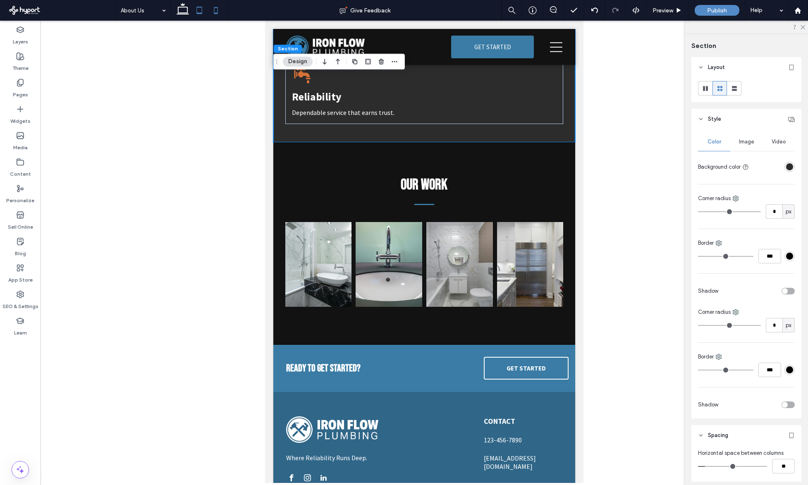
click at [212, 11] on icon at bounding box center [216, 10] width 17 height 17
type input "**"
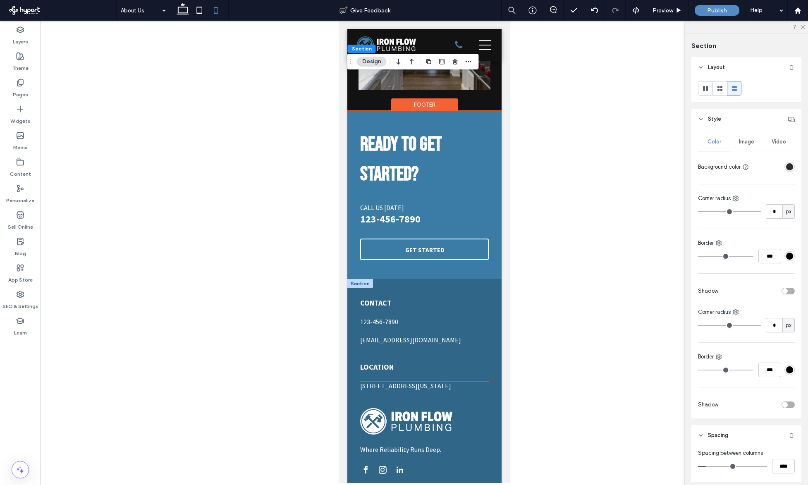
scroll to position [1167, 0]
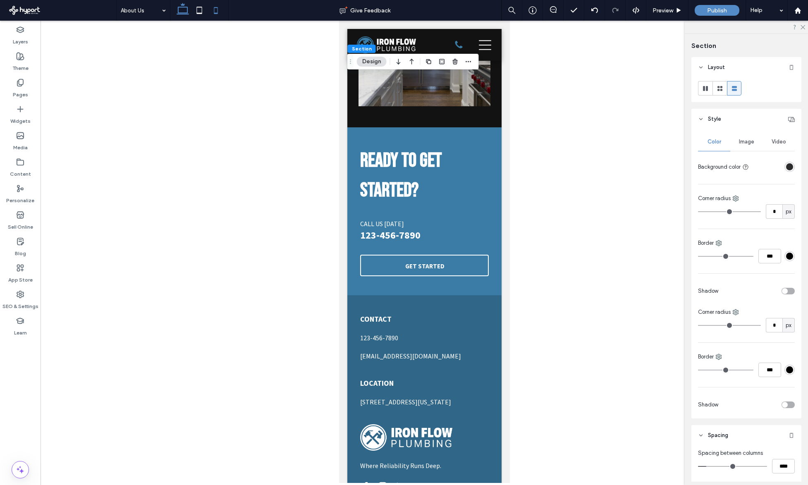
click at [187, 11] on use at bounding box center [183, 9] width 12 height 12
type input "*"
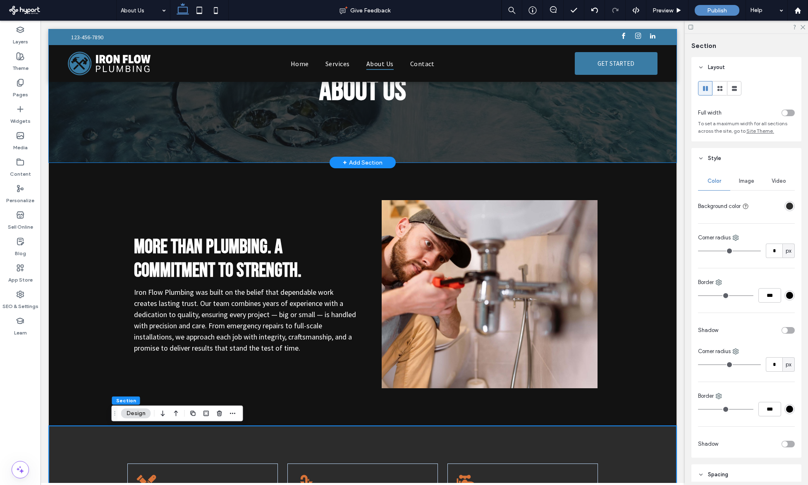
scroll to position [0, 0]
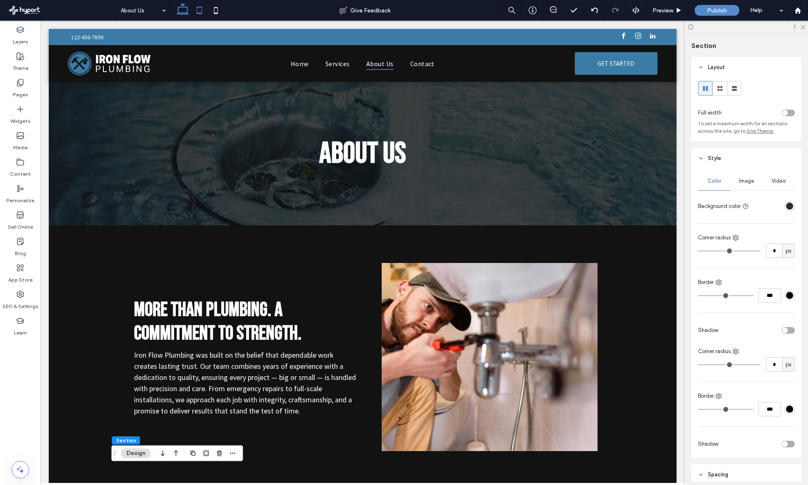
click at [197, 8] on icon at bounding box center [199, 10] width 17 height 17
type input "***"
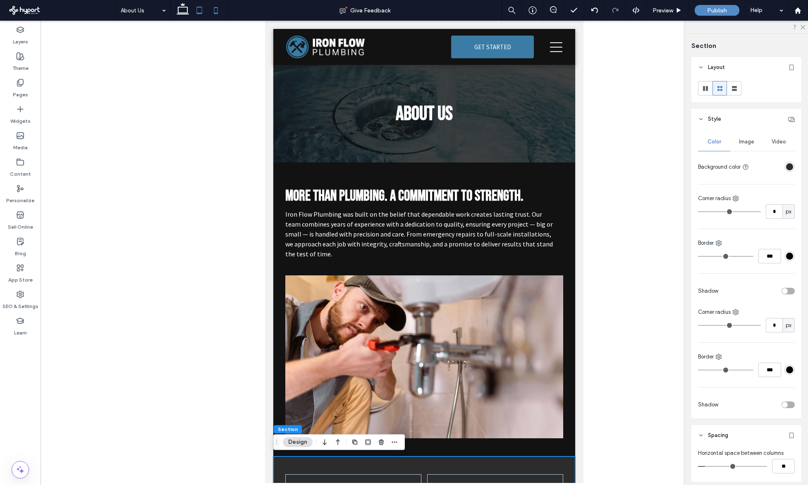
click at [216, 14] on icon at bounding box center [216, 10] width 17 height 17
type input "**"
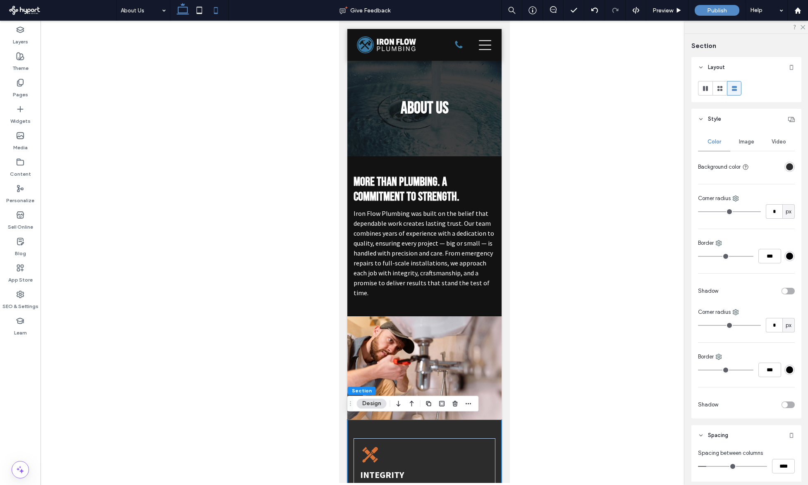
click at [183, 13] on use at bounding box center [183, 9] width 12 height 12
type input "*"
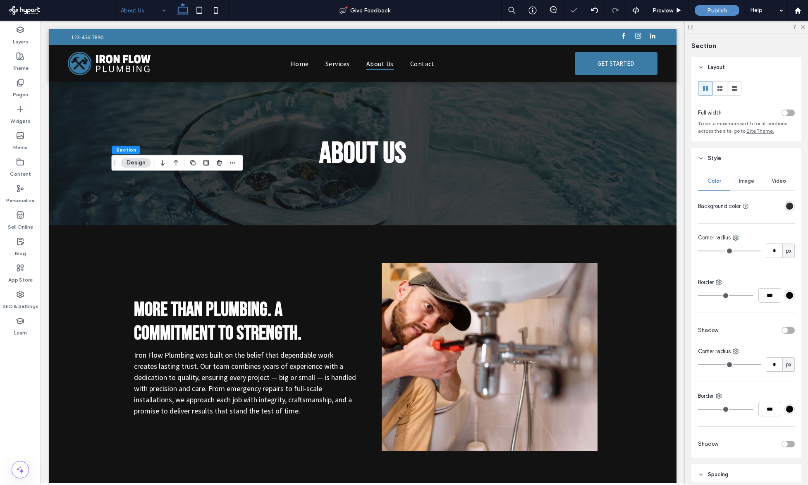
scroll to position [311, 0]
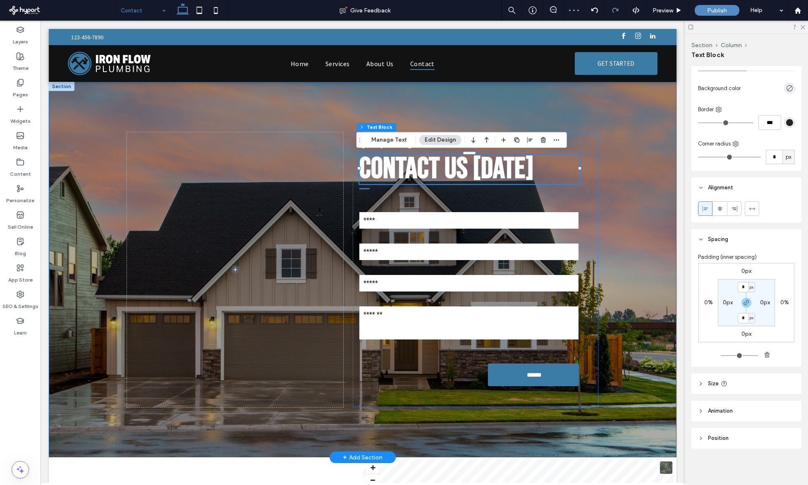
click at [436, 98] on div "Quality Roofing Contact Us Today Contact Us Name Email Phone: Message: ****** T…" at bounding box center [363, 269] width 496 height 375
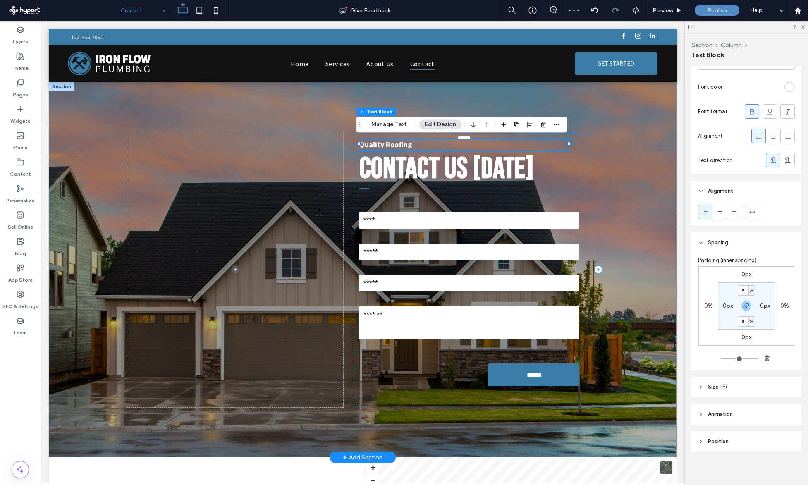
scroll to position [280, 0]
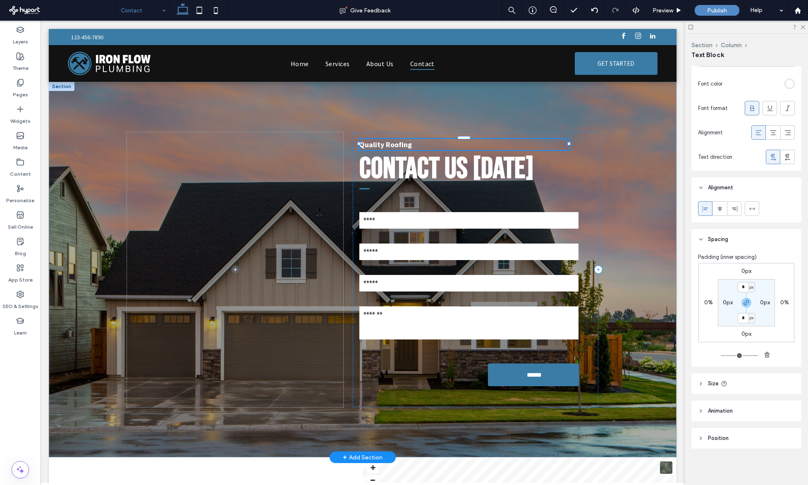
click at [397, 146] on p "Quality Roofing" at bounding box center [463, 144] width 209 height 11
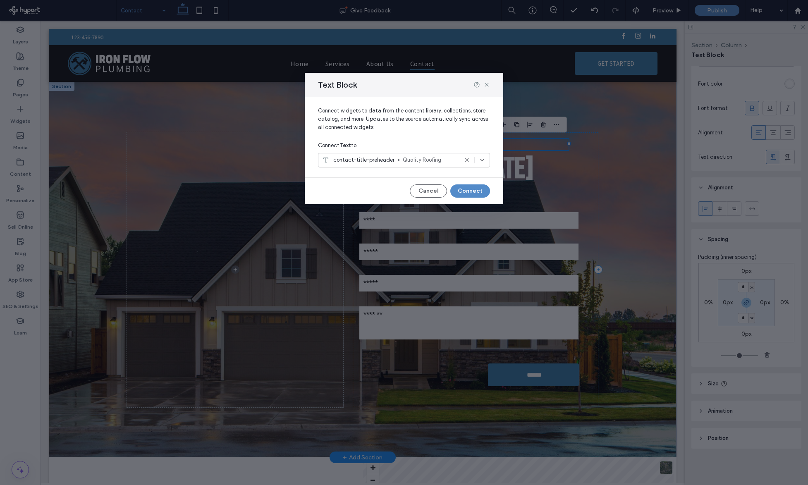
click at [490, 84] on div "Text Block" at bounding box center [404, 85] width 198 height 24
click at [426, 189] on button "Cancel" at bounding box center [428, 190] width 37 height 13
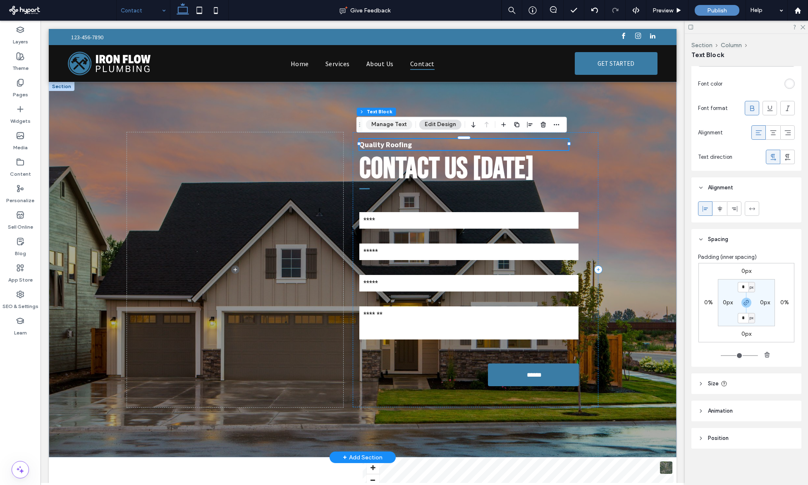
click at [397, 127] on button "Manage Text" at bounding box center [389, 125] width 46 height 10
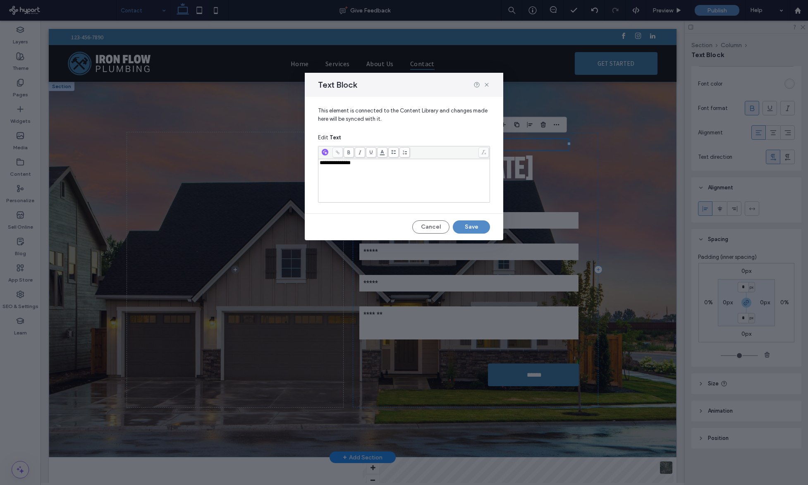
click at [395, 173] on div "**********" at bounding box center [404, 180] width 169 height 41
click at [562, 167] on div "**********" at bounding box center [404, 242] width 808 height 485
drag, startPoint x: 485, startPoint y: 86, endPoint x: 445, endPoint y: 65, distance: 45.3
click at [485, 86] on use at bounding box center [487, 85] width 4 height 4
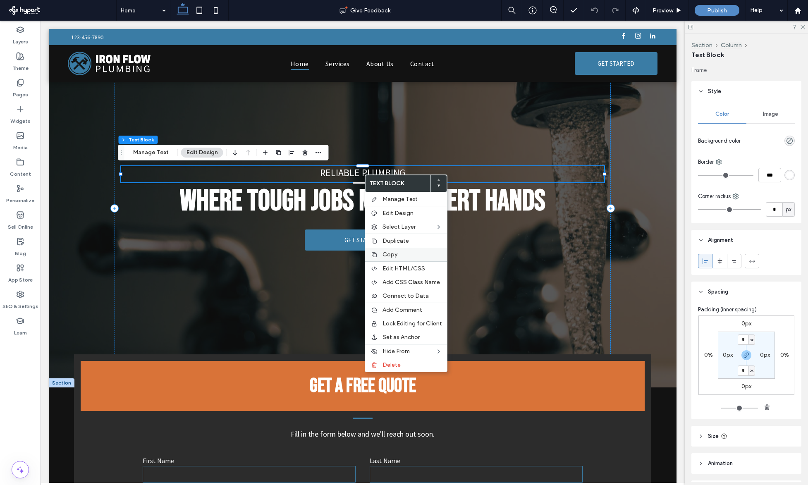
click at [393, 251] on span "Copy" at bounding box center [390, 254] width 15 height 7
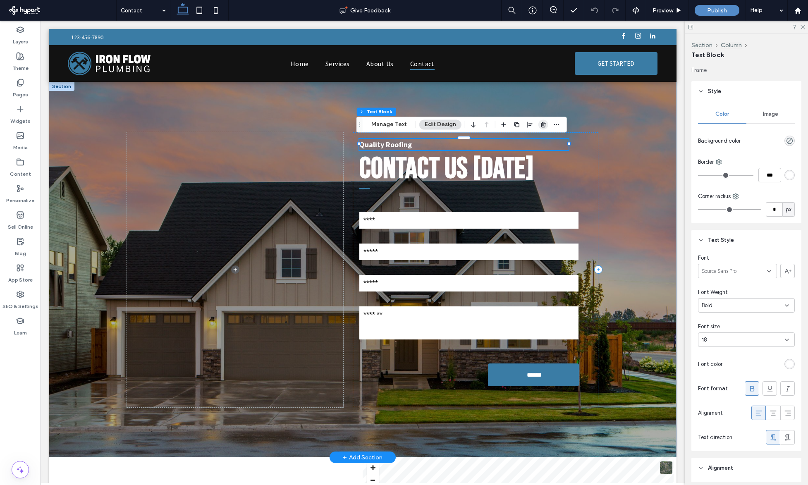
click at [540, 121] on icon "button" at bounding box center [543, 124] width 7 height 7
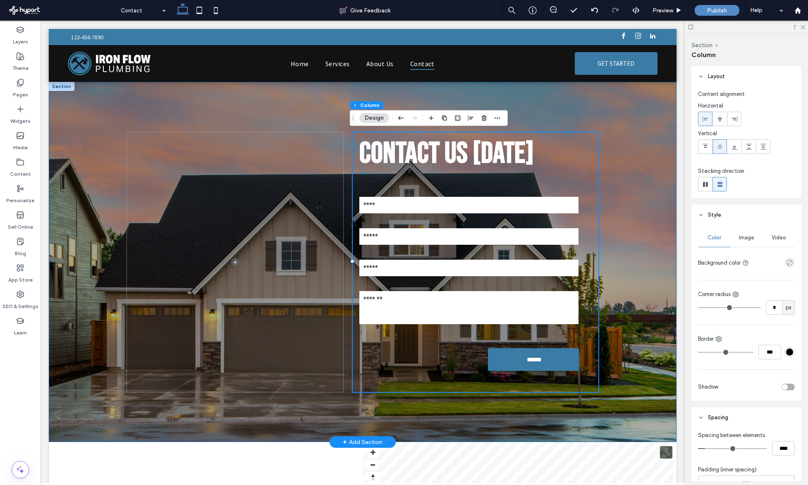
click at [620, 103] on div "Contact Us Today Contact Us Name Email Phone: Message: ****** Thank you for con…" at bounding box center [363, 262] width 628 height 360
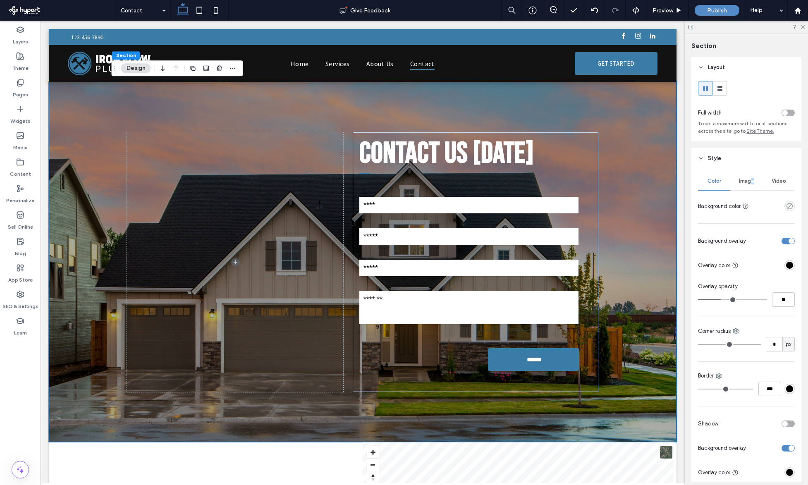
click at [747, 184] on div "Image" at bounding box center [746, 181] width 32 height 18
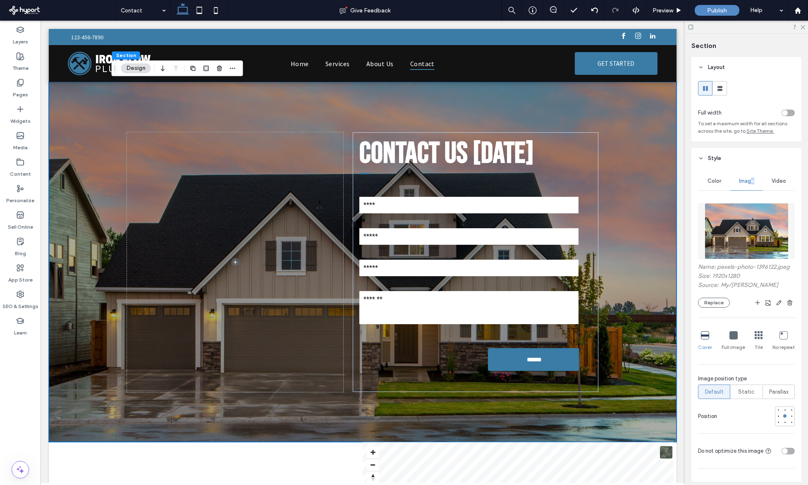
click at [735, 236] on img at bounding box center [747, 231] width 84 height 56
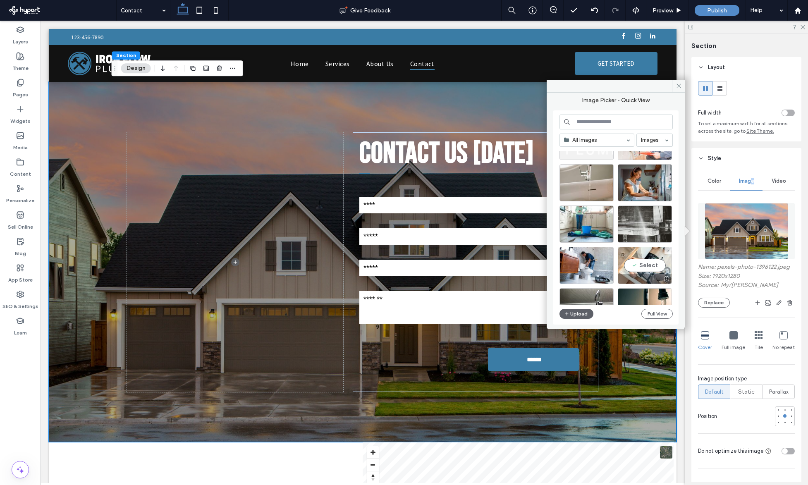
scroll to position [355, 0]
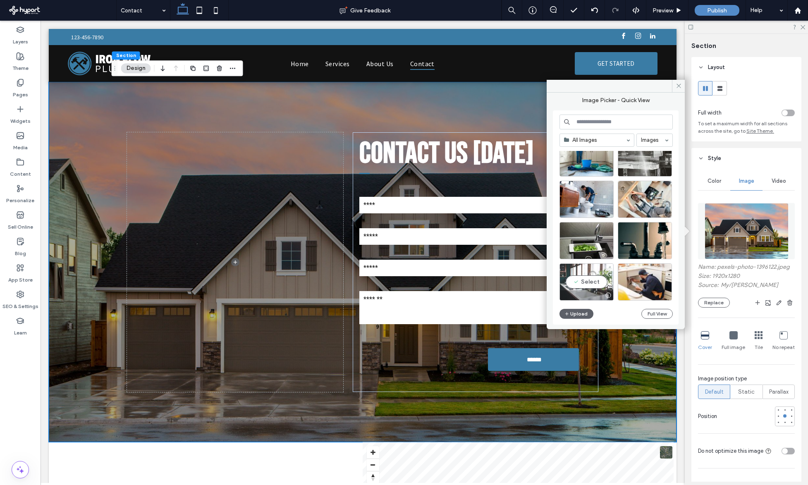
click at [586, 282] on div "Select" at bounding box center [587, 281] width 54 height 37
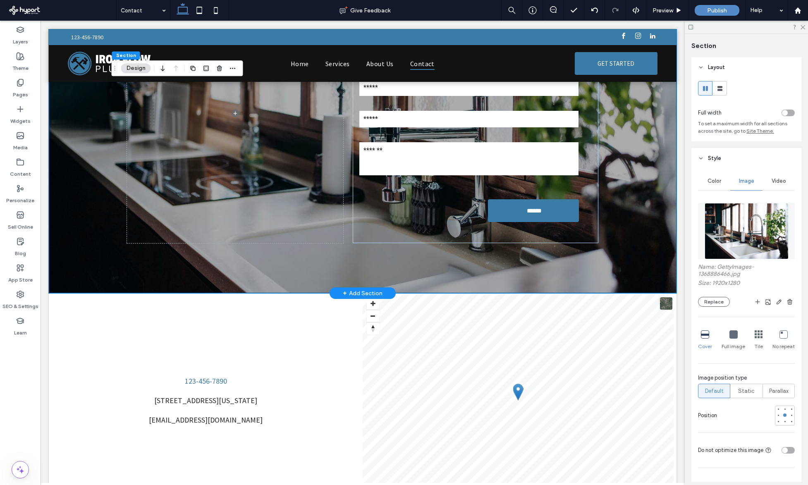
scroll to position [0, 0]
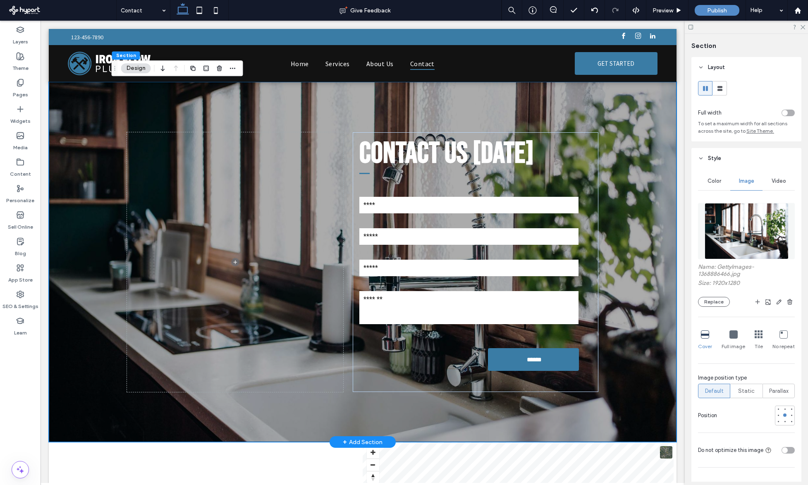
click at [619, 298] on div "Contact Us Today Contact Us Name Email Phone: Message: ****** Thank you for con…" at bounding box center [363, 262] width 628 height 360
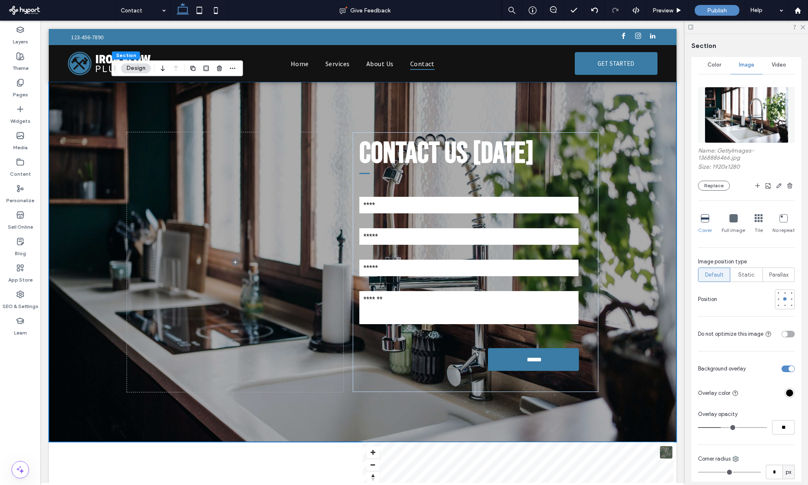
scroll to position [118, 0]
type input "**"
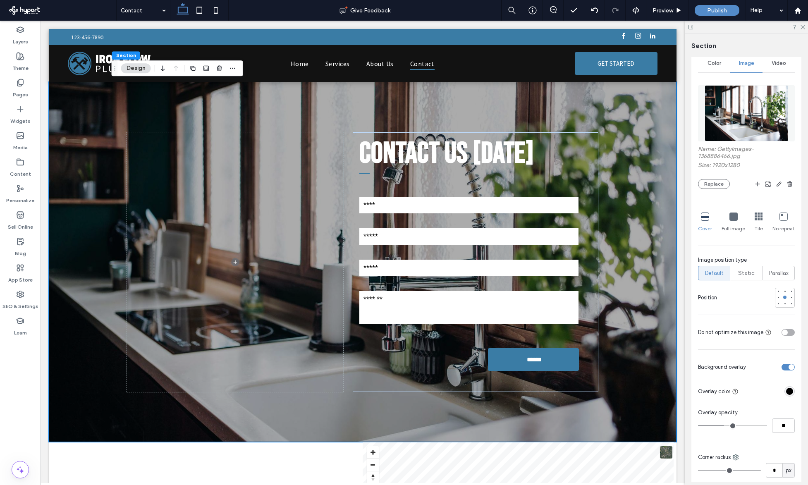
type input "**"
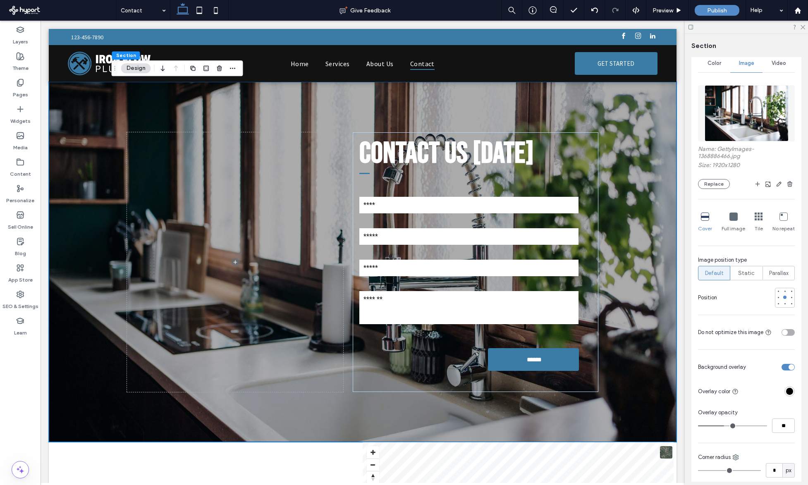
type input "**"
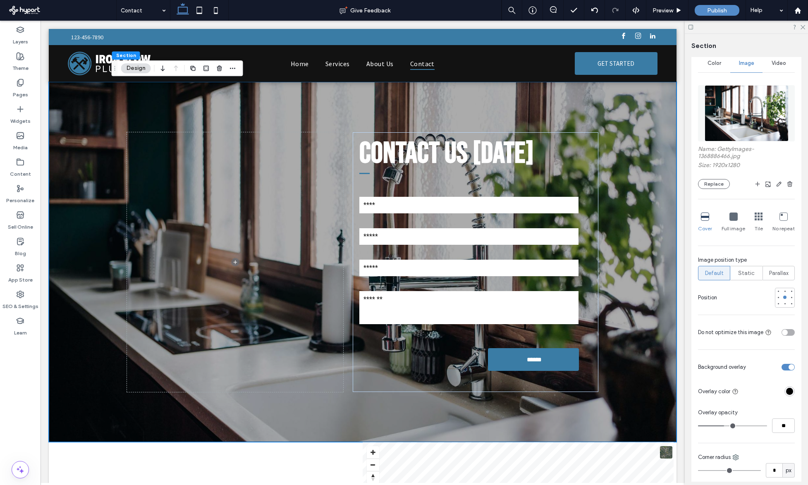
type input "**"
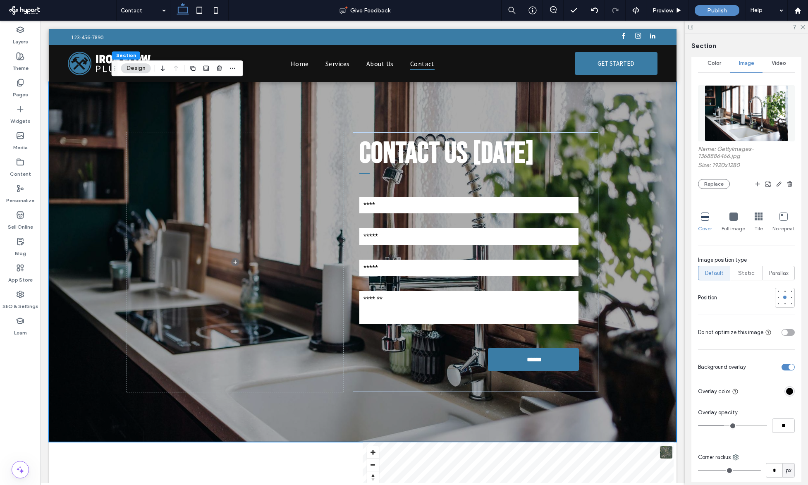
type input "**"
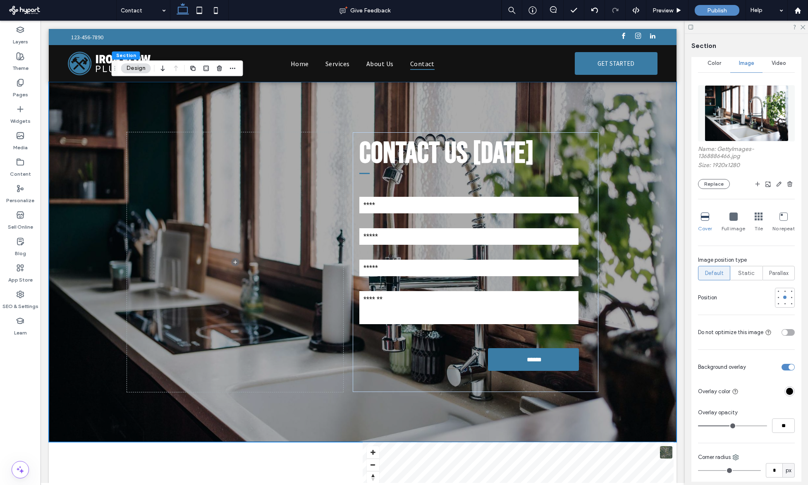
type input "**"
drag, startPoint x: 723, startPoint y: 425, endPoint x: 731, endPoint y: 424, distance: 7.9
type input "**"
click at [731, 426] on input "range" at bounding box center [732, 426] width 69 height 1
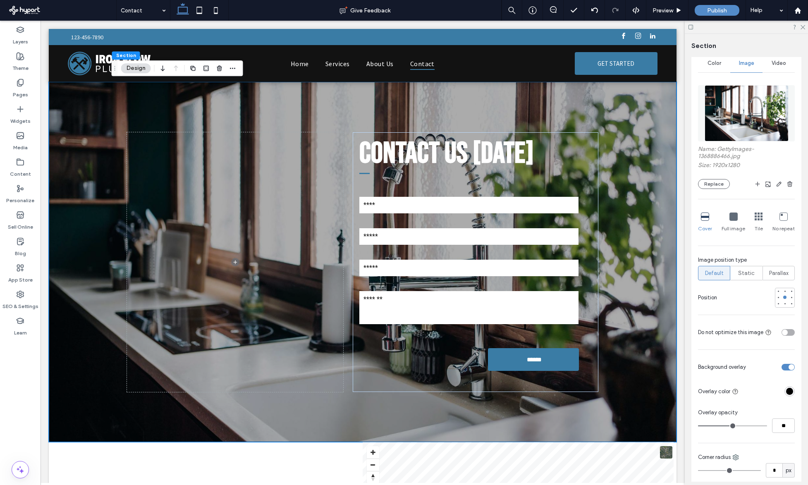
type input "**"
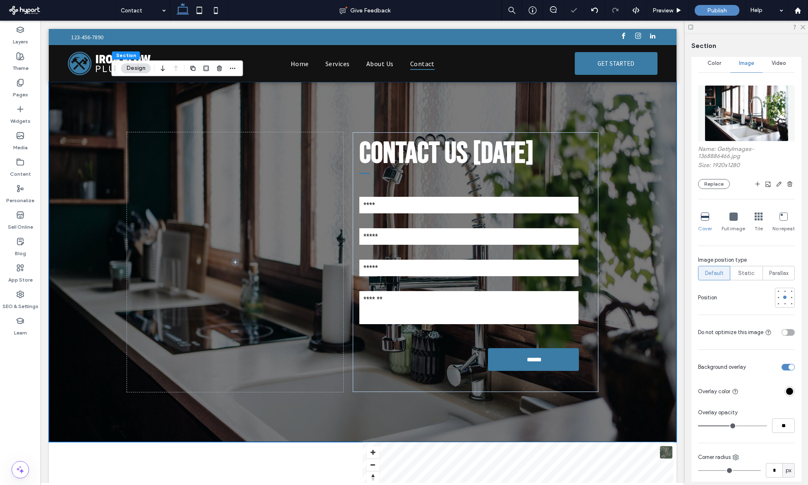
type input "**"
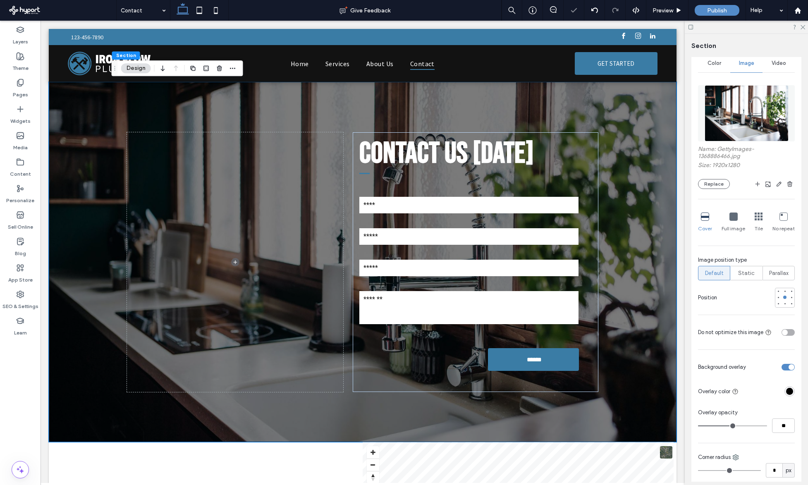
type input "**"
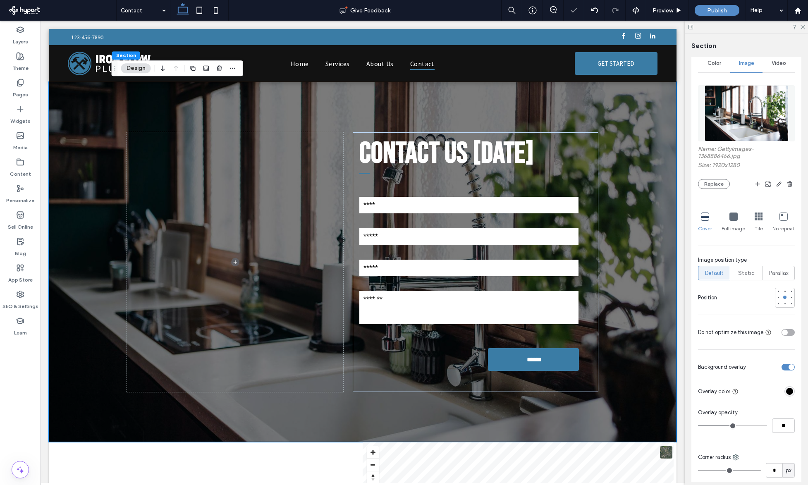
type input "**"
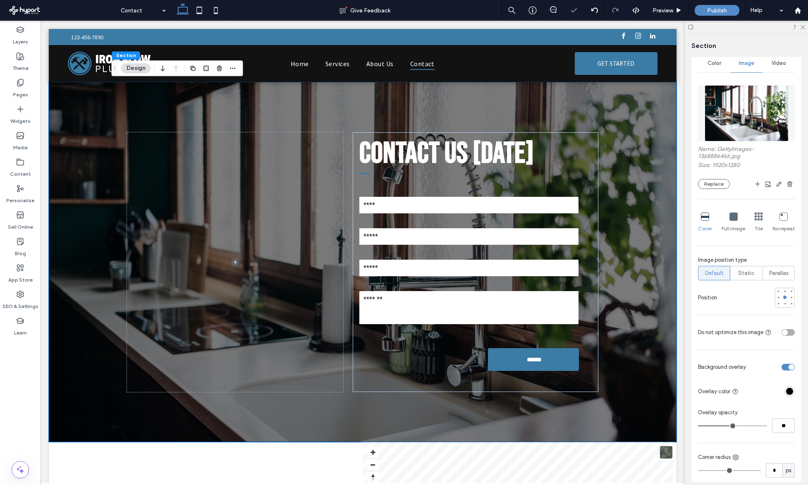
type input "**"
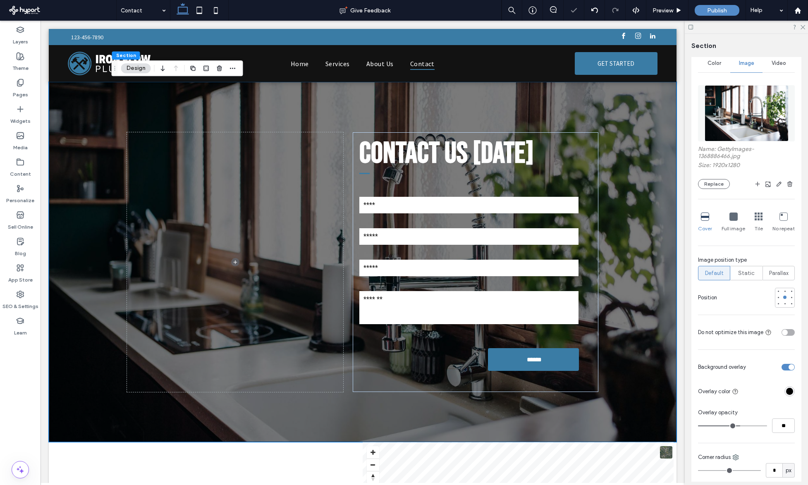
drag, startPoint x: 731, startPoint y: 426, endPoint x: 736, endPoint y: 427, distance: 5.8
type input "**"
click at [736, 426] on input "range" at bounding box center [732, 426] width 69 height 1
type input "**"
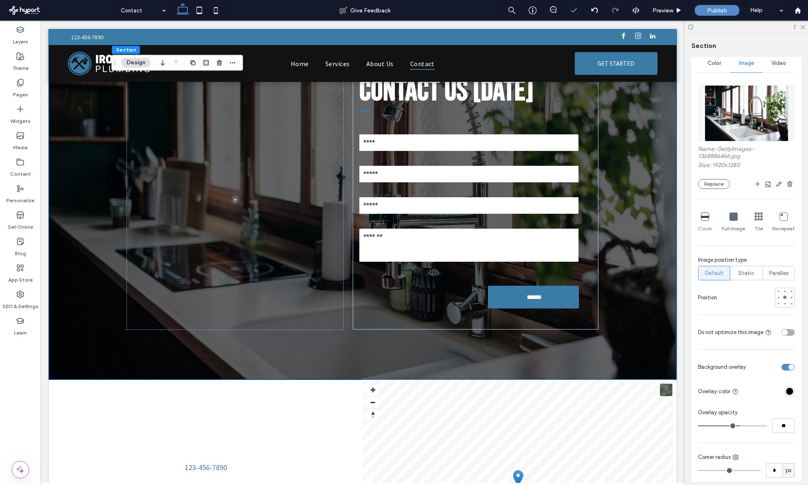
scroll to position [0, 0]
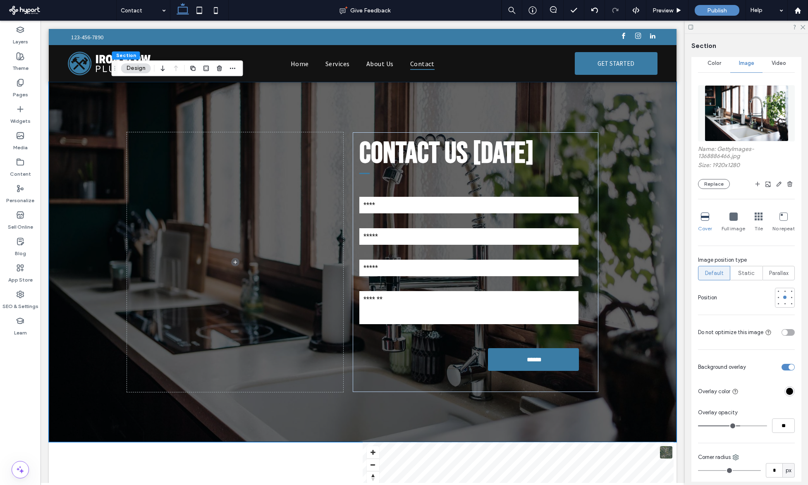
click at [746, 98] on img at bounding box center [747, 113] width 84 height 56
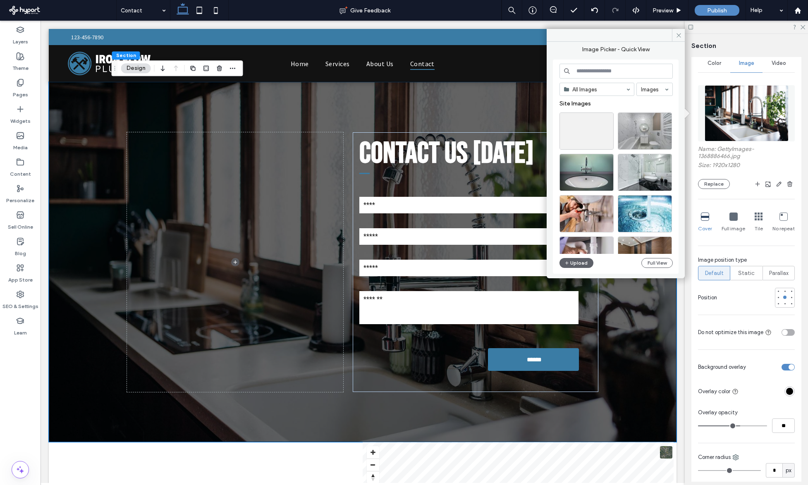
click at [749, 120] on img at bounding box center [747, 113] width 84 height 56
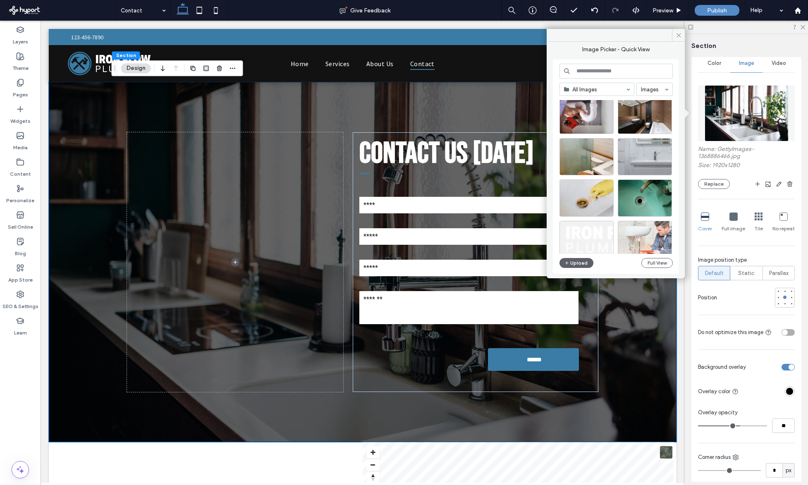
scroll to position [137, 0]
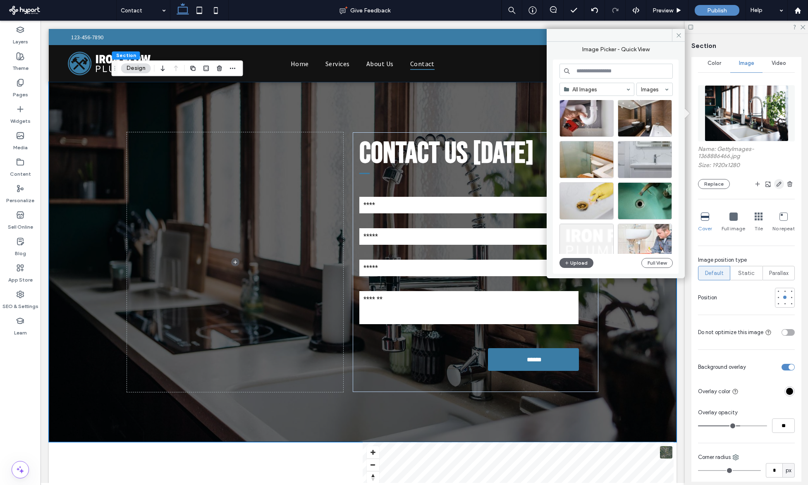
click at [777, 184] on icon "button" at bounding box center [779, 184] width 7 height 7
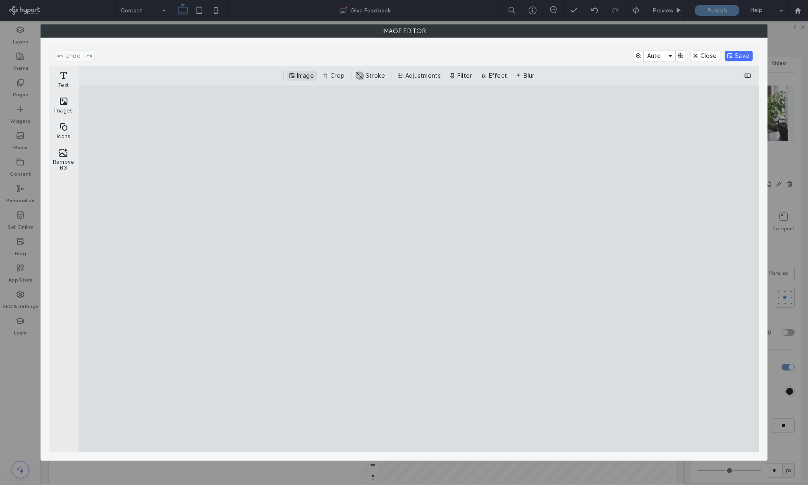
click at [308, 77] on button "Image" at bounding box center [302, 76] width 30 height 10
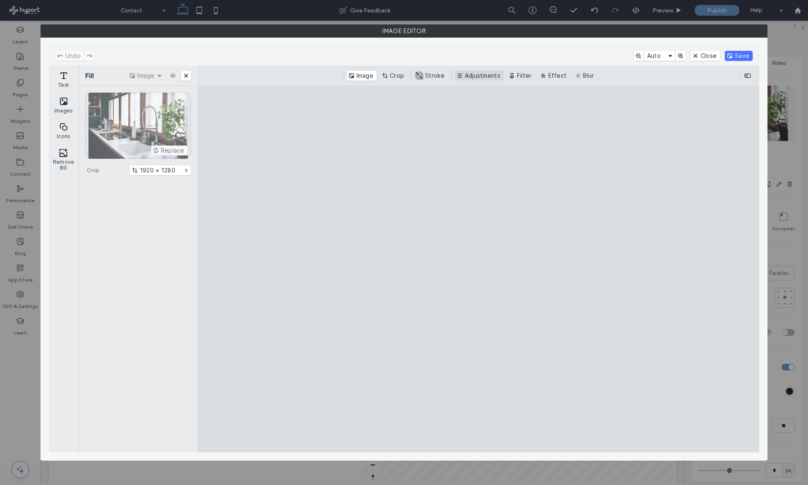
click at [473, 76] on button "Adjustments" at bounding box center [479, 76] width 49 height 10
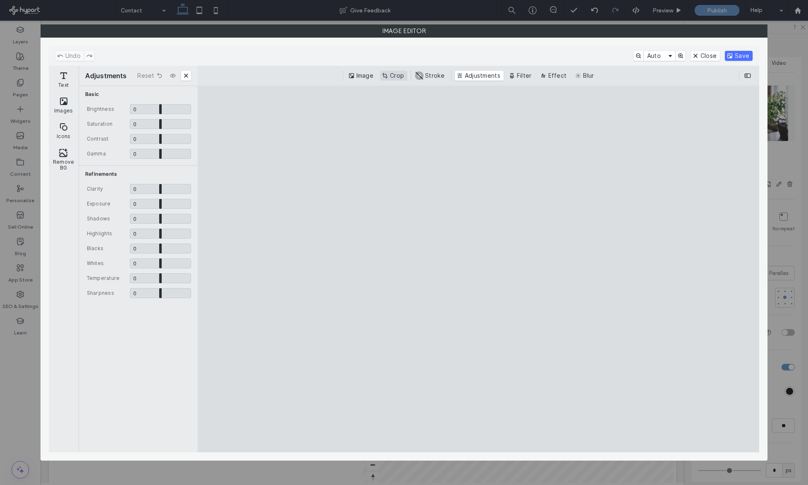
click at [391, 73] on button "Crop" at bounding box center [393, 76] width 27 height 10
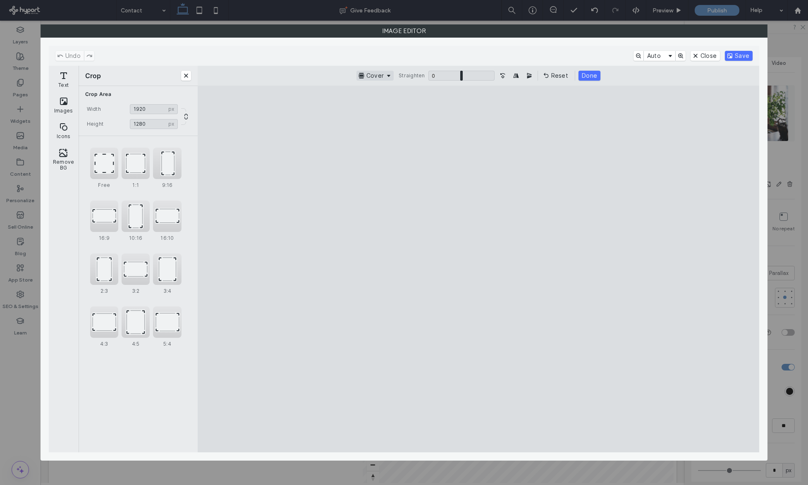
click at [392, 73] on button "Cover" at bounding box center [374, 76] width 37 height 10
click at [518, 77] on button "Mirror Image horizontally" at bounding box center [516, 76] width 10 height 10
click at [588, 72] on button "Done" at bounding box center [590, 76] width 22 height 10
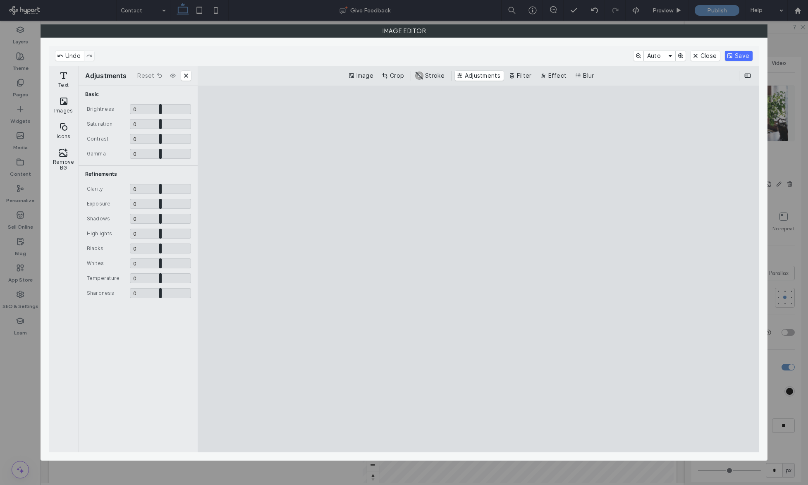
drag, startPoint x: 742, startPoint y: 52, endPoint x: 527, endPoint y: 69, distance: 215.7
click at [742, 52] on button "Save" at bounding box center [739, 56] width 28 height 10
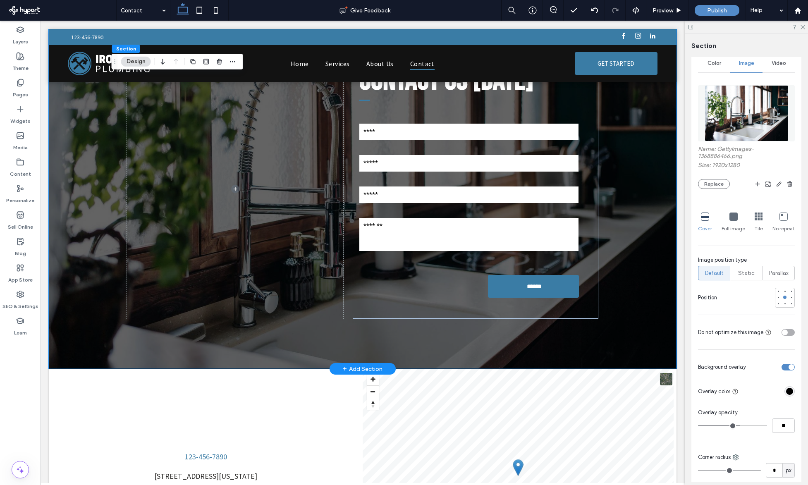
scroll to position [0, 0]
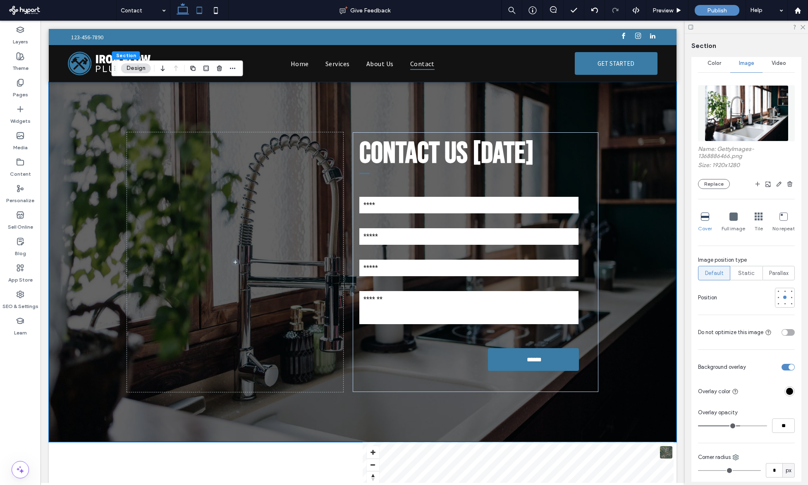
click at [198, 12] on icon at bounding box center [199, 10] width 17 height 17
type input "**"
type input "***"
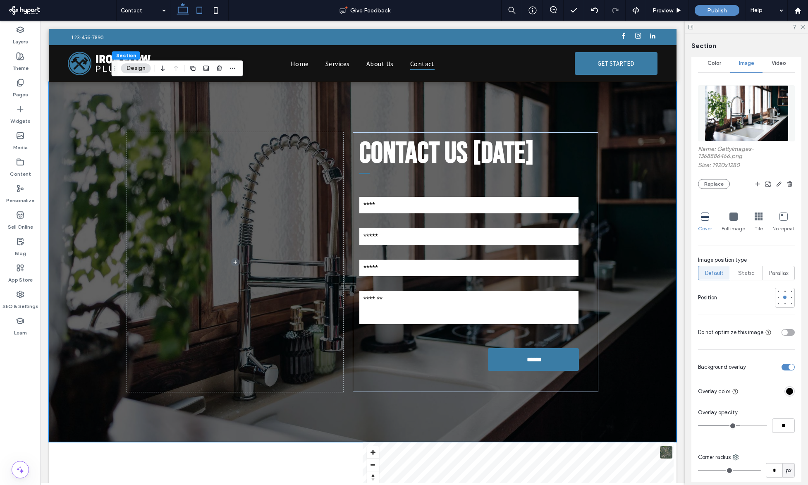
type input "***"
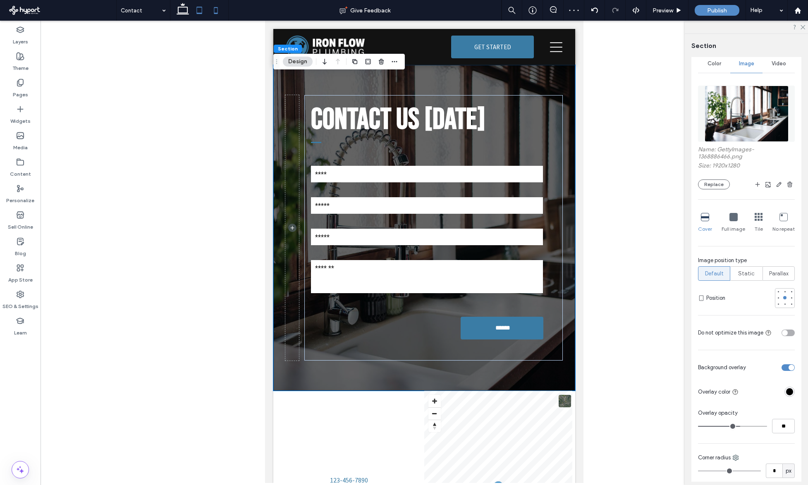
click at [223, 7] on icon at bounding box center [216, 10] width 17 height 17
type input "*"
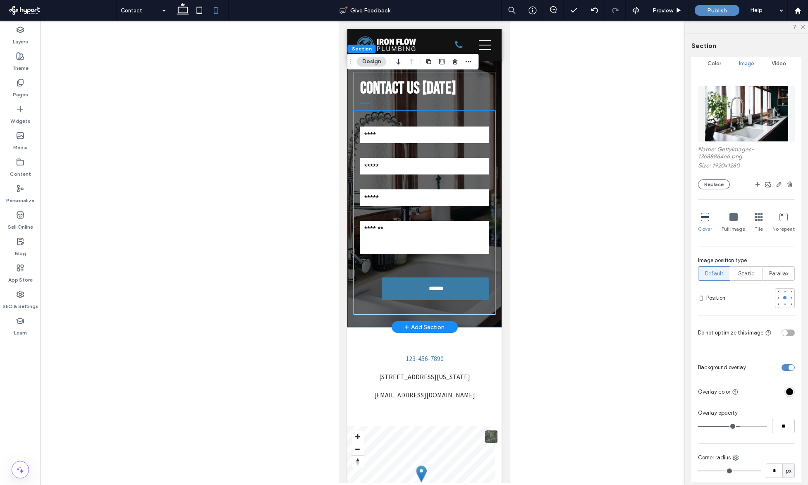
scroll to position [2, 0]
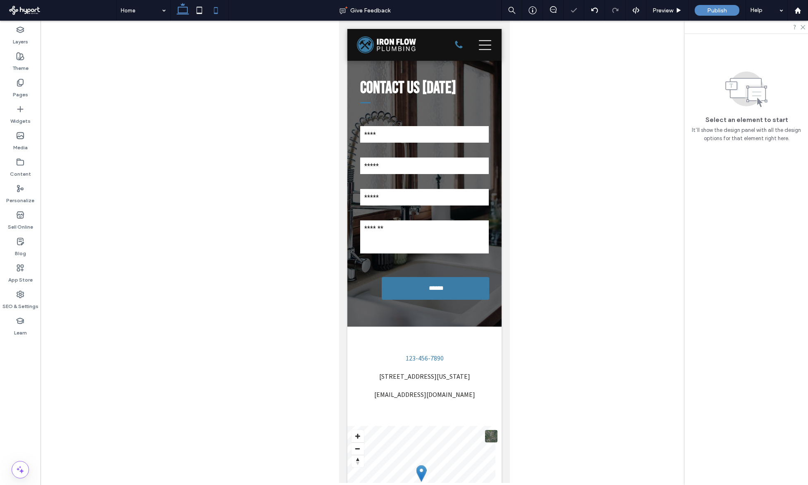
drag, startPoint x: 178, startPoint y: 12, endPoint x: 181, endPoint y: 17, distance: 5.2
click at [178, 12] on use at bounding box center [183, 9] width 12 height 12
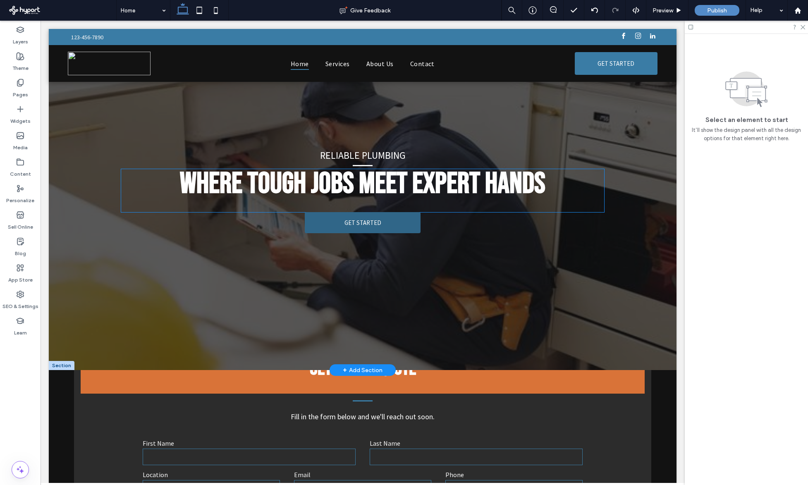
scroll to position [52, 0]
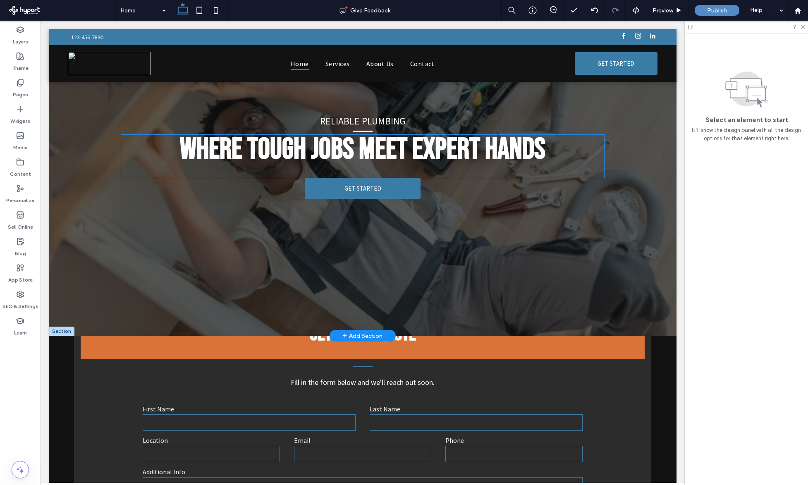
click at [383, 167] on div "Where Tough Jobs Meet Expert Hands" at bounding box center [362, 156] width 483 height 43
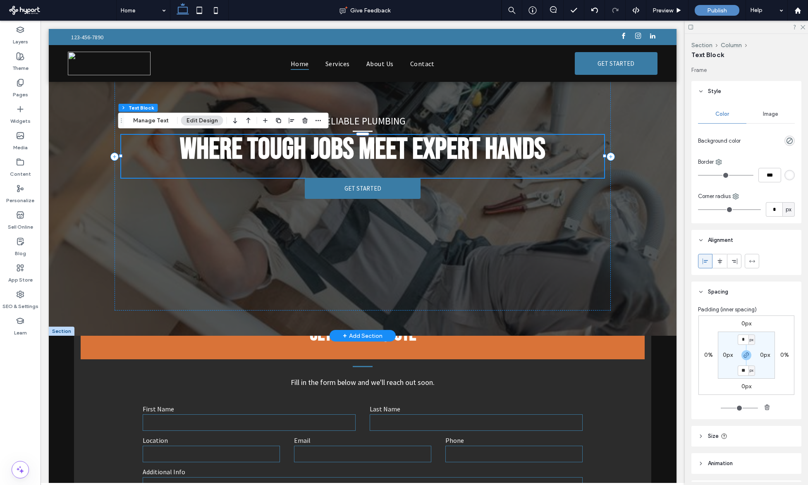
click at [372, 168] on div "Where Tough Jobs Meet Expert Hands" at bounding box center [362, 156] width 483 height 43
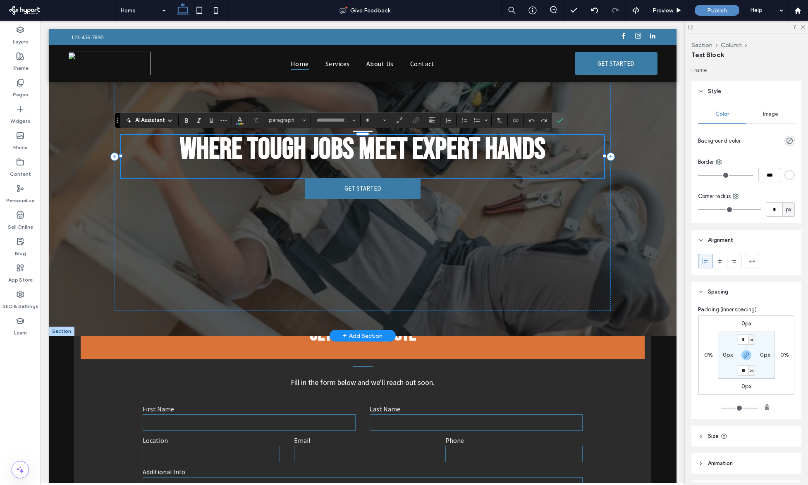
type input "**********"
type input "**"
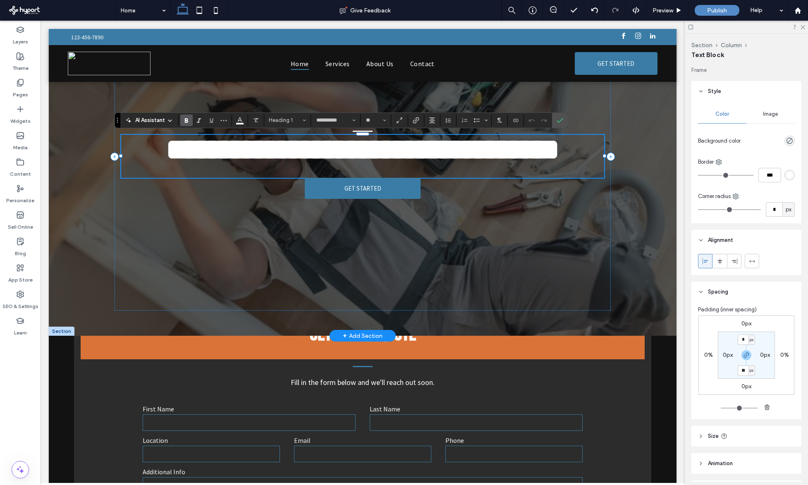
click at [330, 171] on div "**********" at bounding box center [362, 156] width 483 height 43
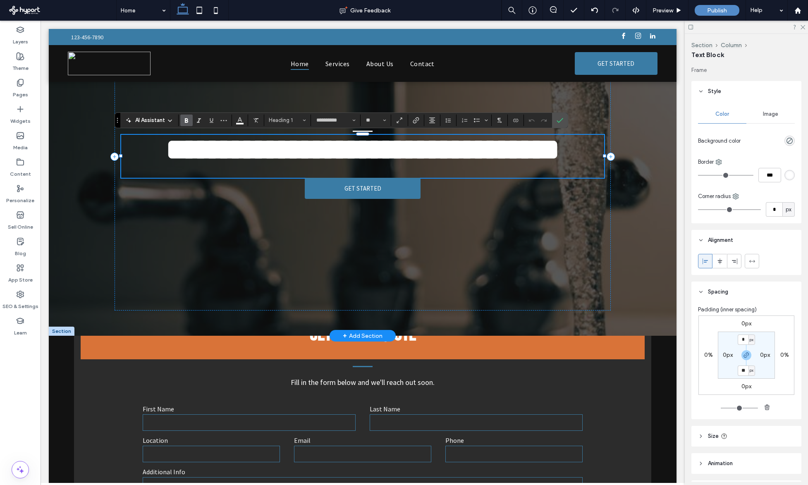
click at [373, 166] on div "**********" at bounding box center [362, 156] width 483 height 43
click at [375, 168] on div "**********" at bounding box center [362, 156] width 483 height 43
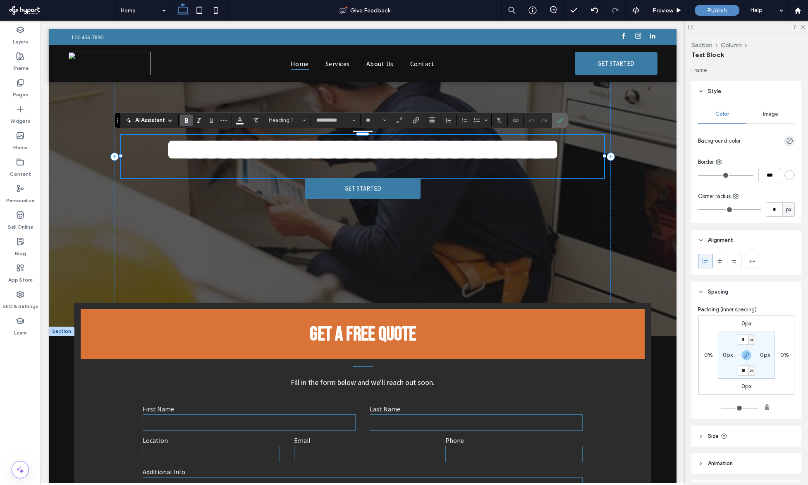
click at [558, 117] on icon "Confirm" at bounding box center [560, 120] width 7 height 7
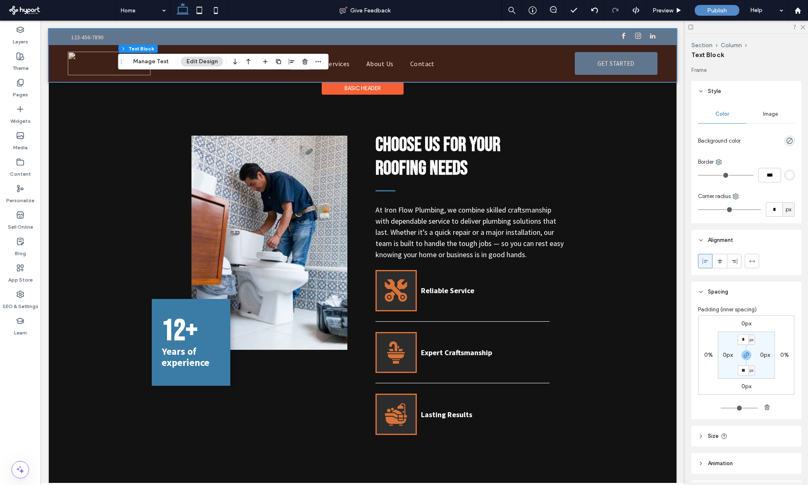
scroll to position [124, 0]
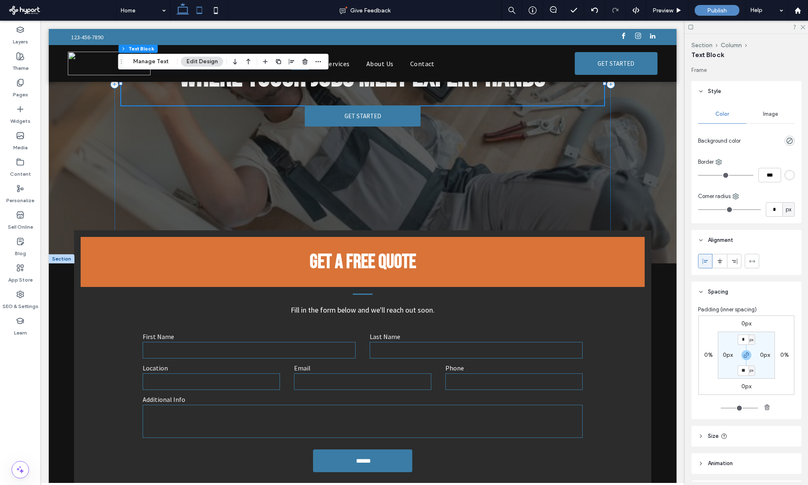
click at [202, 13] on use at bounding box center [199, 10] width 5 height 7
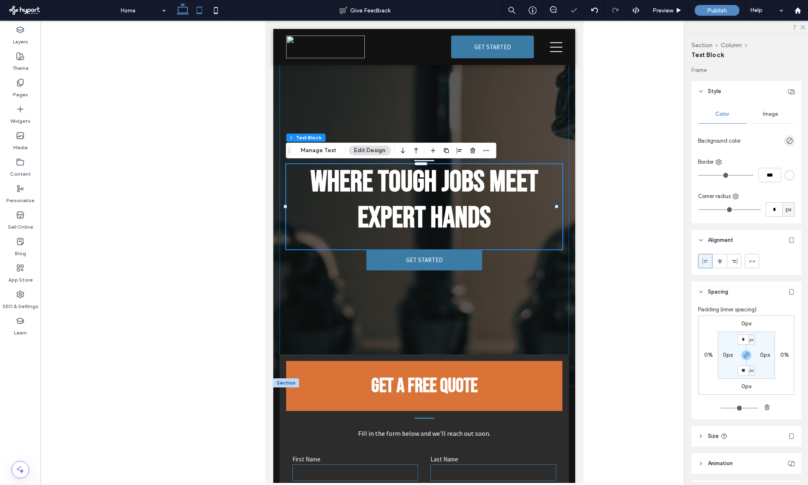
click at [187, 14] on use at bounding box center [183, 9] width 12 height 12
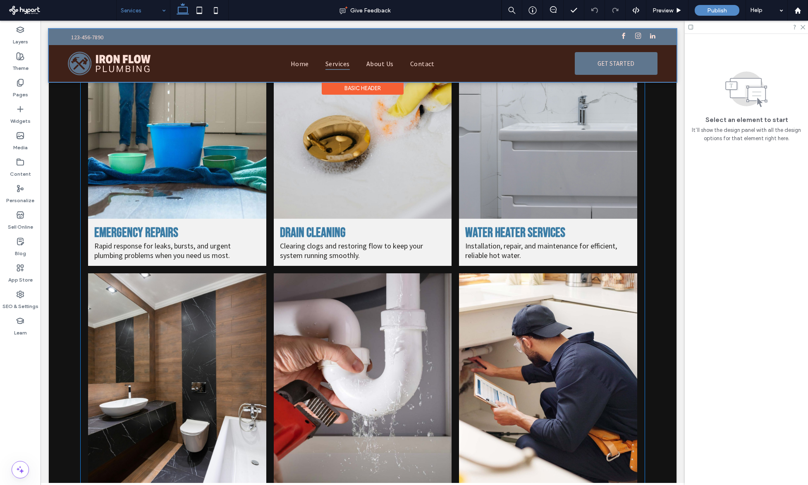
scroll to position [77, 0]
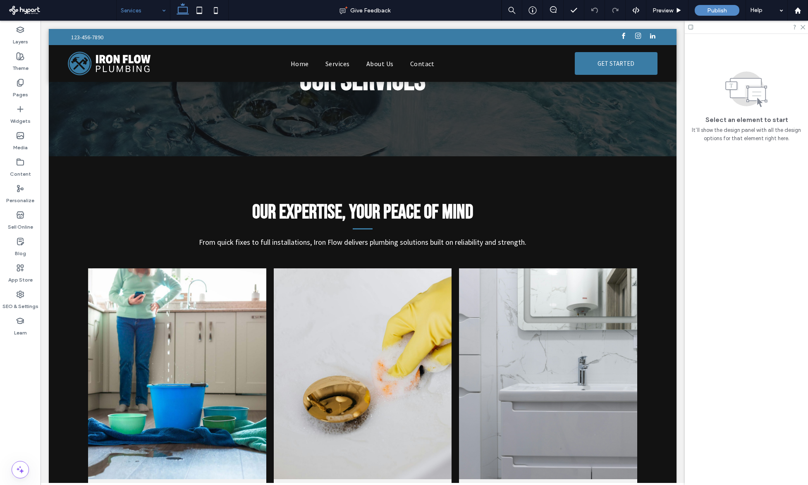
click at [126, 10] on input at bounding box center [141, 10] width 41 height 21
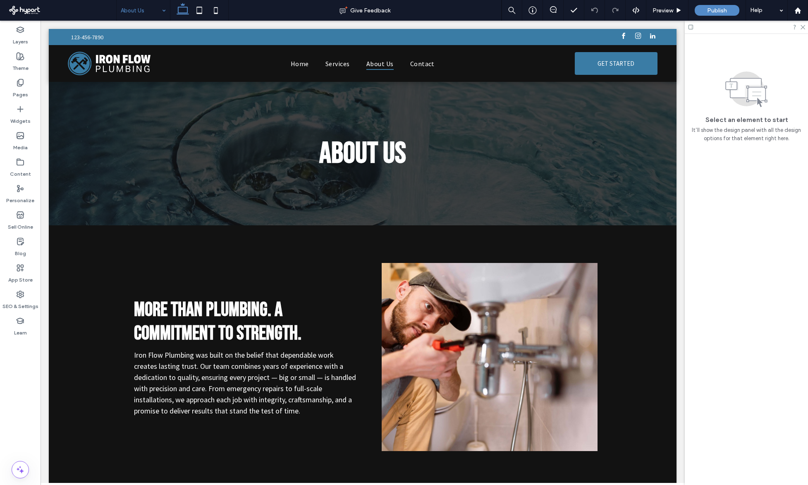
scroll to position [0, 0]
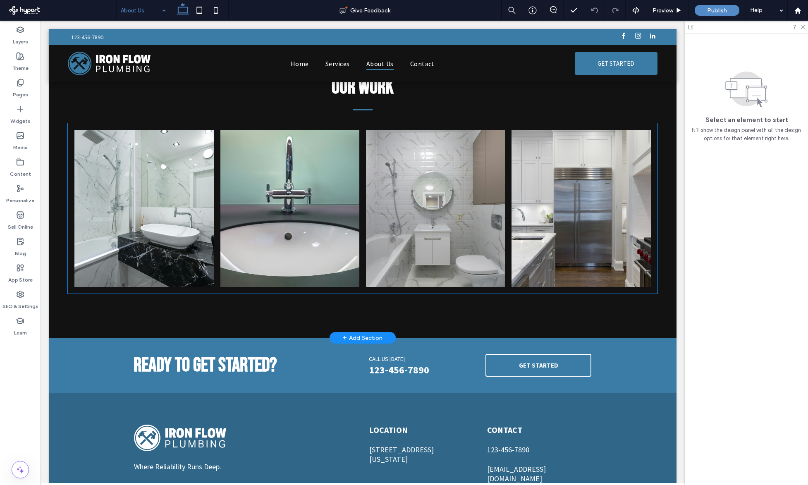
scroll to position [610, 0]
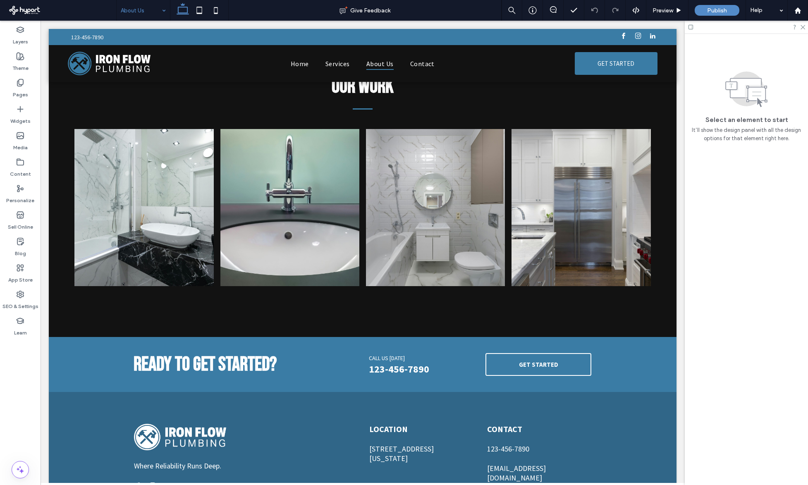
click at [137, 5] on input at bounding box center [141, 10] width 41 height 21
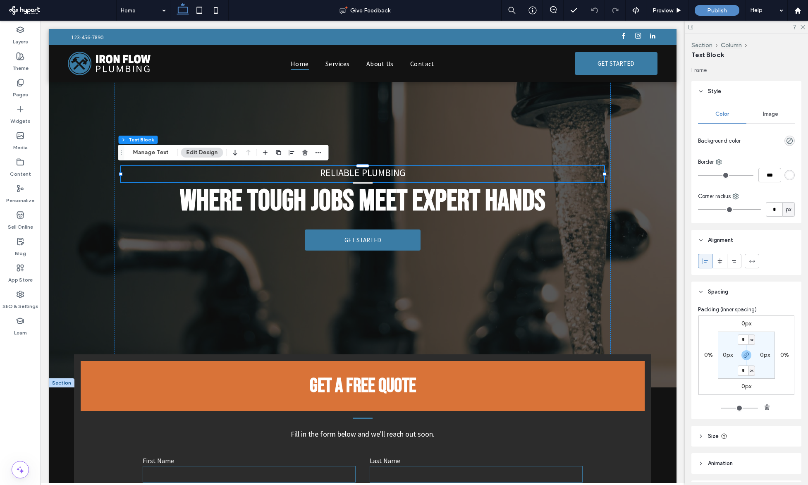
click at [28, 7] on span at bounding box center [61, 10] width 110 height 17
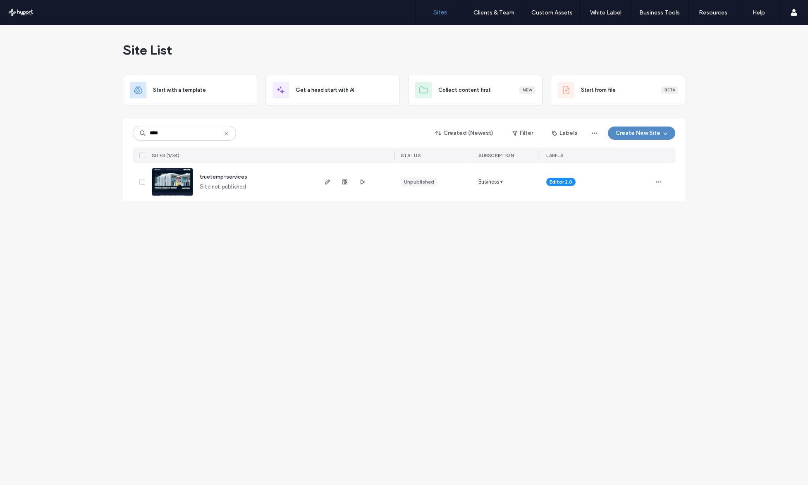
type input "****"
click at [224, 177] on span "truetemp-services" at bounding box center [224, 177] width 48 height 6
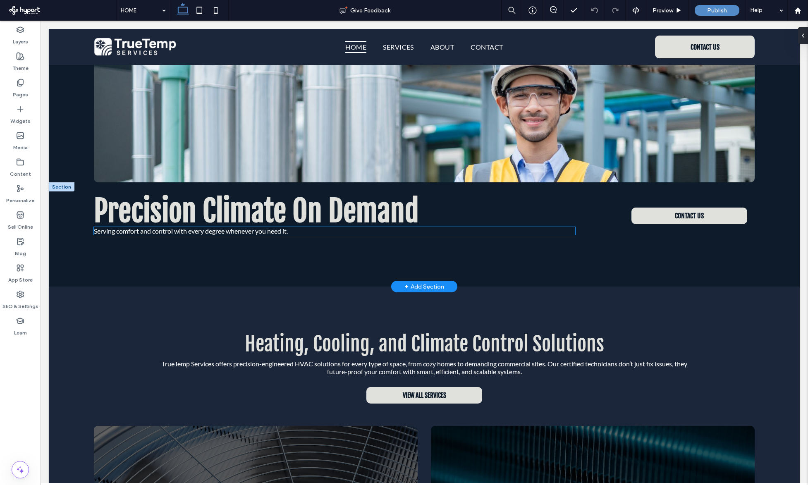
scroll to position [90, 0]
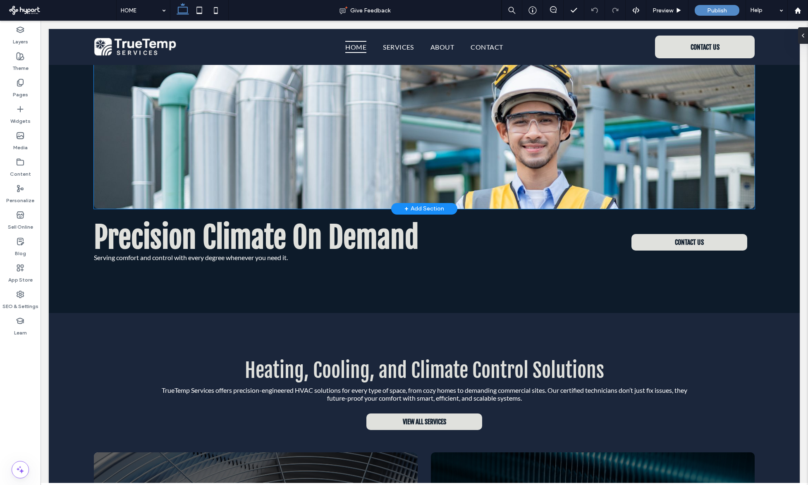
drag, startPoint x: 490, startPoint y: 199, endPoint x: 484, endPoint y: 200, distance: 6.3
click at [490, 199] on img at bounding box center [424, 114] width 661 height 189
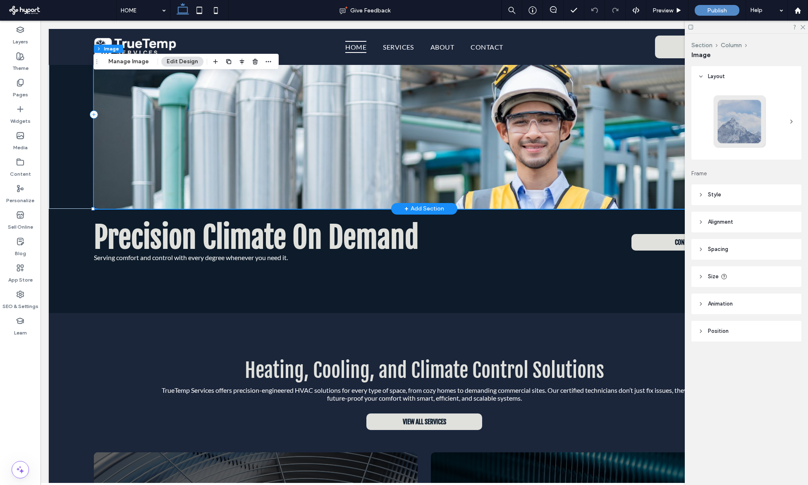
type input "**"
click at [689, 25] on use at bounding box center [691, 27] width 5 height 5
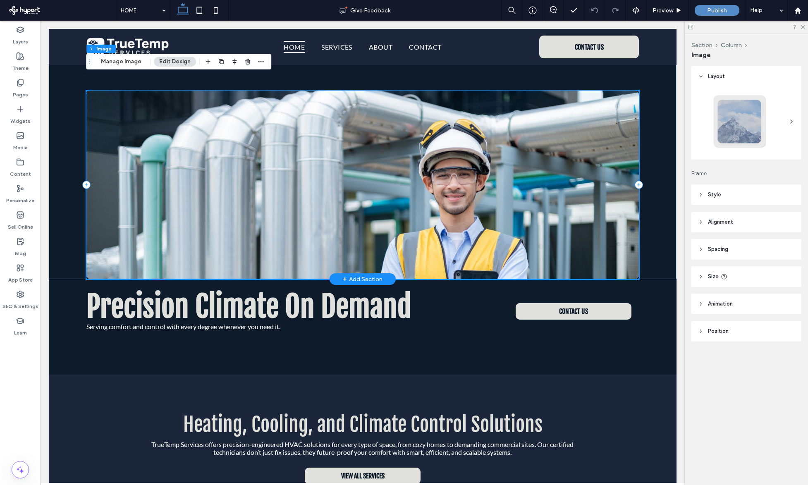
scroll to position [0, 0]
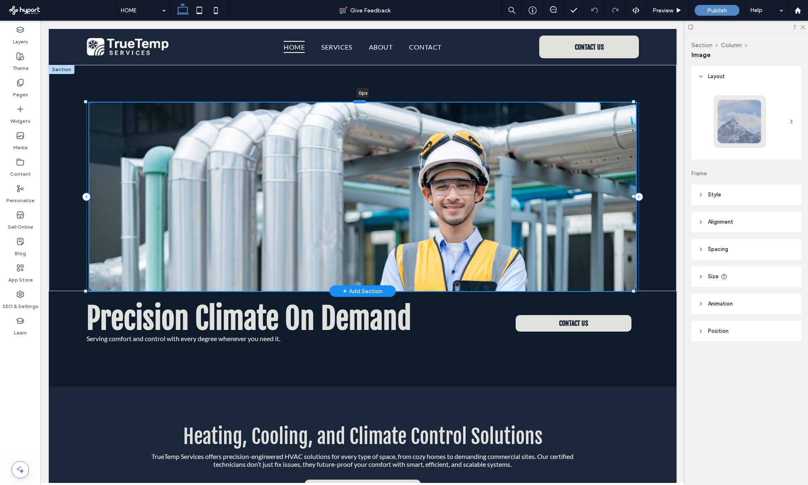
click at [359, 102] on div at bounding box center [359, 101] width 13 height 3
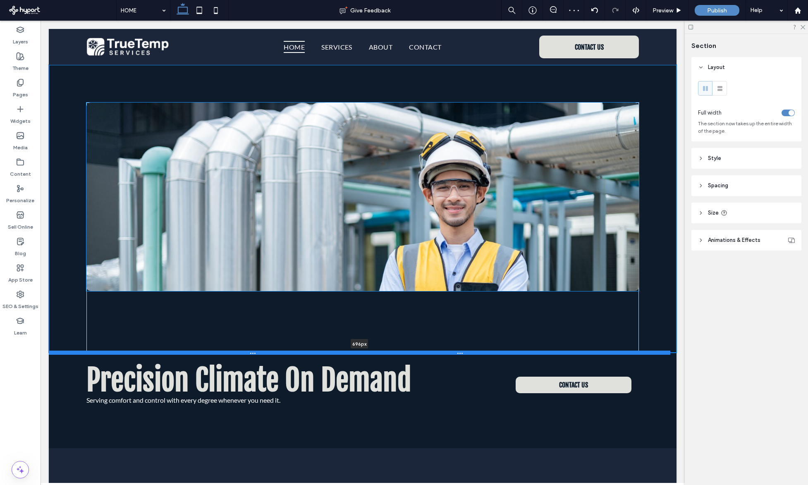
drag, startPoint x: 430, startPoint y: 291, endPoint x: 438, endPoint y: 352, distance: 62.2
click at [438, 352] on div at bounding box center [360, 353] width 622 height 4
type input "***"
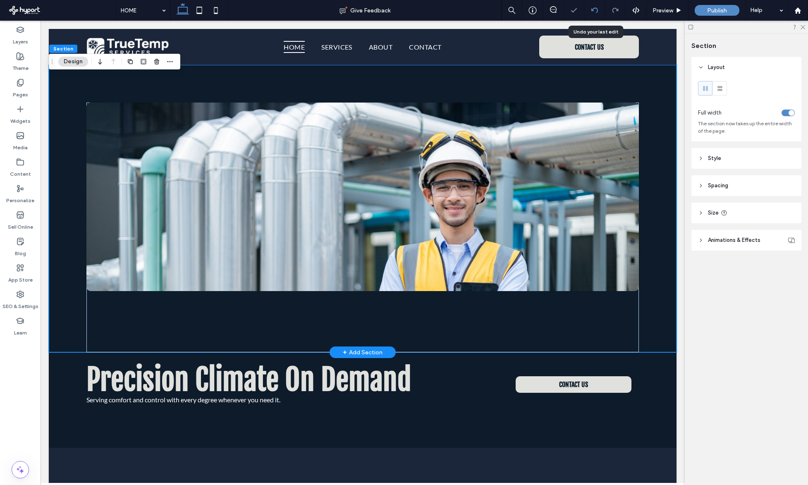
click at [599, 13] on div at bounding box center [594, 10] width 20 height 7
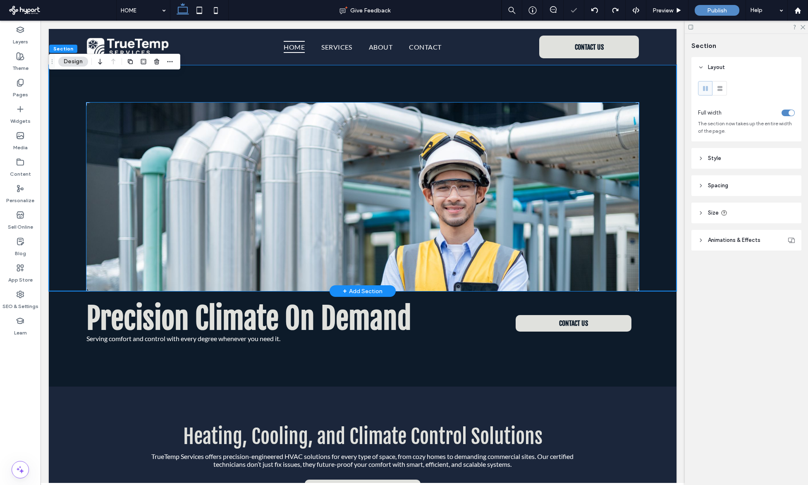
click at [549, 153] on img at bounding box center [362, 197] width 552 height 189
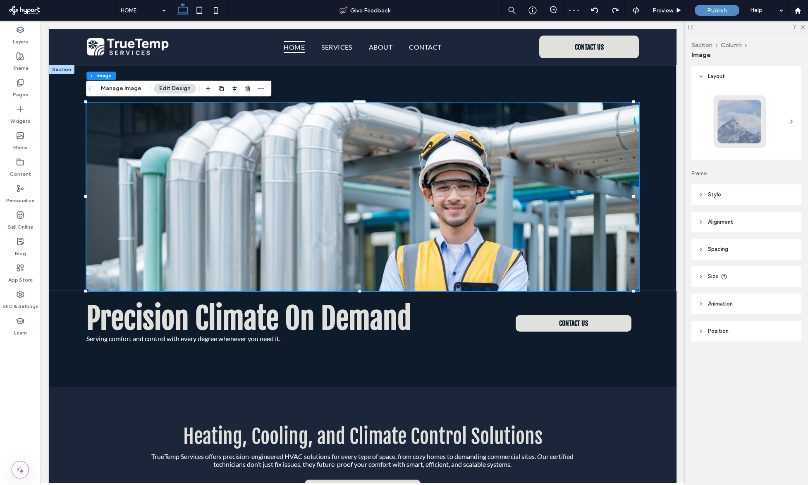
click at [741, 251] on header "Spacing" at bounding box center [746, 249] width 110 height 21
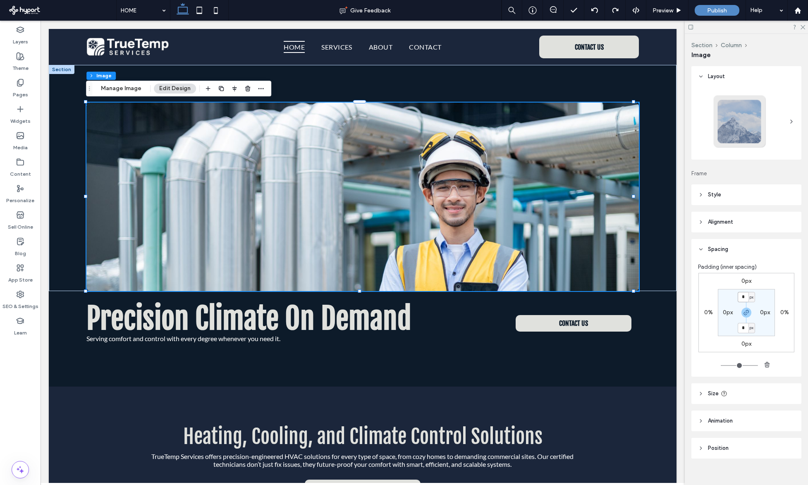
click at [743, 295] on input "*" at bounding box center [743, 297] width 11 height 10
click at [751, 300] on span "px" at bounding box center [752, 297] width 4 height 8
click at [750, 325] on div "%" at bounding box center [747, 324] width 12 height 14
drag, startPoint x: 742, startPoint y: 297, endPoint x: 746, endPoint y: 340, distance: 43.2
click at [742, 297] on input "*" at bounding box center [743, 297] width 11 height 10
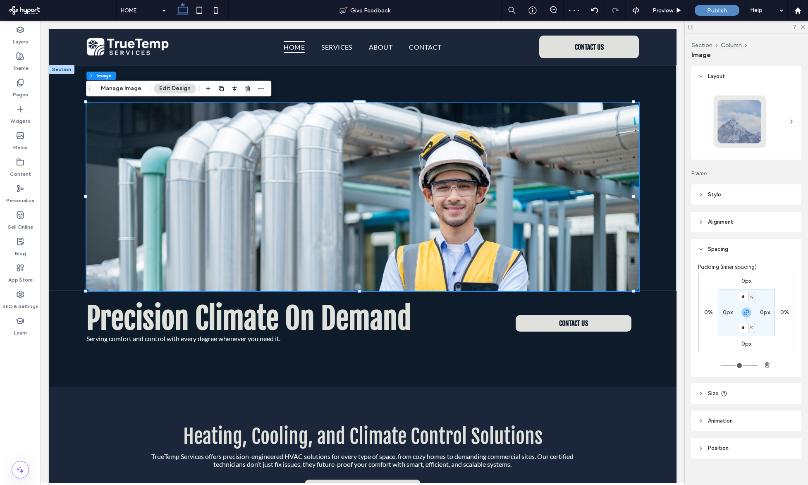
type input "*"
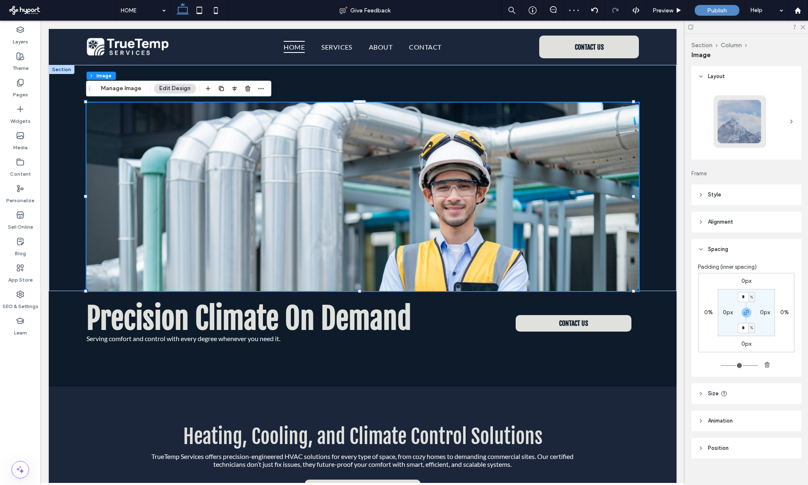
type input "*"
type input "**"
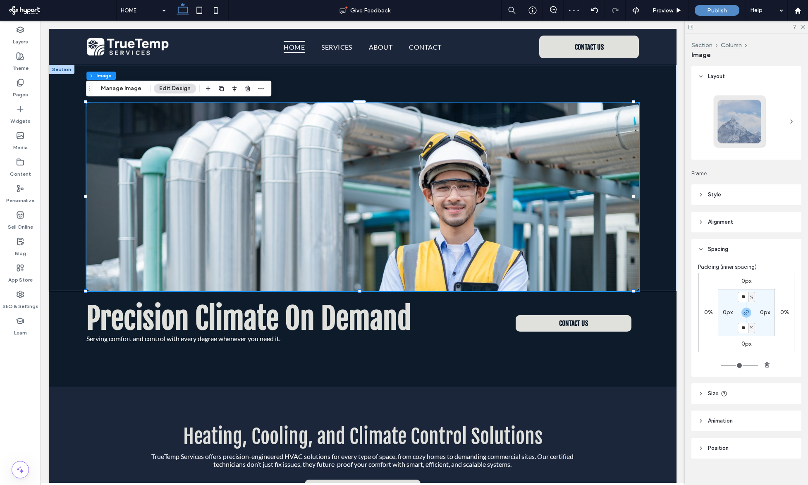
type input "**"
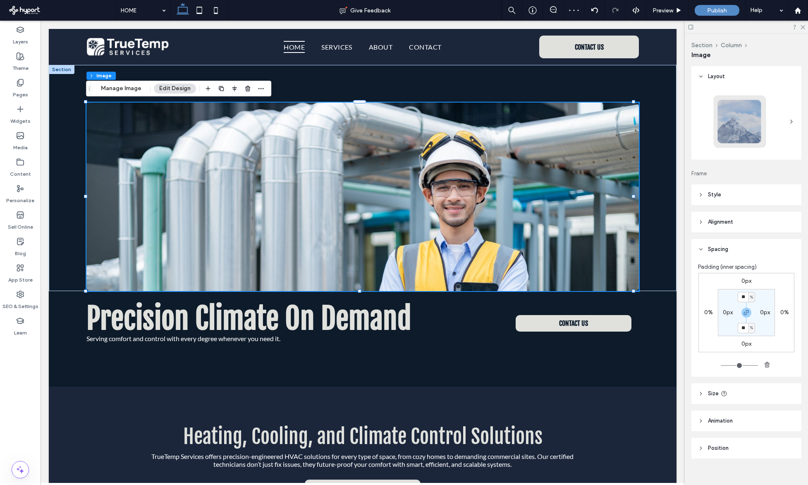
type input "**"
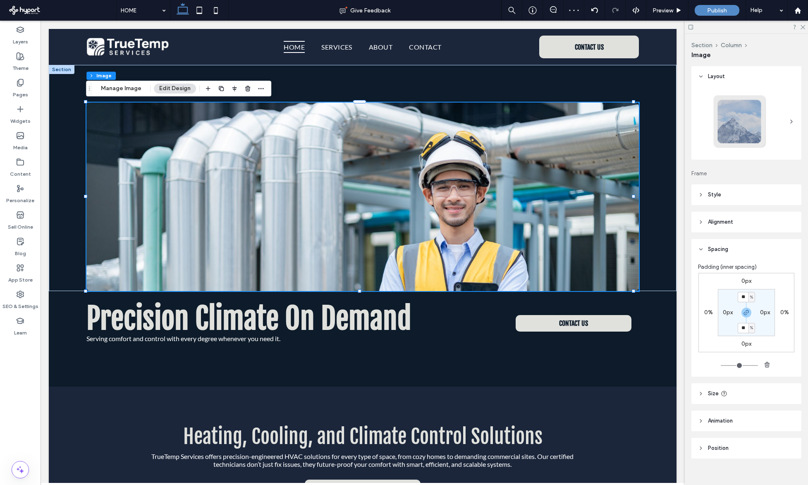
type input "**"
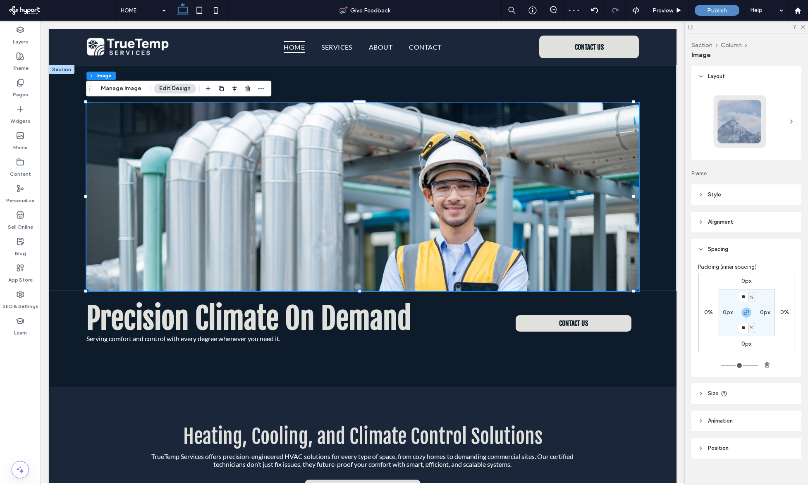
type input "**"
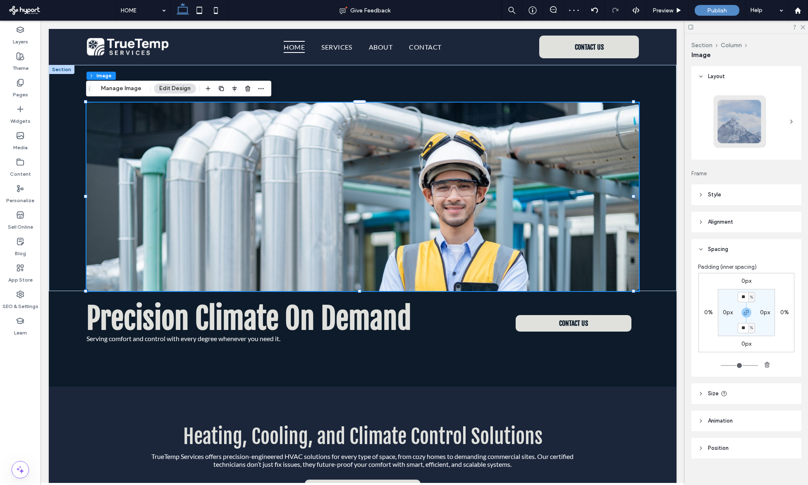
drag, startPoint x: 720, startPoint y: 365, endPoint x: 727, endPoint y: 365, distance: 6.2
click at [727, 365] on input "range" at bounding box center [739, 365] width 37 height 1
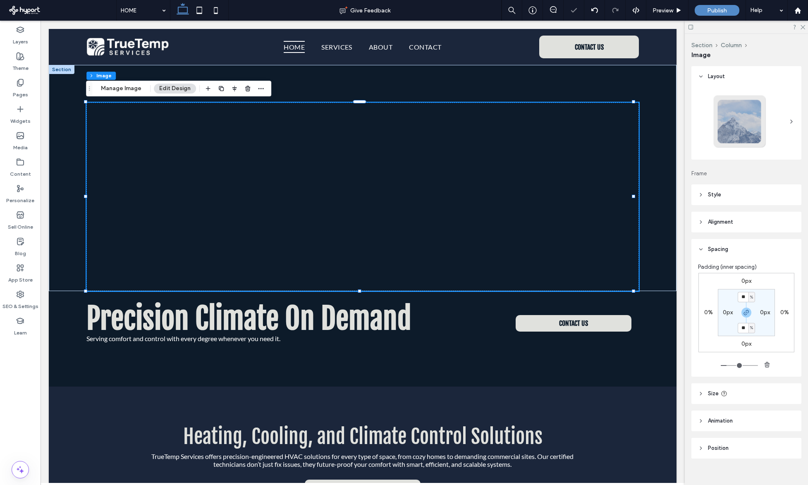
type input "**"
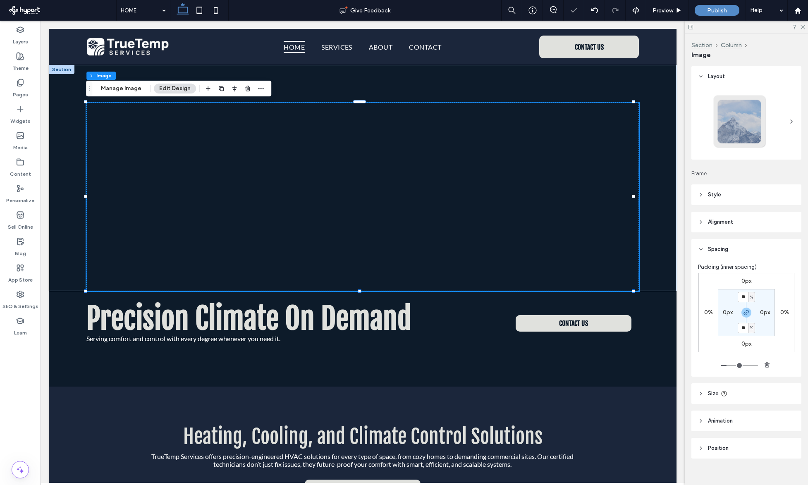
type input "**"
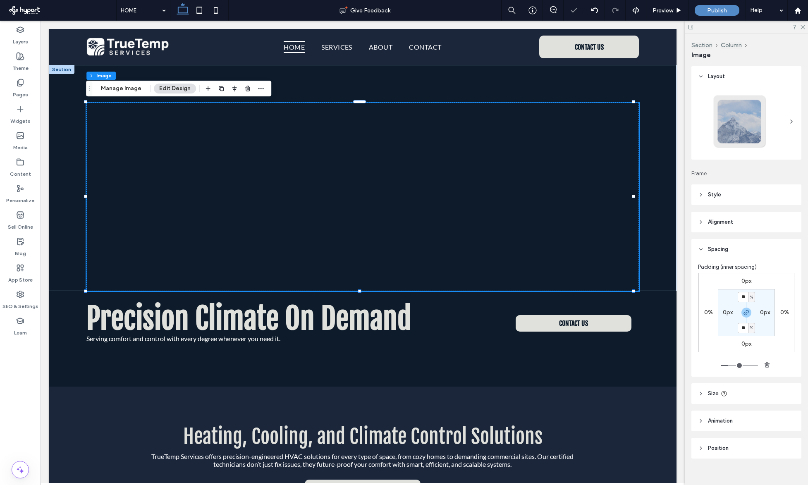
type input "**"
type input "***"
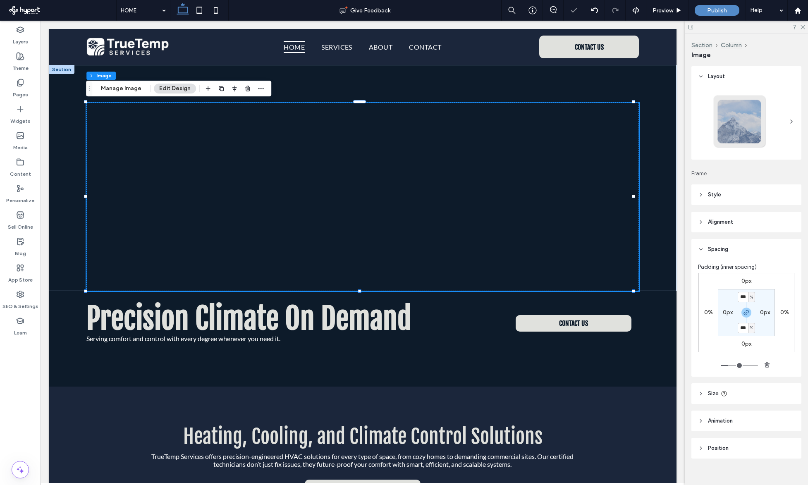
type input "***"
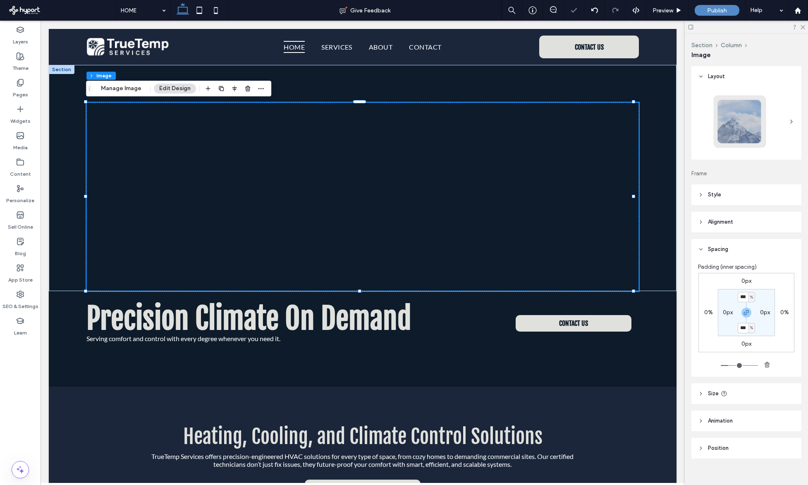
type input "***"
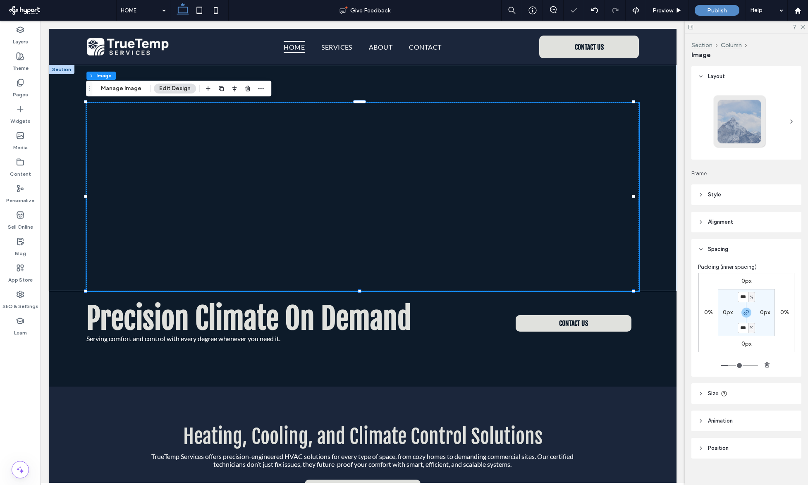
type input "***"
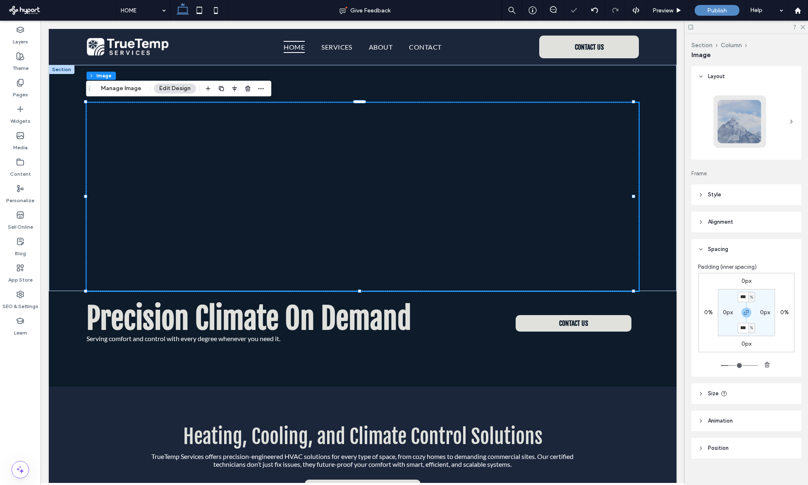
type input "***"
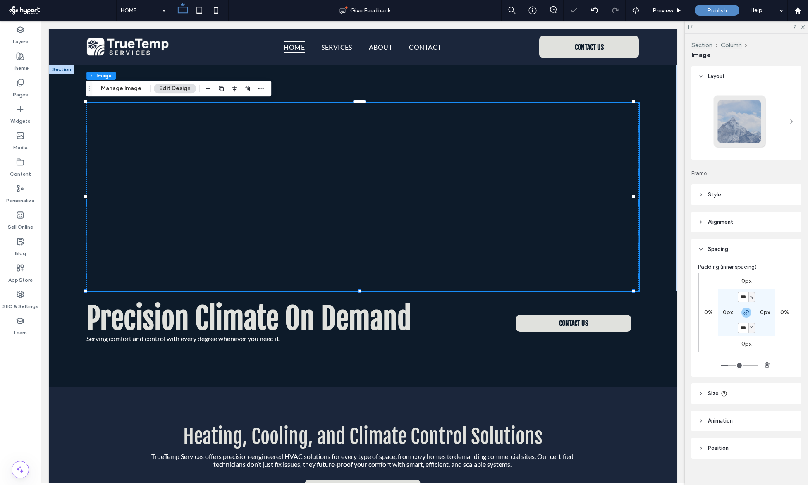
type input "***"
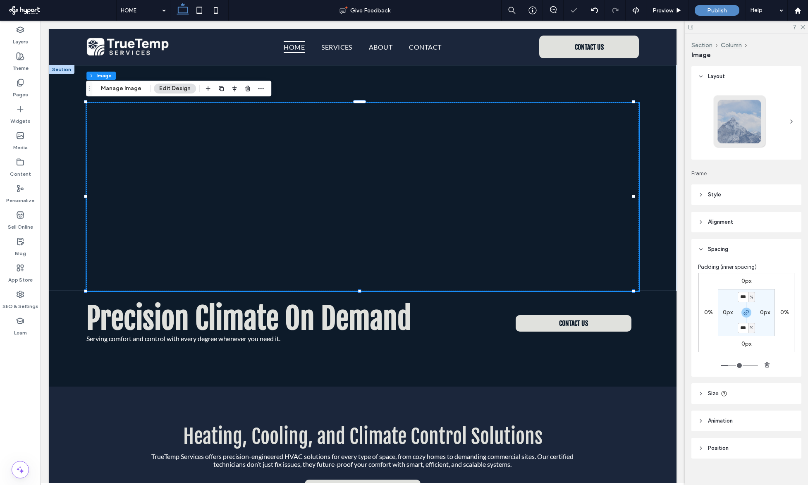
type input "***"
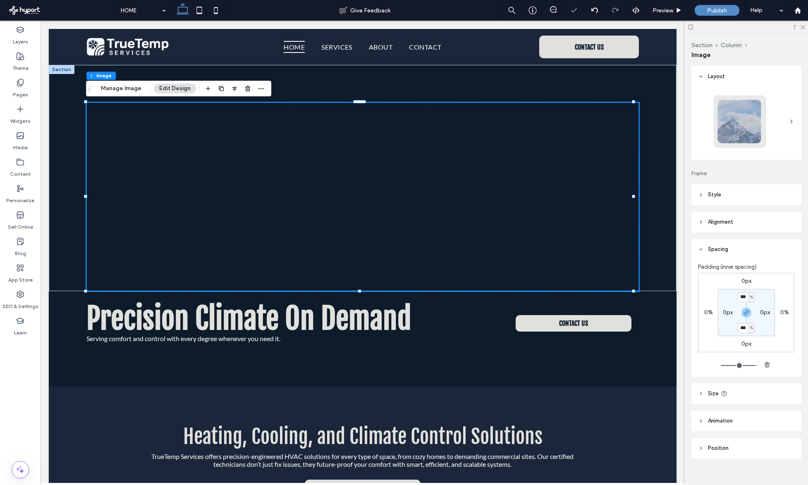
drag, startPoint x: 727, startPoint y: 365, endPoint x: 750, endPoint y: 364, distance: 23.6
click at [750, 365] on input "range" at bounding box center [739, 365] width 37 height 1
type input "***"
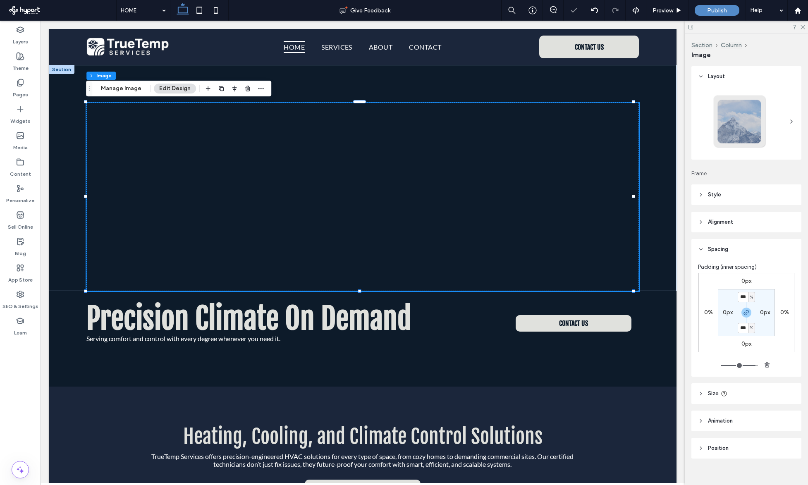
type input "***"
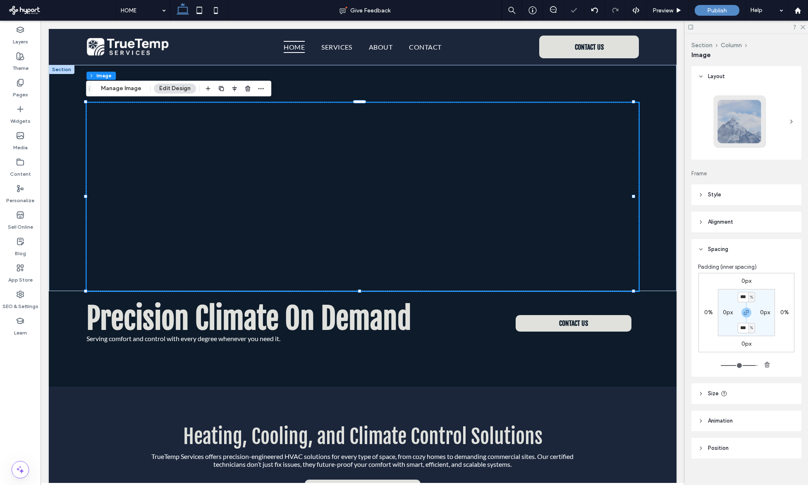
type input "***"
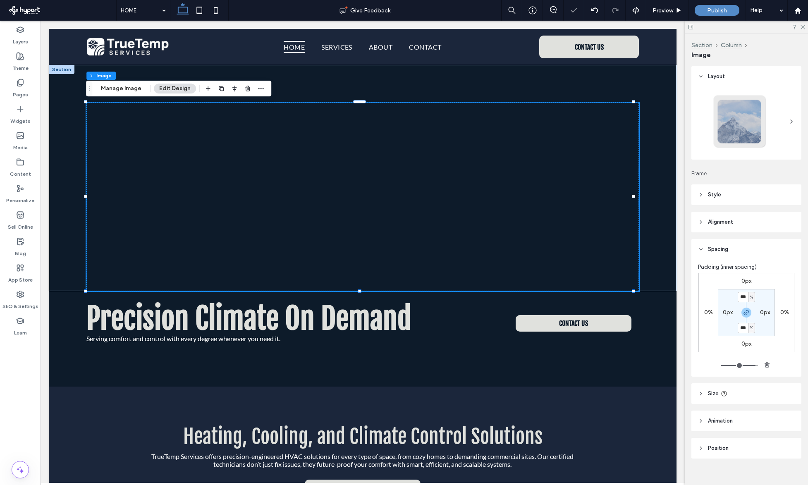
type input "***"
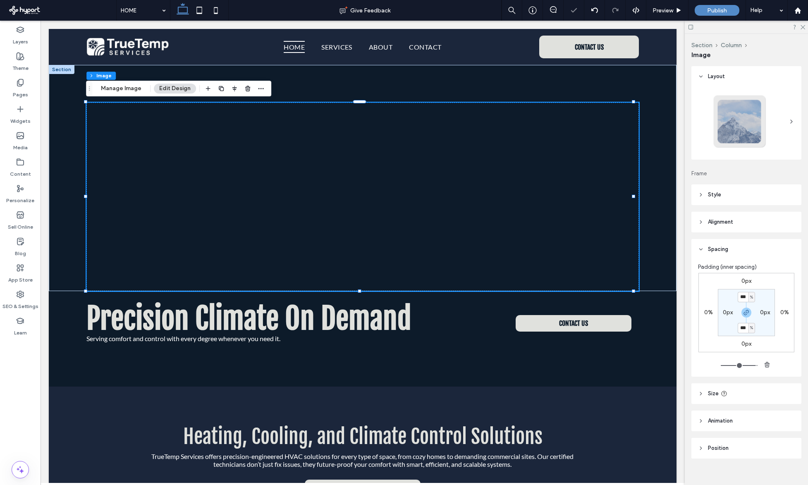
type input "***"
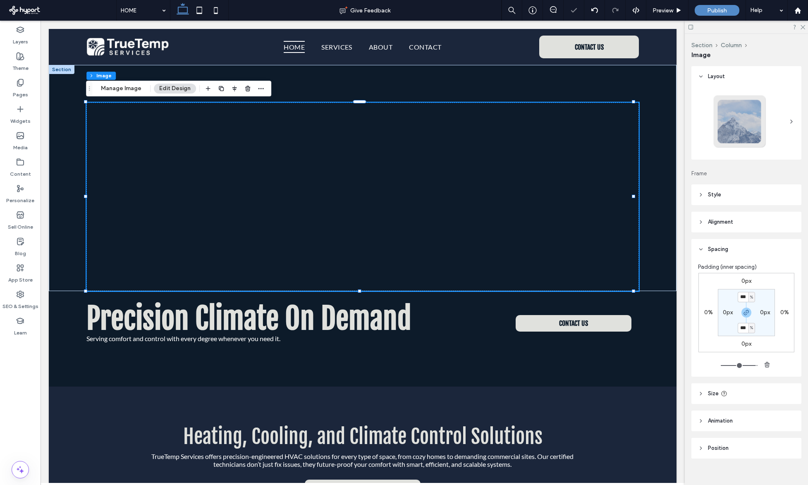
type input "***"
drag, startPoint x: 750, startPoint y: 364, endPoint x: 735, endPoint y: 364, distance: 14.9
click at [735, 365] on input "range" at bounding box center [739, 365] width 37 height 1
type input "***"
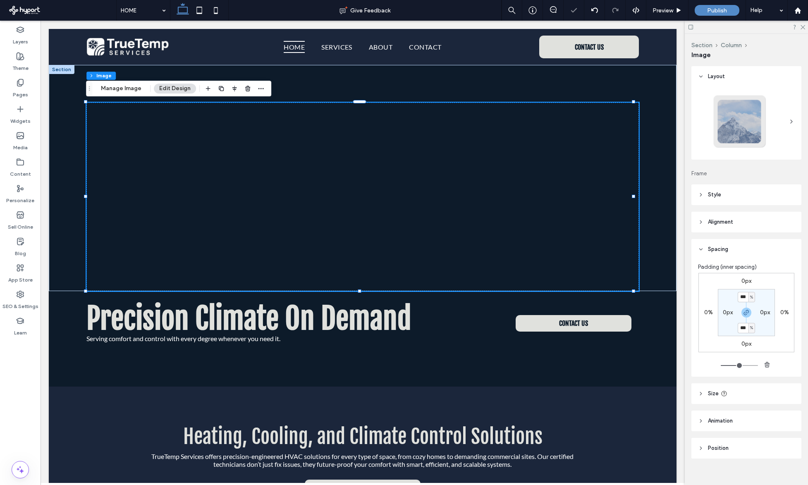
type input "***"
type input "*"
drag, startPoint x: 735, startPoint y: 364, endPoint x: 701, endPoint y: 363, distance: 34.3
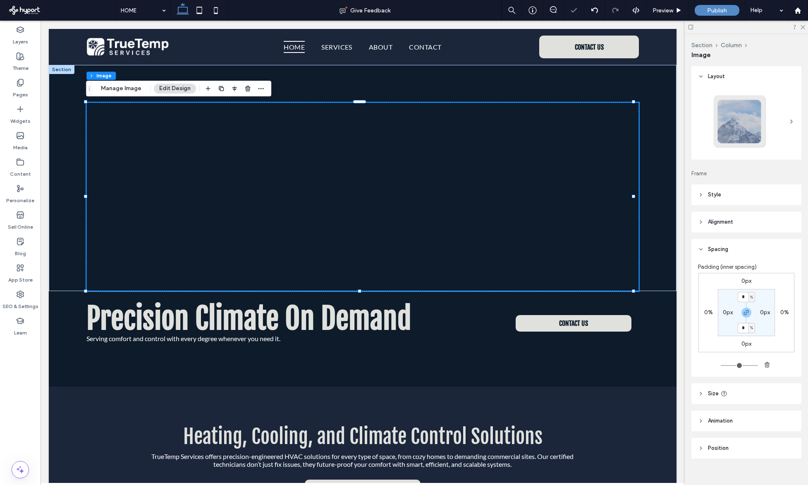
type input "*"
click at [721, 365] on input "range" at bounding box center [739, 365] width 37 height 1
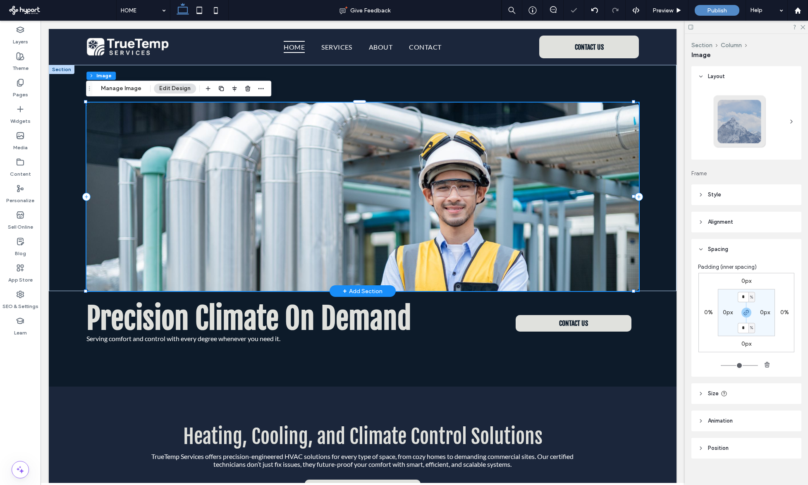
click at [619, 245] on img at bounding box center [362, 197] width 552 height 189
click at [701, 402] on header "Size" at bounding box center [746, 393] width 110 height 21
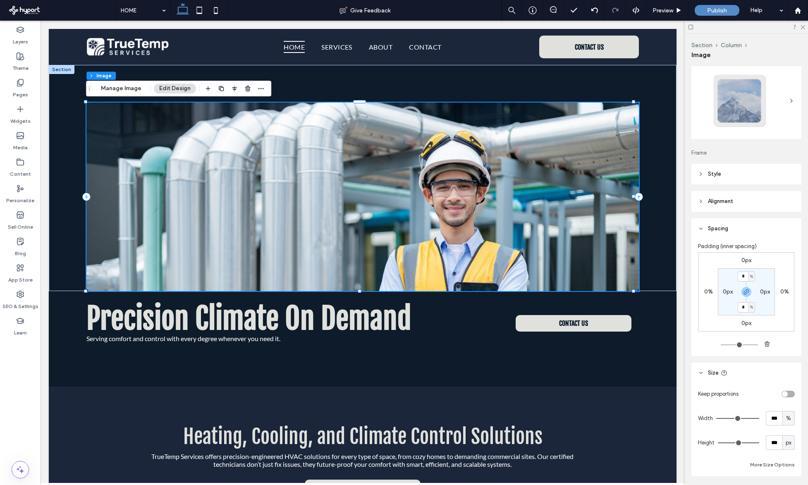
scroll to position [21, 0]
type input "***"
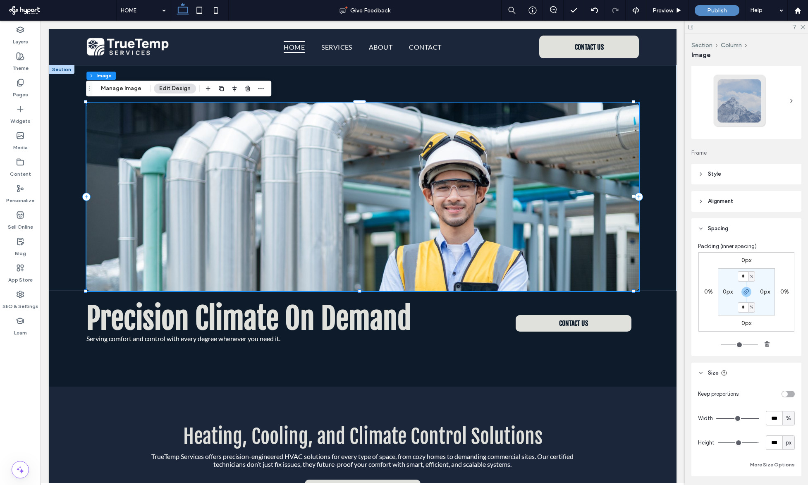
type input "***"
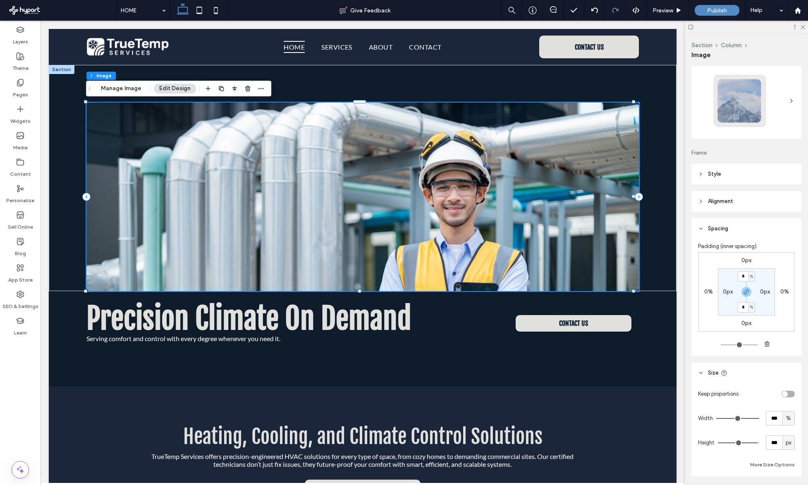
type input "***"
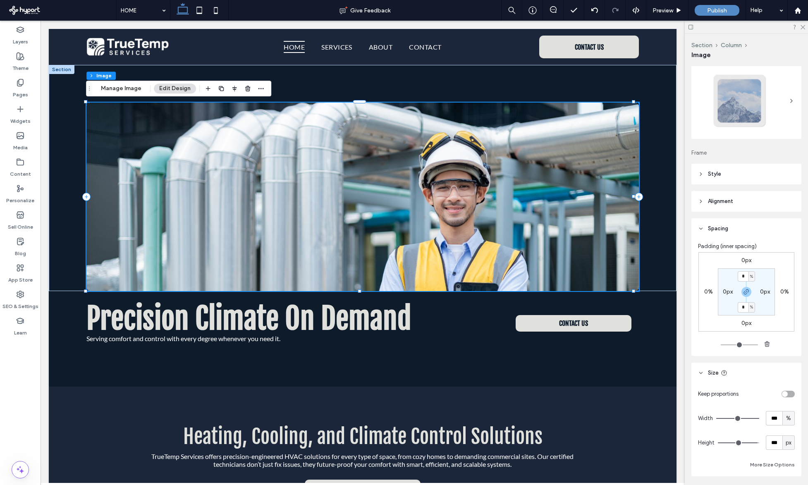
type input "***"
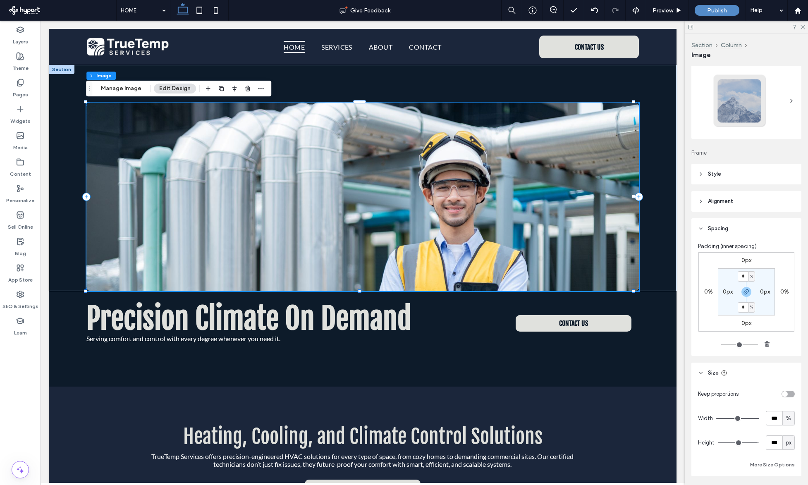
type input "***"
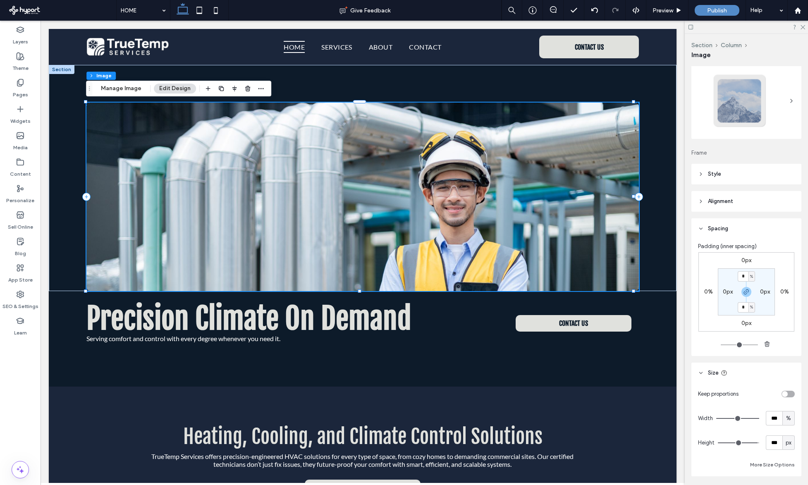
type input "***"
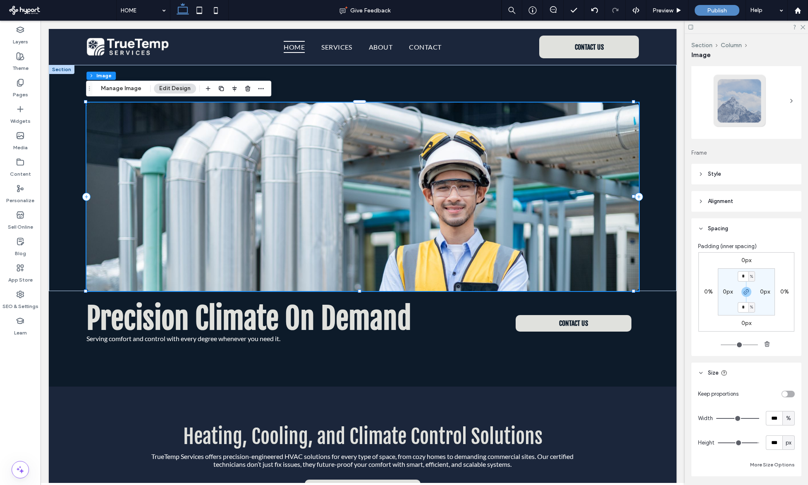
type input "***"
drag, startPoint x: 752, startPoint y: 443, endPoint x: 740, endPoint y: 442, distance: 12.4
click at [740, 442] on input "range" at bounding box center [738, 442] width 41 height 1
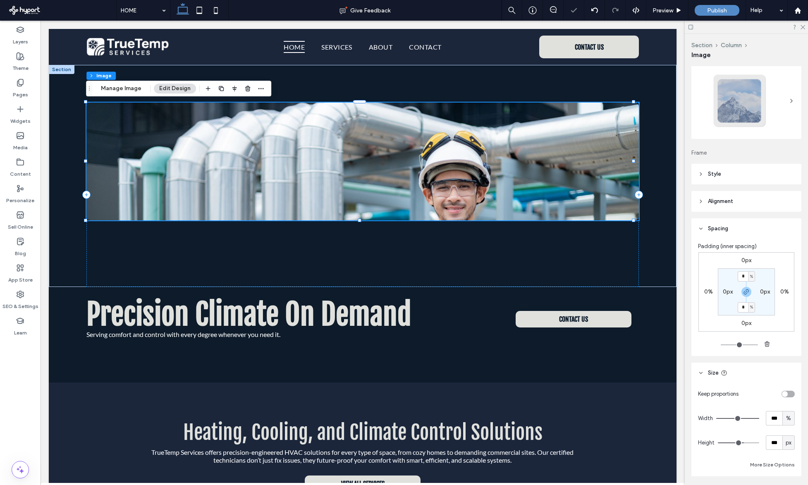
type input "***"
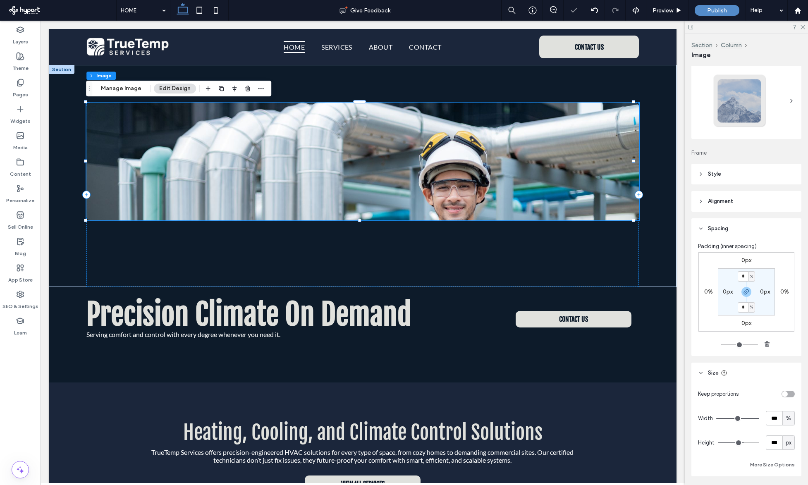
type input "***"
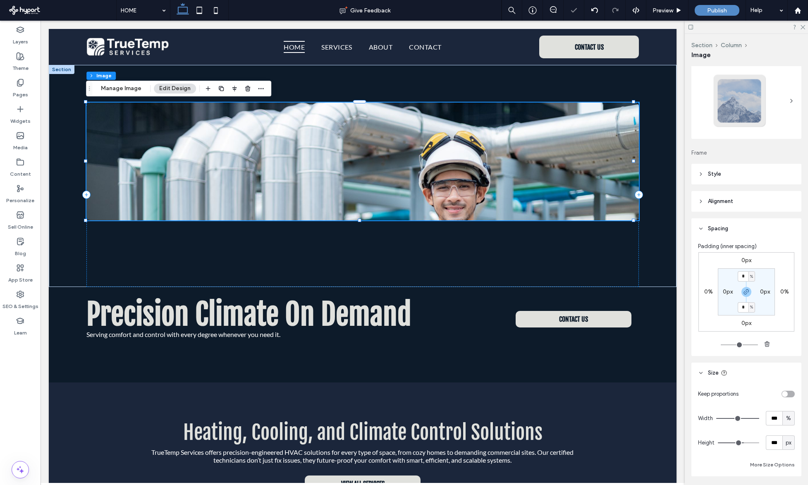
type input "***"
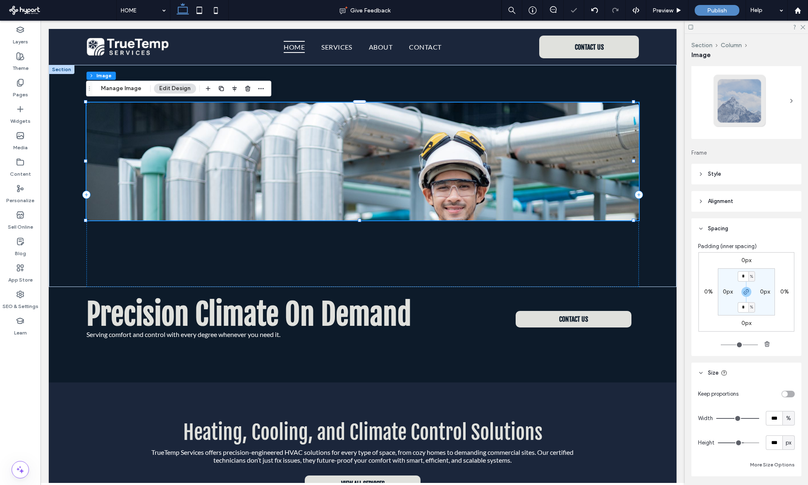
type input "***"
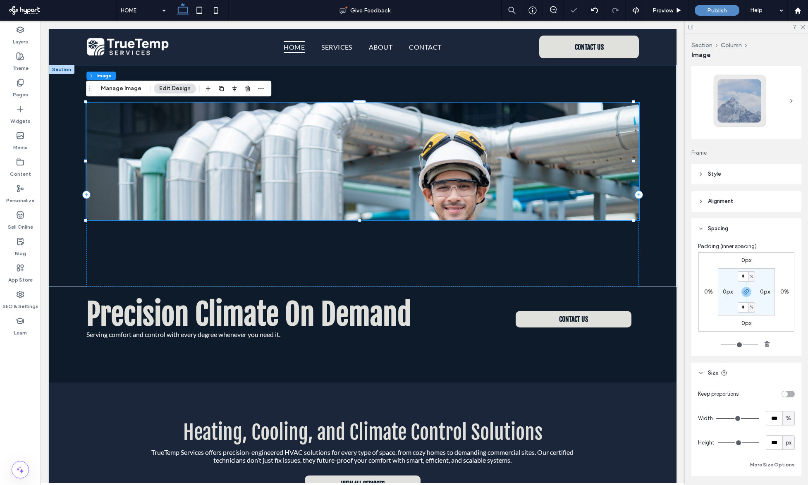
drag, startPoint x: 747, startPoint y: 442, endPoint x: 756, endPoint y: 442, distance: 9.1
type input "***"
click at [756, 442] on input "range" at bounding box center [738, 442] width 41 height 1
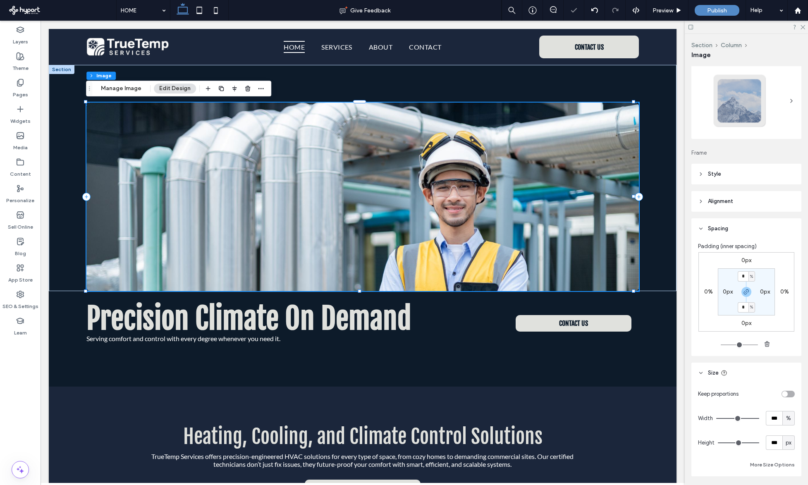
drag, startPoint x: 756, startPoint y: 442, endPoint x: 803, endPoint y: 441, distance: 47.2
click at [803, 441] on div "Layout Frame Style Cover Full image No repeat Position Do not optimize this ima…" at bounding box center [748, 274] width 115 height 416
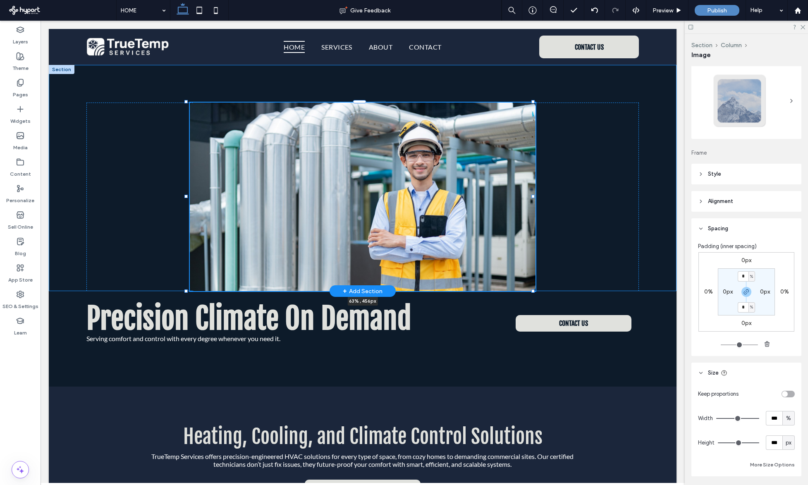
drag, startPoint x: 634, startPoint y: 197, endPoint x: 534, endPoint y: 198, distance: 100.5
click at [534, 198] on div at bounding box center [532, 196] width 3 height 3
type input "**"
type input "****"
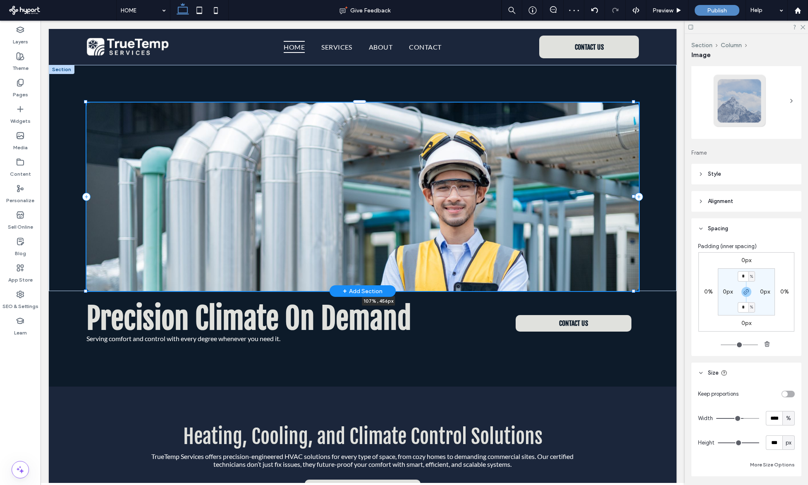
drag, startPoint x: 533, startPoint y: 196, endPoint x: 652, endPoint y: 203, distance: 119.3
click at [652, 203] on div "107% , 456px" at bounding box center [363, 178] width 628 height 226
type input "***"
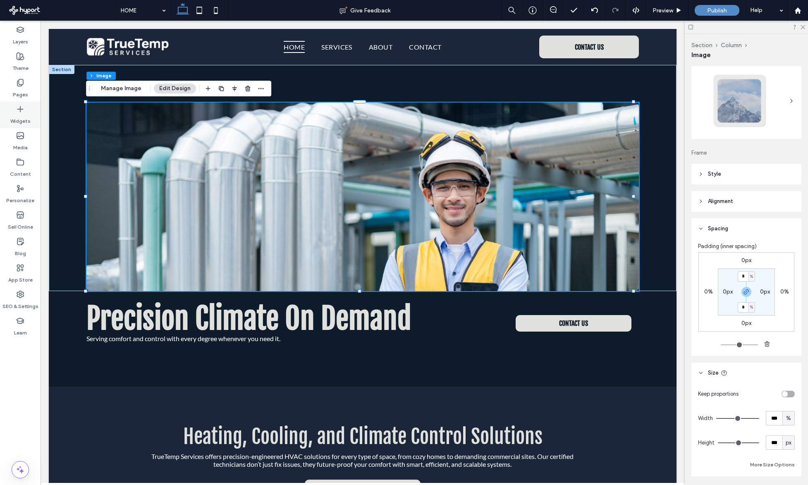
click at [32, 104] on div "Widgets" at bounding box center [20, 115] width 41 height 26
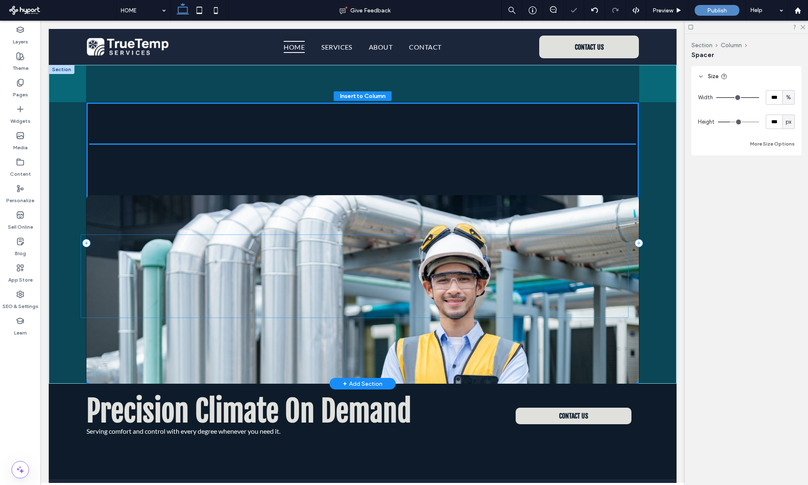
drag, startPoint x: 358, startPoint y: 125, endPoint x: 354, endPoint y: 261, distance: 135.3
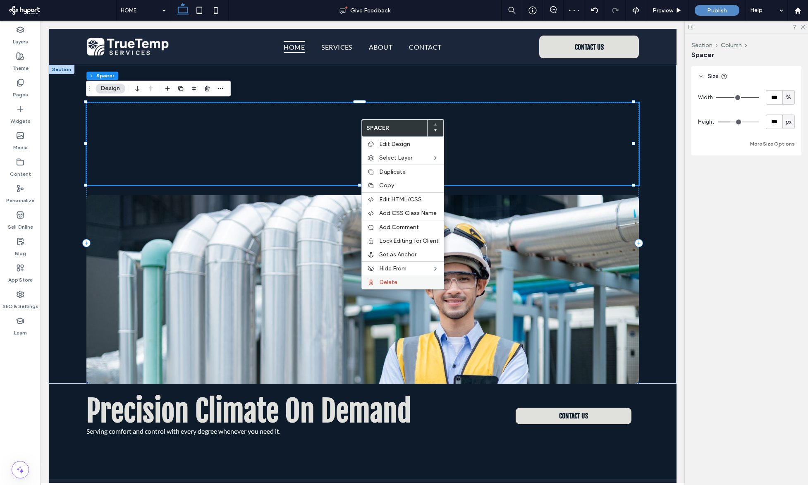
click at [397, 281] on label "Delete" at bounding box center [409, 282] width 60 height 7
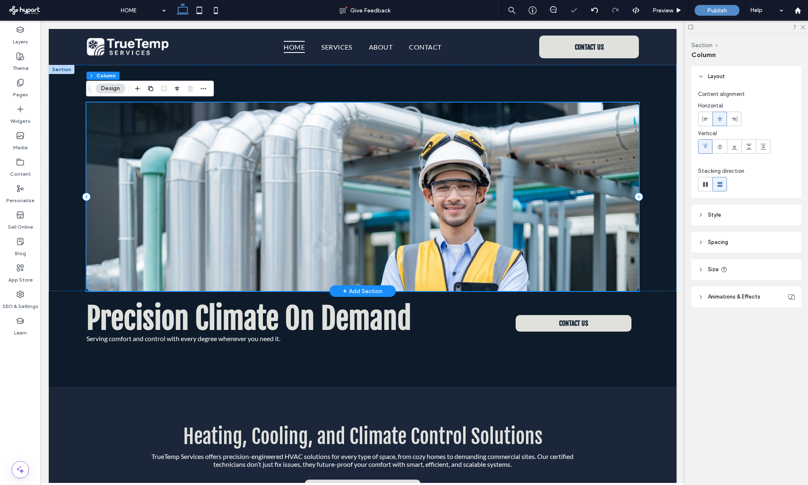
click at [424, 261] on img at bounding box center [362, 197] width 552 height 189
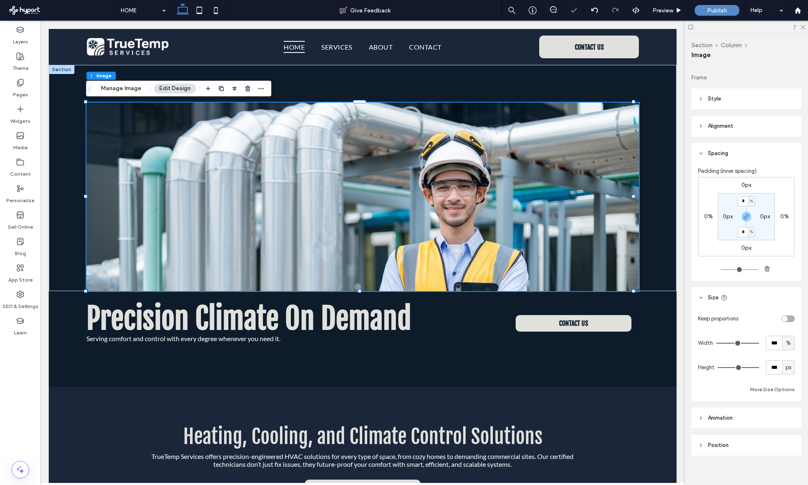
scroll to position [98, 0]
type input "***"
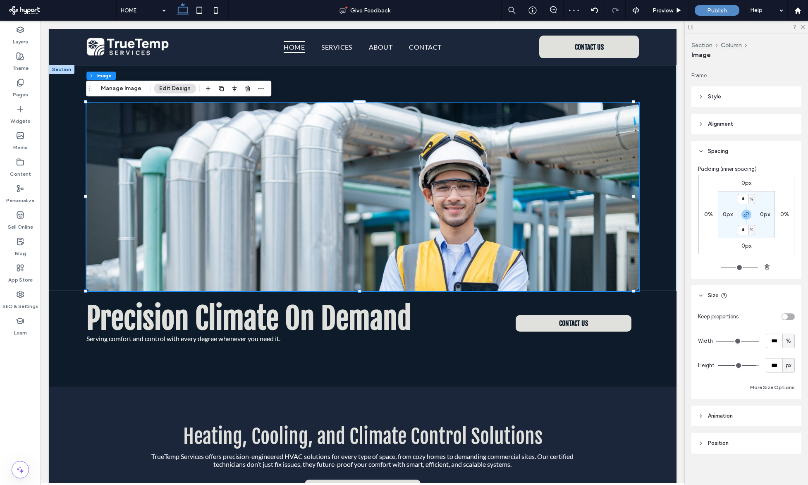
type input "***"
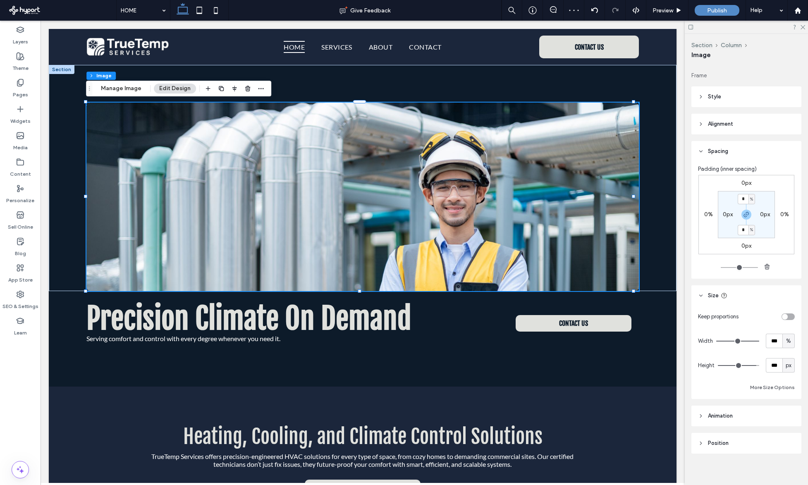
type input "***"
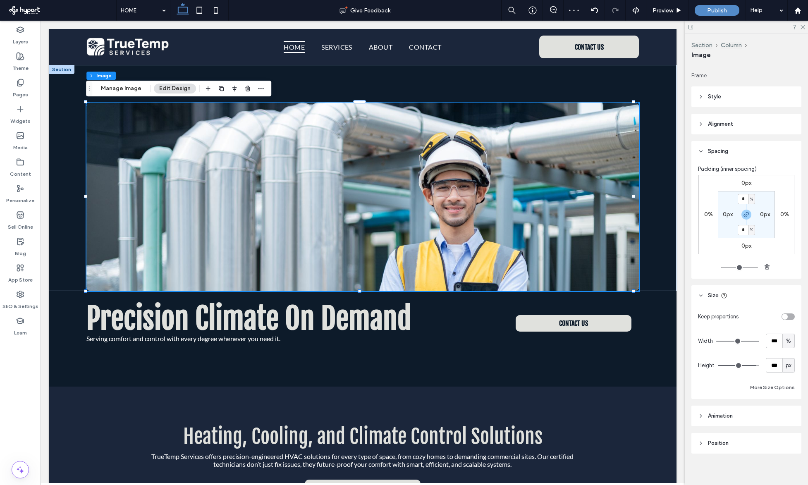
type input "***"
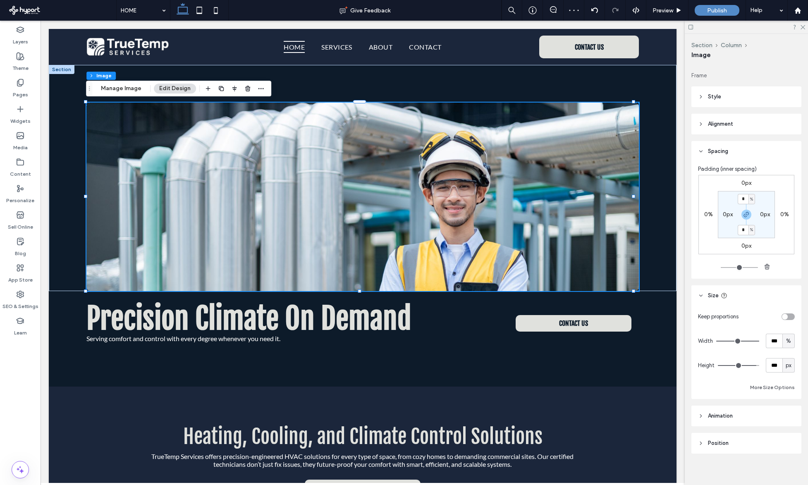
type input "***"
drag, startPoint x: 752, startPoint y: 364, endPoint x: 734, endPoint y: 363, distance: 17.4
click at [734, 365] on input "range" at bounding box center [738, 365] width 41 height 1
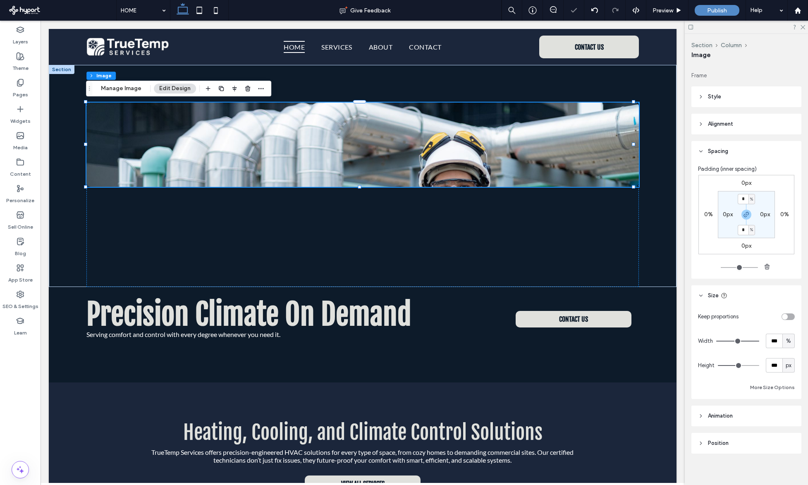
type input "***"
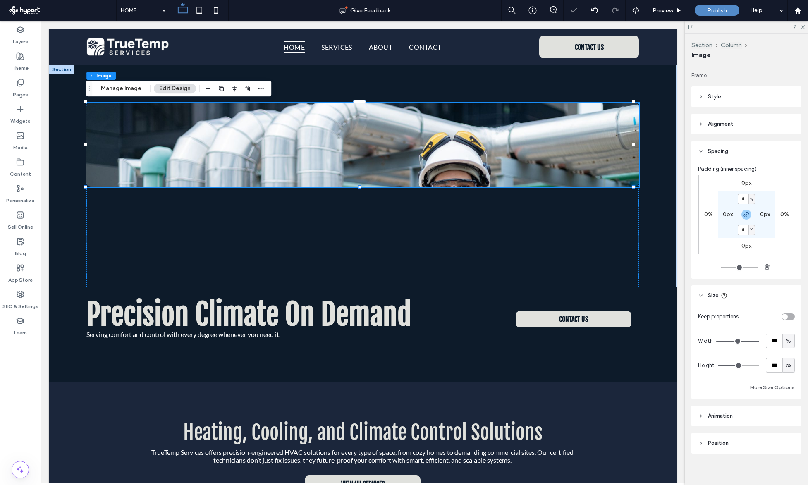
type input "***"
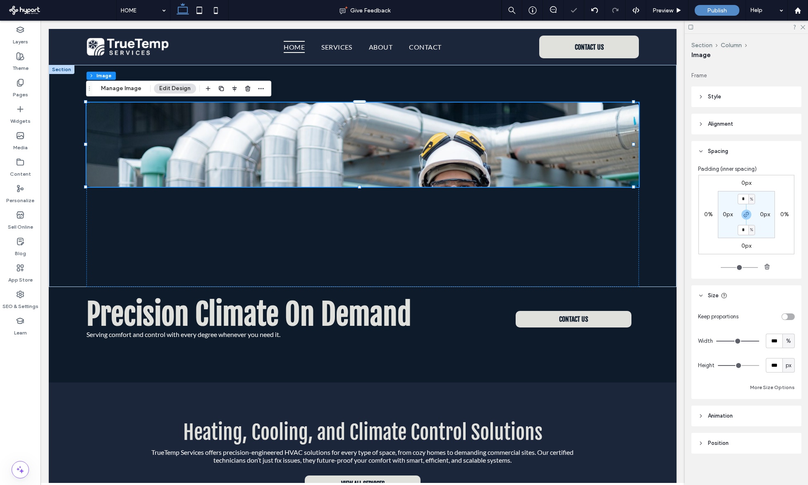
type input "***"
drag, startPoint x: 735, startPoint y: 363, endPoint x: 780, endPoint y: 363, distance: 45.1
click at [759, 365] on input "range" at bounding box center [738, 365] width 41 height 1
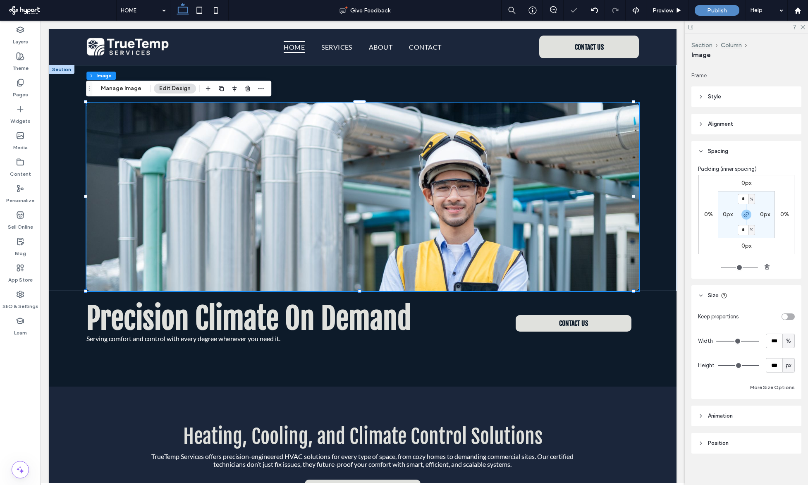
click at [782, 318] on div "toggle" at bounding box center [785, 317] width 6 height 6
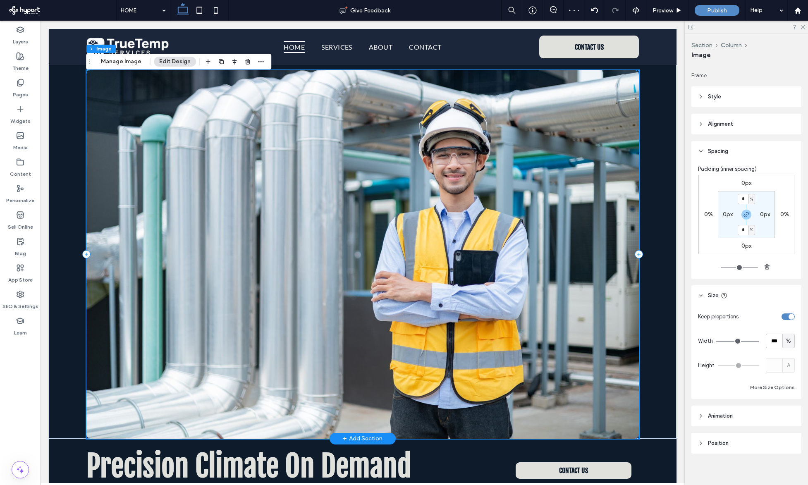
scroll to position [33, 0]
click at [463, 359] on img at bounding box center [362, 254] width 552 height 368
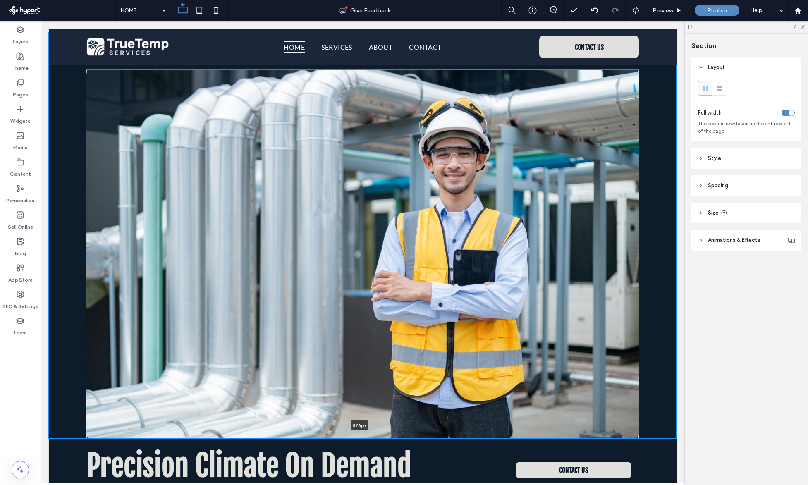
drag, startPoint x: 294, startPoint y: 432, endPoint x: 296, endPoint y: 393, distance: 38.9
click at [296, 393] on div "876px Section + Add Section" at bounding box center [363, 235] width 628 height 406
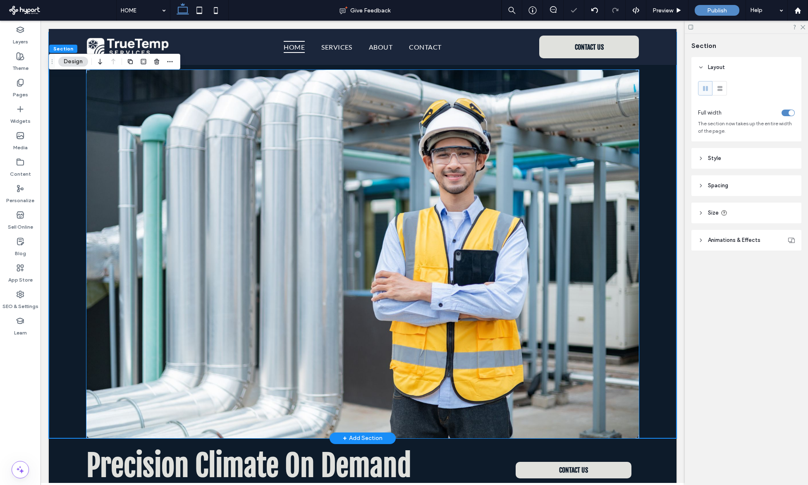
click at [571, 282] on img at bounding box center [362, 254] width 552 height 368
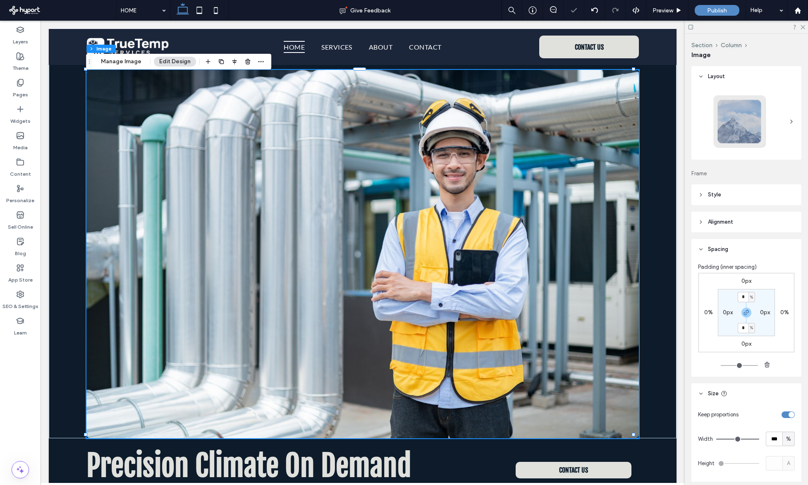
click at [784, 415] on div "toggle" at bounding box center [788, 414] width 13 height 7
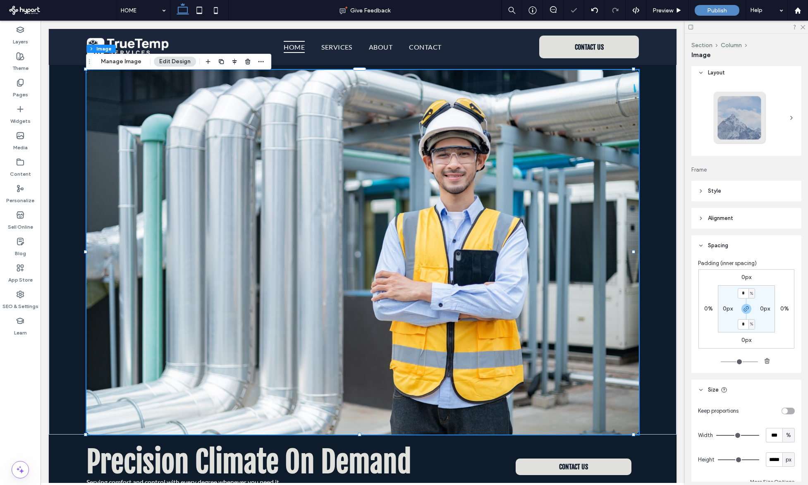
scroll to position [47, 0]
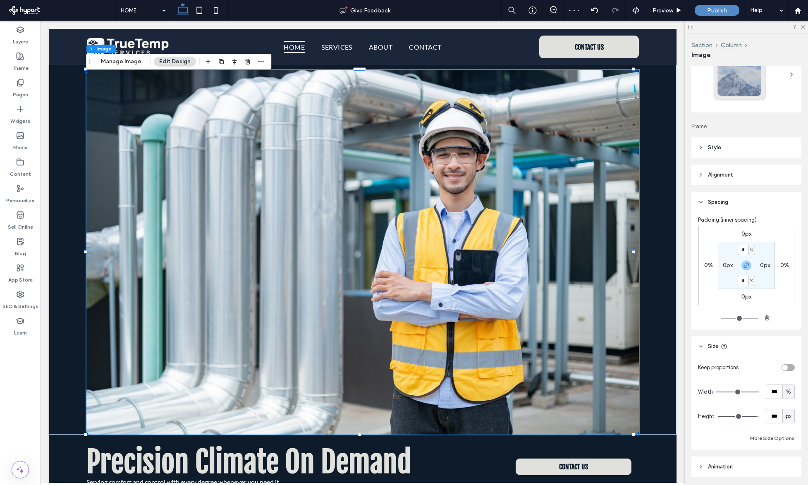
click at [749, 416] on input "range" at bounding box center [738, 416] width 41 height 1
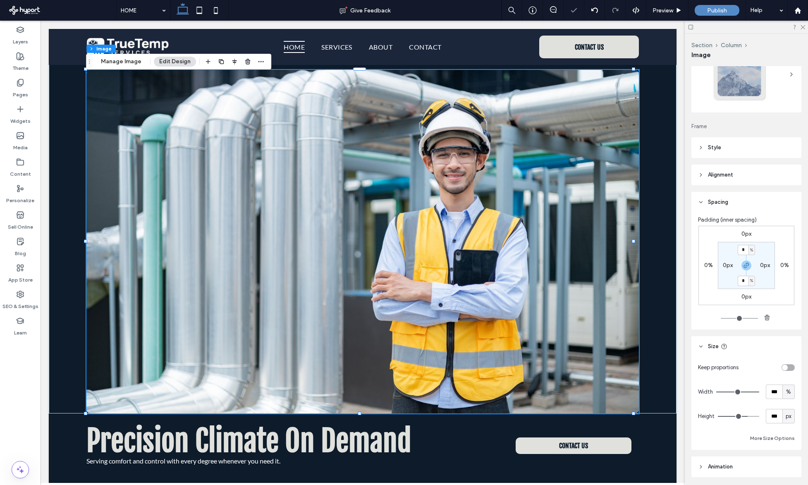
drag, startPoint x: 749, startPoint y: 416, endPoint x: 742, endPoint y: 416, distance: 7.0
click at [742, 416] on input "range" at bounding box center [738, 416] width 41 height 1
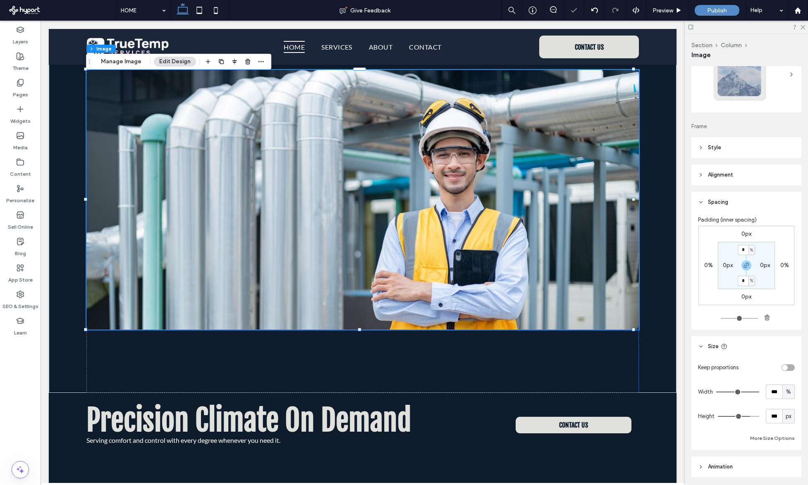
click at [745, 416] on input "range" at bounding box center [738, 416] width 41 height 1
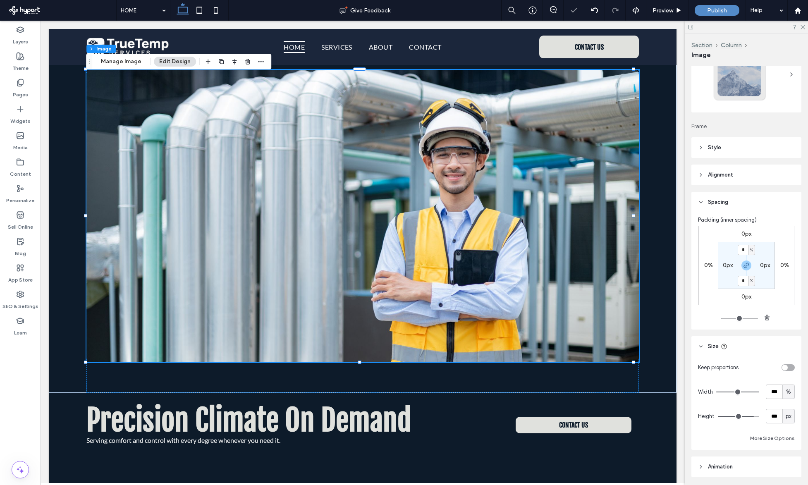
click at [748, 416] on input "range" at bounding box center [738, 416] width 41 height 1
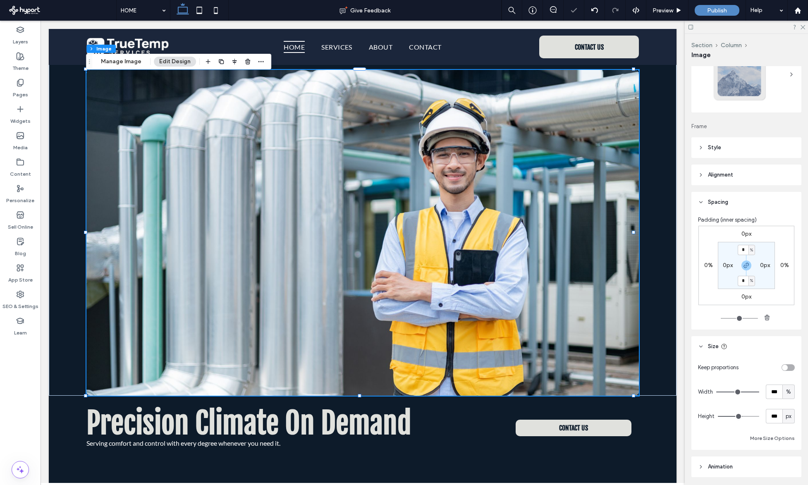
drag, startPoint x: 739, startPoint y: 415, endPoint x: 734, endPoint y: 415, distance: 4.2
click at [734, 416] on input "range" at bounding box center [738, 416] width 41 height 1
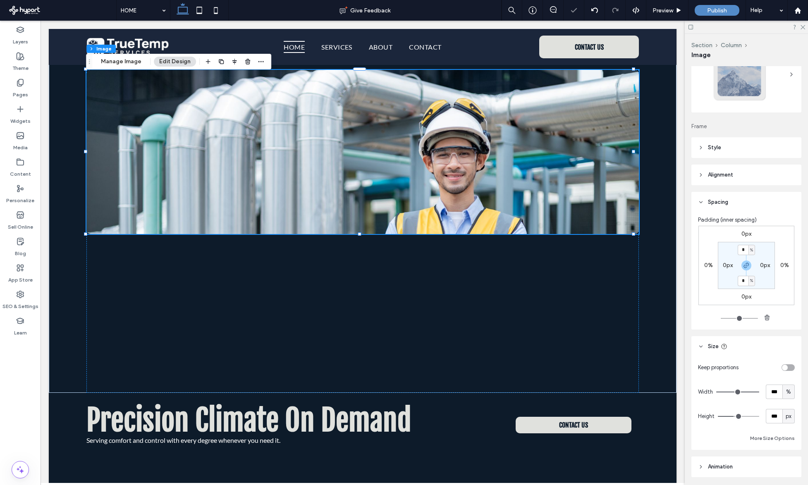
click at [731, 416] on input "range" at bounding box center [738, 416] width 41 height 1
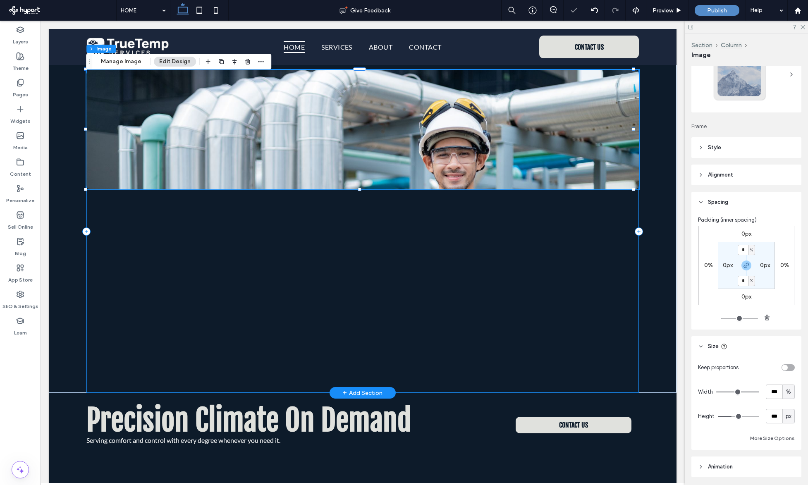
click at [507, 356] on div at bounding box center [362, 231] width 552 height 323
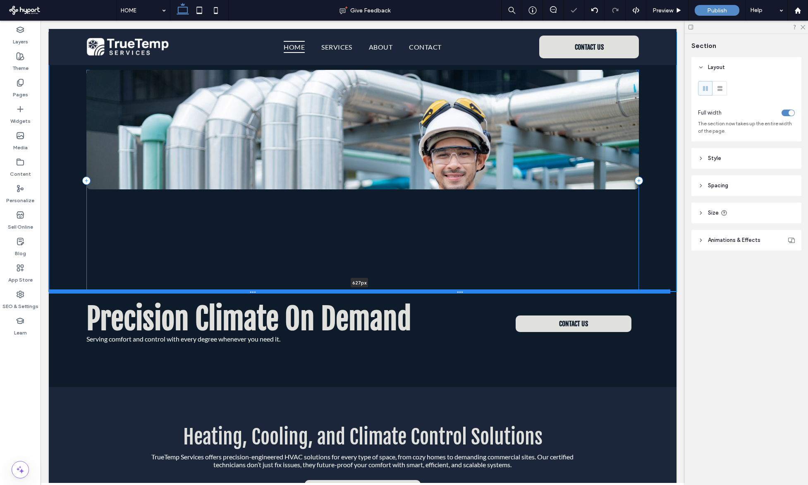
drag, startPoint x: 433, startPoint y: 393, endPoint x: 422, endPoint y: 292, distance: 101.5
click at [422, 292] on div at bounding box center [360, 291] width 622 height 4
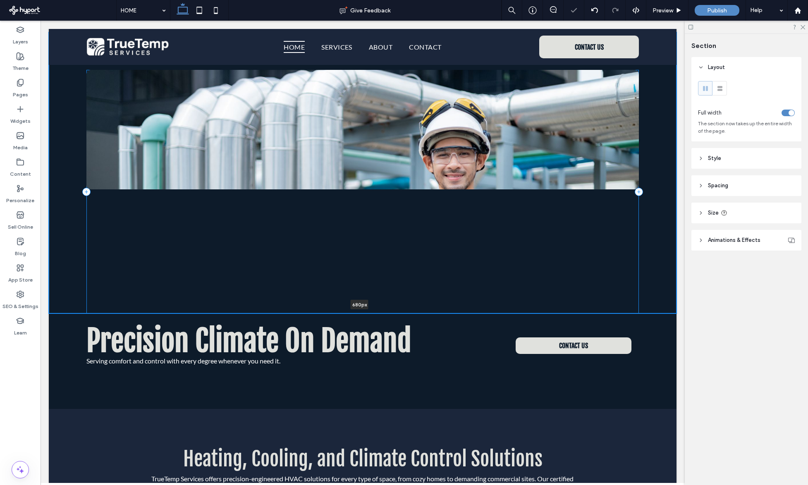
drag, startPoint x: 437, startPoint y: 291, endPoint x: 435, endPoint y: 312, distance: 21.2
click at [435, 316] on div at bounding box center [360, 313] width 622 height 4
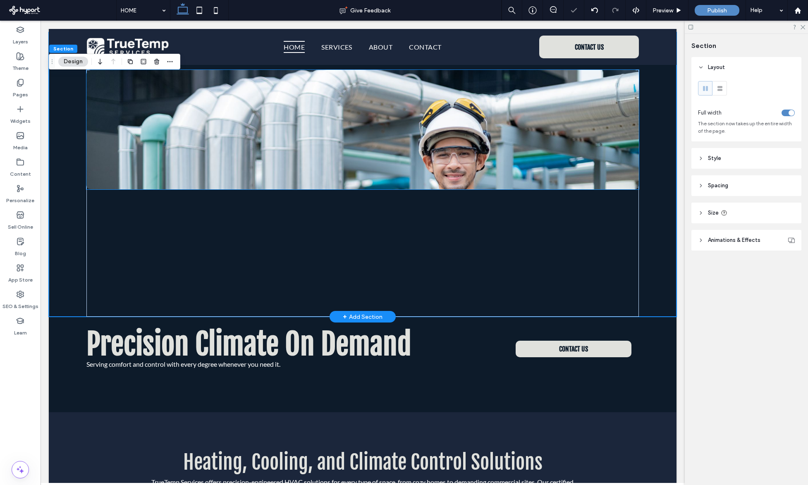
click at [429, 132] on img at bounding box center [362, 130] width 552 height 120
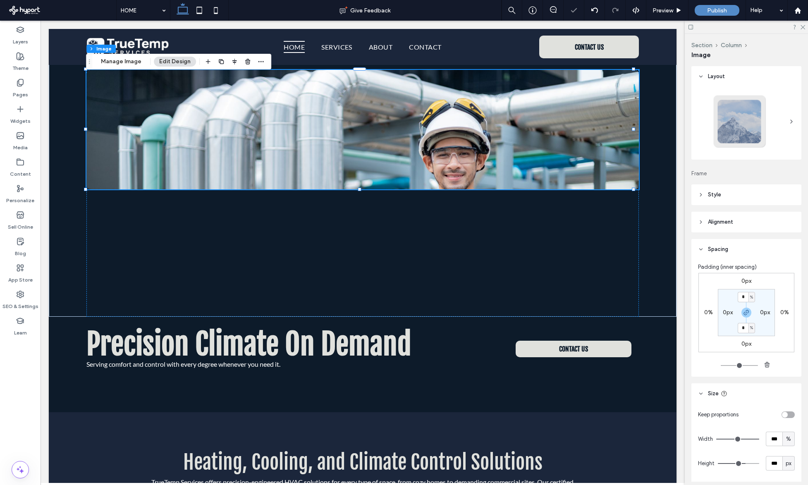
drag, startPoint x: 736, startPoint y: 463, endPoint x: 743, endPoint y: 463, distance: 7.0
click at [743, 463] on input "range" at bounding box center [738, 463] width 41 height 1
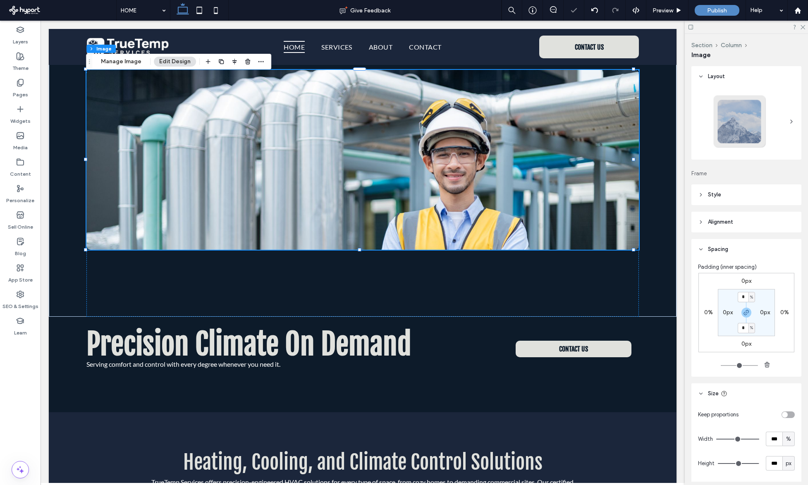
drag, startPoint x: 743, startPoint y: 463, endPoint x: 754, endPoint y: 463, distance: 11.2
click at [754, 463] on input "range" at bounding box center [738, 463] width 41 height 1
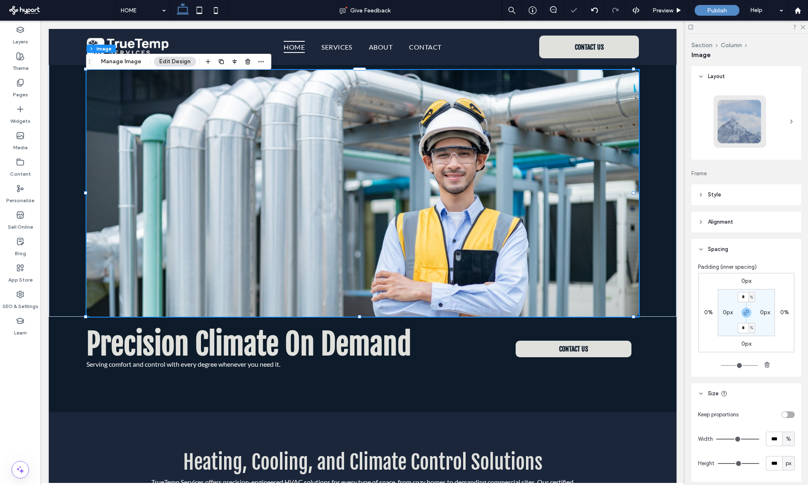
drag, startPoint x: 753, startPoint y: 463, endPoint x: 762, endPoint y: 462, distance: 8.3
click at [759, 463] on input "range" at bounding box center [738, 463] width 41 height 1
drag, startPoint x: 751, startPoint y: 463, endPoint x: 758, endPoint y: 463, distance: 7.0
click at [758, 463] on div "Height *** px" at bounding box center [746, 463] width 97 height 14
click at [542, 441] on div "Heating, Cooling, and Climate Control Solutions TrueTemp Services offers precis…" at bounding box center [363, 467] width 628 height 110
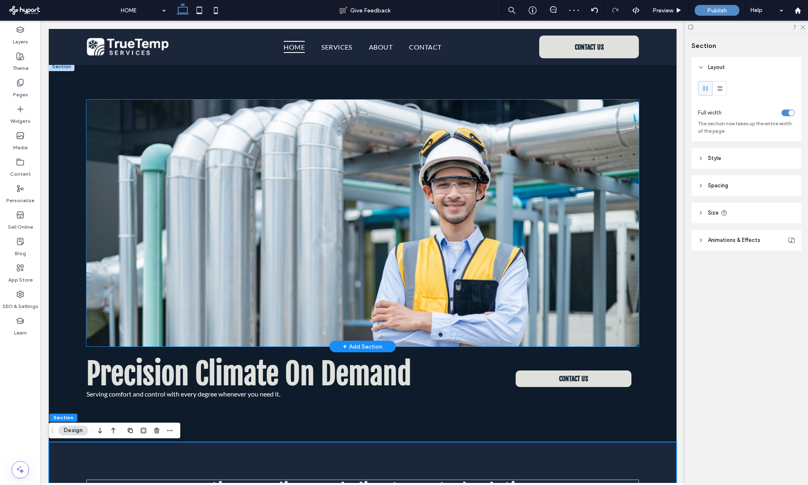
scroll to position [0, 0]
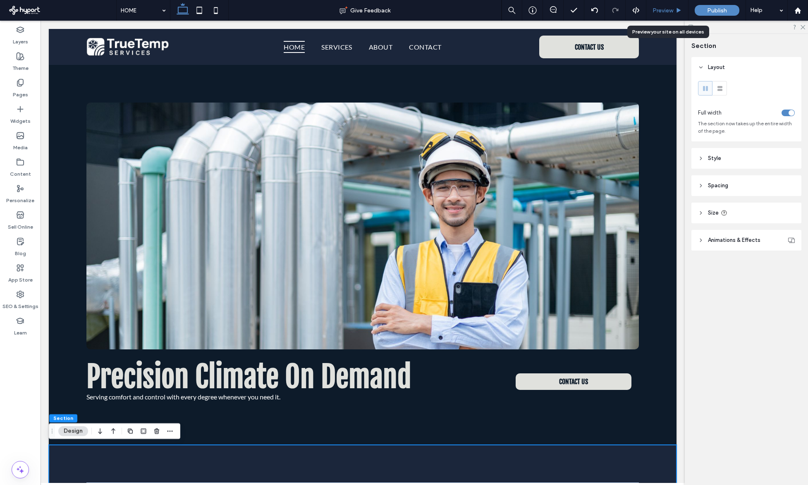
click at [679, 9] on use at bounding box center [679, 10] width 4 height 5
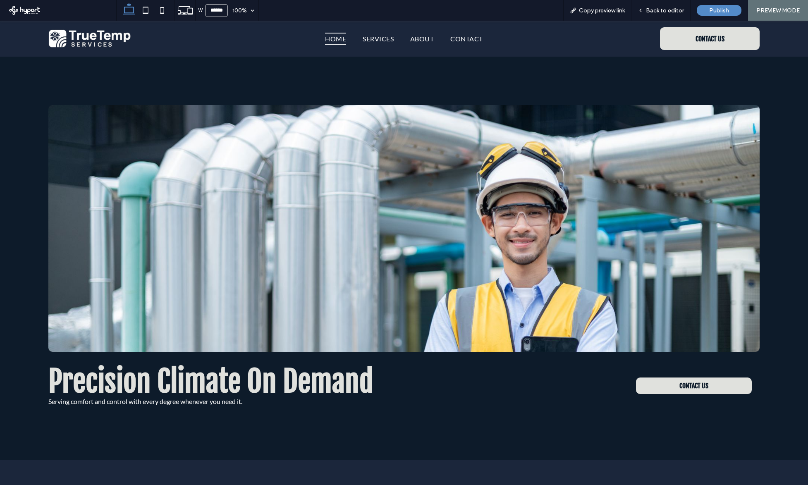
click at [598, 399] on div "CONTACT US" at bounding box center [663, 386] width 192 height 52
click at [660, 11] on span "Back to editor" at bounding box center [665, 10] width 38 height 7
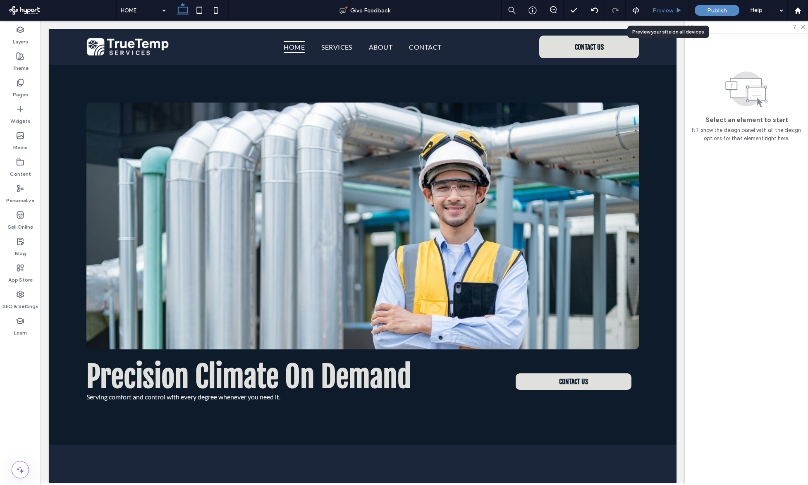
click at [664, 13] on span "Preview" at bounding box center [663, 10] width 21 height 7
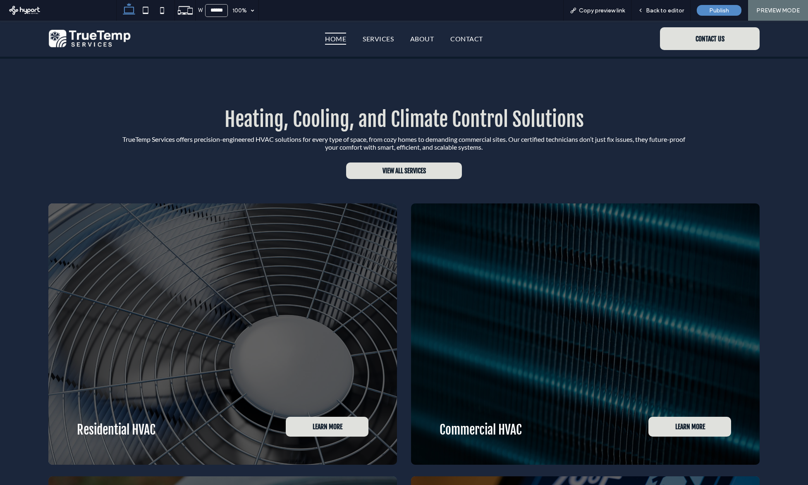
scroll to position [265, 0]
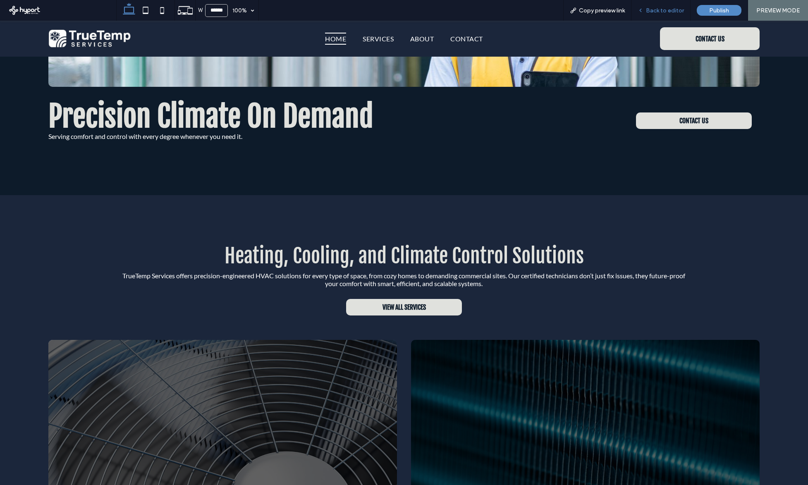
click at [666, 14] on span "Back to editor" at bounding box center [665, 10] width 38 height 7
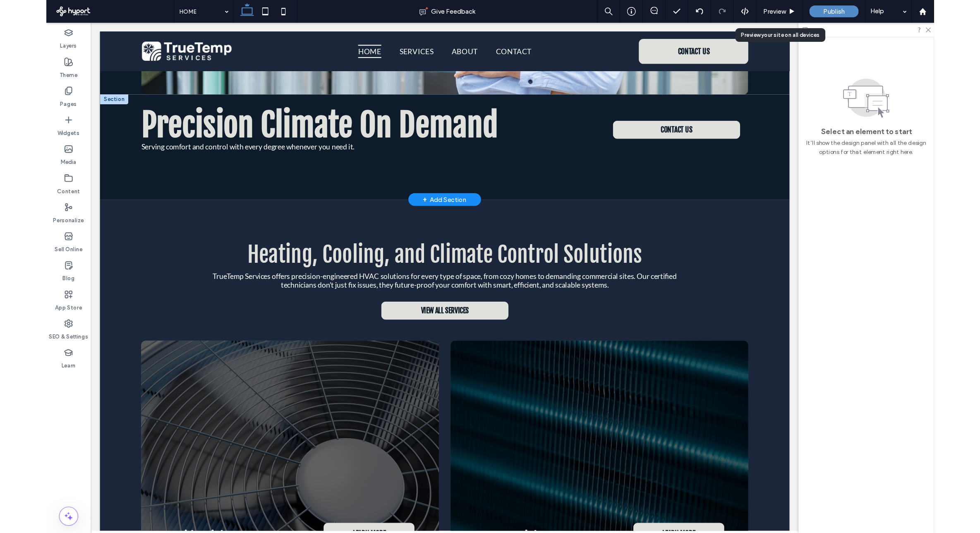
scroll to position [262, 0]
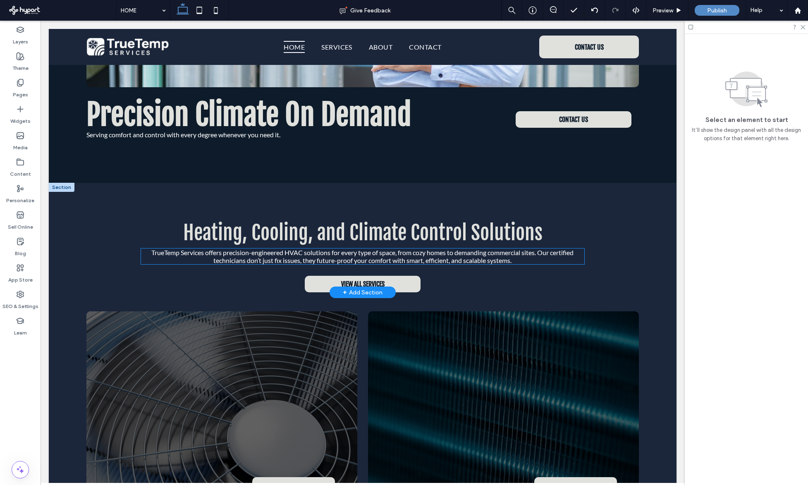
click at [576, 256] on p "TrueTemp Services offers precision-engineered HVAC solutions for every type of …" at bounding box center [362, 257] width 443 height 16
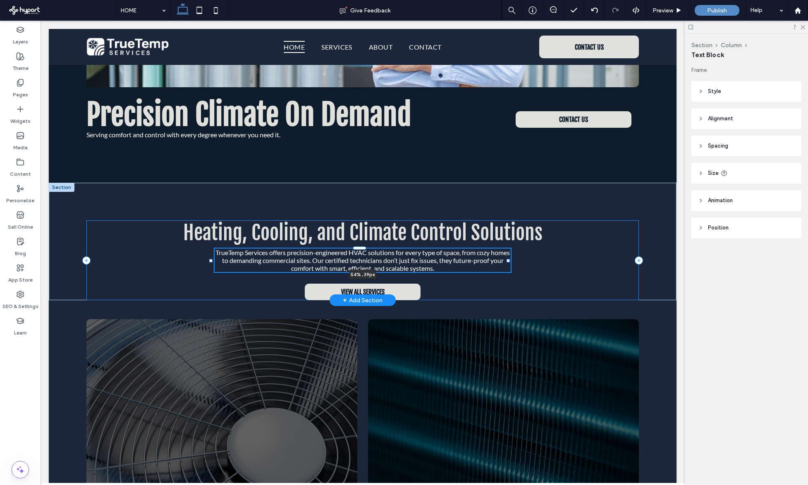
drag, startPoint x: 580, startPoint y: 256, endPoint x: 543, endPoint y: 242, distance: 39.6
click at [509, 256] on div "Heating, Cooling, and Climate Control Solutions TrueTemp Services offers precis…" at bounding box center [363, 241] width 628 height 117
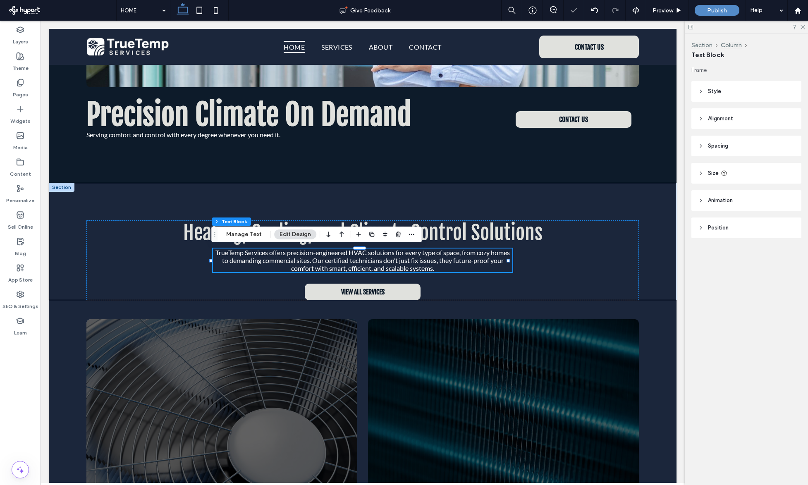
click at [692, 27] on icon at bounding box center [691, 27] width 6 height 6
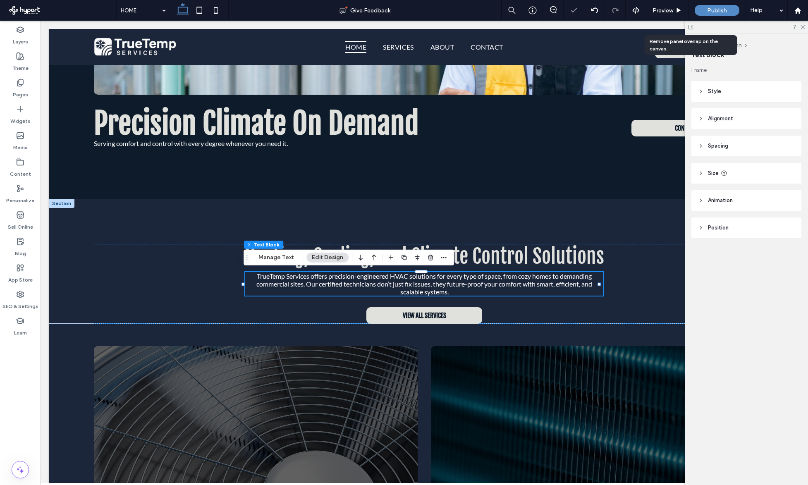
click at [692, 27] on icon at bounding box center [691, 27] width 6 height 6
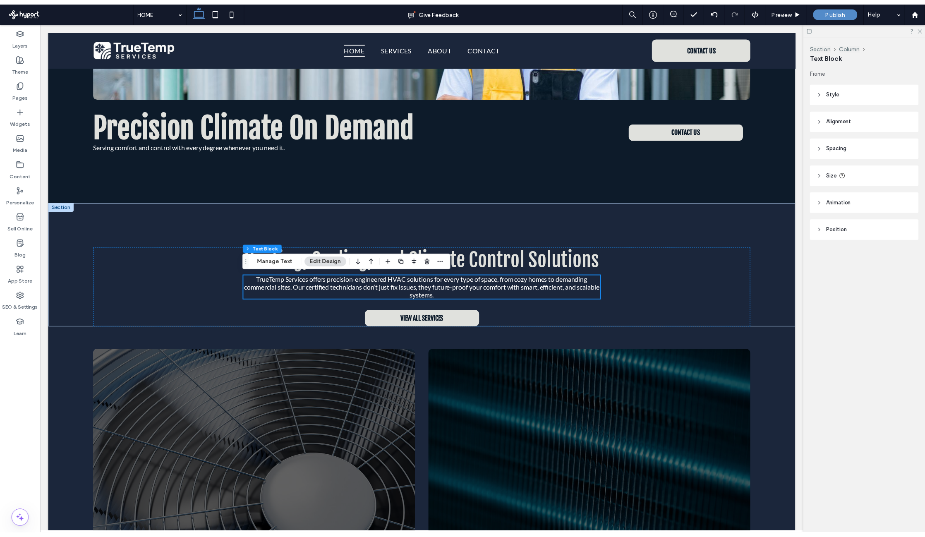
scroll to position [261, 0]
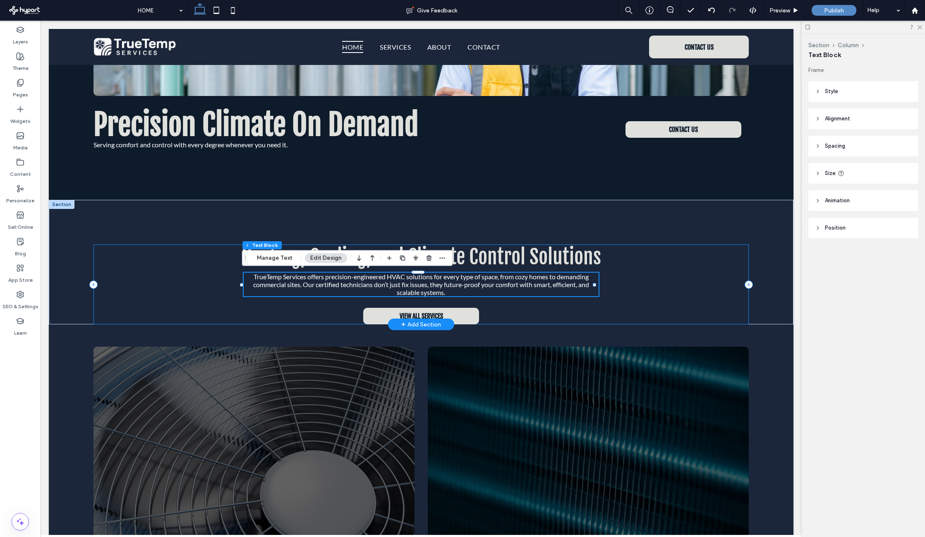
click at [562, 269] on div "Heating, Cooling, and Climate Control Solutions TrueTemp Services offers precis…" at bounding box center [420, 284] width 655 height 80
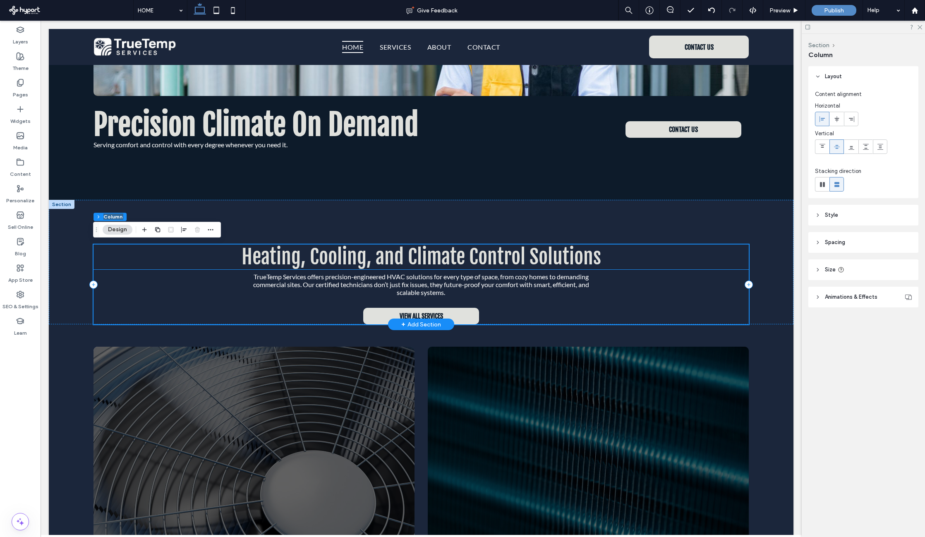
click at [575, 258] on span "Heating, Cooling, and Climate Control Solutions" at bounding box center [421, 256] width 359 height 25
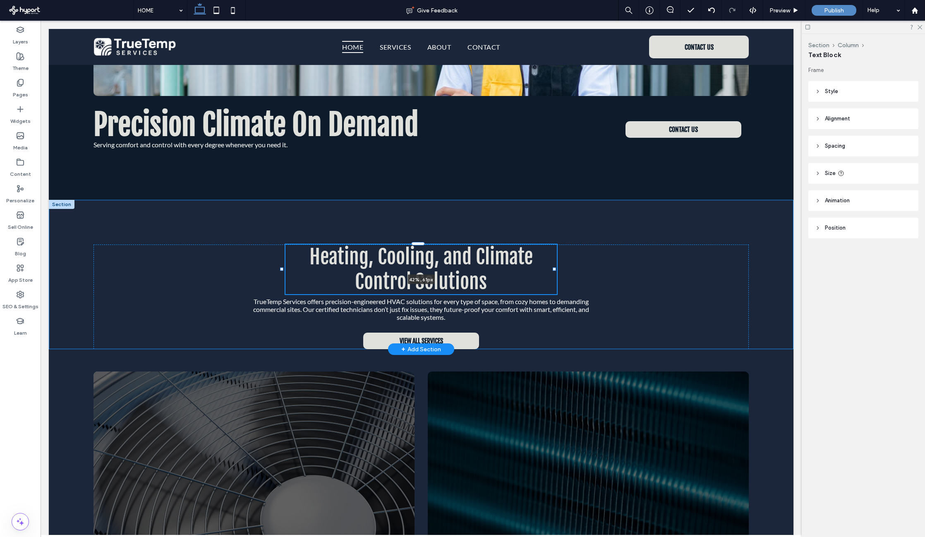
drag, startPoint x: 744, startPoint y: 256, endPoint x: 628, endPoint y: 263, distance: 116.9
click at [555, 252] on div "Heating, Cooling, and Climate Control Solutions 42% , 61px TrueTemp Services of…" at bounding box center [421, 274] width 744 height 149
click at [638, 265] on div "Heating, Cooling, and Climate Control Solutions 42% , 61px TrueTemp Services of…" at bounding box center [420, 296] width 655 height 105
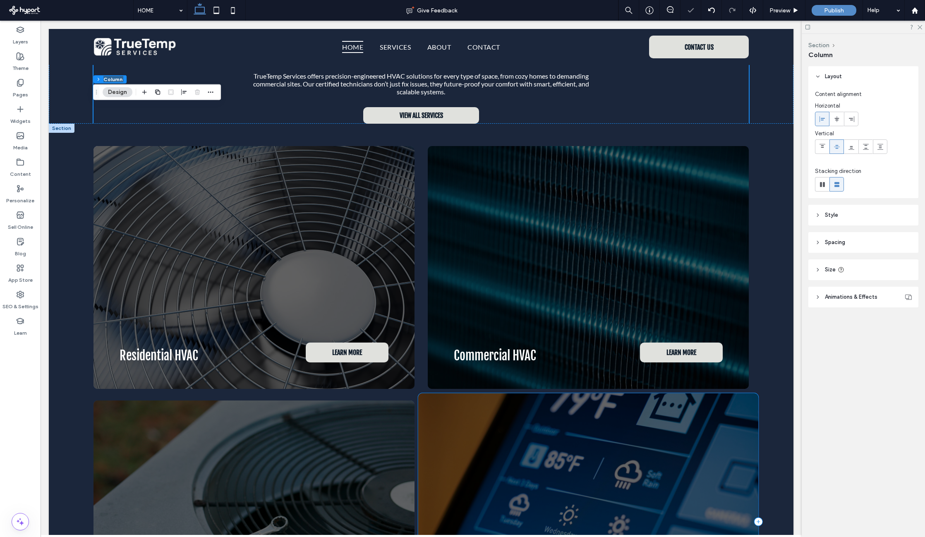
scroll to position [562, 0]
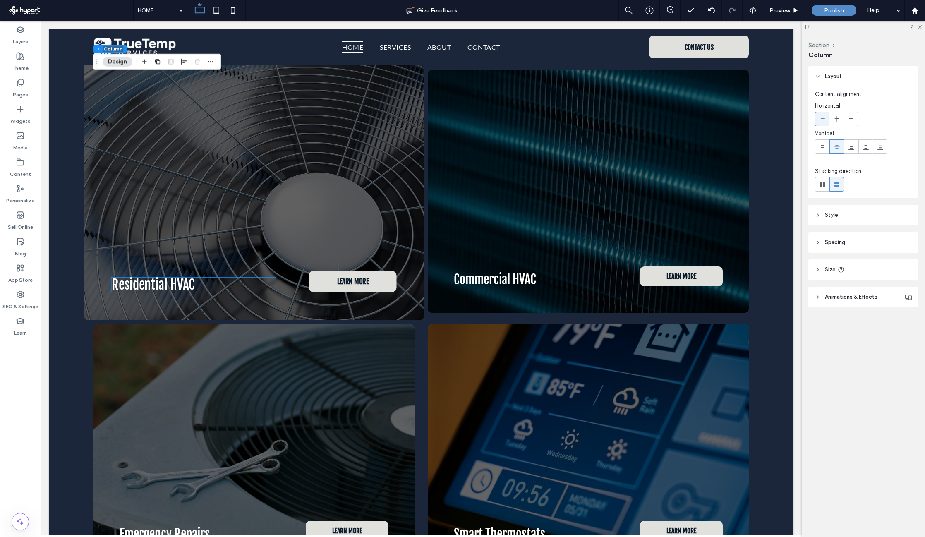
click at [221, 285] on h3 "Residential HVAC" at bounding box center [194, 284] width 164 height 14
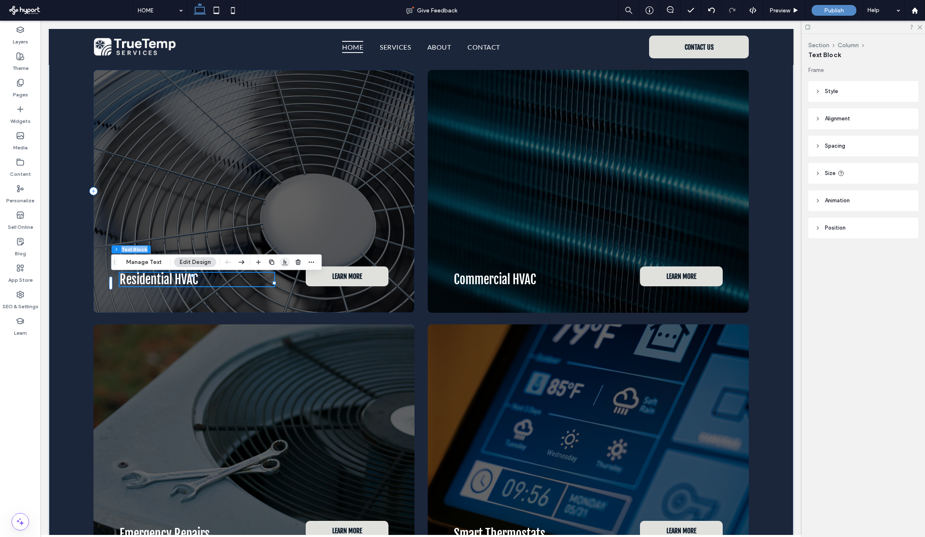
click at [282, 261] on icon "button" at bounding box center [285, 262] width 7 height 7
click at [282, 276] on icon "center" at bounding box center [285, 278] width 7 height 7
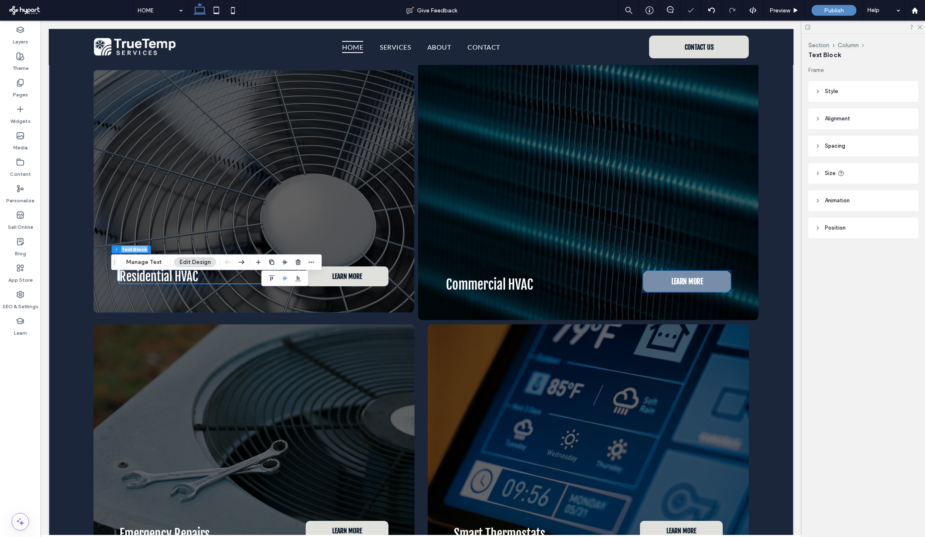
click at [706, 285] on link "LEARN MORE" at bounding box center [687, 281] width 88 height 21
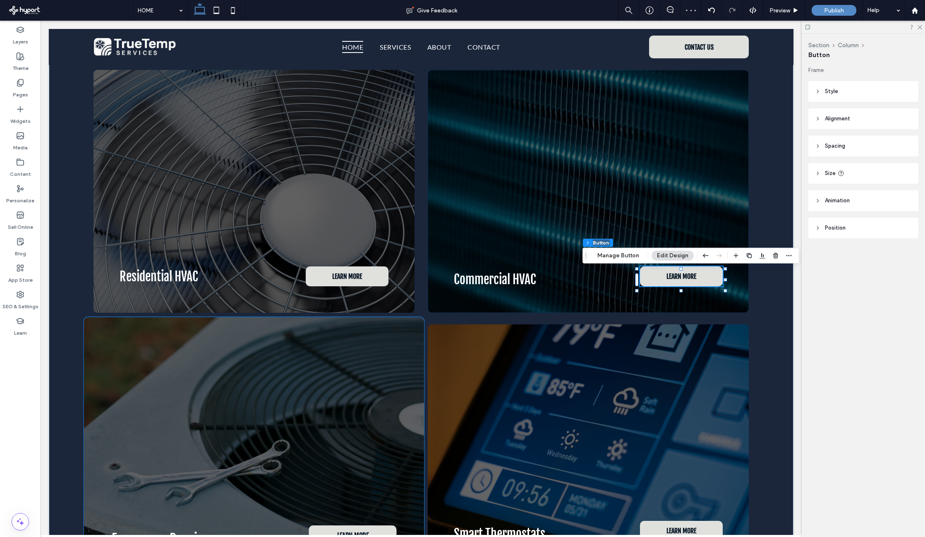
click at [350, 344] on div "Emergency Repairs LEARN MORE" at bounding box center [254, 445] width 340 height 257
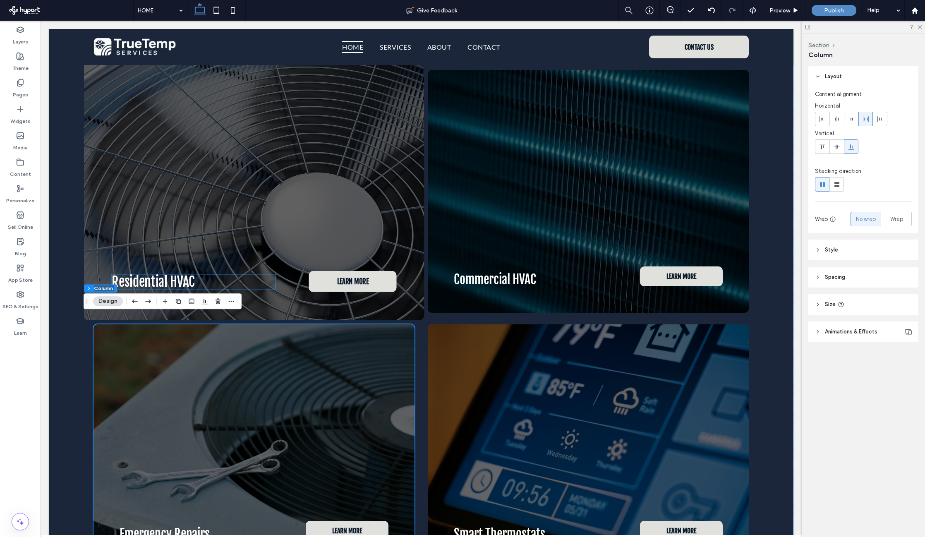
click at [189, 273] on span "Residential HVAC" at bounding box center [153, 281] width 83 height 16
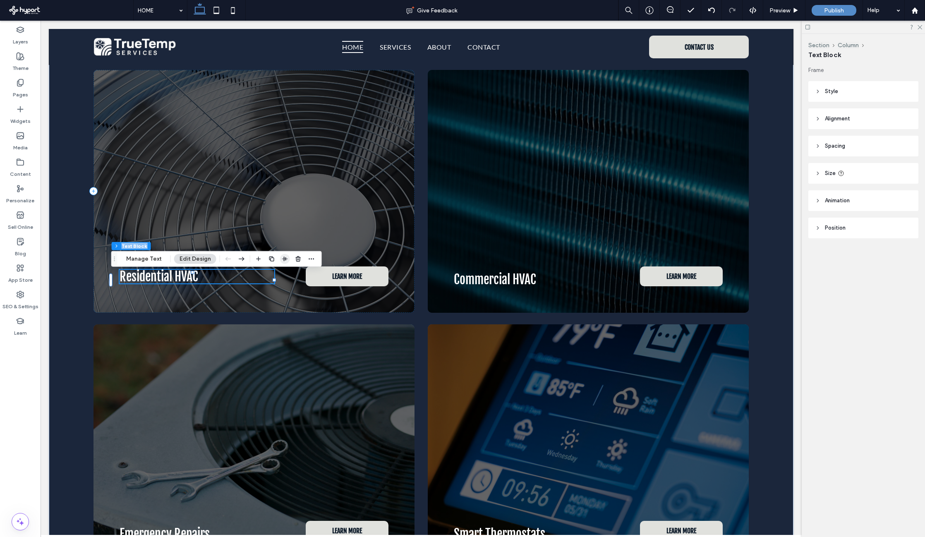
click at [282, 259] on icon "button" at bounding box center [285, 259] width 7 height 7
click at [295, 278] on span "flex-end" at bounding box center [298, 275] width 10 height 10
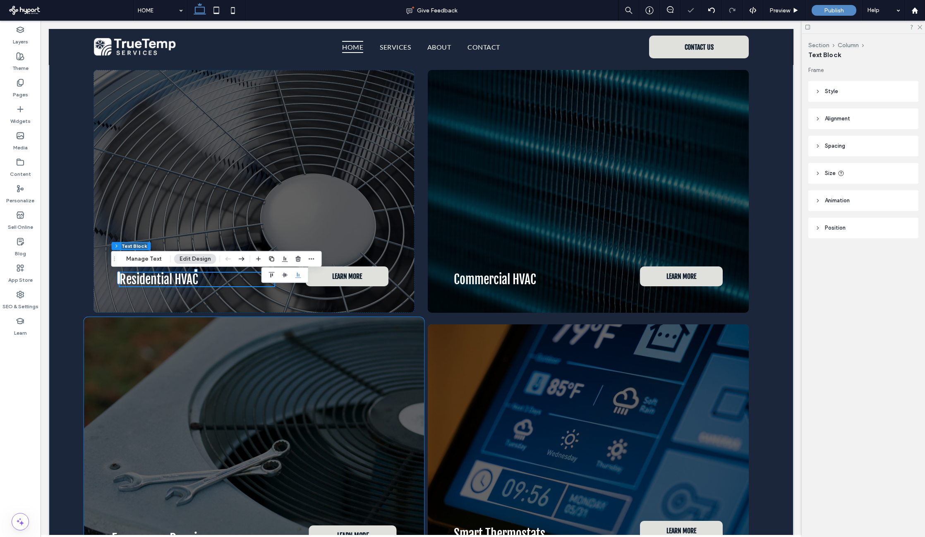
click at [312, 347] on div "Emergency Repairs LEARN MORE" at bounding box center [254, 445] width 340 height 257
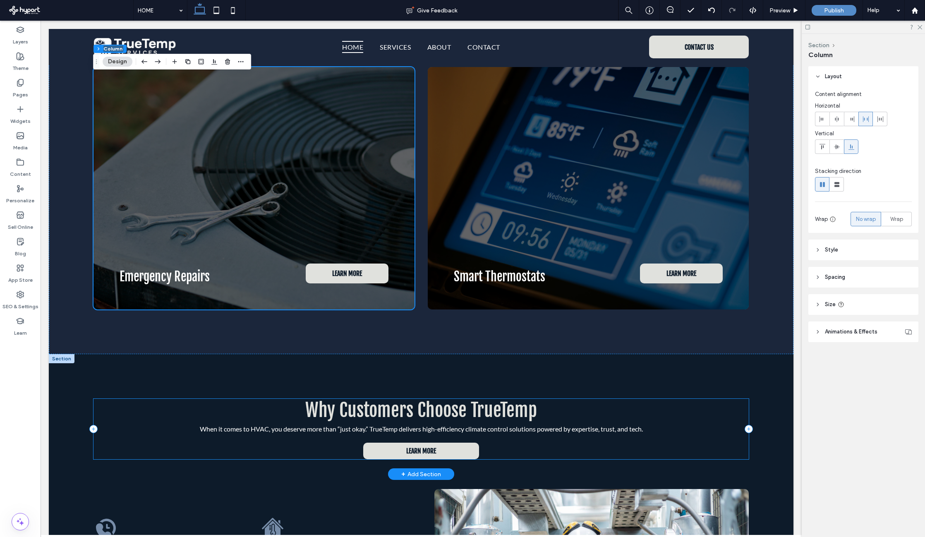
scroll to position [839, 0]
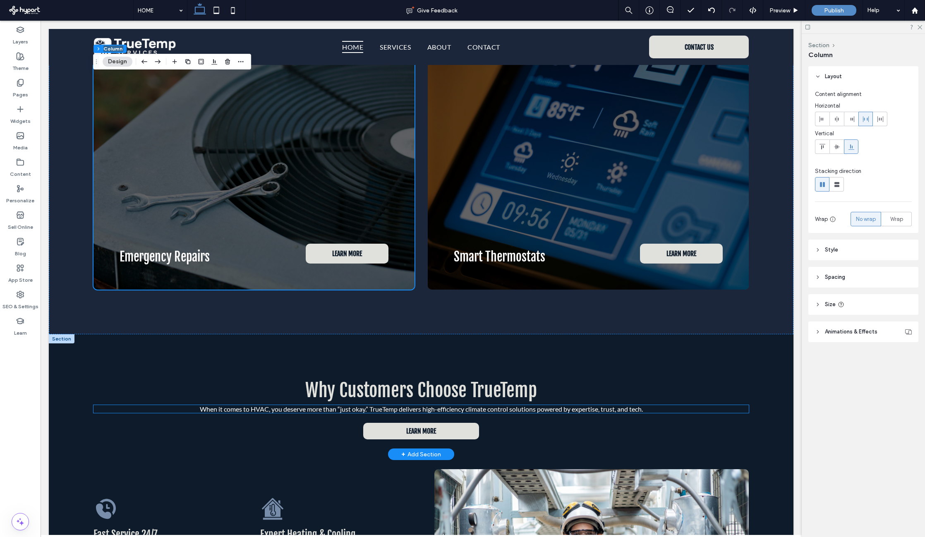
click at [621, 408] on span "When it comes to HVAC, you deserve more than “just okay.” TrueTemp delivers hig…" at bounding box center [421, 409] width 443 height 8
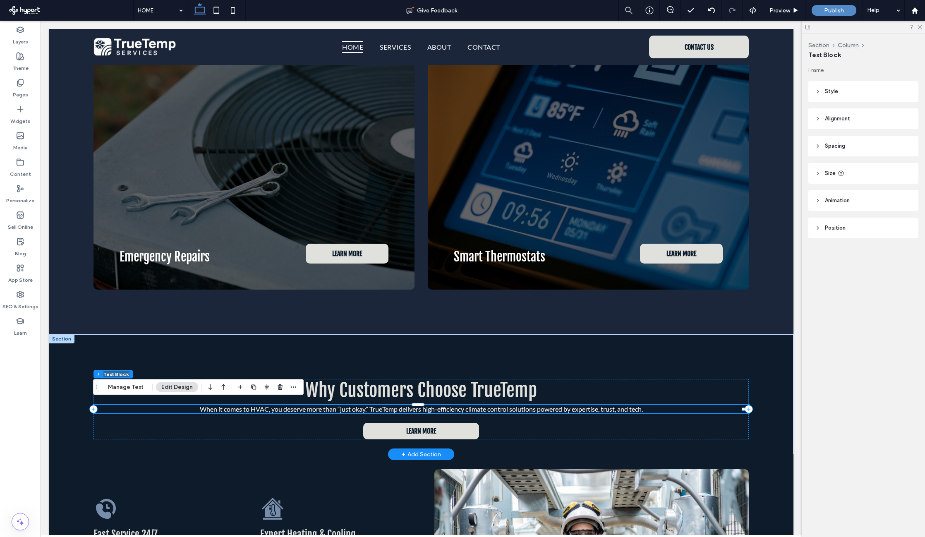
click at [430, 407] on span "When it comes to HVAC, you deserve more than “just okay.” TrueTemp delivers hig…" at bounding box center [421, 409] width 443 height 8
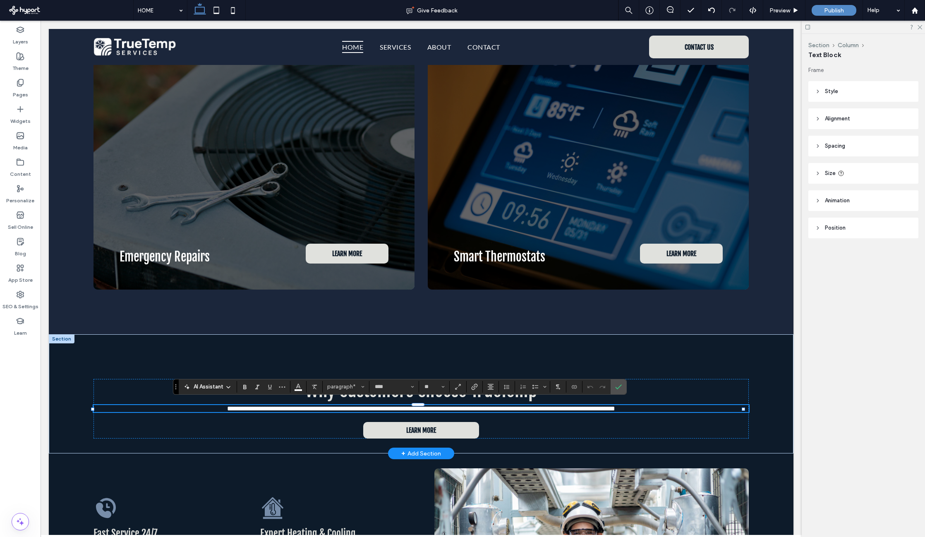
click at [808, 169] on header "Size" at bounding box center [863, 173] width 110 height 21
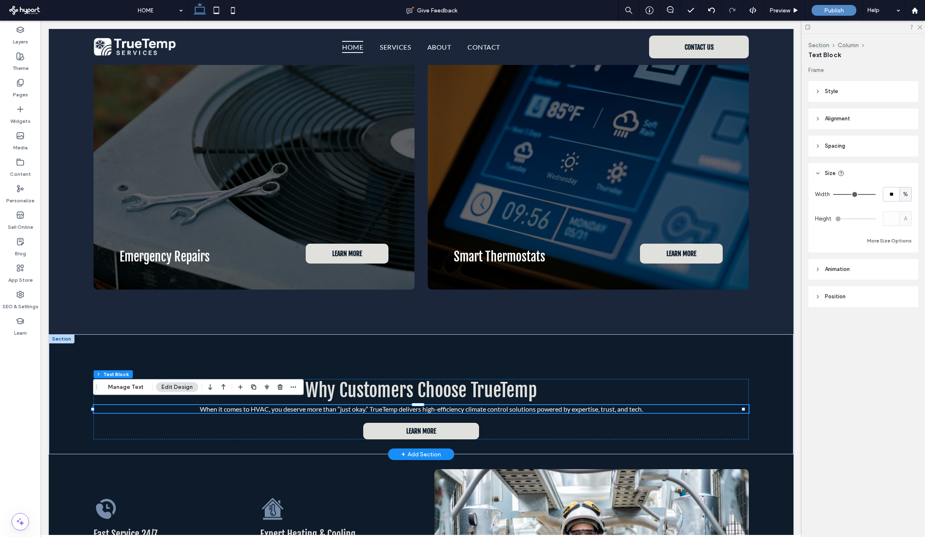
drag, startPoint x: 871, startPoint y: 193, endPoint x: 861, endPoint y: 193, distance: 9.9
click at [808, 194] on input "range" at bounding box center [854, 194] width 43 height 1
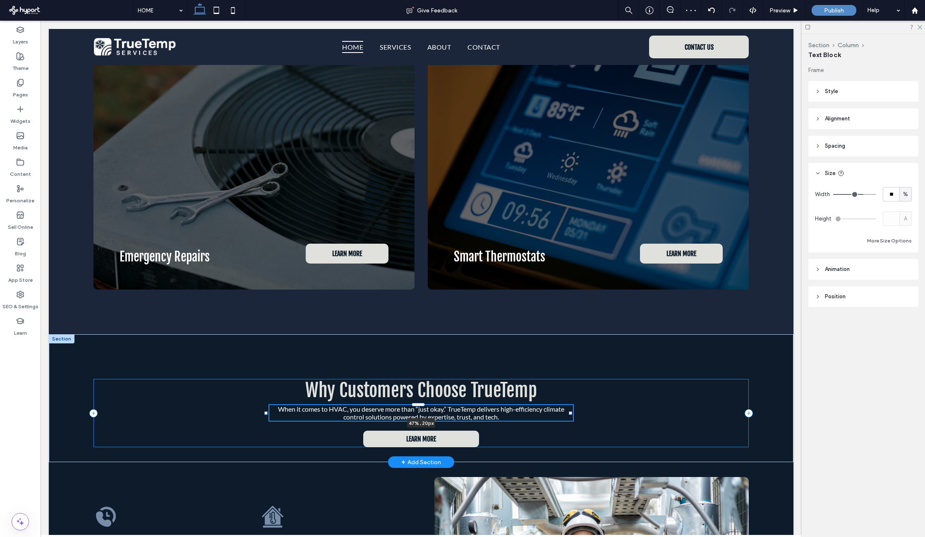
drag, startPoint x: 646, startPoint y: 405, endPoint x: 572, endPoint y: 408, distance: 73.7
click at [571, 411] on div at bounding box center [570, 412] width 3 height 3
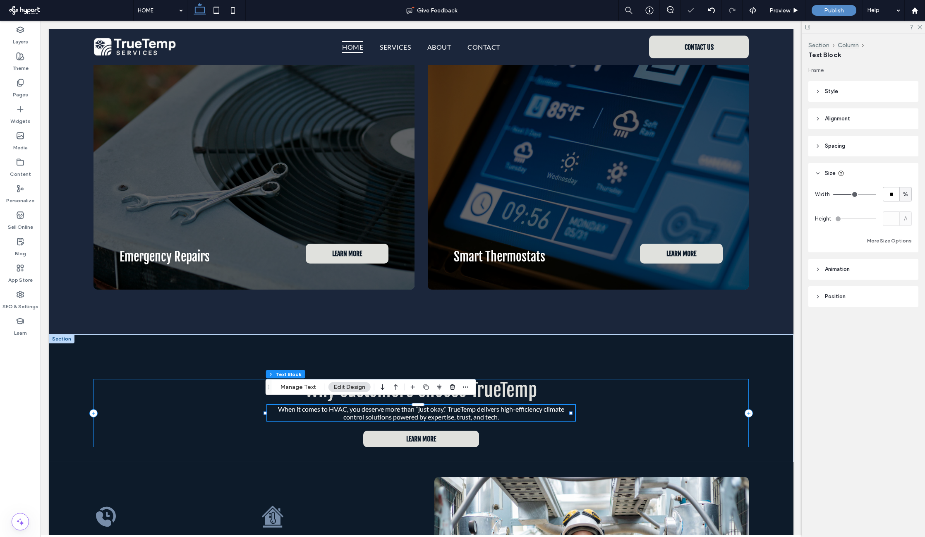
click at [644, 408] on div "Why Customers Choose TrueTemp When it comes to HVAC, you deserve more than “jus…" at bounding box center [420, 413] width 655 height 68
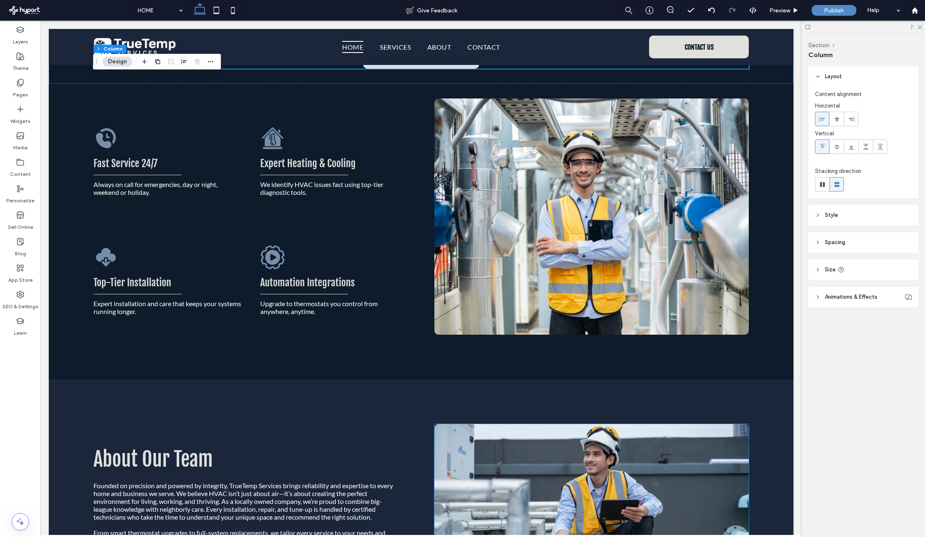
scroll to position [1126, 0]
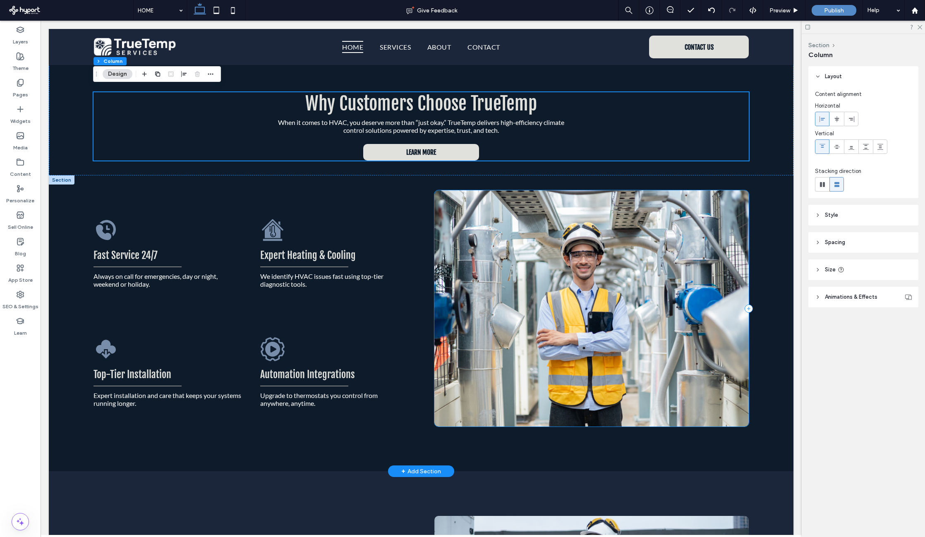
click at [636, 374] on div at bounding box center [591, 308] width 314 height 236
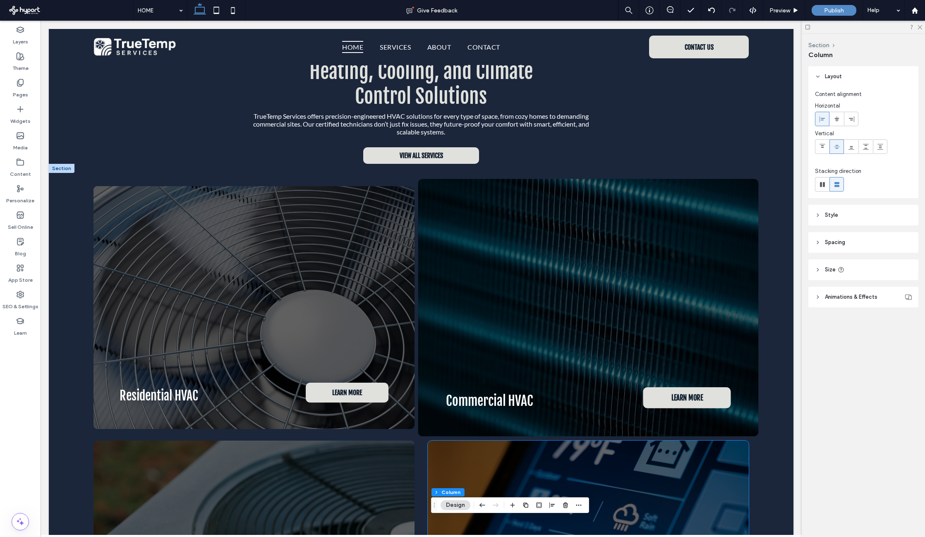
scroll to position [281, 0]
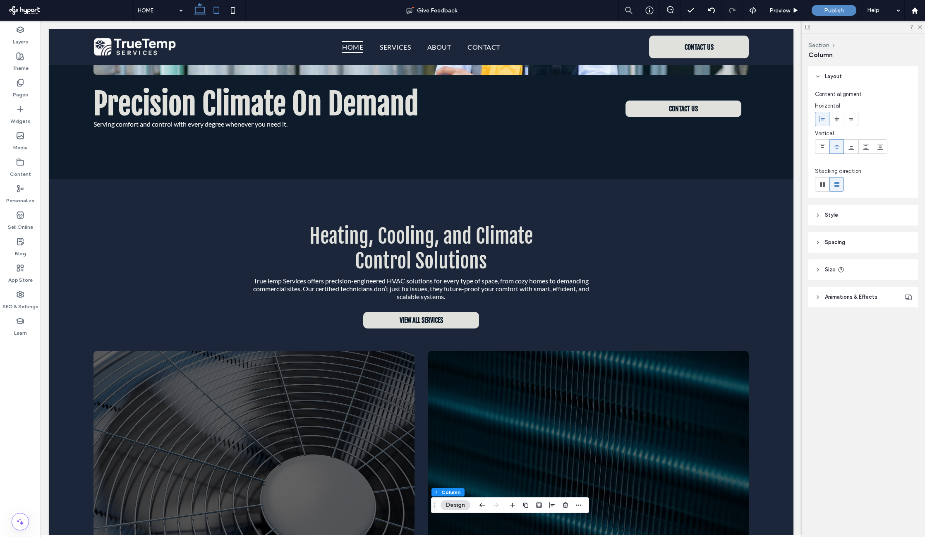
click at [210, 8] on icon at bounding box center [216, 10] width 17 height 17
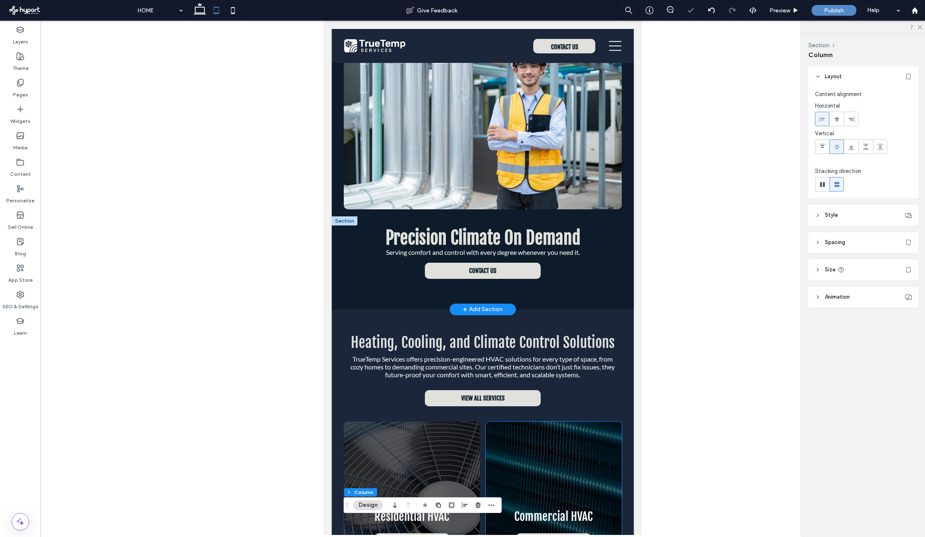
scroll to position [0, 0]
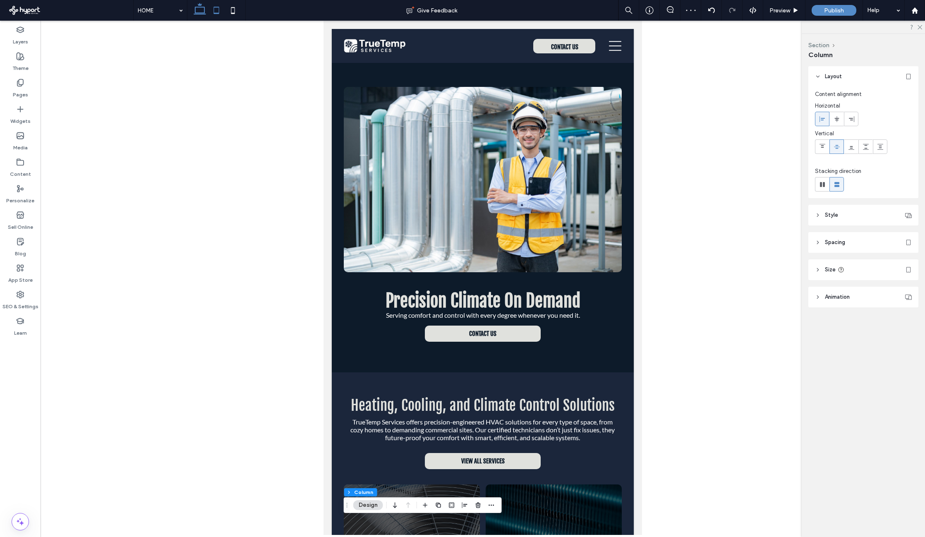
click at [201, 12] on icon at bounding box center [199, 10] width 17 height 17
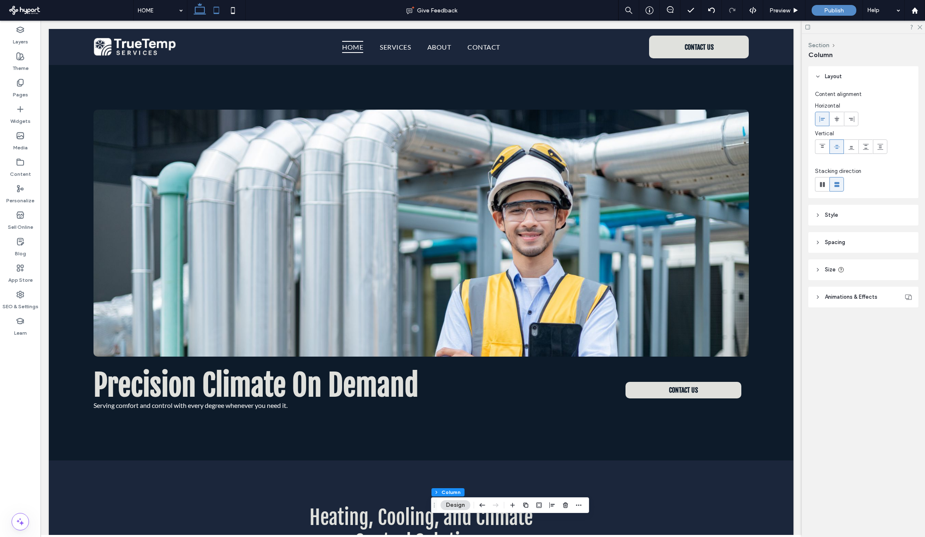
click at [219, 10] on icon at bounding box center [216, 10] width 17 height 17
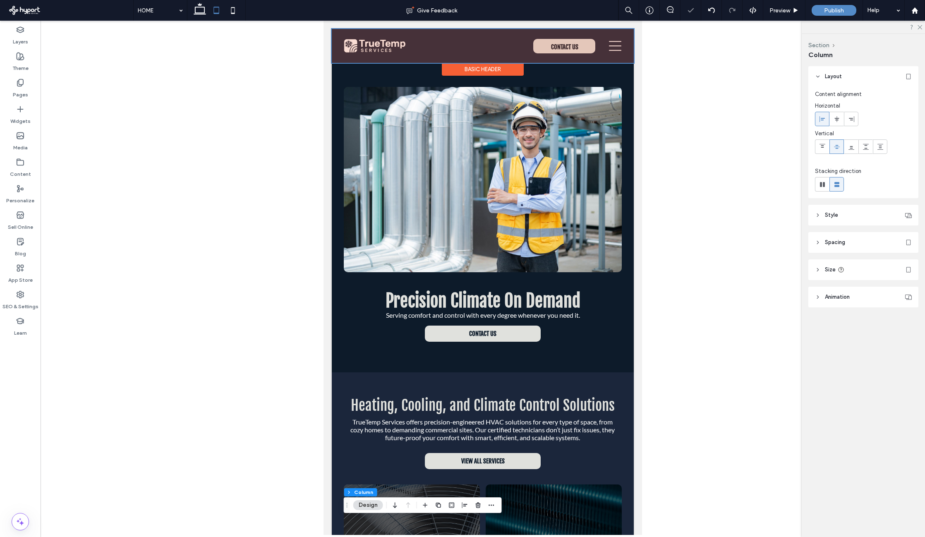
click at [604, 44] on div at bounding box center [483, 46] width 302 height 34
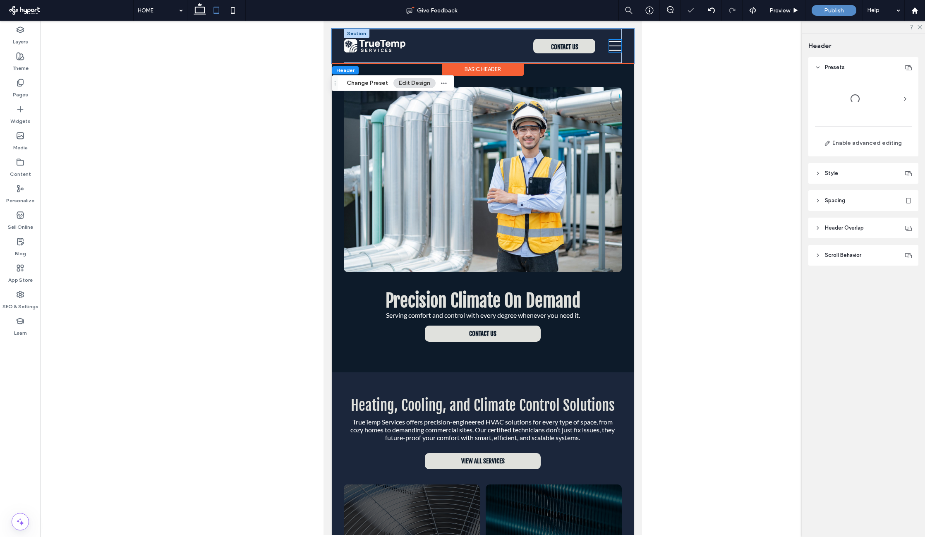
click at [612, 45] on icon at bounding box center [615, 46] width 12 height 12
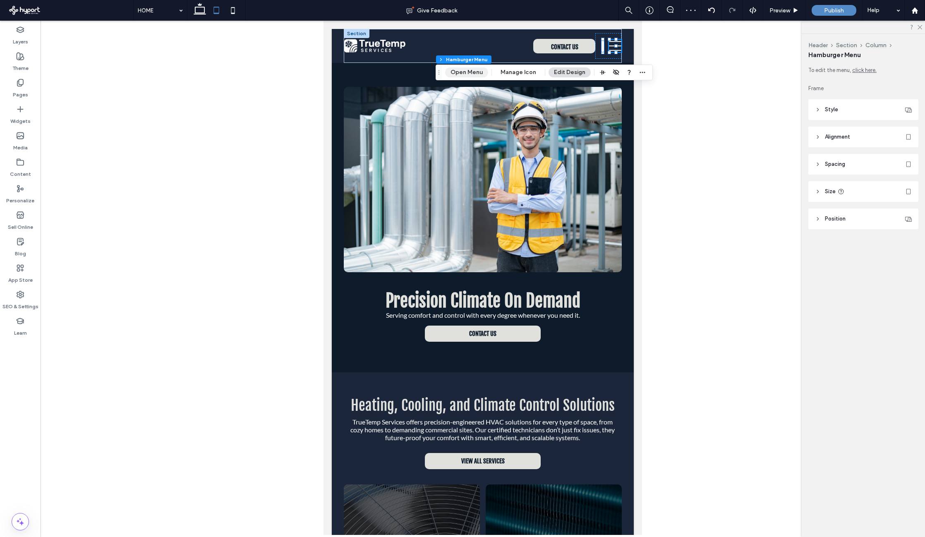
click at [471, 74] on button "Open Menu" at bounding box center [466, 72] width 43 height 10
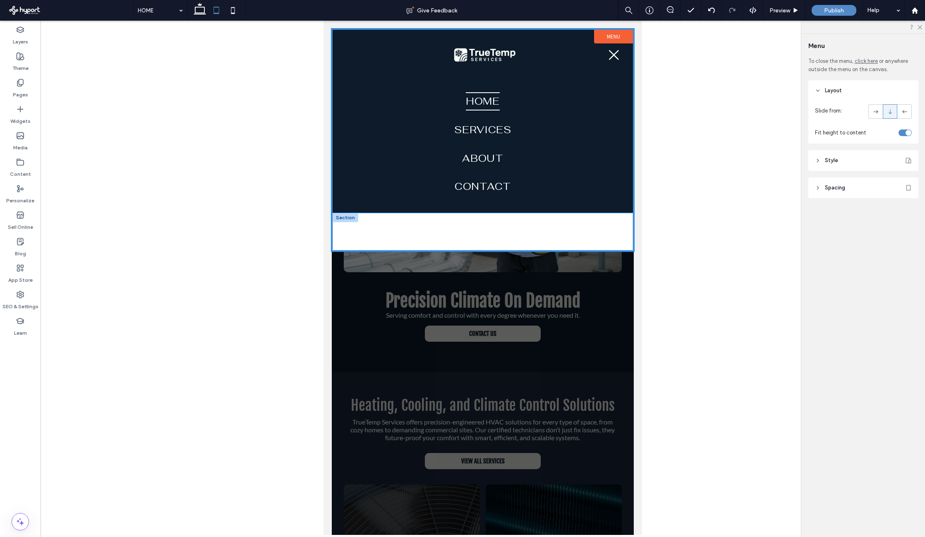
click at [579, 219] on div at bounding box center [482, 231] width 300 height 37
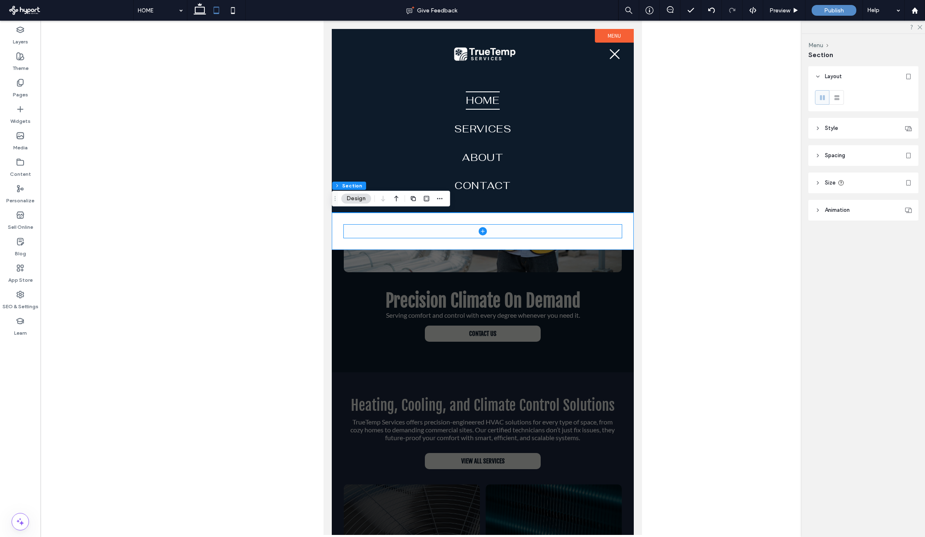
click at [569, 229] on span at bounding box center [483, 231] width 278 height 13
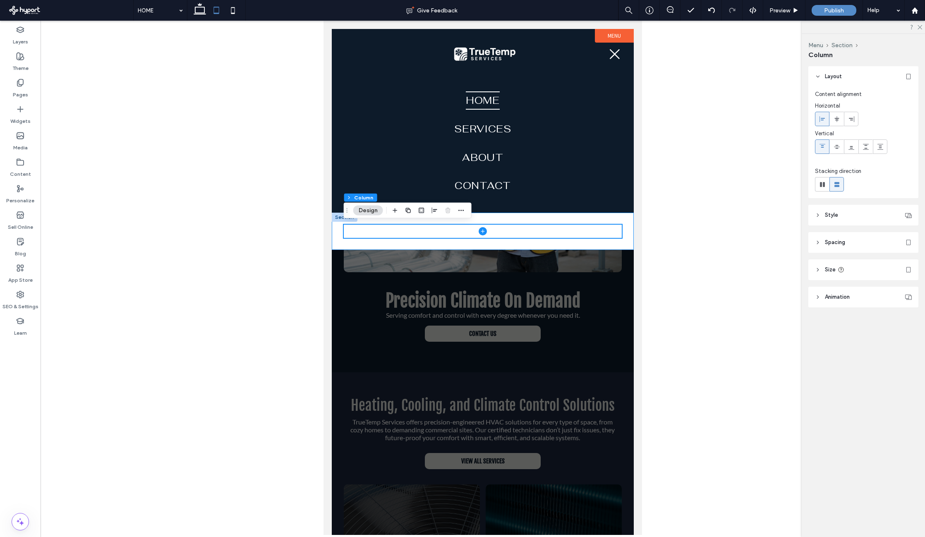
click at [580, 215] on div at bounding box center [483, 231] width 302 height 37
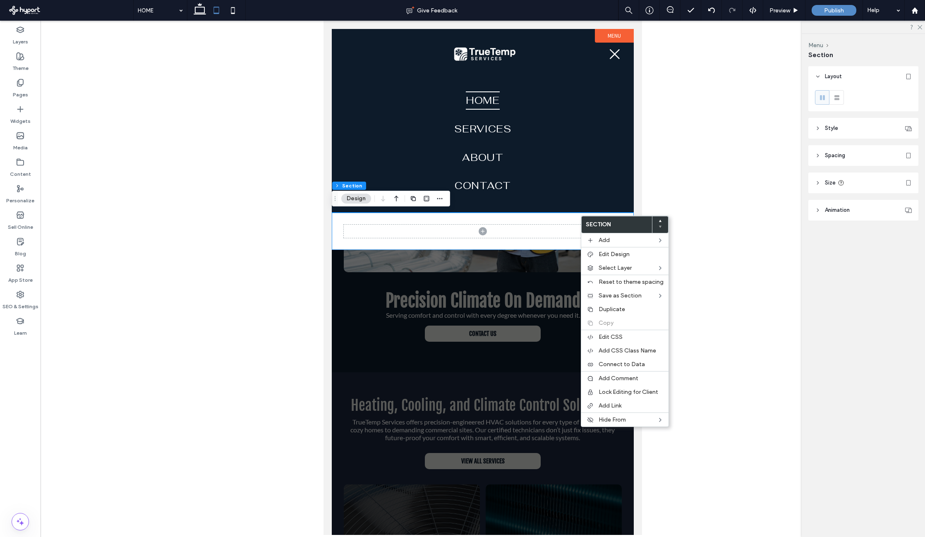
click at [524, 216] on div at bounding box center [483, 231] width 302 height 37
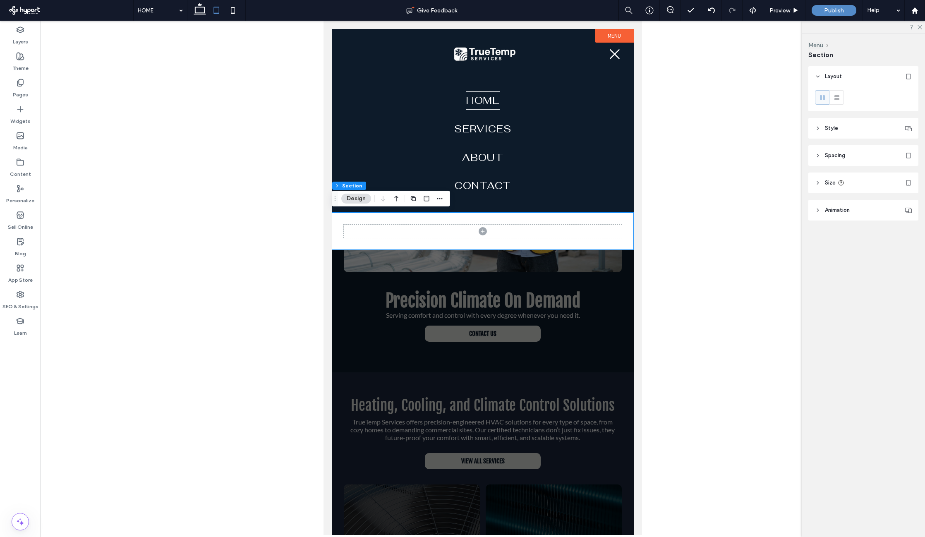
click at [534, 242] on div at bounding box center [483, 231] width 302 height 37
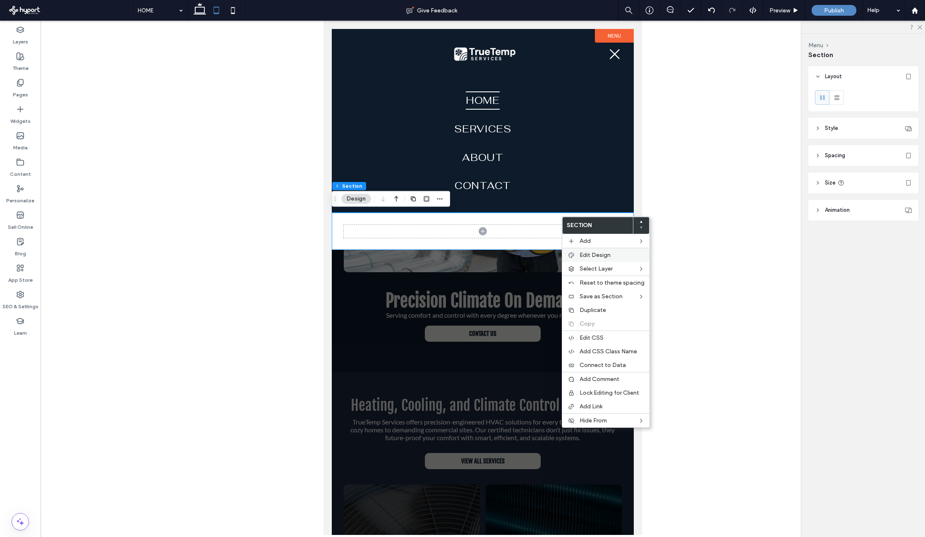
click at [586, 256] on span "Edit Design" at bounding box center [594, 254] width 31 height 7
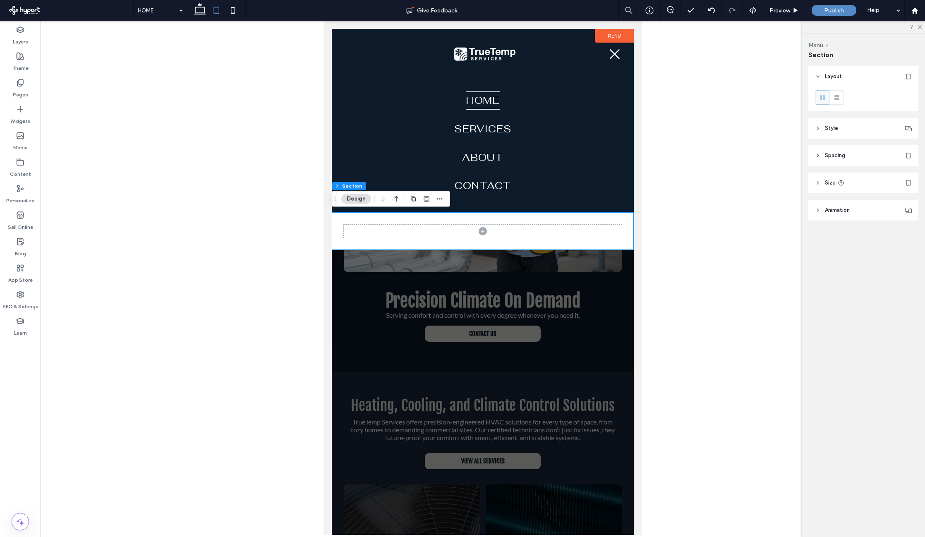
click at [808, 124] on header "Style" at bounding box center [863, 128] width 110 height 21
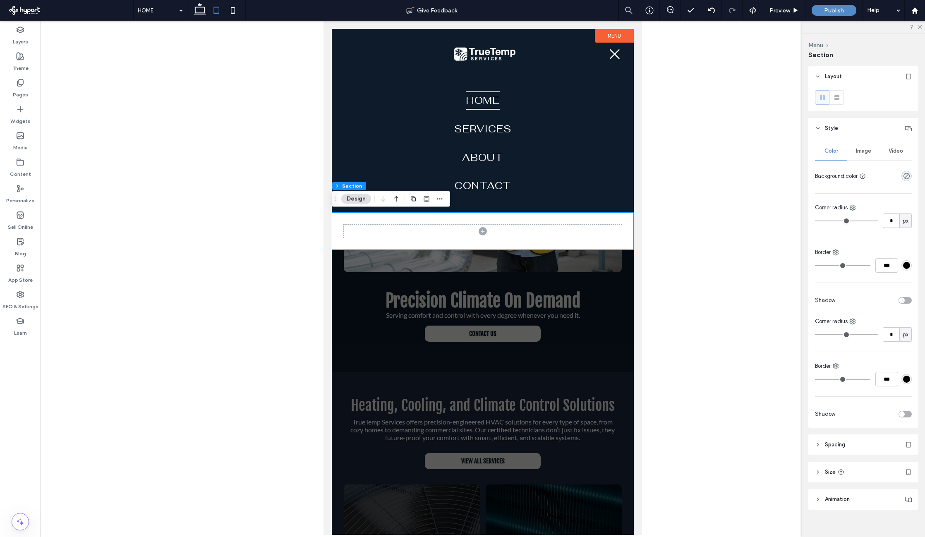
click at [808, 181] on div at bounding box center [890, 176] width 43 height 14
click at [808, 179] on div "rgba(0, 0, 0, 0)" at bounding box center [906, 176] width 10 height 10
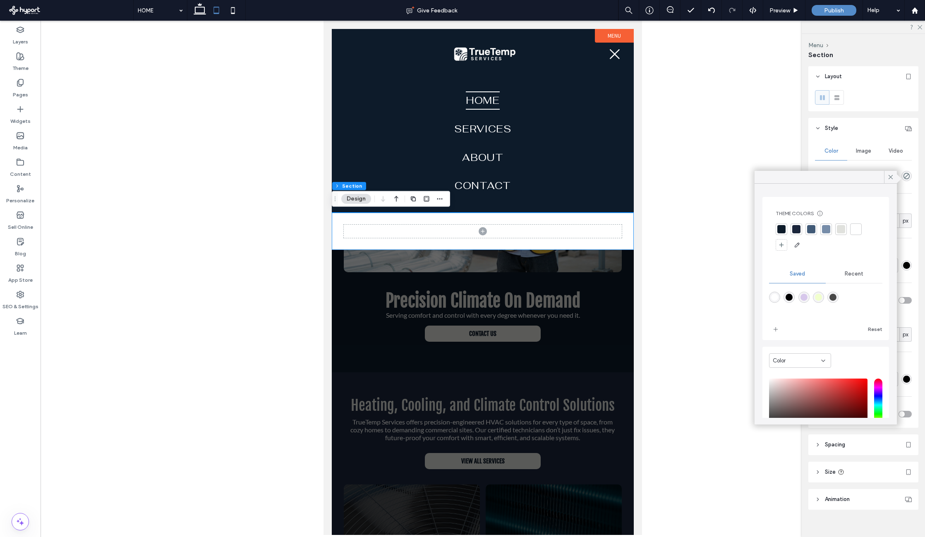
click at [797, 229] on div at bounding box center [796, 229] width 8 height 8
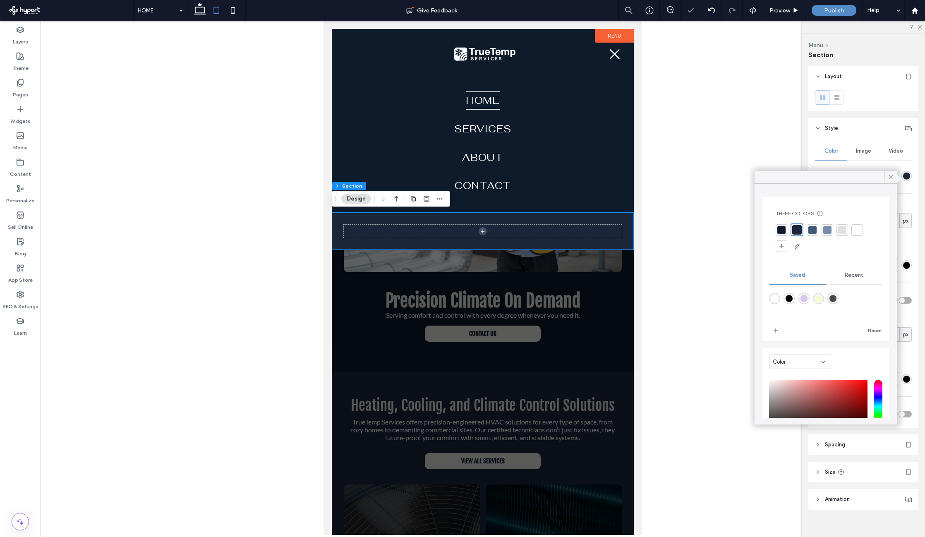
click at [782, 228] on div at bounding box center [781, 230] width 8 height 8
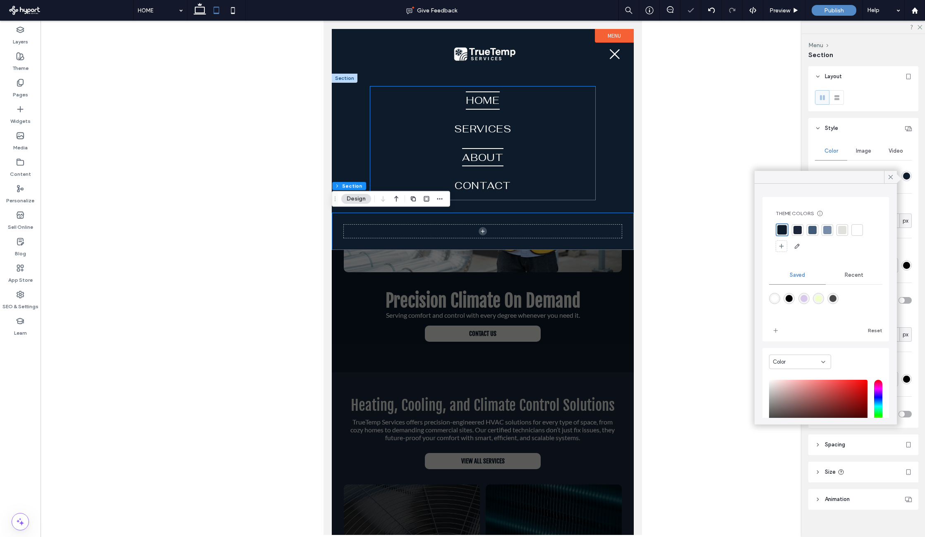
click at [526, 169] on link "ABOUT" at bounding box center [482, 157] width 225 height 29
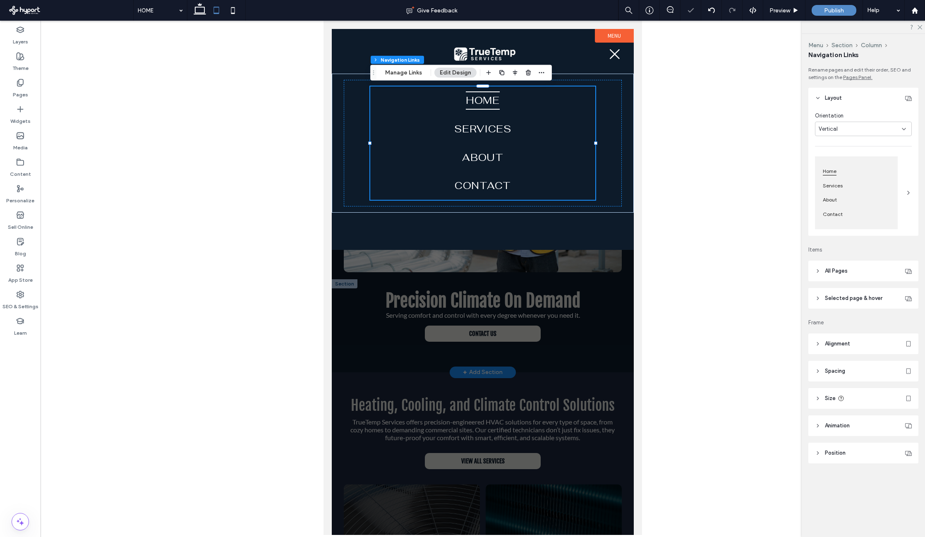
click at [591, 333] on div at bounding box center [483, 282] width 302 height 506
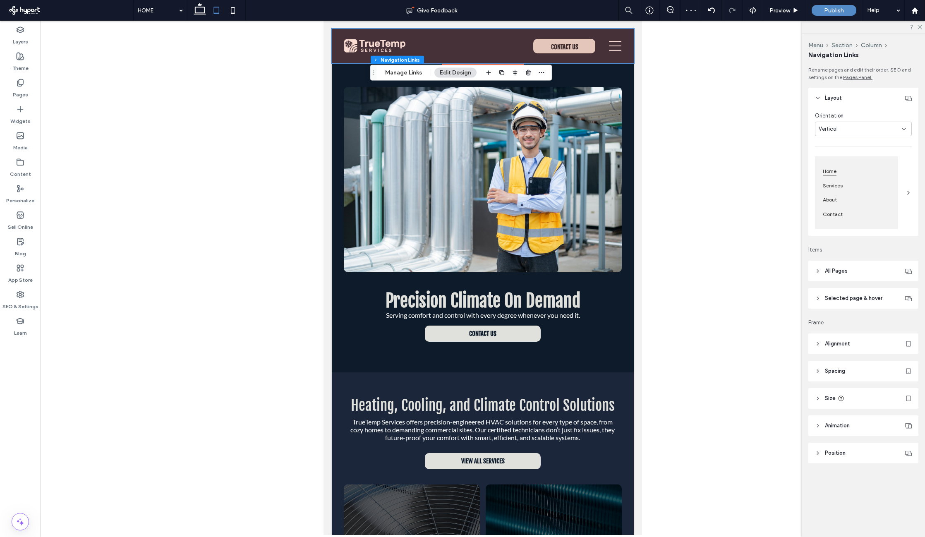
click at [610, 45] on div at bounding box center [483, 46] width 302 height 34
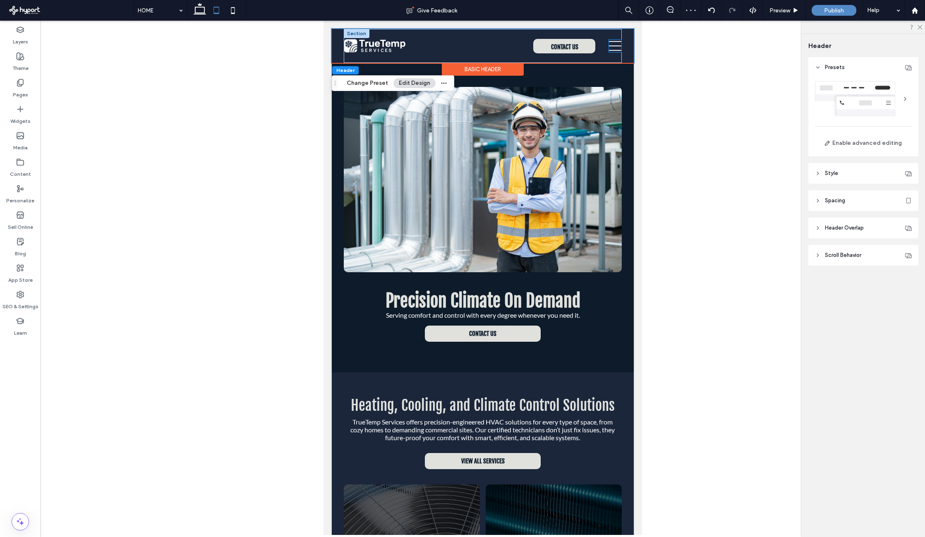
click at [609, 47] on icon at bounding box center [615, 46] width 12 height 12
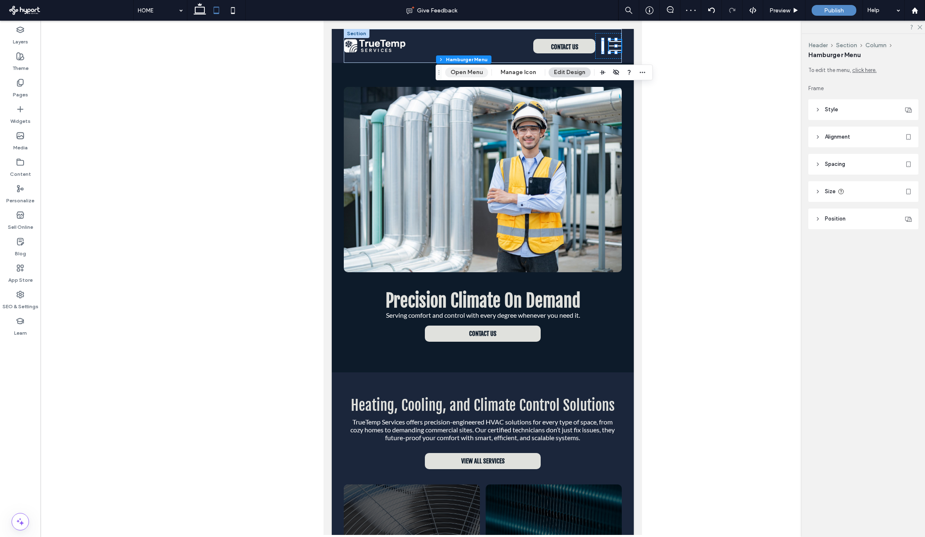
drag, startPoint x: 472, startPoint y: 72, endPoint x: 188, endPoint y: 132, distance: 290.3
click at [472, 72] on button "Open Menu" at bounding box center [466, 72] width 43 height 10
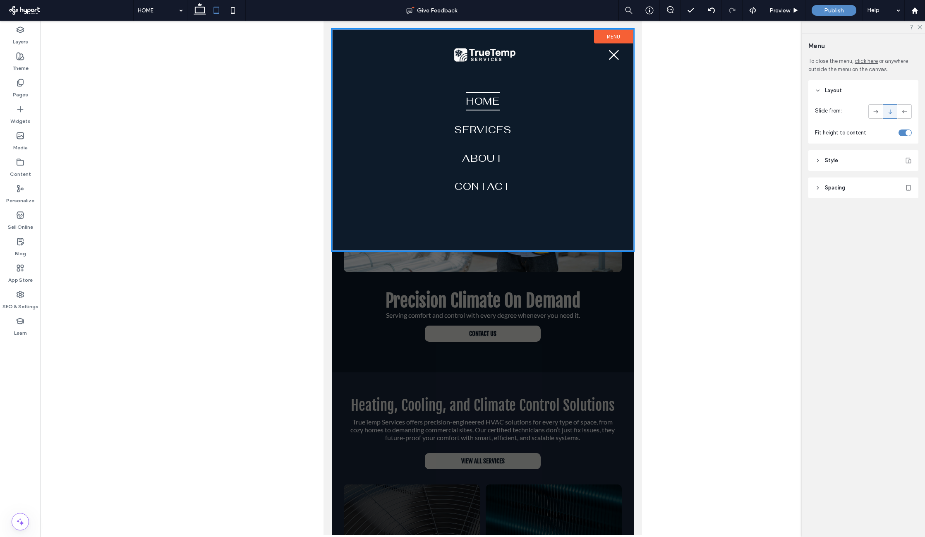
click at [631, 334] on div at bounding box center [483, 282] width 302 height 506
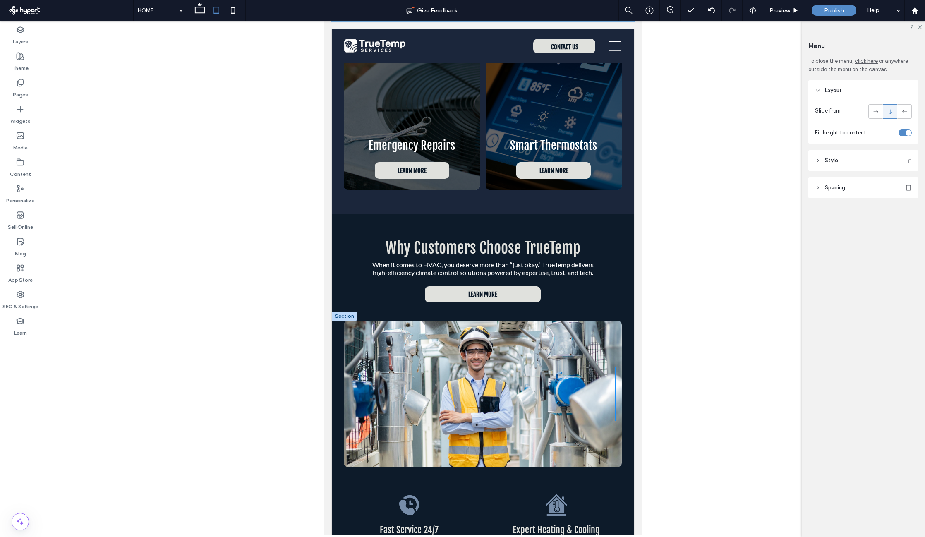
scroll to position [684, 0]
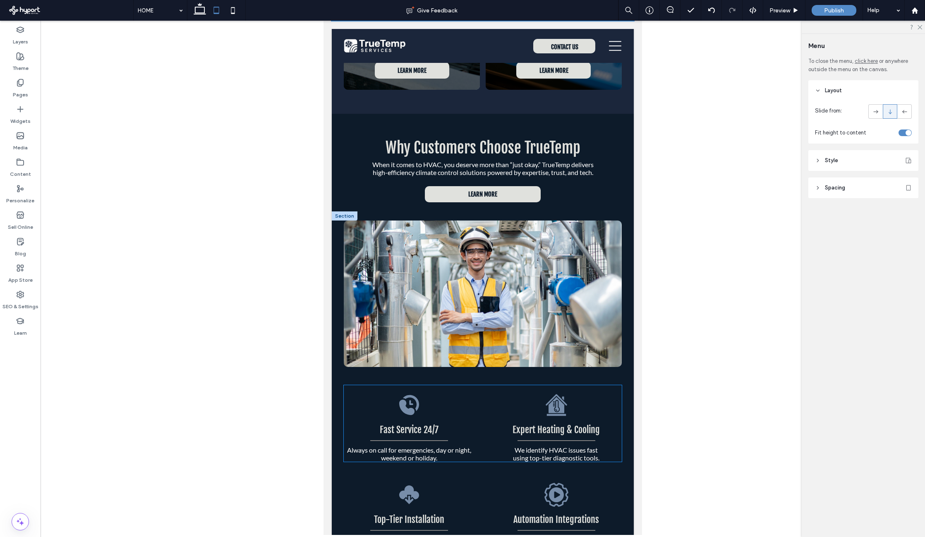
click at [445, 446] on span "Always on call for emergencies, day or night, weekend or holiday." at bounding box center [409, 454] width 124 height 16
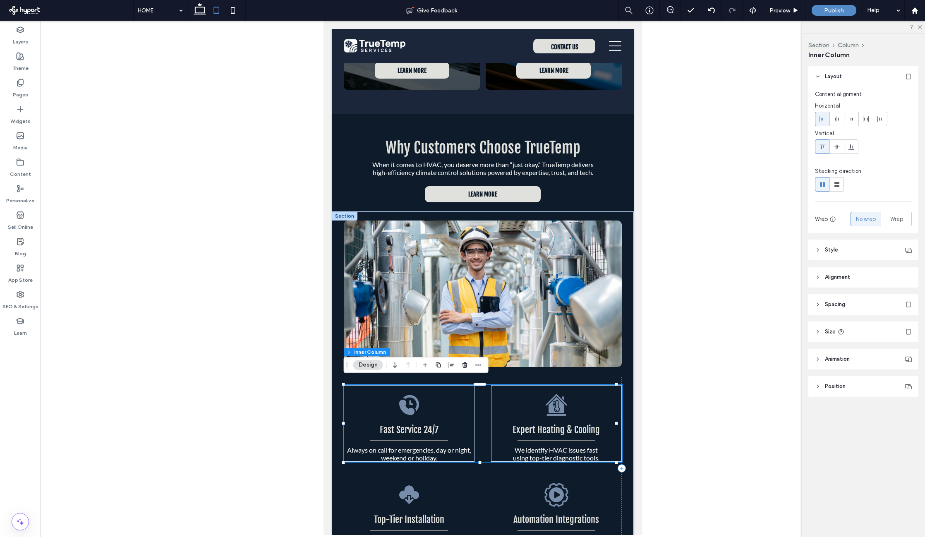
click at [466, 446] on span "Always on call for emergencies, day or night, weekend or holiday." at bounding box center [409, 454] width 124 height 16
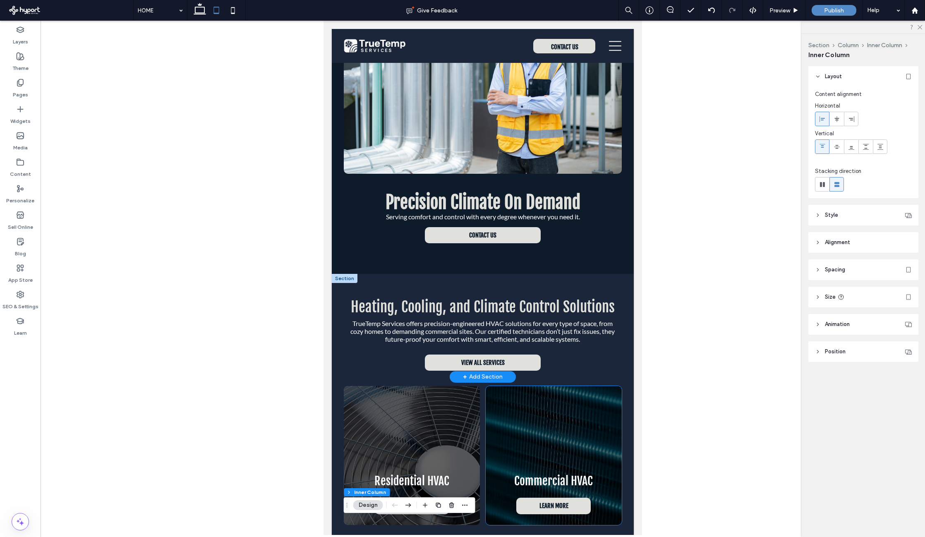
scroll to position [83, 0]
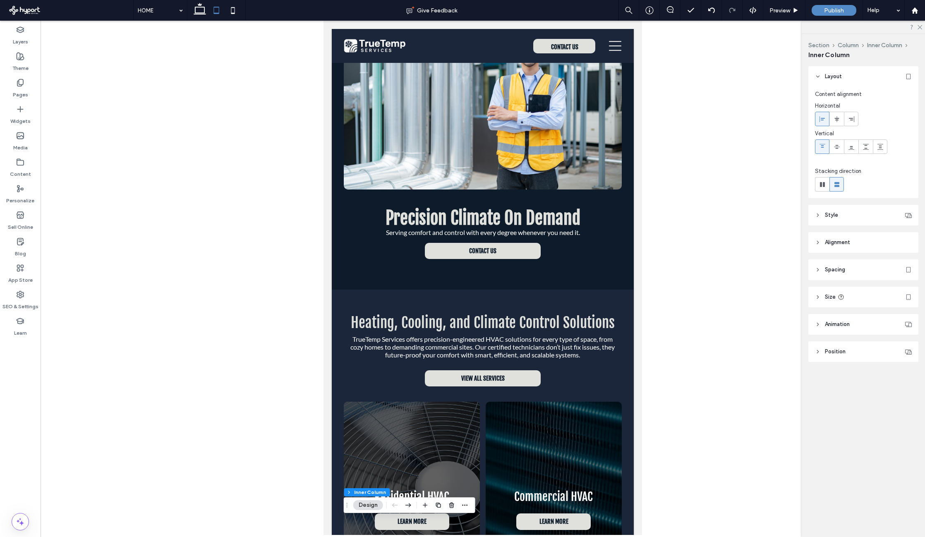
drag, startPoint x: 234, startPoint y: 15, endPoint x: 240, endPoint y: 21, distance: 7.9
click at [234, 16] on icon at bounding box center [233, 10] width 17 height 17
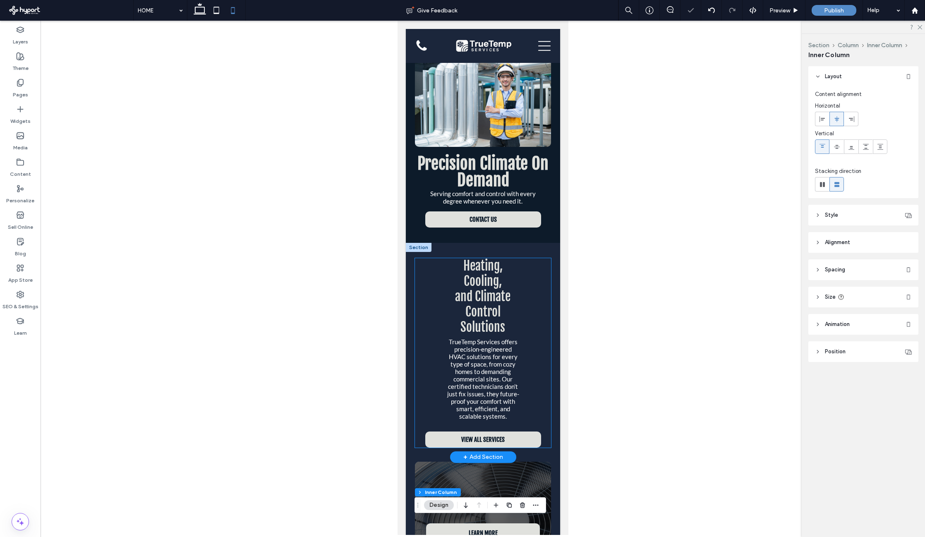
scroll to position [0, 0]
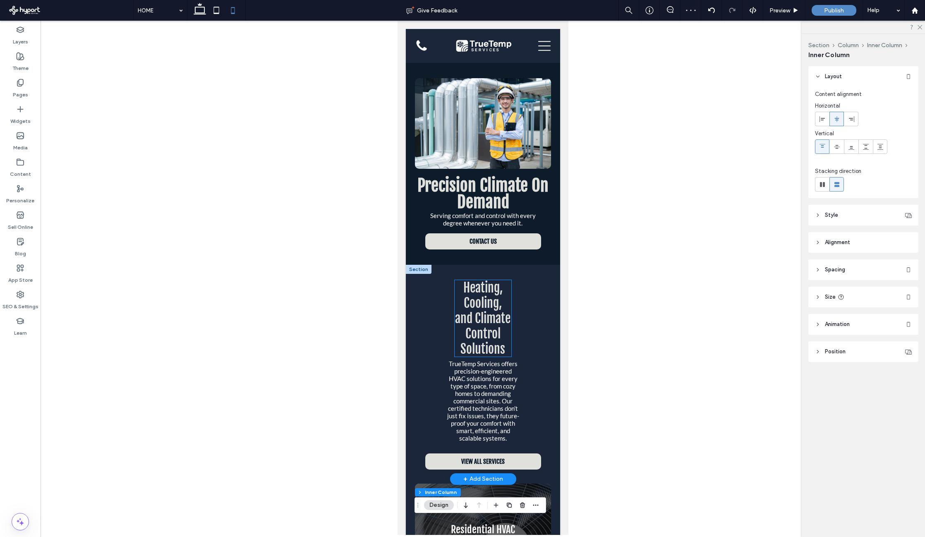
click at [488, 296] on span "Heating, Cooling, and Climate Control Solutions" at bounding box center [481, 318] width 55 height 77
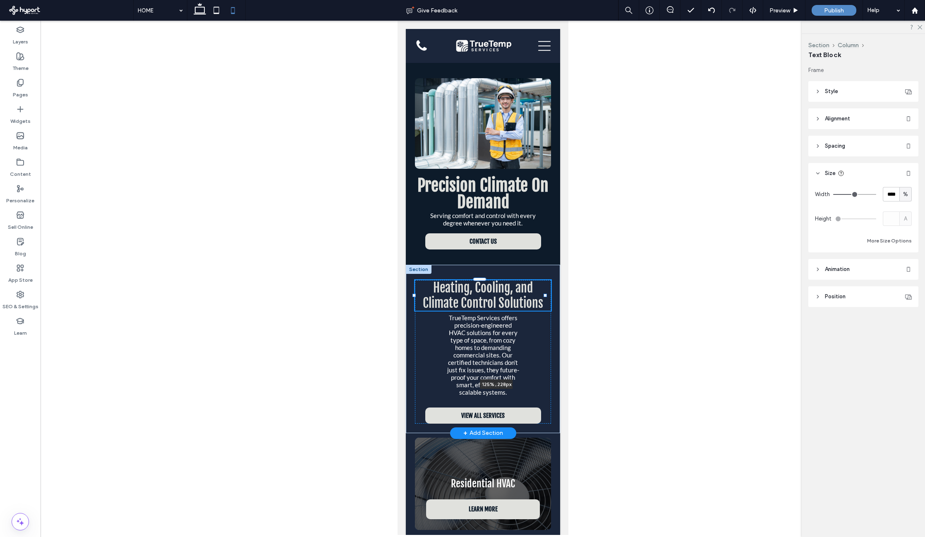
drag, startPoint x: 511, startPoint y: 322, endPoint x: 540, endPoint y: 325, distance: 29.6
click at [506, 332] on span "TrueTemp Services offers precision-engineered HVAC solutions for every type of …" at bounding box center [483, 355] width 72 height 82
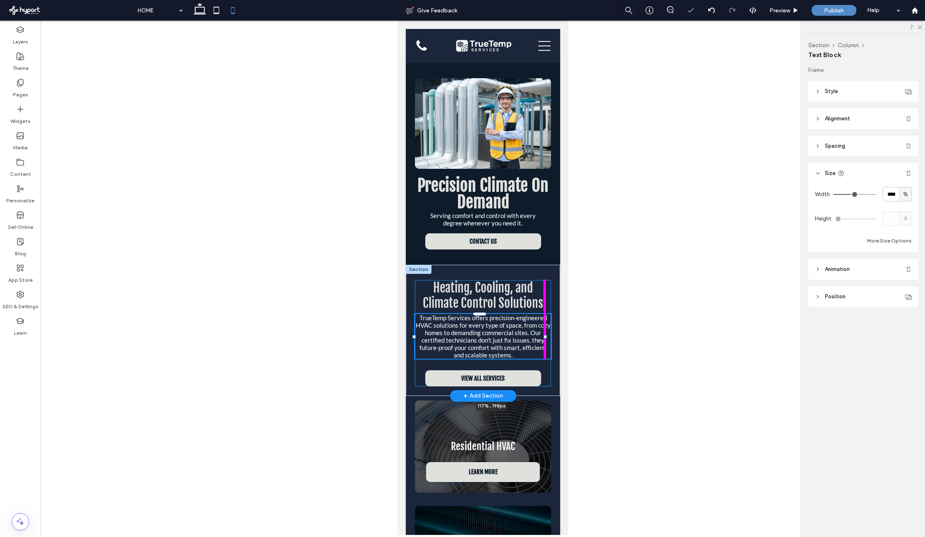
drag, startPoint x: 514, startPoint y: 349, endPoint x: 550, endPoint y: 344, distance: 35.9
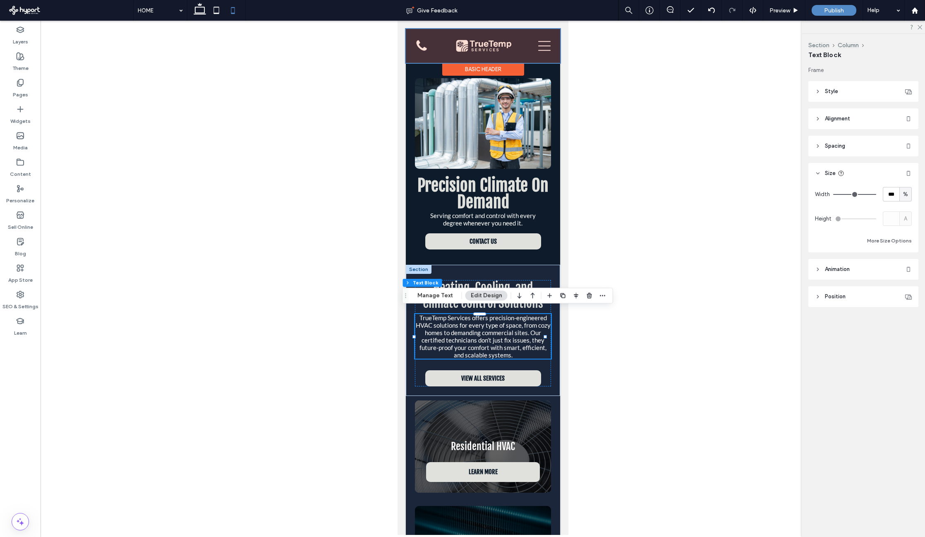
click at [535, 42] on div at bounding box center [482, 46] width 154 height 34
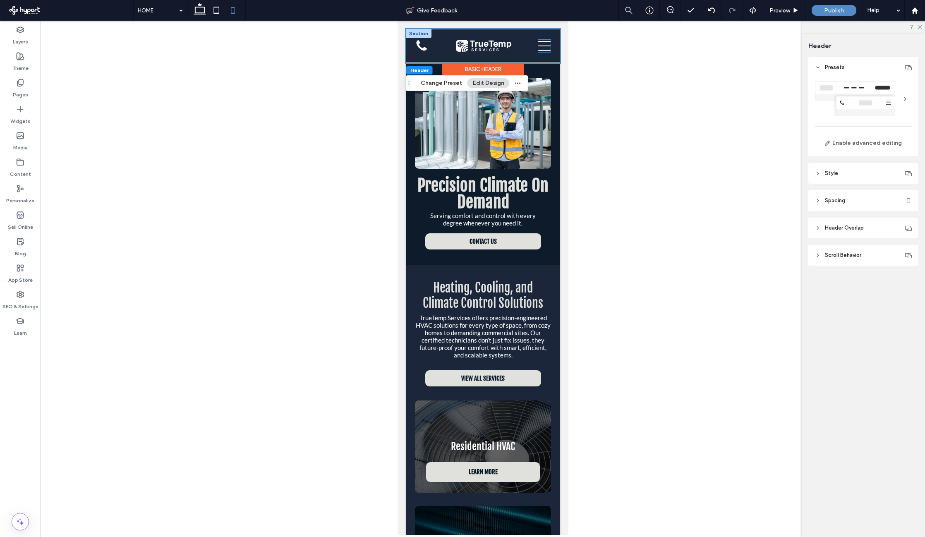
click at [538, 47] on icon at bounding box center [544, 46] width 12 height 12
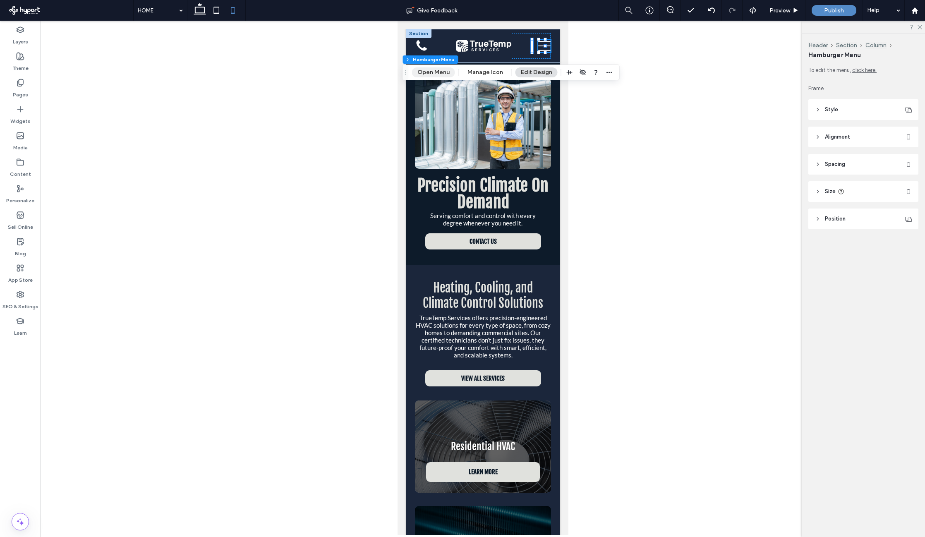
click at [439, 70] on button "Open Menu" at bounding box center [433, 72] width 43 height 10
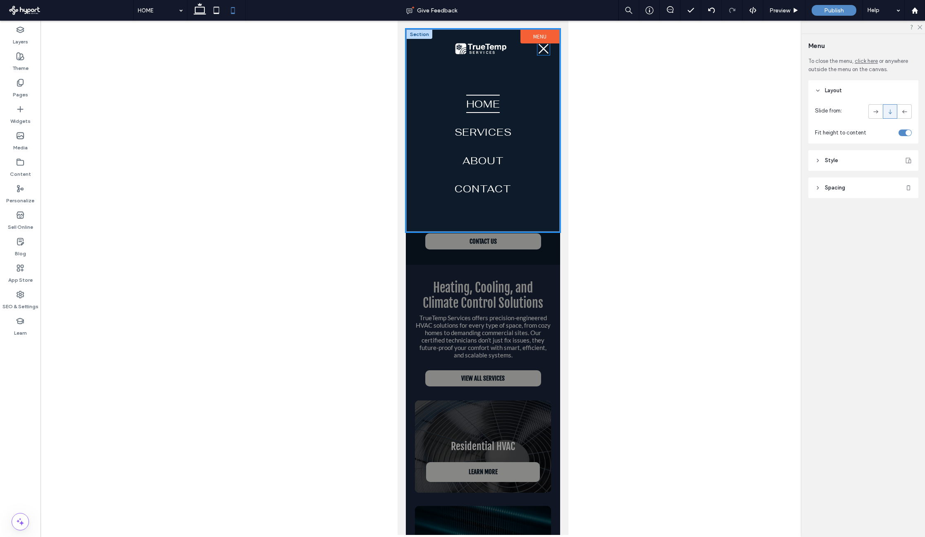
click at [543, 48] on icon at bounding box center [543, 49] width 10 height 10
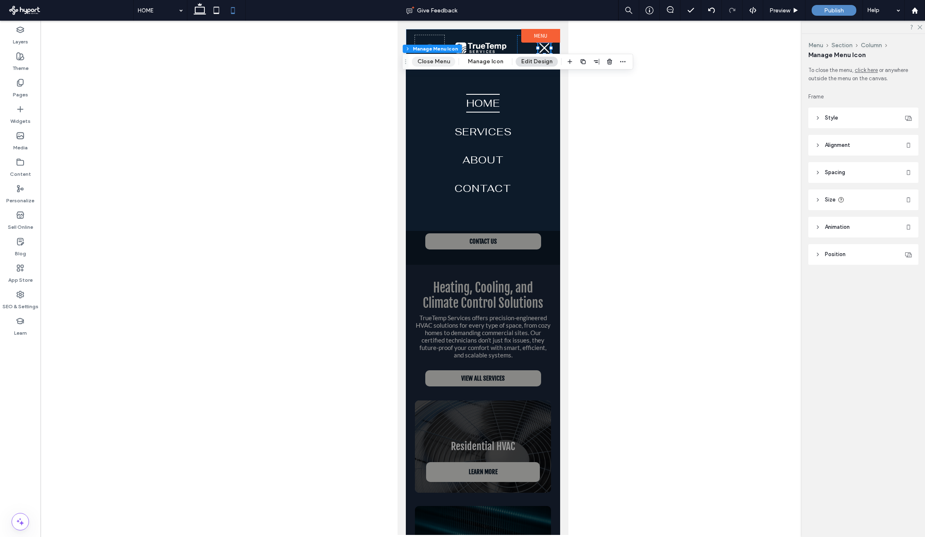
click at [439, 60] on button "Close Menu" at bounding box center [433, 62] width 43 height 10
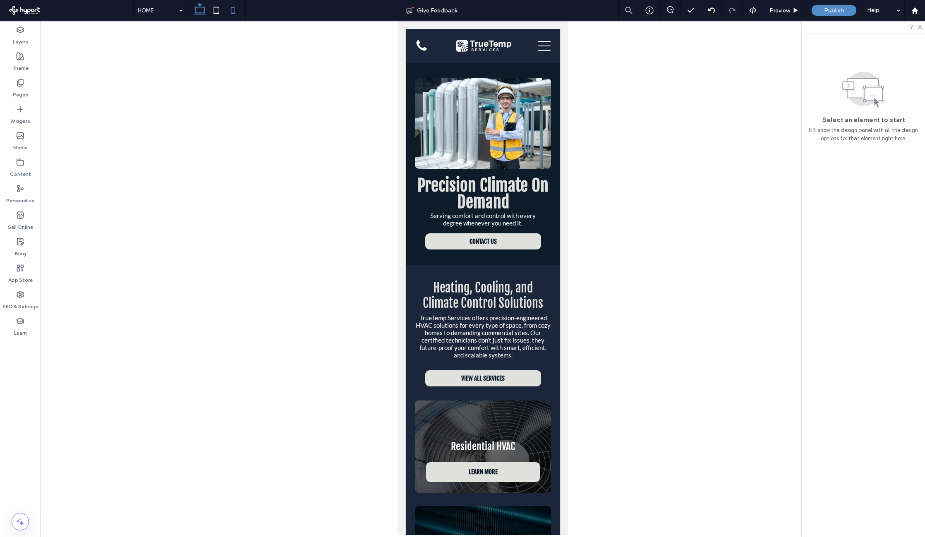
click at [198, 8] on icon at bounding box center [199, 10] width 17 height 17
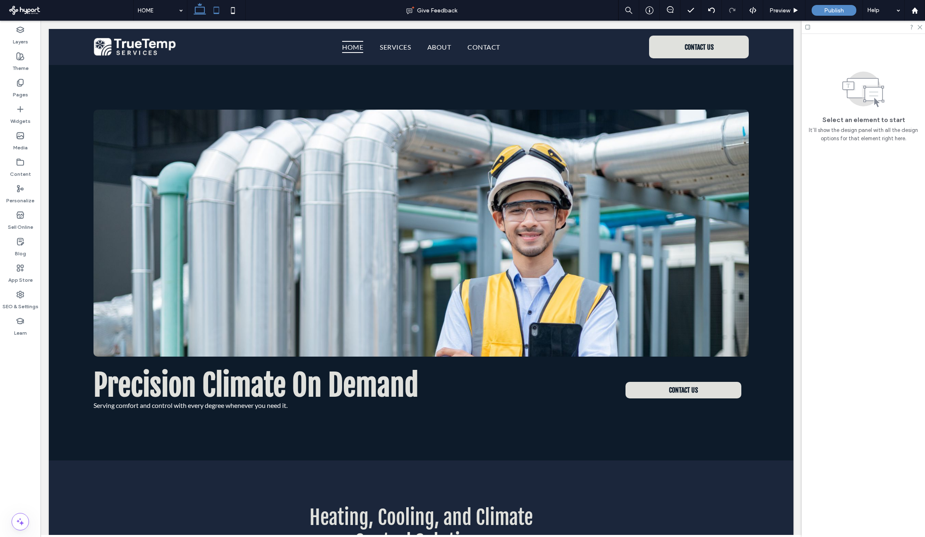
click at [220, 6] on icon at bounding box center [216, 10] width 17 height 17
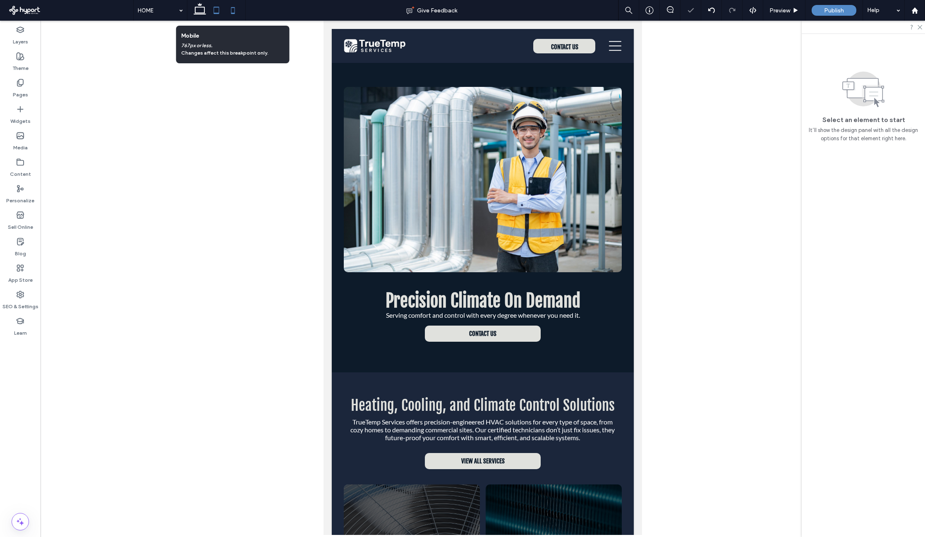
click at [235, 10] on icon at bounding box center [233, 10] width 17 height 17
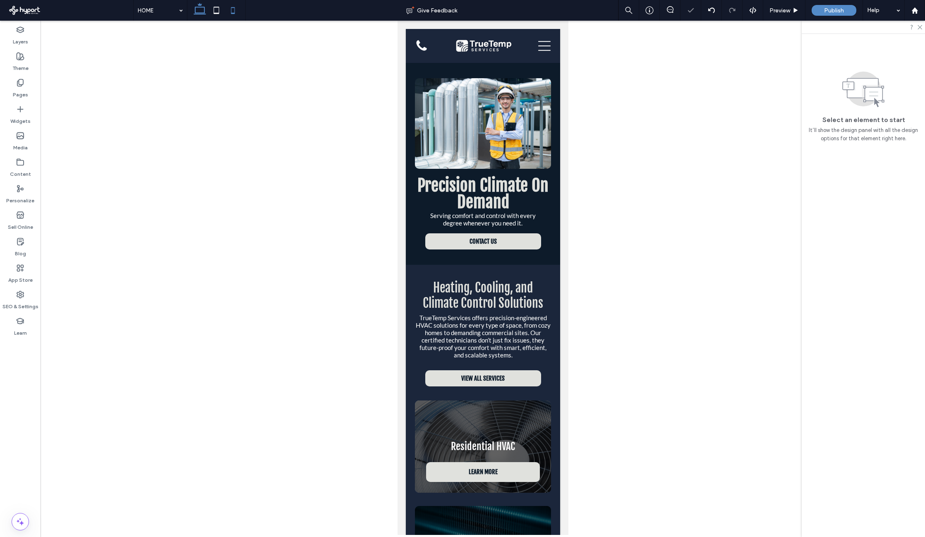
click at [205, 12] on icon at bounding box center [199, 10] width 17 height 17
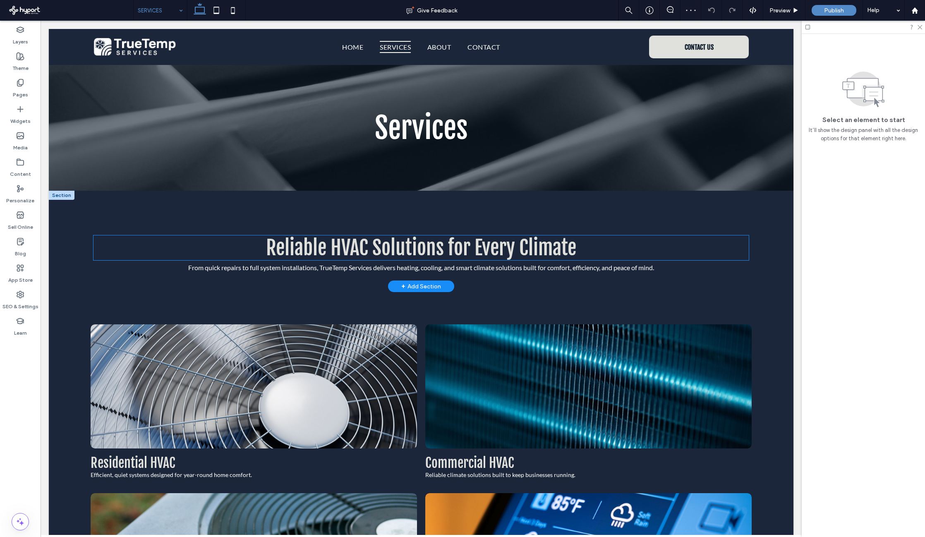
click at [490, 240] on span "Reliable HVAC Solutions for Every Climate" at bounding box center [421, 247] width 310 height 25
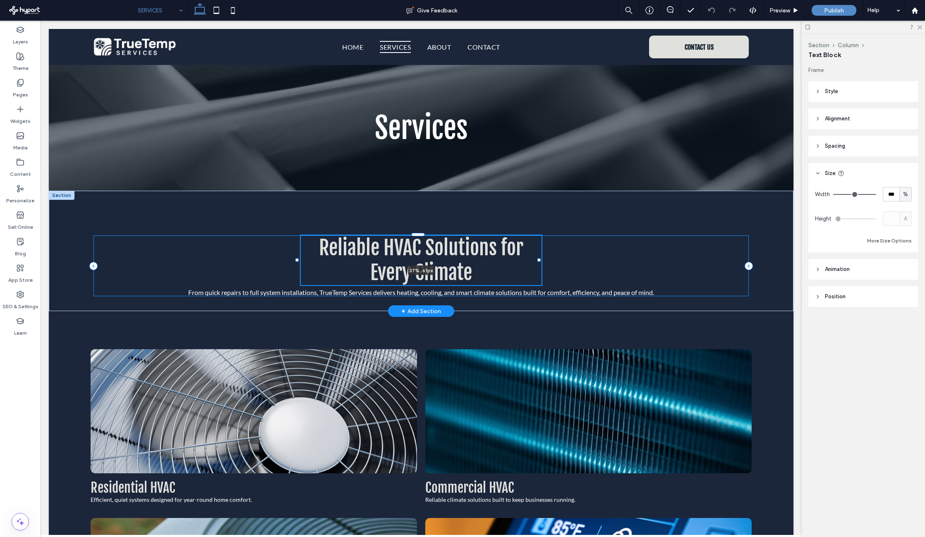
drag, startPoint x: 737, startPoint y: 246, endPoint x: 538, endPoint y: 244, distance: 198.9
click at [298, 235] on div at bounding box center [297, 235] width 0 height 0
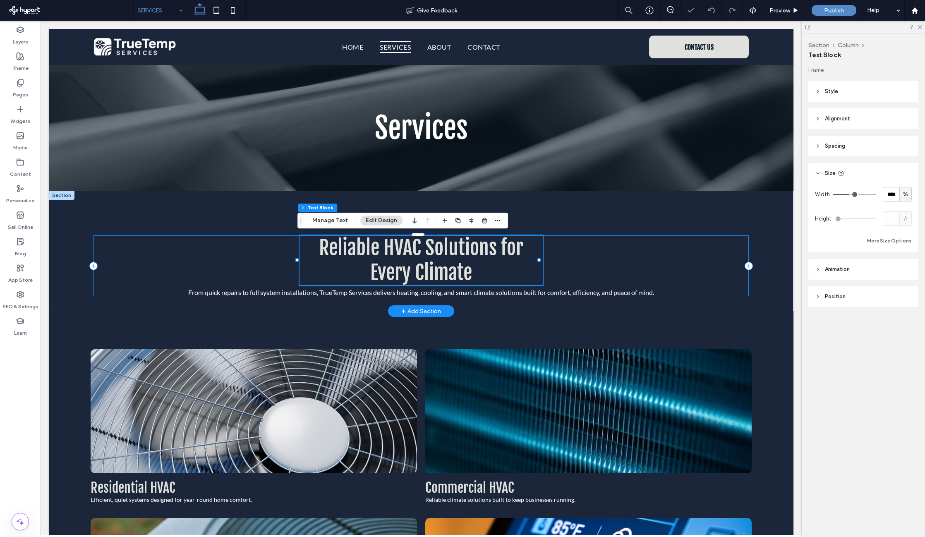
click at [631, 285] on div "Reliable HVAC Solutions for Every Climate 37% , 61px From quick repairs to full…" at bounding box center [420, 265] width 655 height 61
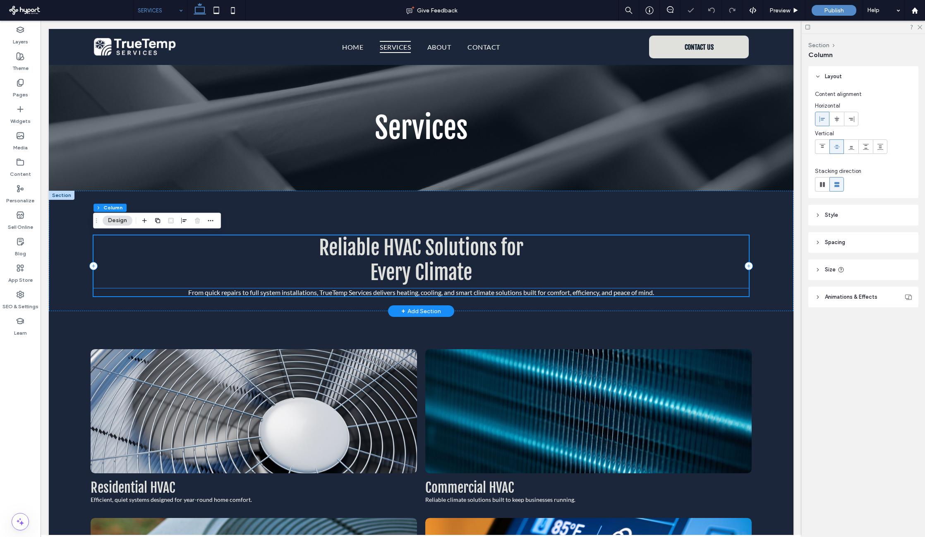
click at [644, 290] on span "From quick repairs to full system installations, TrueTemp Services delivers hea…" at bounding box center [421, 292] width 466 height 8
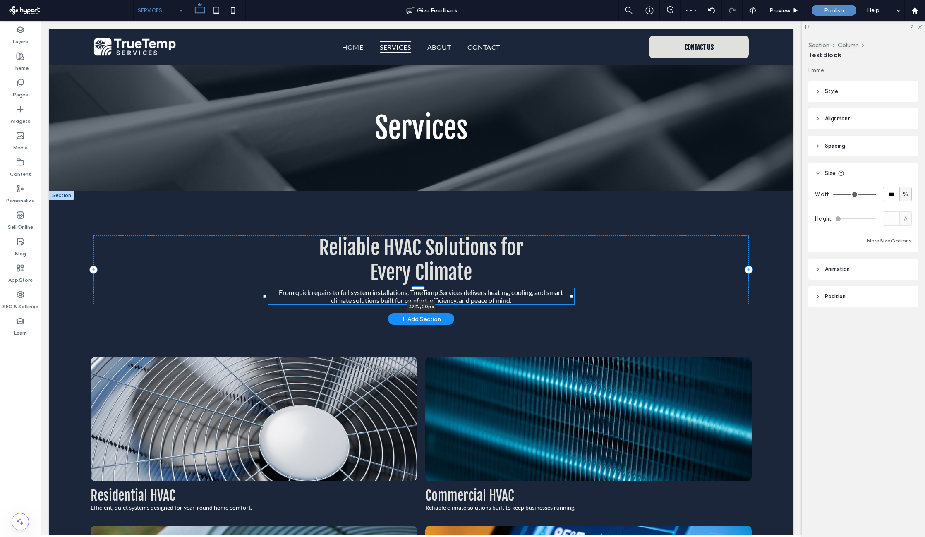
drag, startPoint x: 744, startPoint y: 292, endPoint x: 578, endPoint y: 292, distance: 165.4
click at [572, 292] on div "Reliable HVAC Solutions for Every Climate From quick repairs to full system ins…" at bounding box center [421, 255] width 744 height 128
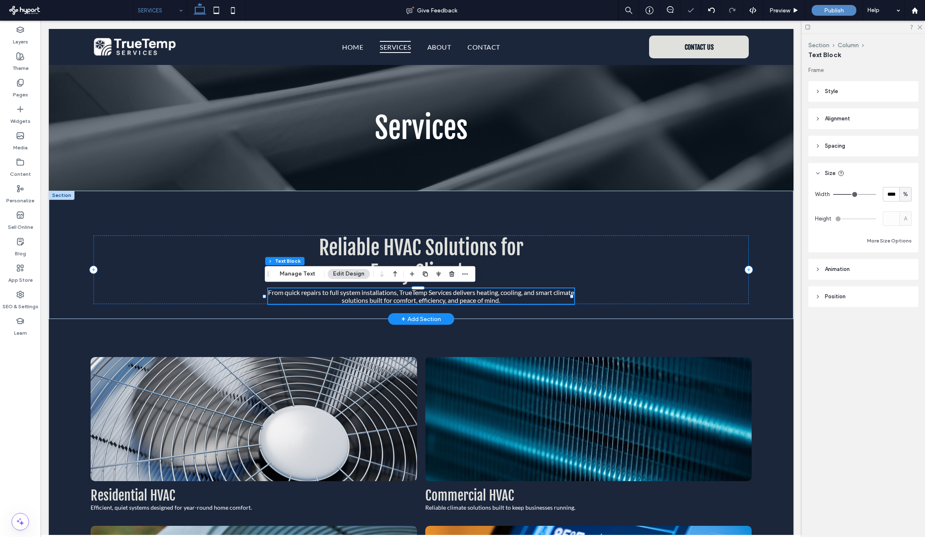
click at [641, 293] on div "Reliable HVAC Solutions for Every Climate From quick repairs to full system ins…" at bounding box center [420, 269] width 655 height 69
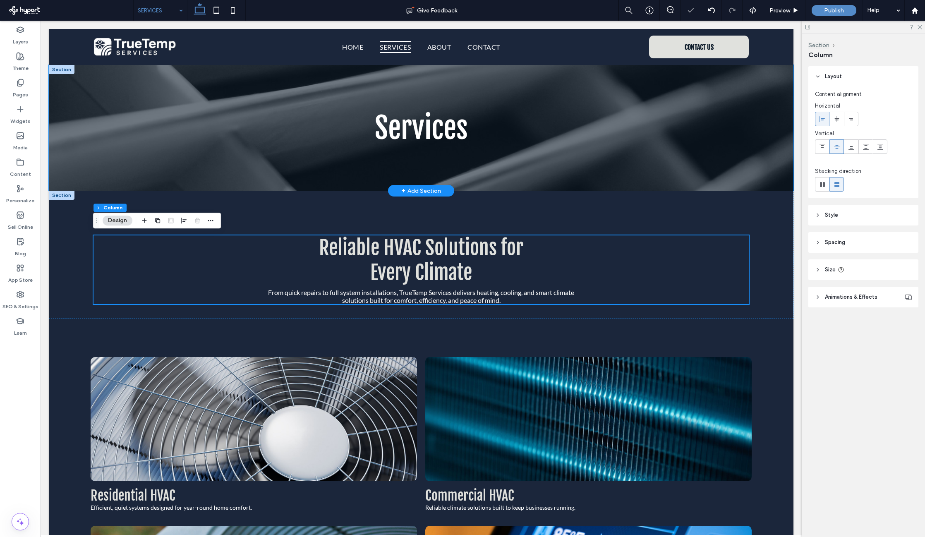
click at [512, 175] on div "Services" at bounding box center [421, 128] width 744 height 126
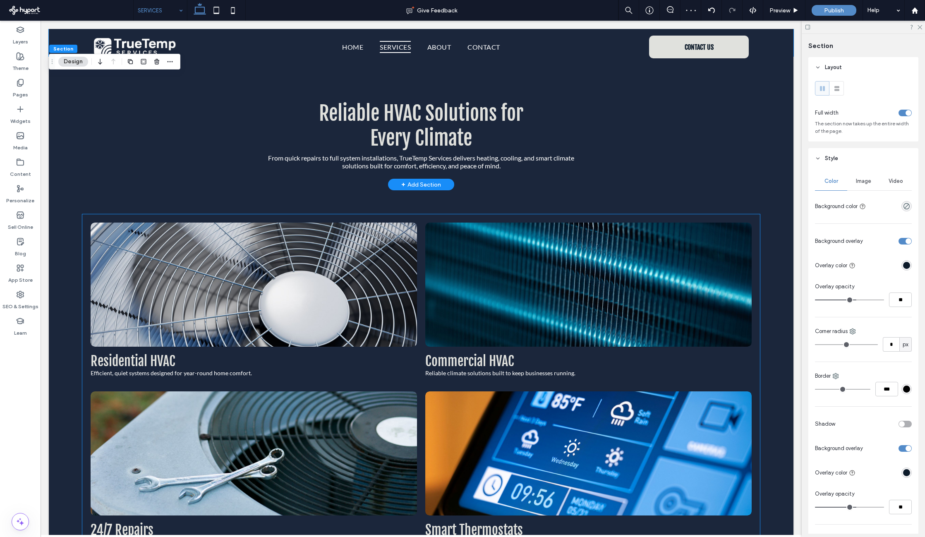
scroll to position [36, 0]
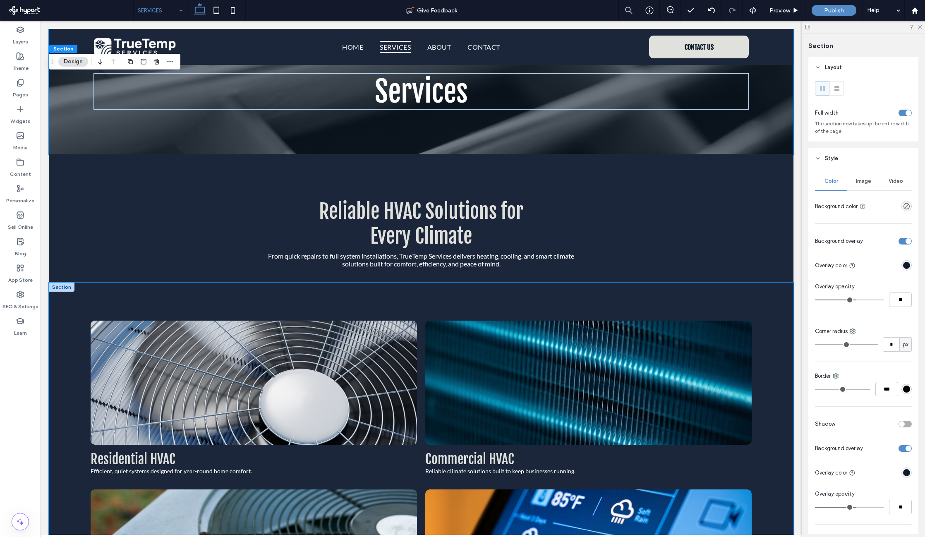
click at [480, 305] on div "Residential HVAC Efficient, quiet systems designed for year-round home comfort.…" at bounding box center [421, 484] width 744 height 405
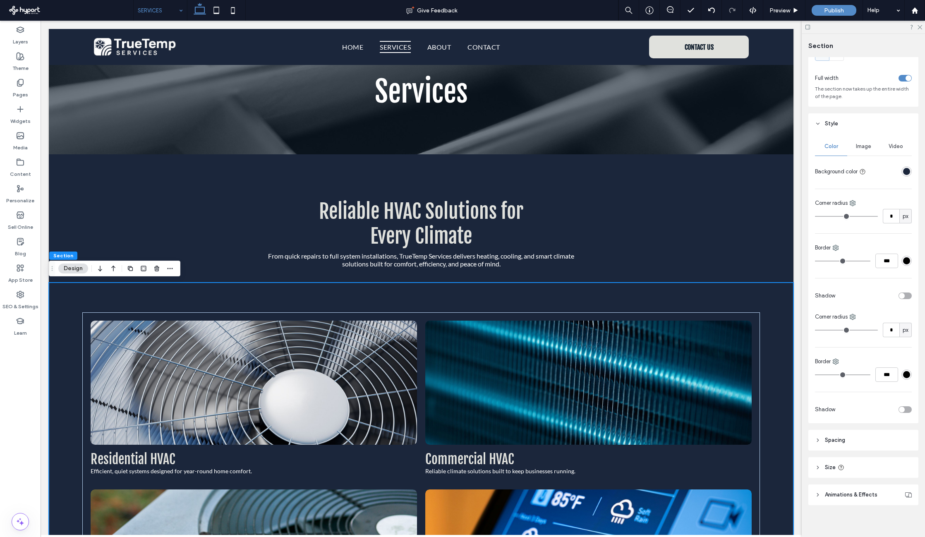
scroll to position [40, 0]
click at [808, 432] on header "Spacing" at bounding box center [863, 435] width 110 height 21
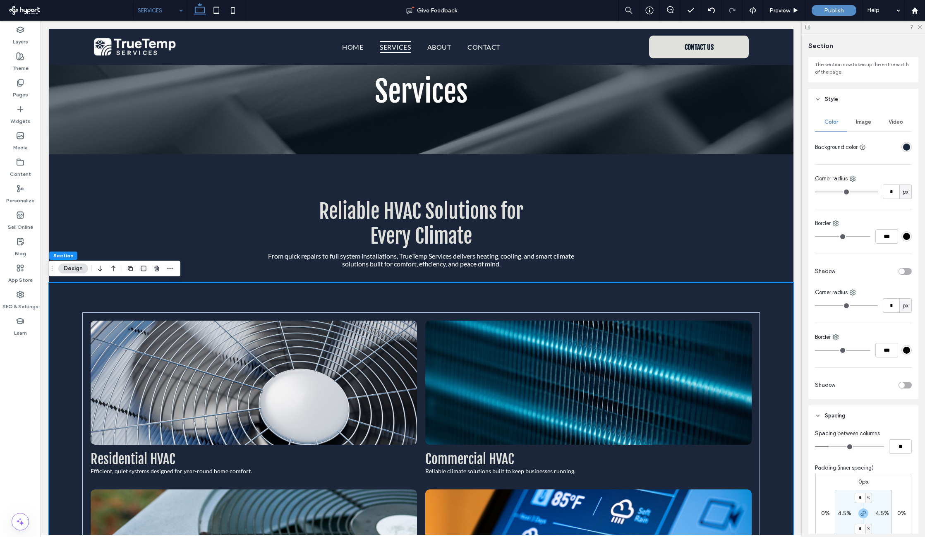
scroll to position [157, 0]
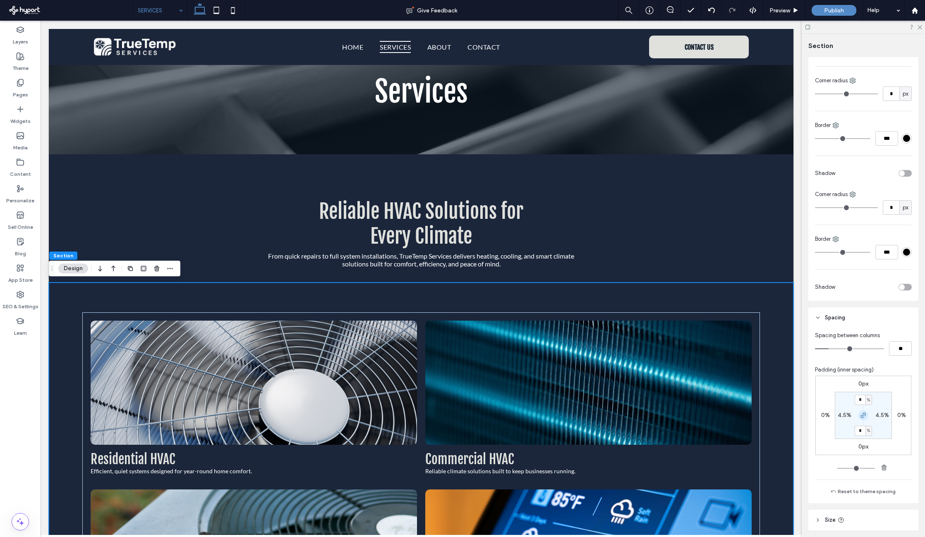
click at [808, 414] on icon "button" at bounding box center [863, 415] width 7 height 7
click at [808, 399] on input "*" at bounding box center [859, 400] width 11 height 10
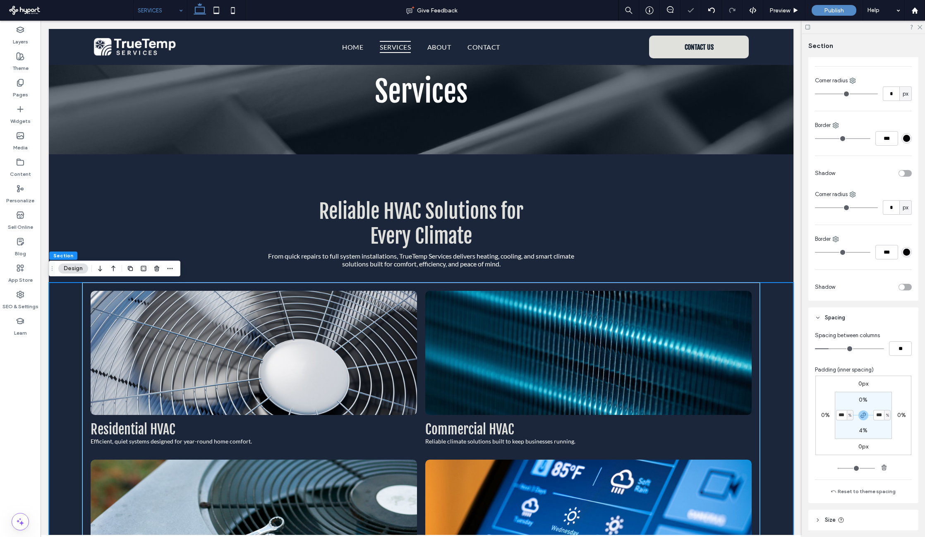
click at [483, 360] on link at bounding box center [588, 353] width 346 height 132
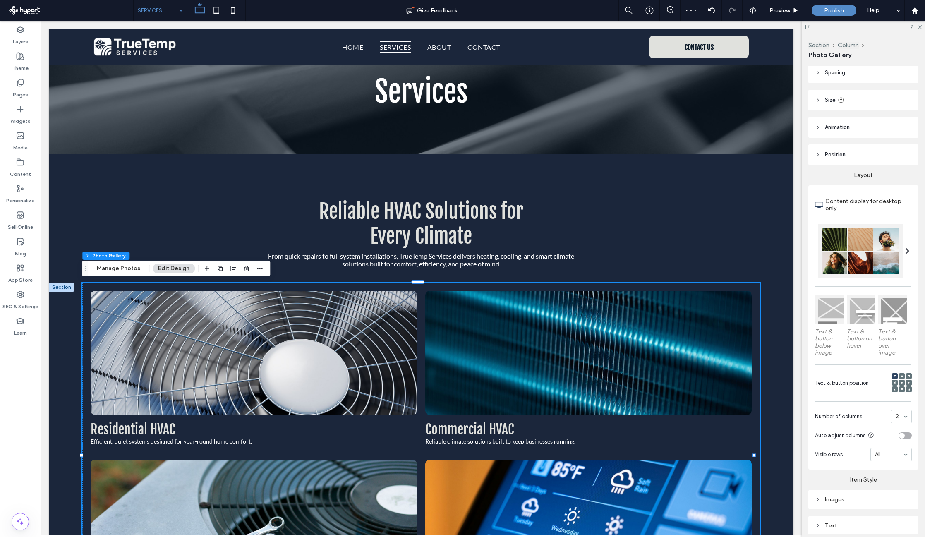
scroll to position [52, 0]
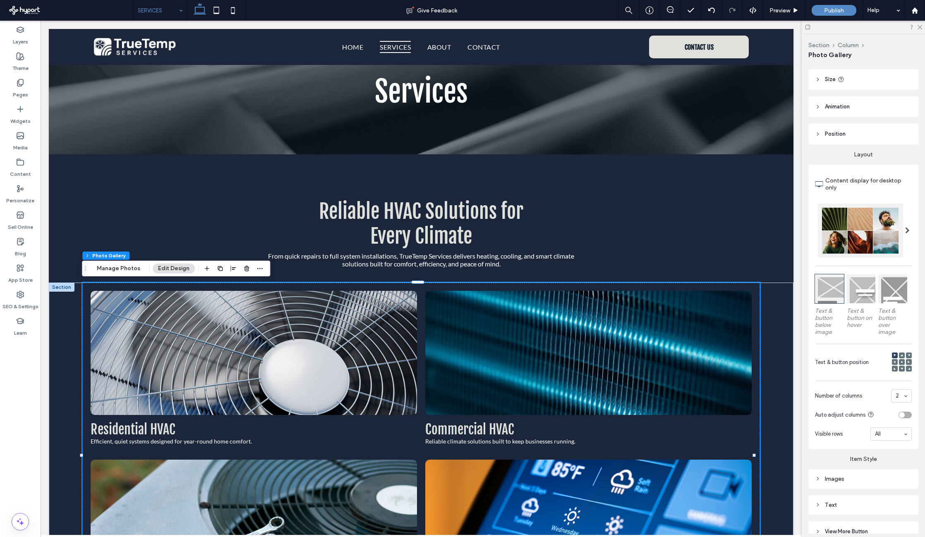
click at [808, 480] on div "Images" at bounding box center [863, 478] width 97 height 7
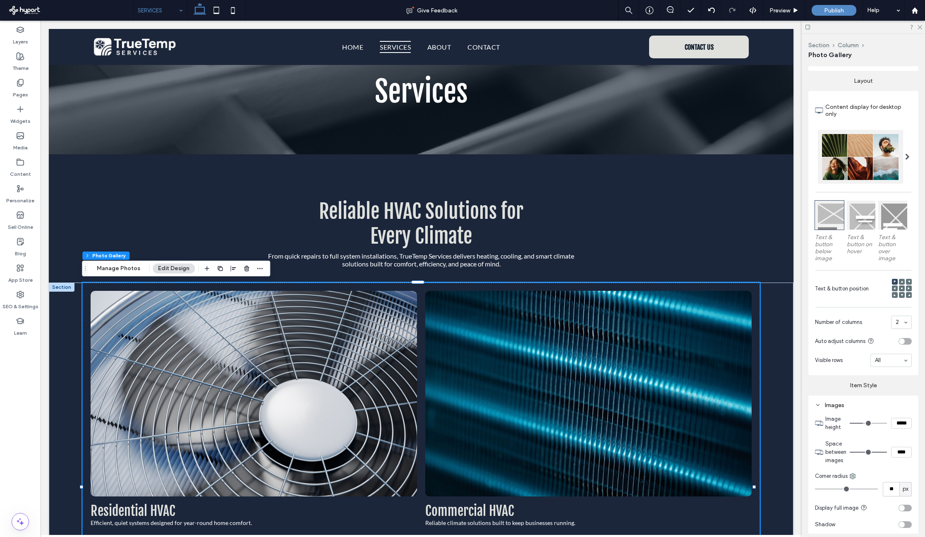
click at [808, 423] on input "range" at bounding box center [867, 423] width 37 height 1
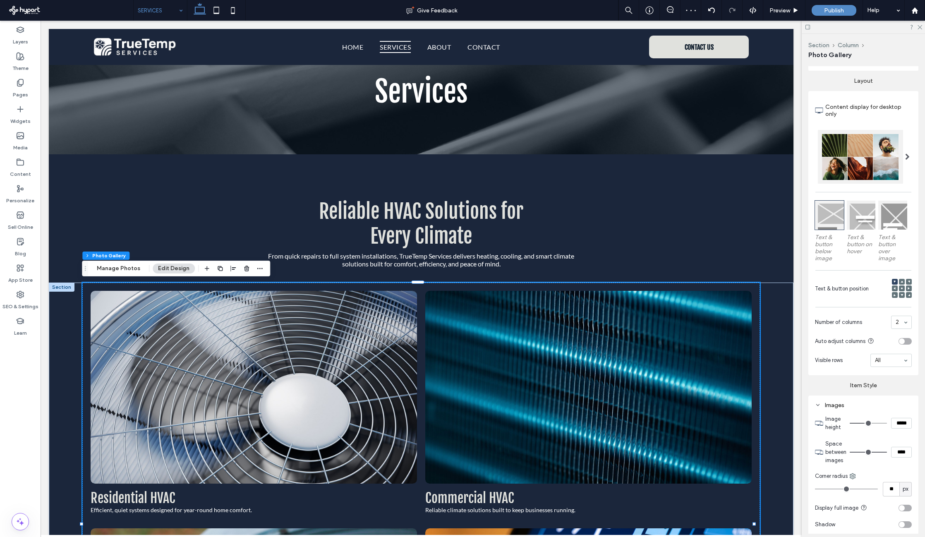
click at [808, 423] on input "range" at bounding box center [867, 423] width 37 height 1
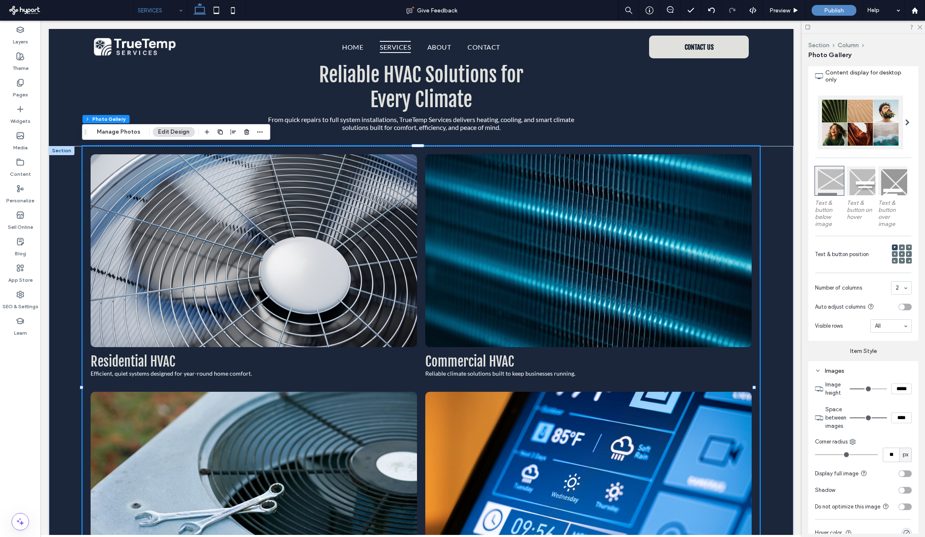
scroll to position [341, 0]
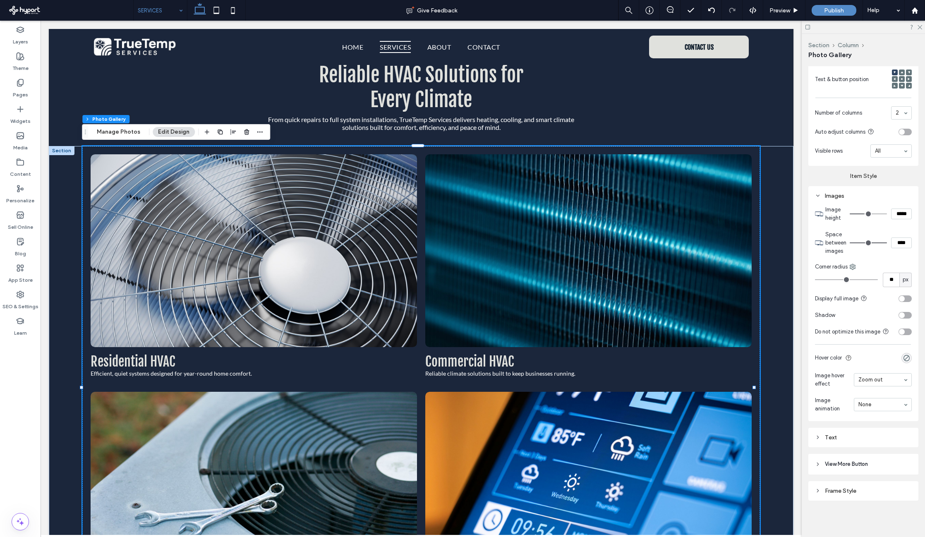
click at [808, 434] on div "Text" at bounding box center [863, 437] width 97 height 7
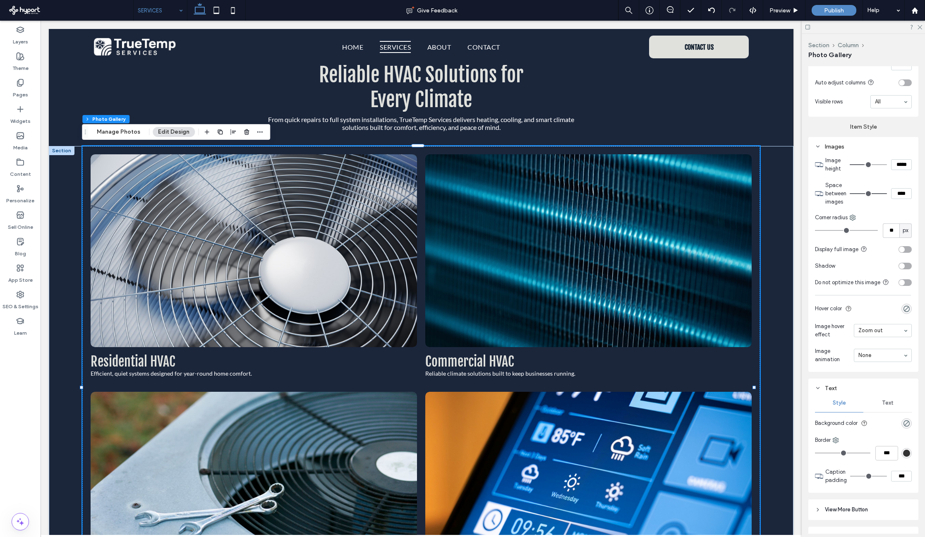
scroll to position [421, 0]
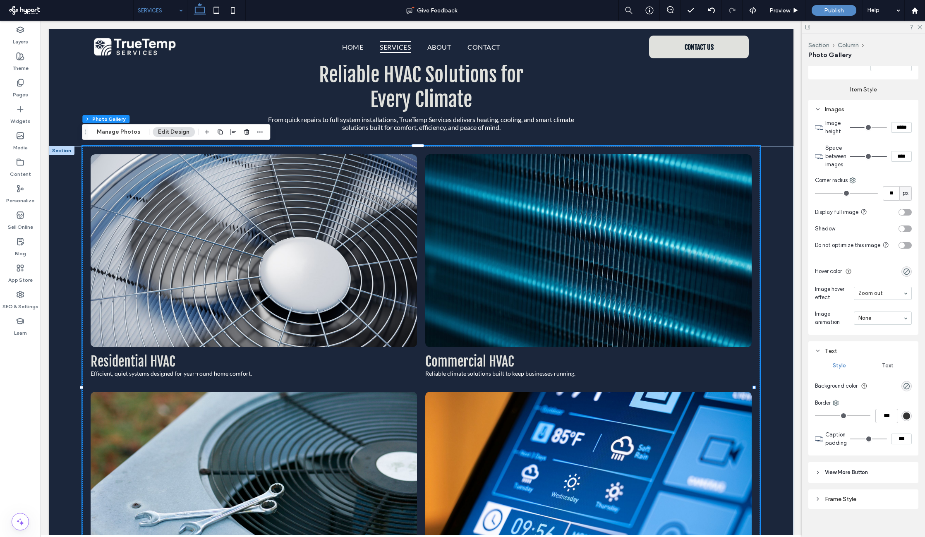
click at [808, 369] on span "Text" at bounding box center [888, 365] width 12 height 7
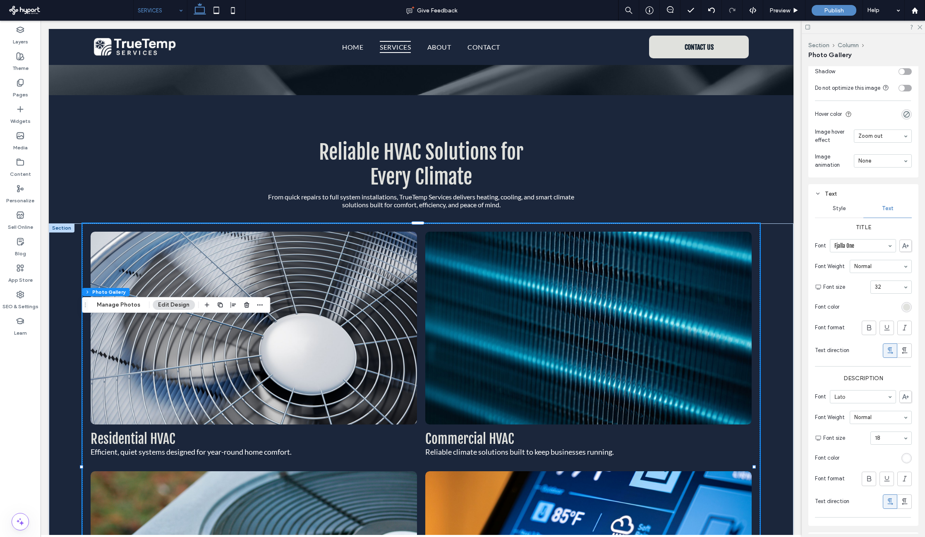
scroll to position [0, 0]
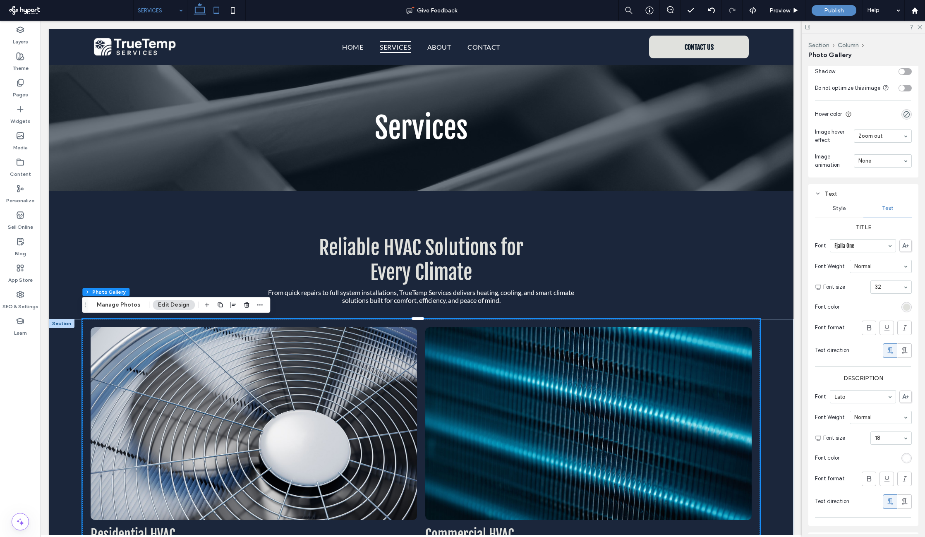
click at [216, 10] on icon at bounding box center [216, 10] width 17 height 17
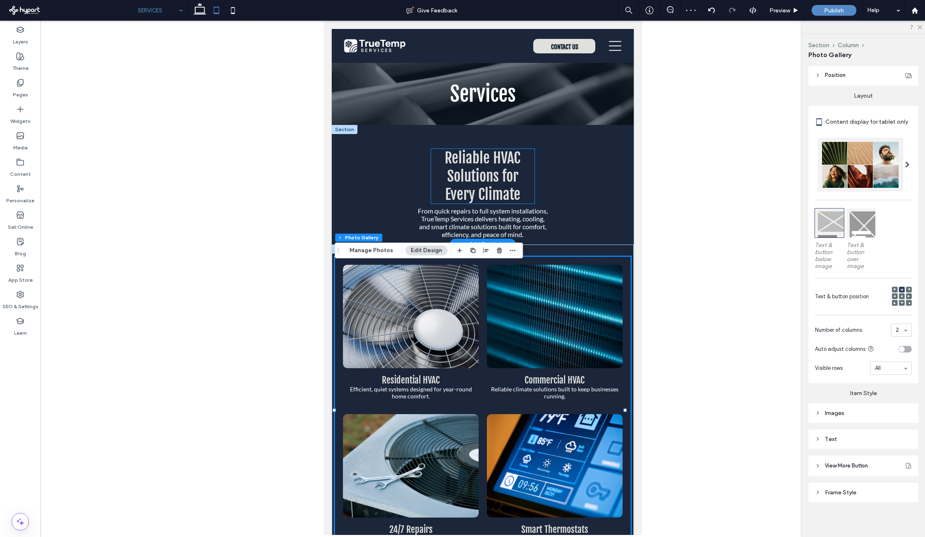
click at [512, 179] on span "Reliable HVAC Solutions for Every Climate" at bounding box center [483, 176] width 76 height 55
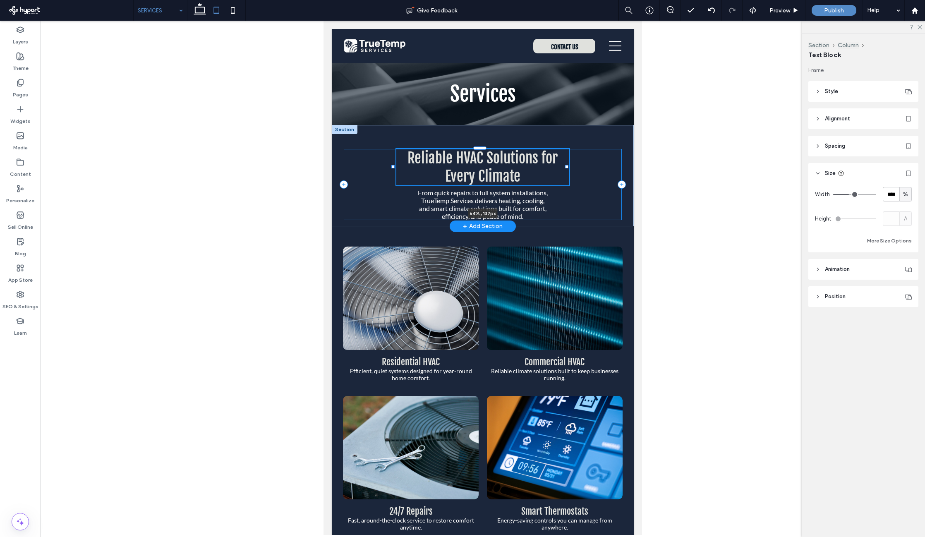
drag, startPoint x: 531, startPoint y: 175, endPoint x: 567, endPoint y: 167, distance: 36.9
click at [567, 167] on div at bounding box center [566, 166] width 3 height 3
click at [536, 212] on span "From quick repairs to full system installations, TrueTemp Services delivers hea…" at bounding box center [483, 204] width 130 height 31
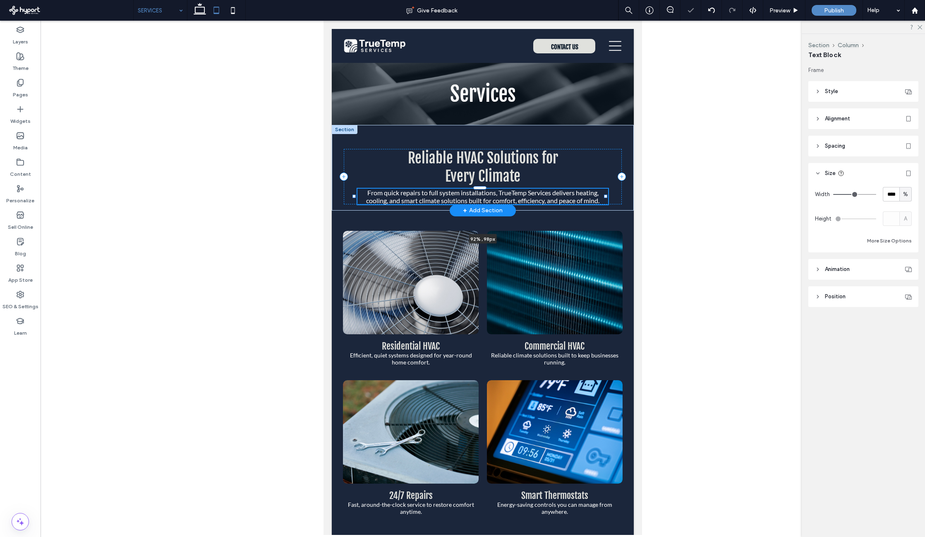
drag, startPoint x: 545, startPoint y: 207, endPoint x: 606, endPoint y: 205, distance: 60.8
click at [606, 205] on div "Reliable HVAC Solutions for Every Climate From quick repairs to full system ins…" at bounding box center [483, 168] width 302 height 86
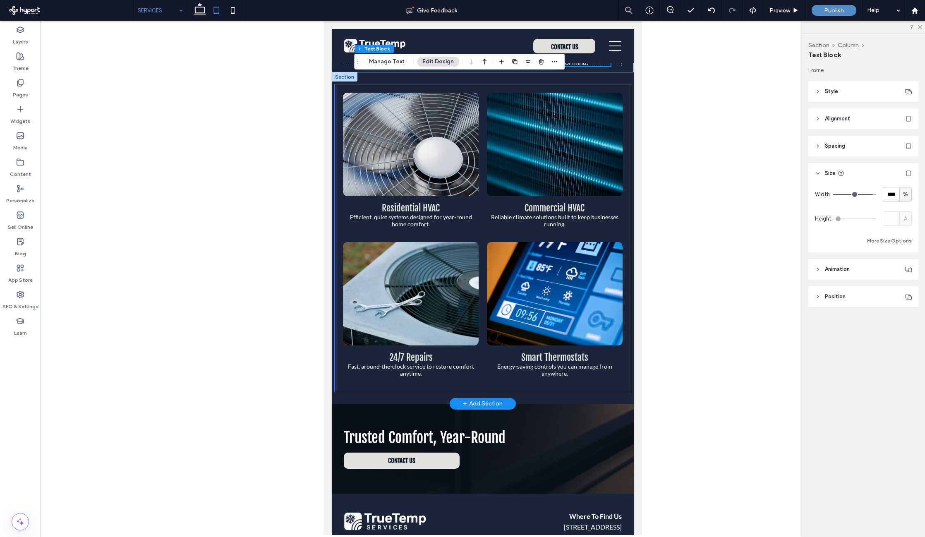
scroll to position [194, 0]
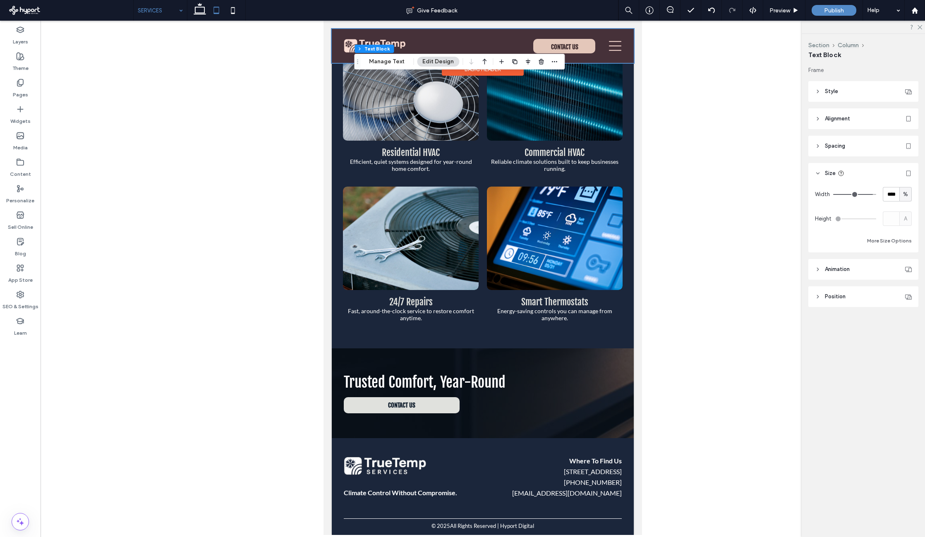
click at [611, 49] on div at bounding box center [483, 46] width 302 height 34
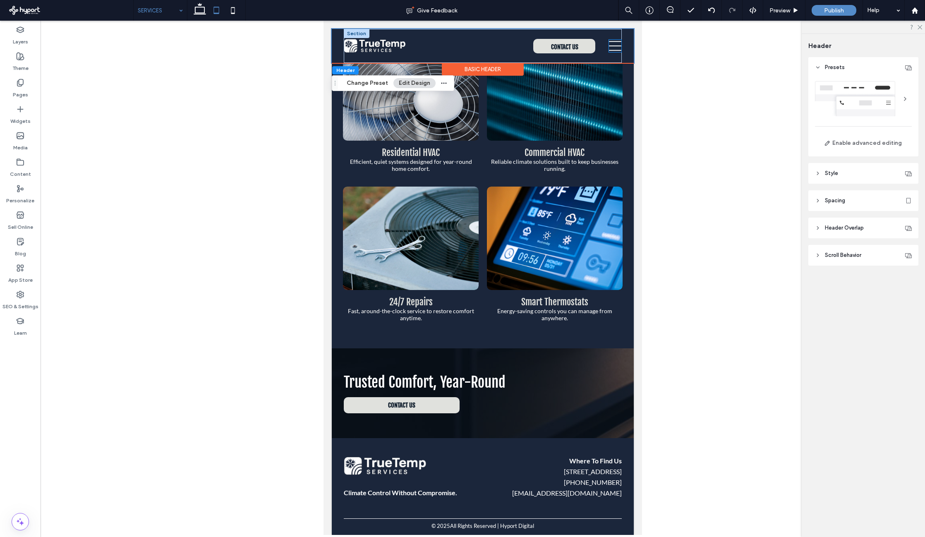
click at [611, 48] on icon at bounding box center [615, 46] width 12 height 12
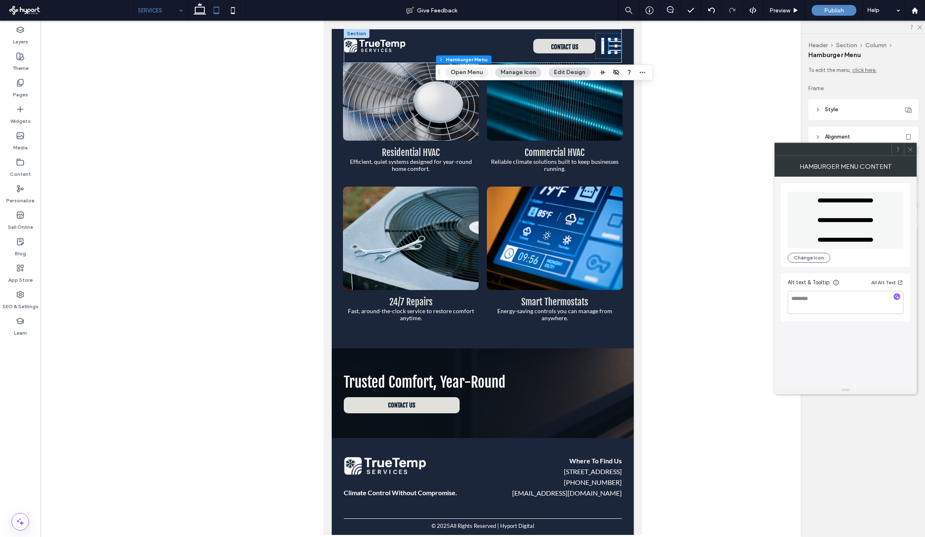
click at [468, 72] on button "Open Menu" at bounding box center [466, 72] width 43 height 10
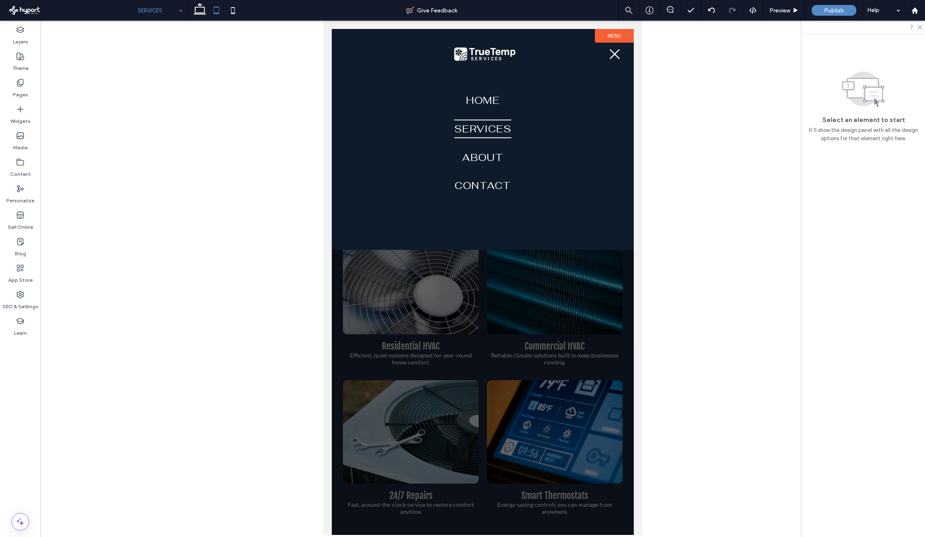
scroll to position [0, 0]
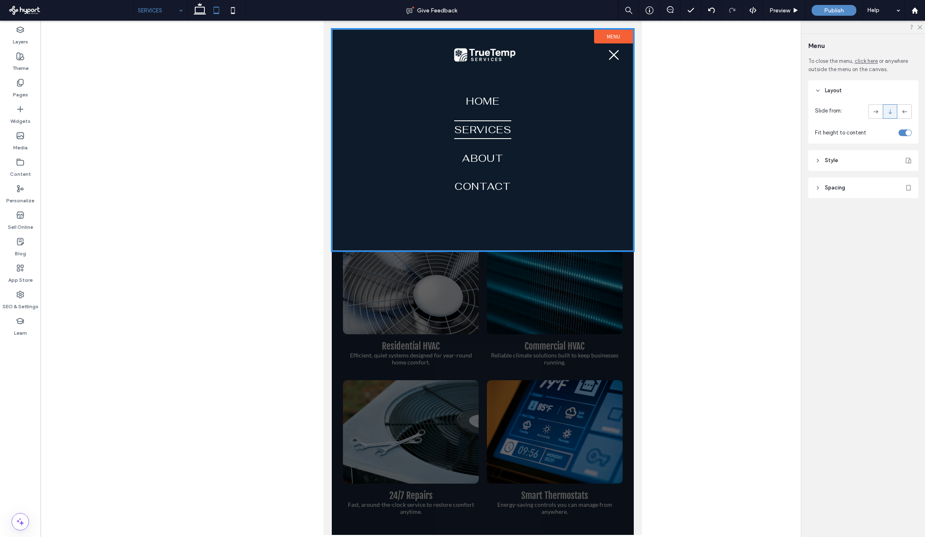
click at [432, 274] on div at bounding box center [483, 282] width 302 height 506
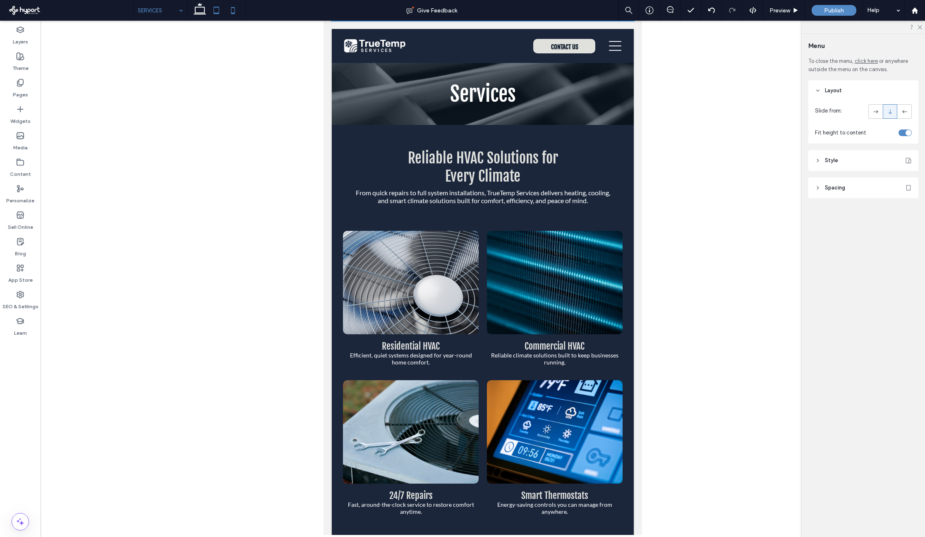
click at [234, 12] on icon at bounding box center [233, 10] width 17 height 17
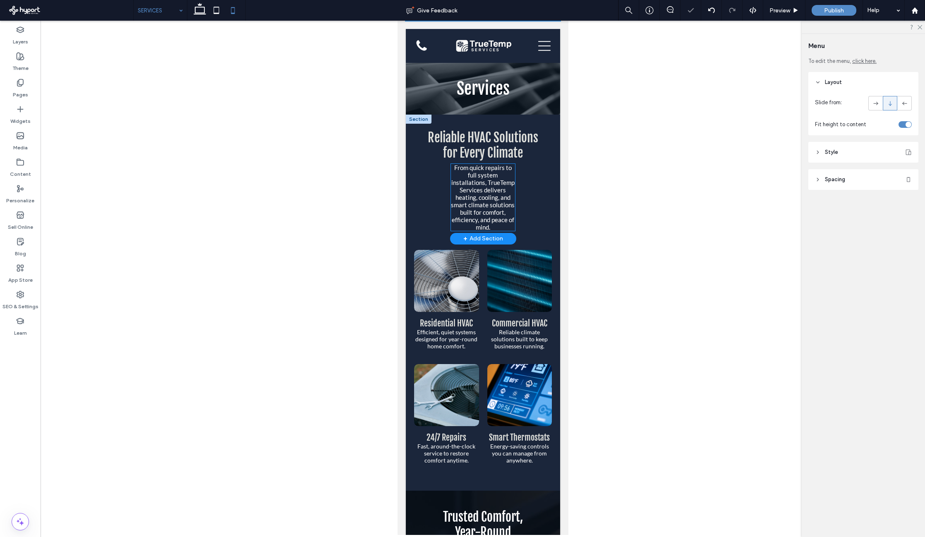
click at [482, 173] on span "From quick repairs to full system installations, TrueTemp Services delivers hea…" at bounding box center [482, 197] width 64 height 67
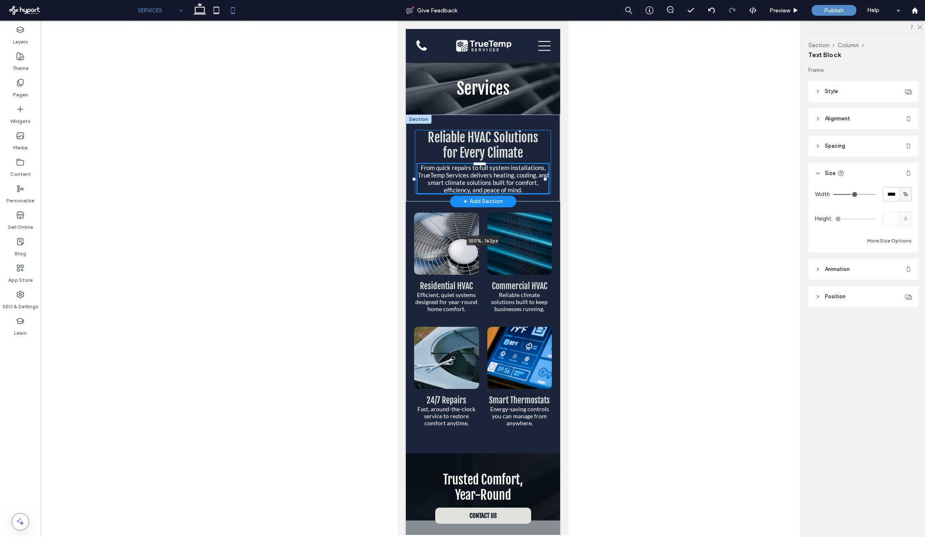
drag, startPoint x: 512, startPoint y: 197, endPoint x: 546, endPoint y: 196, distance: 33.9
click at [546, 196] on div "Reliable HVAC Solutions for Every Climate From quick repairs to full system ins…" at bounding box center [482, 158] width 154 height 87
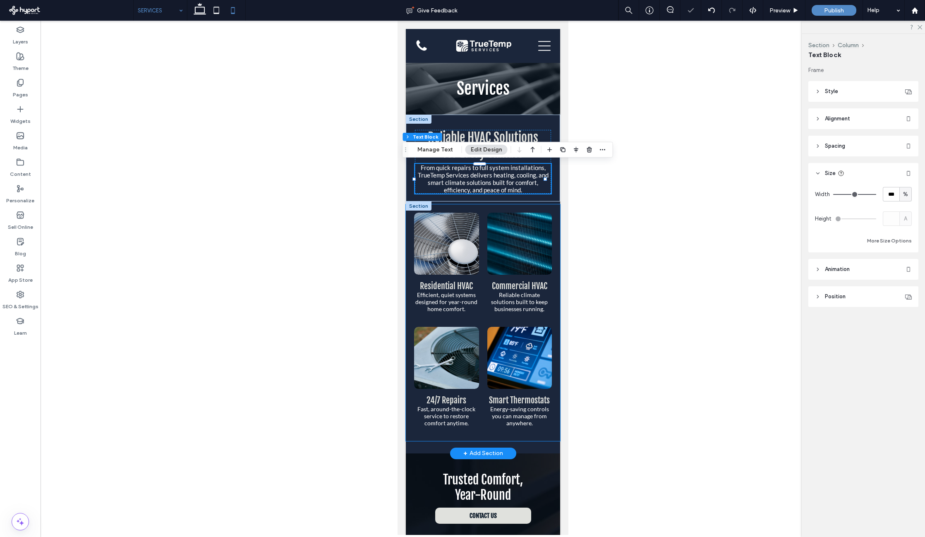
click at [524, 252] on link at bounding box center [519, 244] width 69 height 66
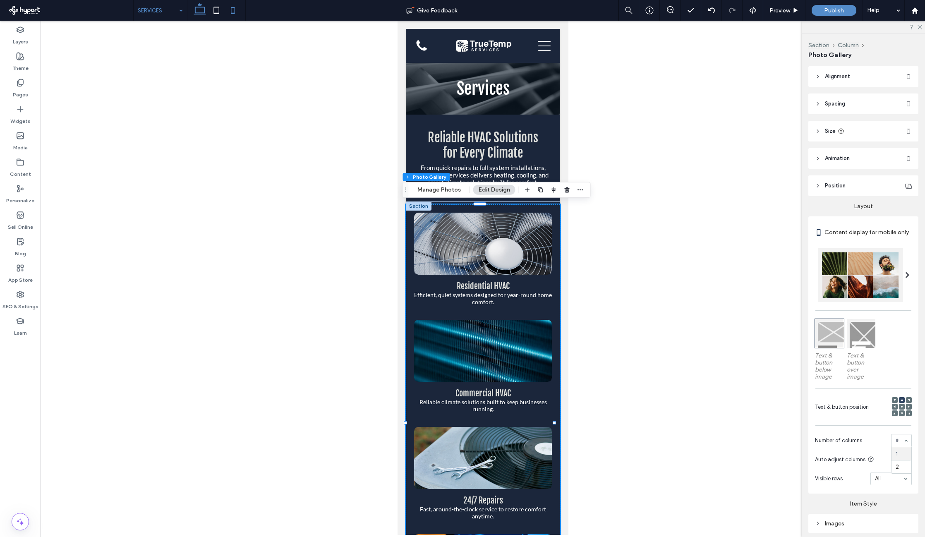
click at [200, 10] on icon at bounding box center [199, 10] width 17 height 17
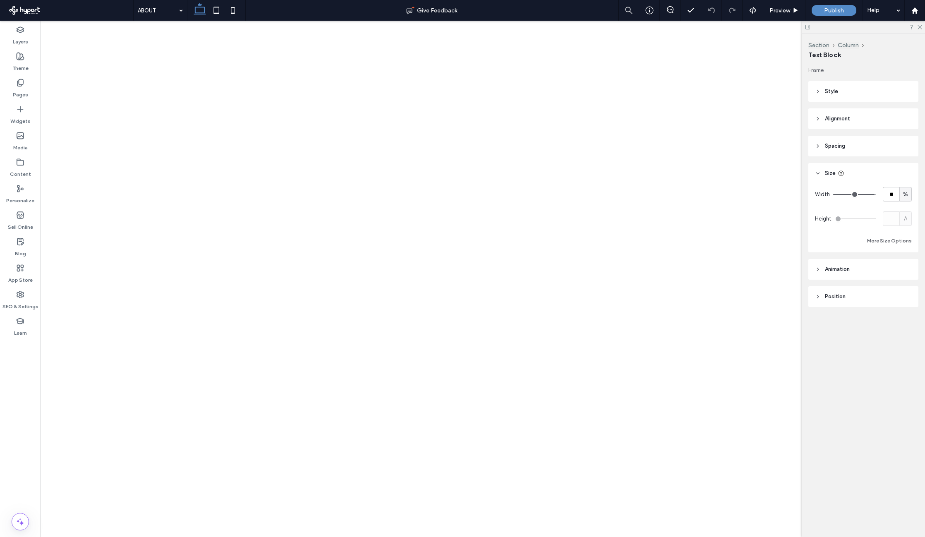
type input "**"
type input "****"
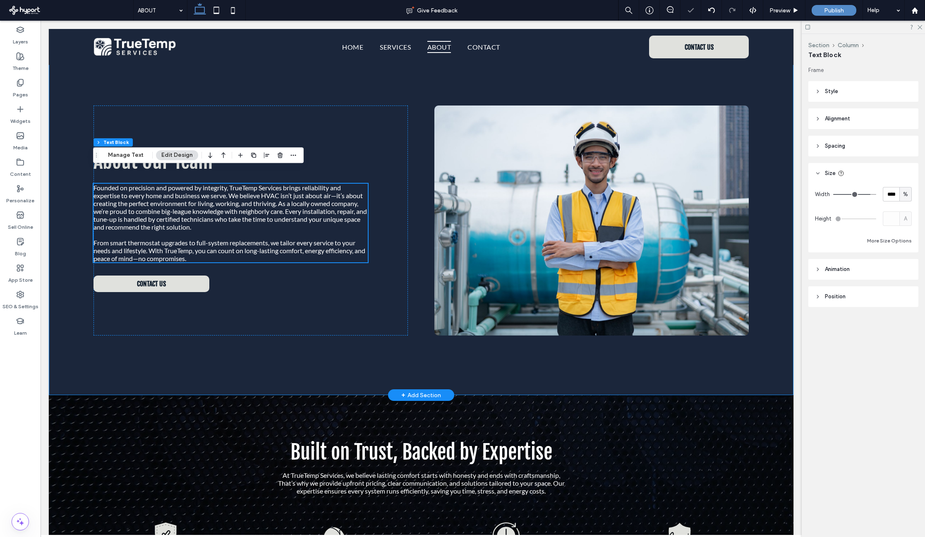
scroll to position [68, 0]
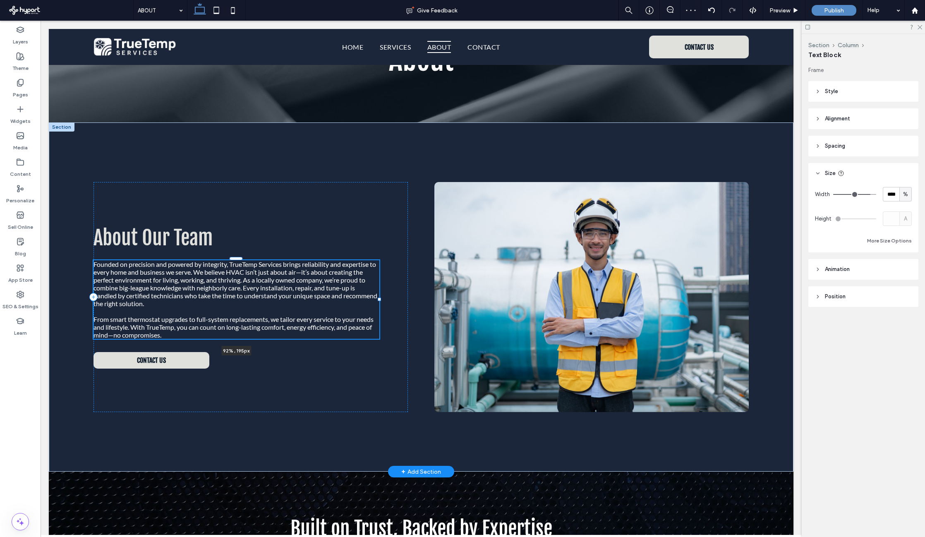
drag, startPoint x: 366, startPoint y: 297, endPoint x: 380, endPoint y: 296, distance: 13.7
click at [380, 298] on div at bounding box center [379, 299] width 3 height 3
type input "**"
type input "****"
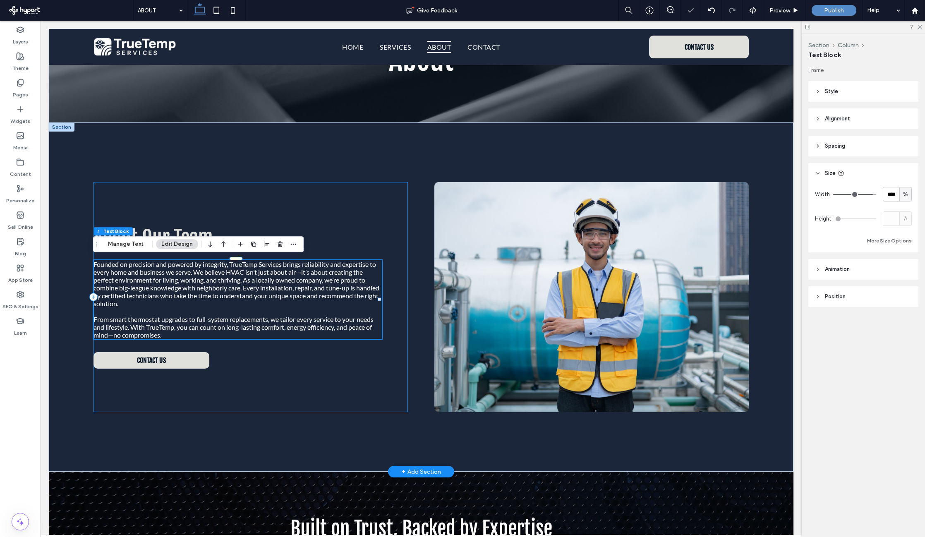
click at [372, 376] on div "About Our Team Founded on precision and powered by integrity, TrueTemp Services…" at bounding box center [250, 297] width 314 height 230
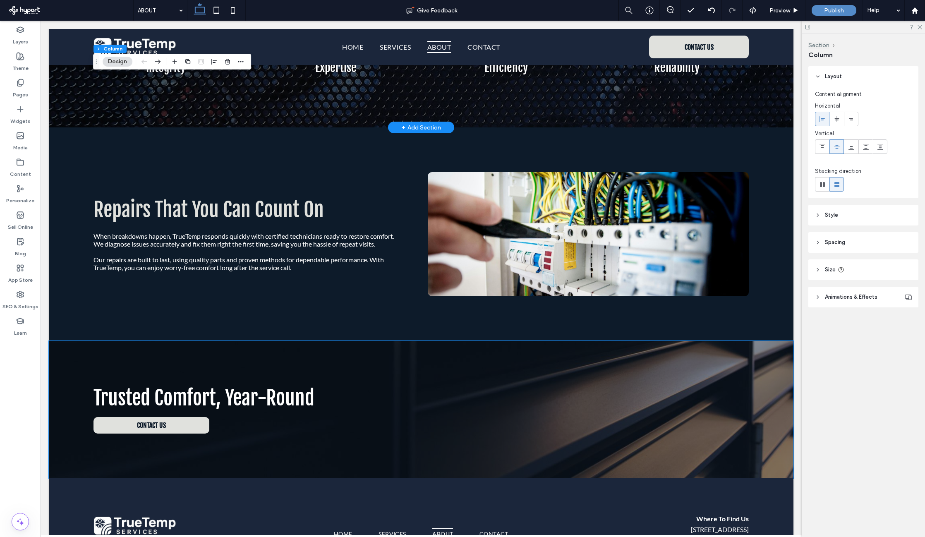
scroll to position [435, 0]
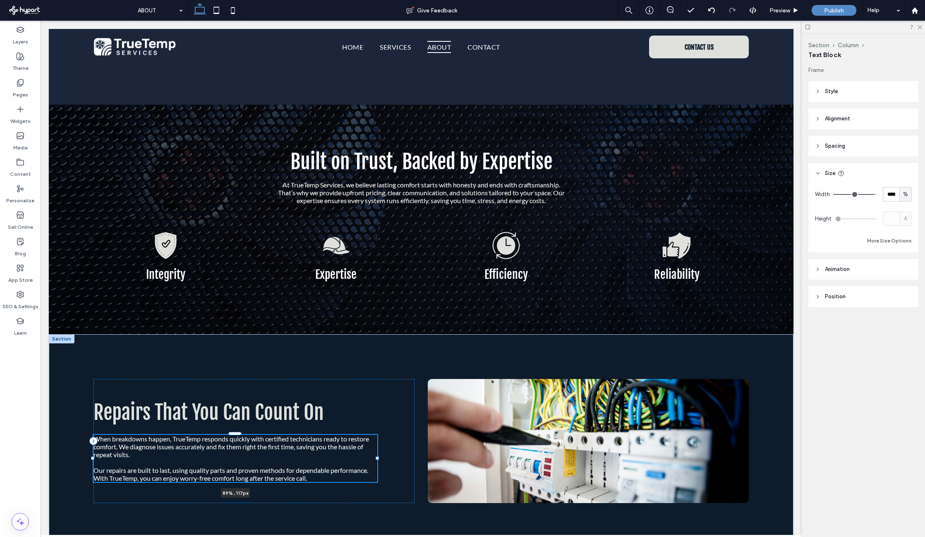
drag, startPoint x: 394, startPoint y: 455, endPoint x: 378, endPoint y: 455, distance: 16.1
click at [378, 457] on div at bounding box center [376, 458] width 3 height 3
type input "**"
type input "****"
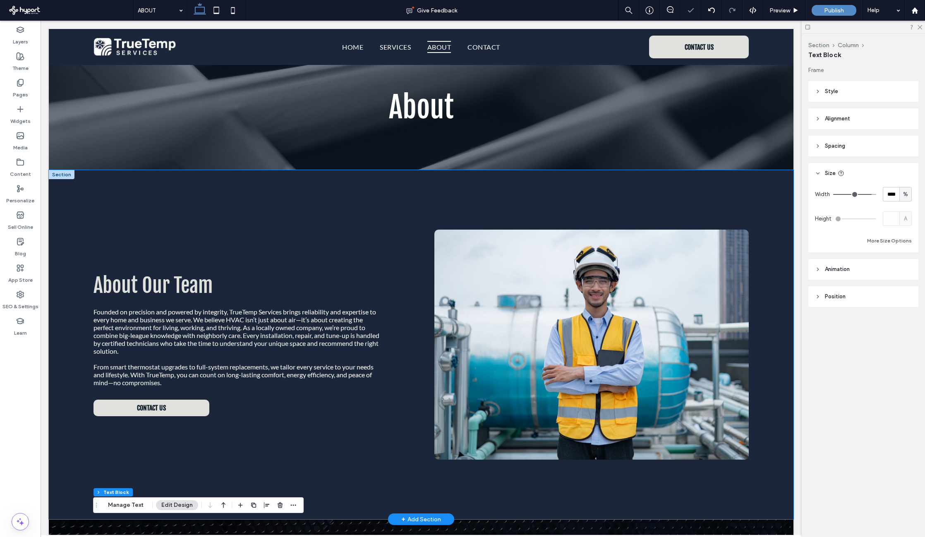
scroll to position [0, 0]
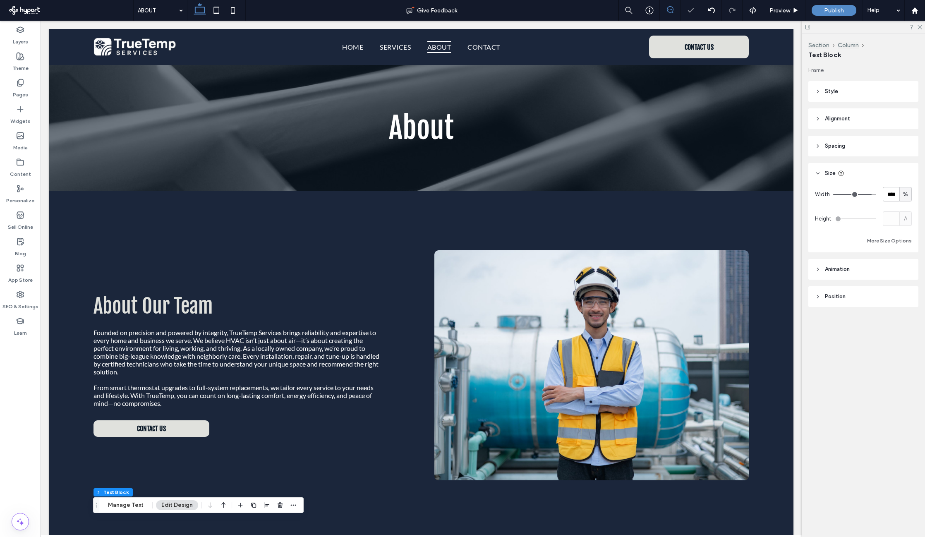
click at [667, 9] on use at bounding box center [670, 9] width 7 height 7
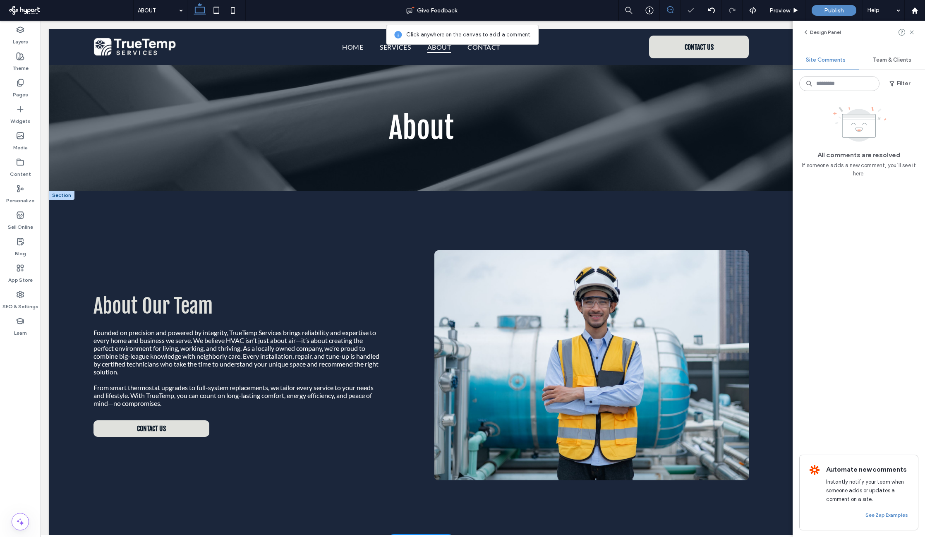
click at [569, 381] on img at bounding box center [591, 365] width 314 height 230
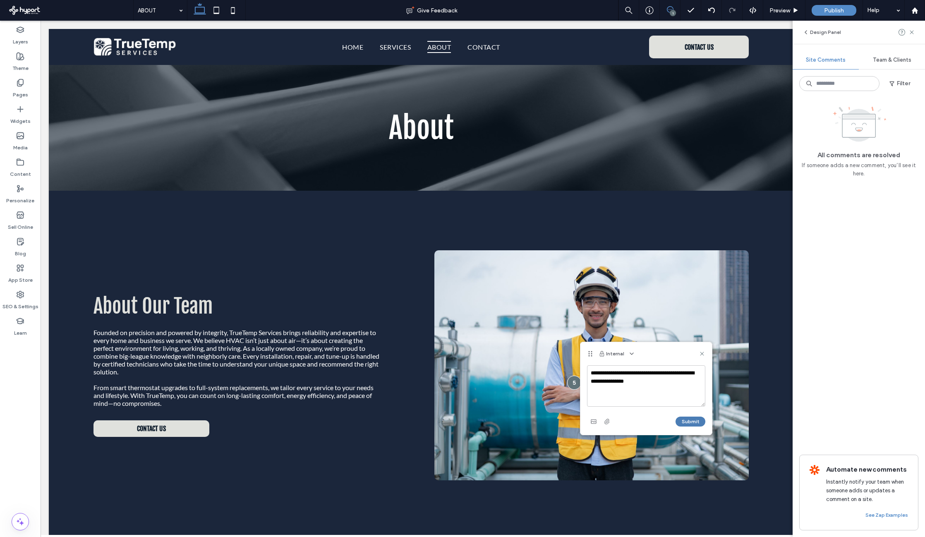
type textarea "**********"
click at [675, 420] on button "Submit" at bounding box center [690, 421] width 30 height 10
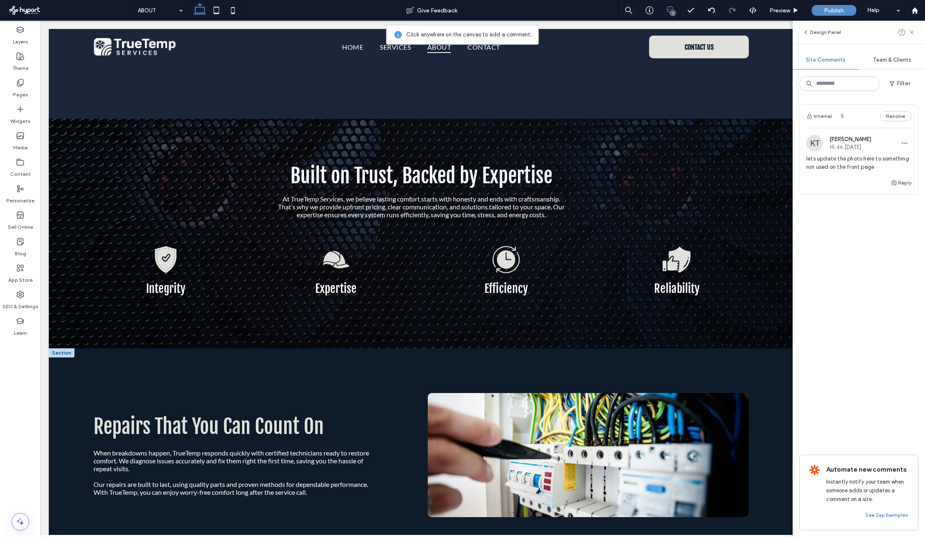
scroll to position [330, 0]
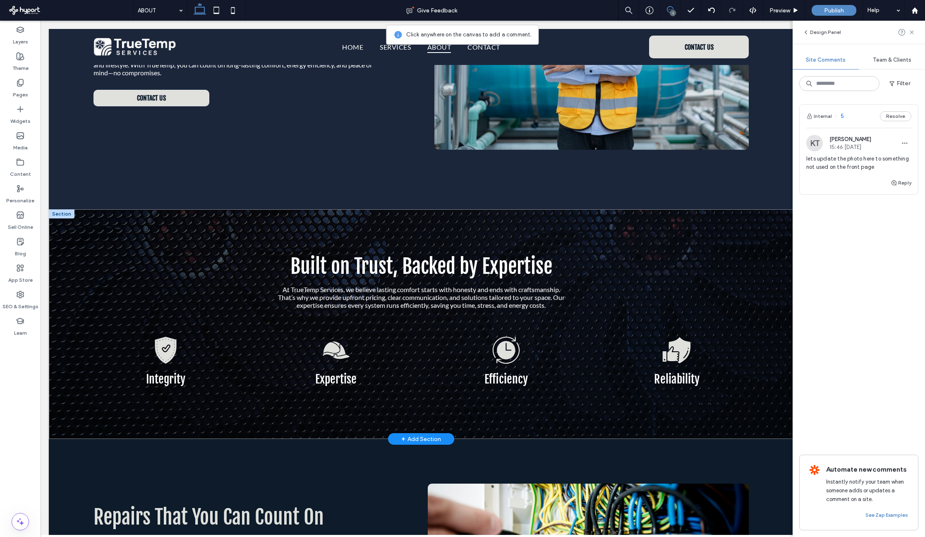
click at [716, 222] on div "Built on Trust, Backed by Expertise At TrueTemp Services, we believe lasting co…" at bounding box center [421, 324] width 744 height 230
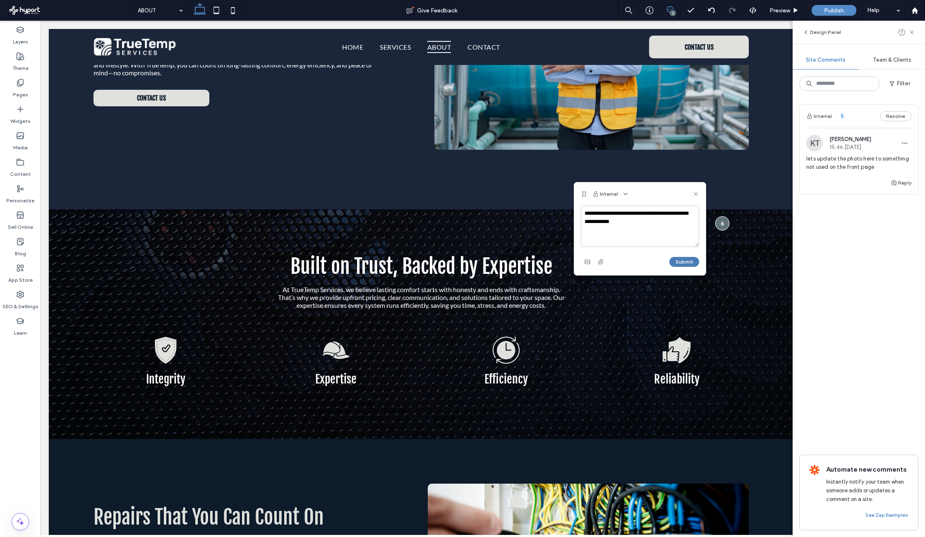
type textarea "**********"
click at [688, 260] on button "Submit" at bounding box center [684, 262] width 30 height 10
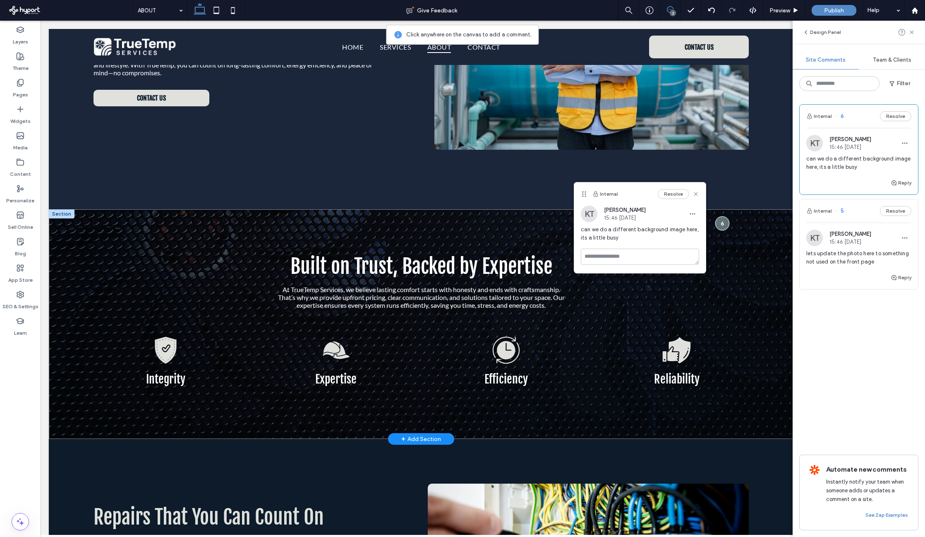
click at [748, 277] on div "Built on Trust, Backed by Expertise At TrueTemp Services, we believe lasting co…" at bounding box center [421, 324] width 744 height 230
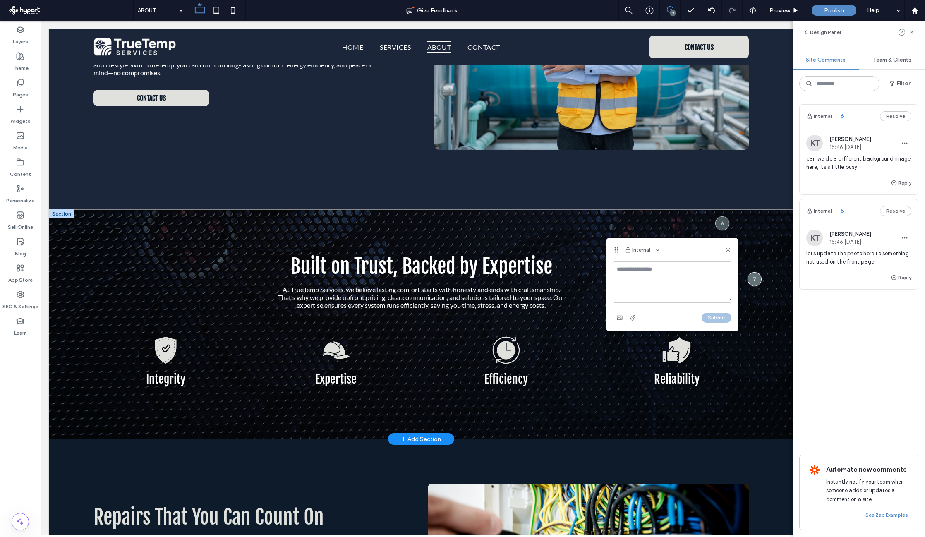
click at [774, 301] on div "Built on Trust, Backed by Expertise At TrueTemp Services, we believe lasting co…" at bounding box center [421, 324] width 744 height 230
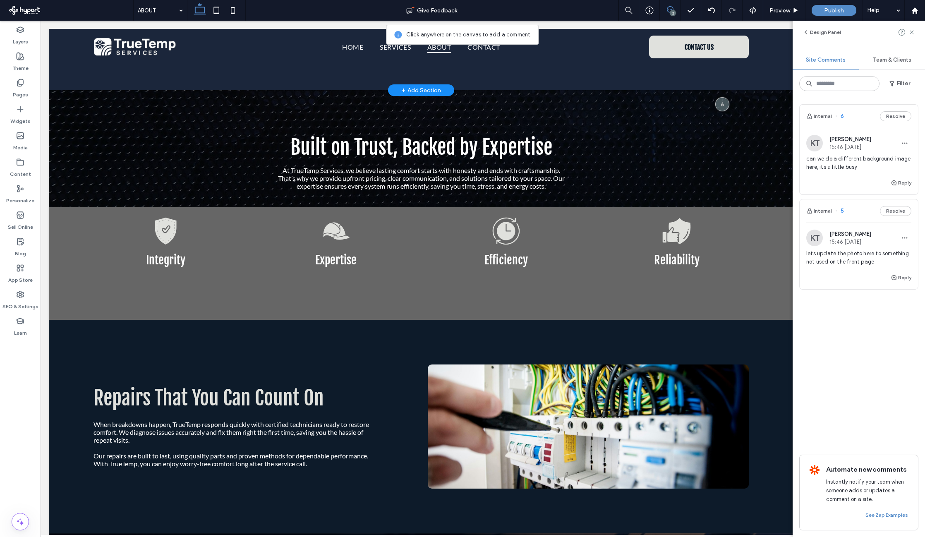
scroll to position [0, 0]
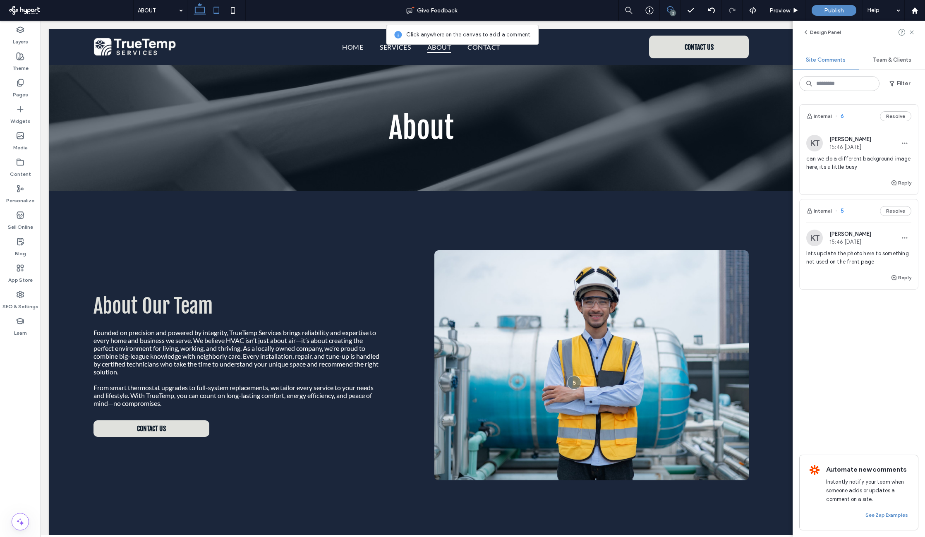
click at [220, 11] on icon at bounding box center [216, 10] width 17 height 17
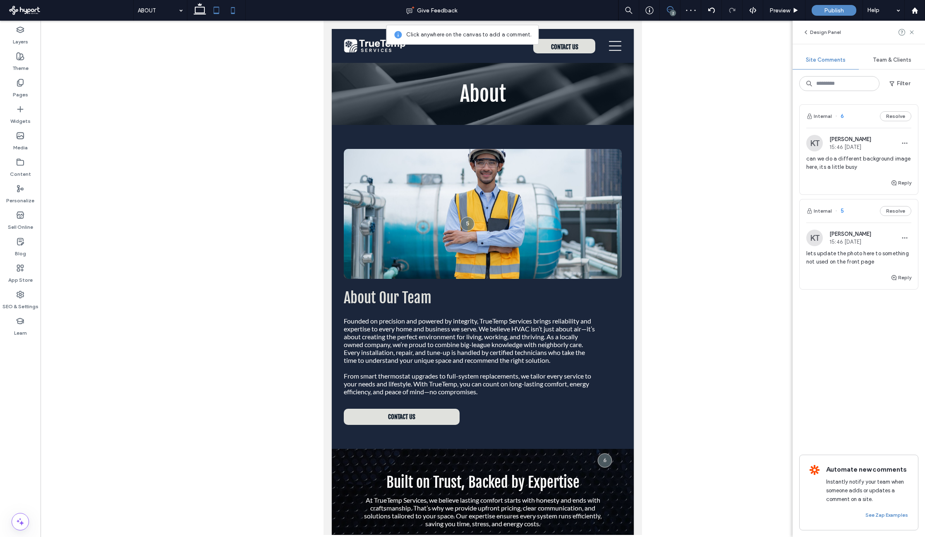
click at [232, 13] on use at bounding box center [233, 10] width 4 height 7
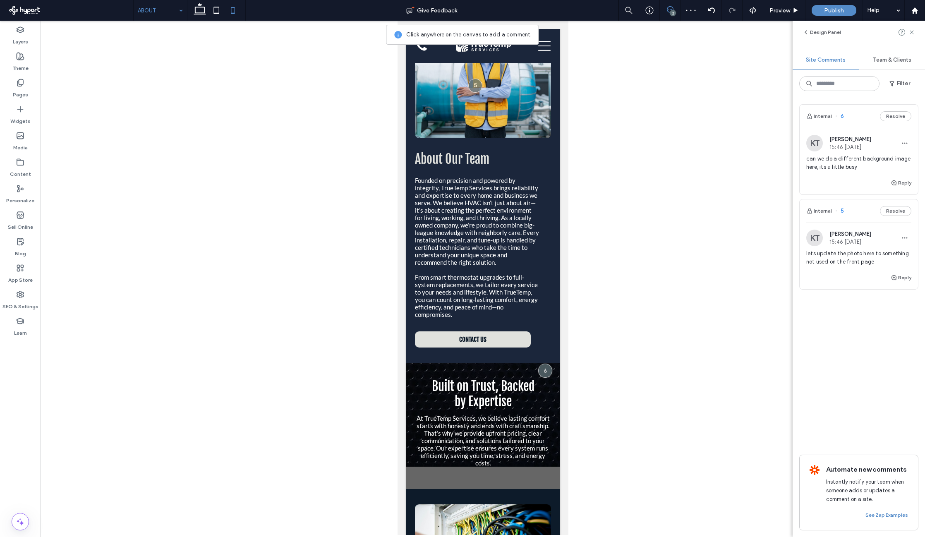
scroll to position [32, 0]
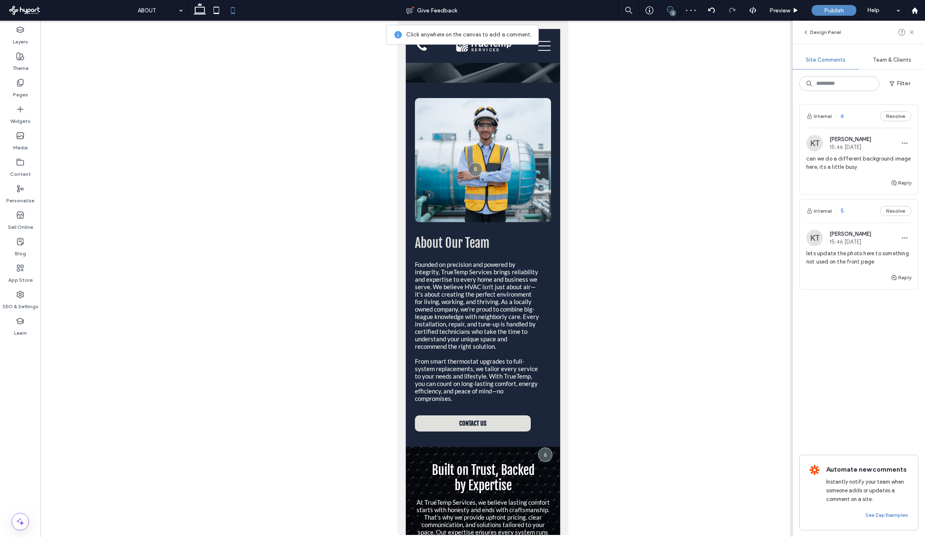
drag, startPoint x: 205, startPoint y: 9, endPoint x: 187, endPoint y: 10, distance: 18.2
click at [204, 9] on icon at bounding box center [199, 10] width 17 height 17
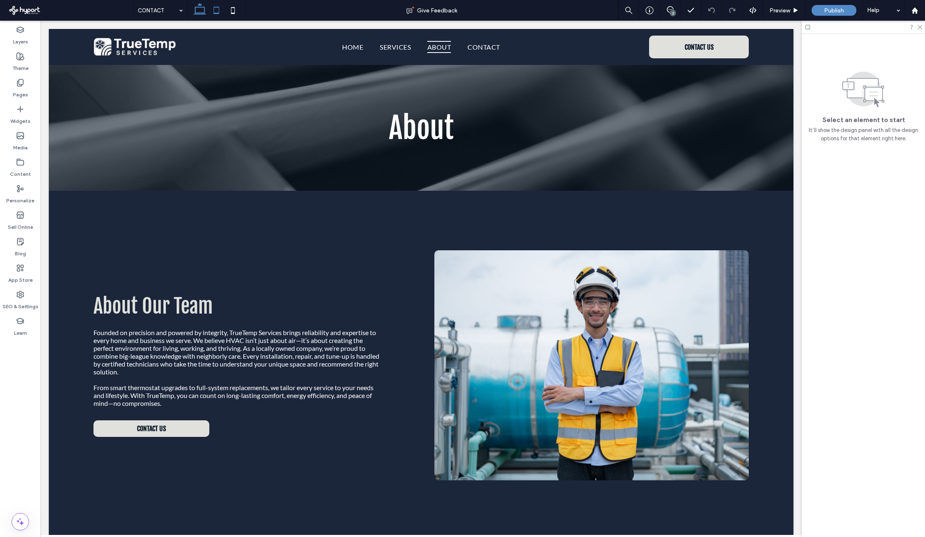
drag, startPoint x: 209, startPoint y: 0, endPoint x: 214, endPoint y: 4, distance: 5.6
click at [210, 2] on span at bounding box center [216, 10] width 17 height 21
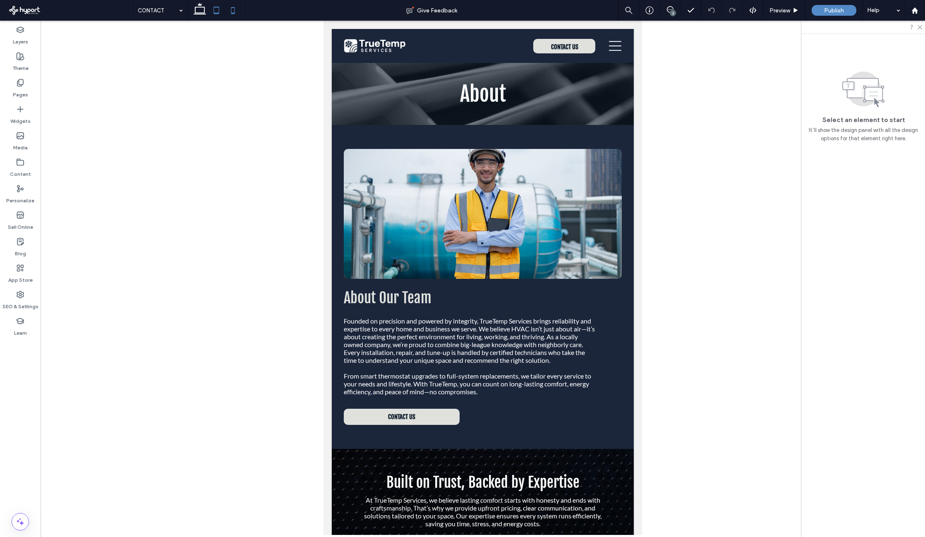
click at [236, 10] on icon at bounding box center [233, 10] width 17 height 17
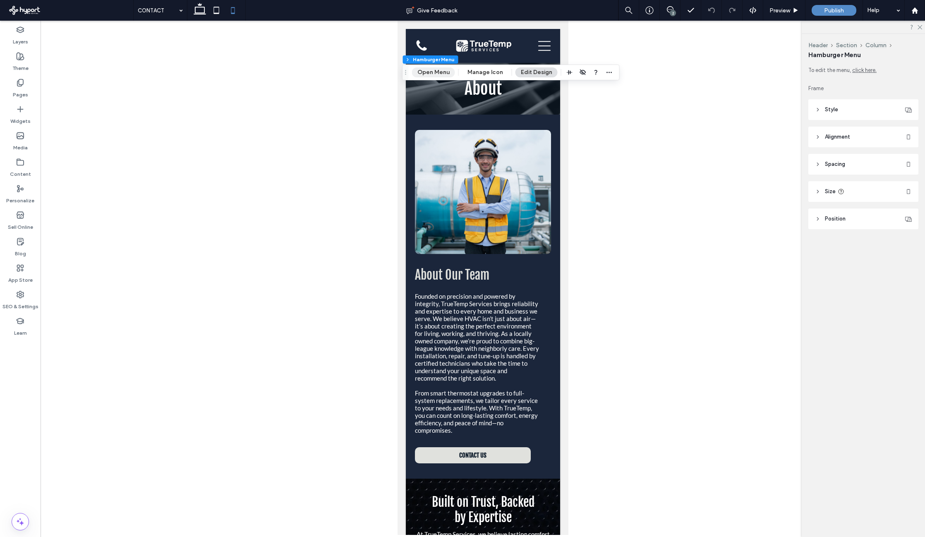
click at [441, 72] on button "Open Menu" at bounding box center [433, 72] width 43 height 10
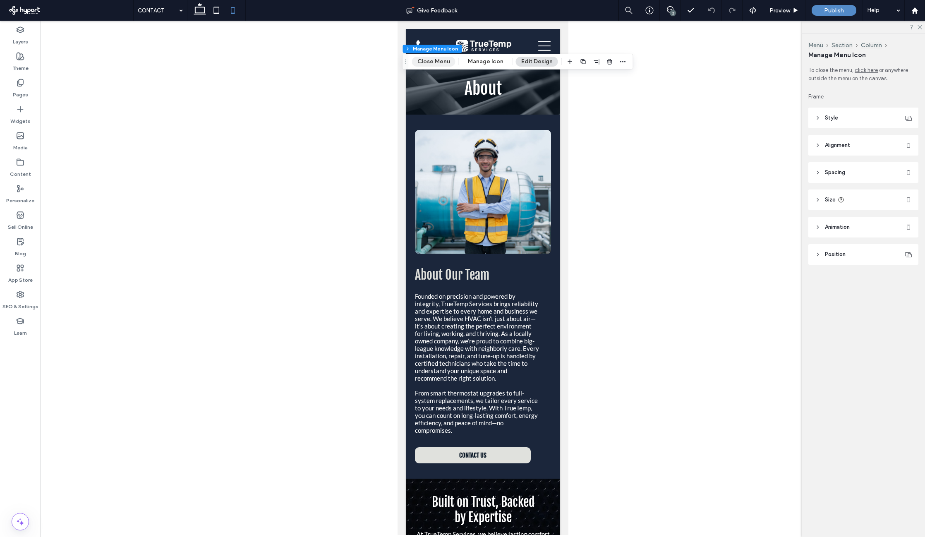
click at [442, 60] on button "Close Menu" at bounding box center [433, 62] width 43 height 10
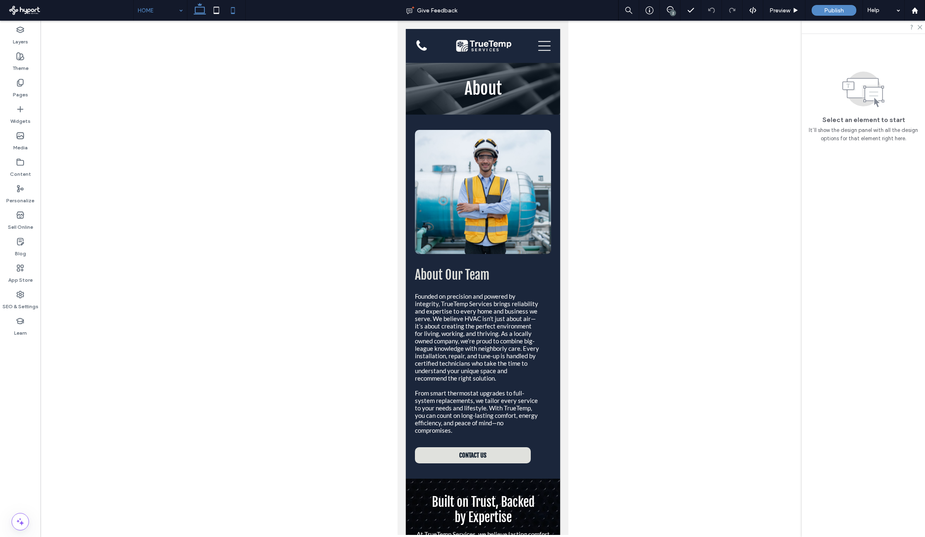
click at [200, 15] on icon at bounding box center [199, 10] width 17 height 17
